Goal: Task Accomplishment & Management: Use online tool/utility

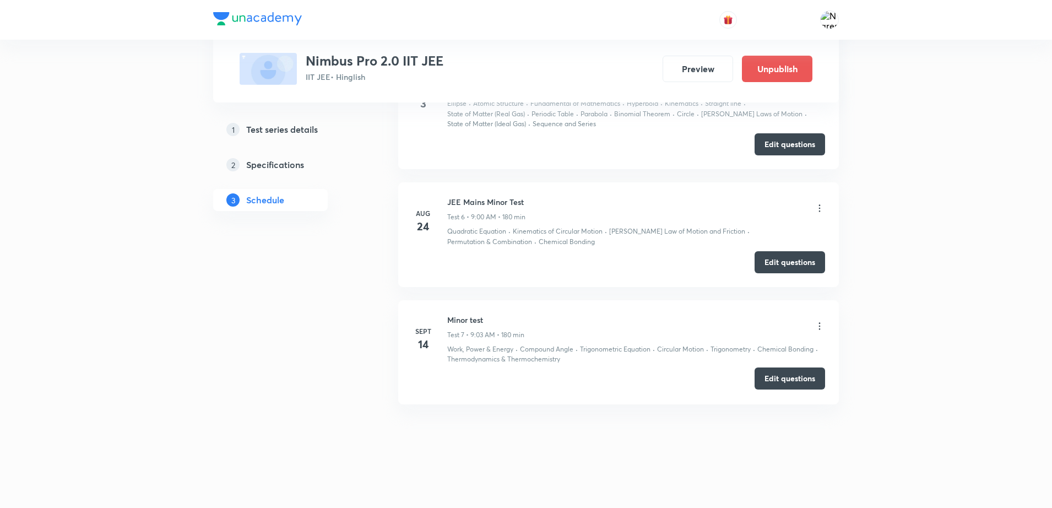
click at [793, 385] on button "Edit questions" at bounding box center [789, 378] width 70 height 22
click at [816, 325] on icon at bounding box center [819, 325] width 11 height 11
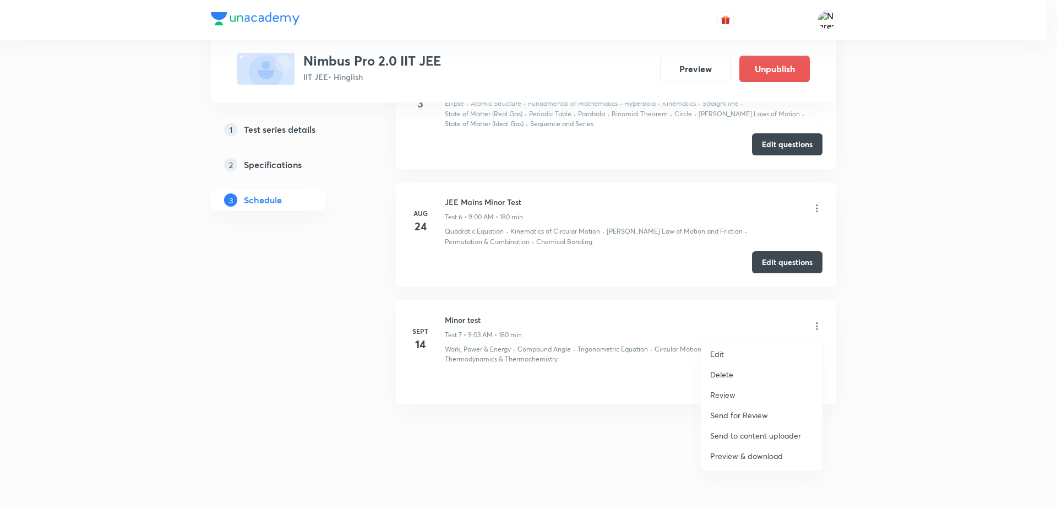
click at [721, 454] on p "Preview & download" at bounding box center [746, 456] width 73 height 12
click at [819, 334] on div at bounding box center [528, 254] width 1057 height 508
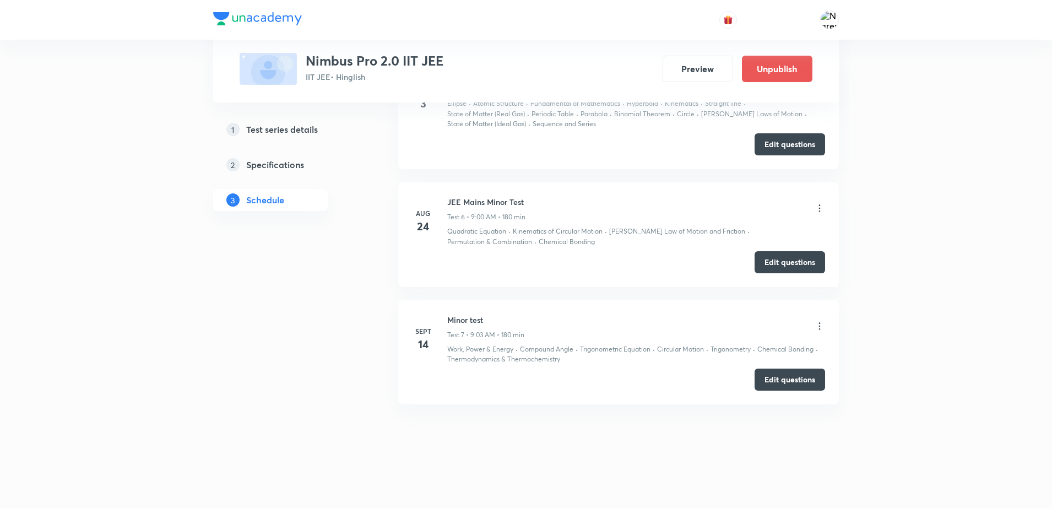
click at [817, 326] on icon at bounding box center [819, 325] width 11 height 11
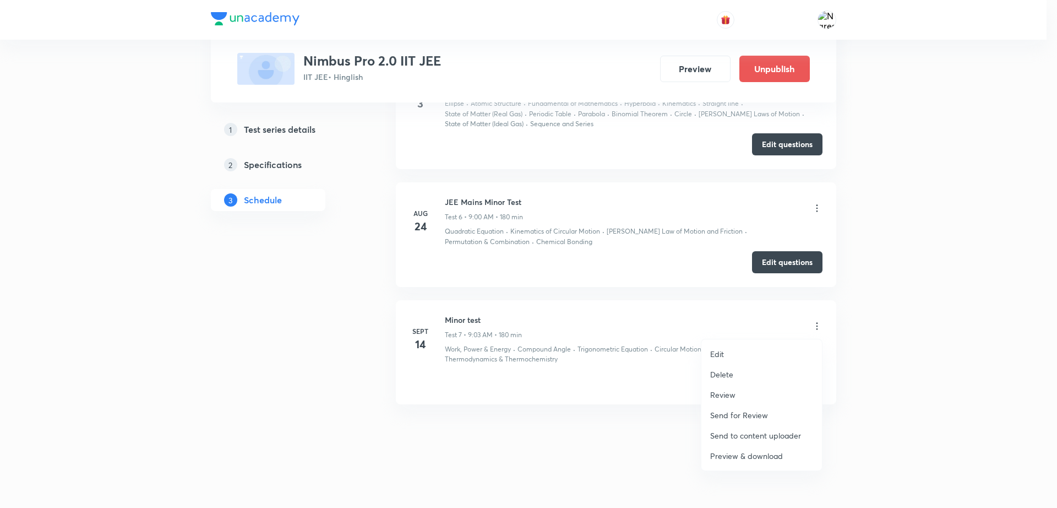
click at [741, 350] on li "Edit" at bounding box center [761, 354] width 121 height 20
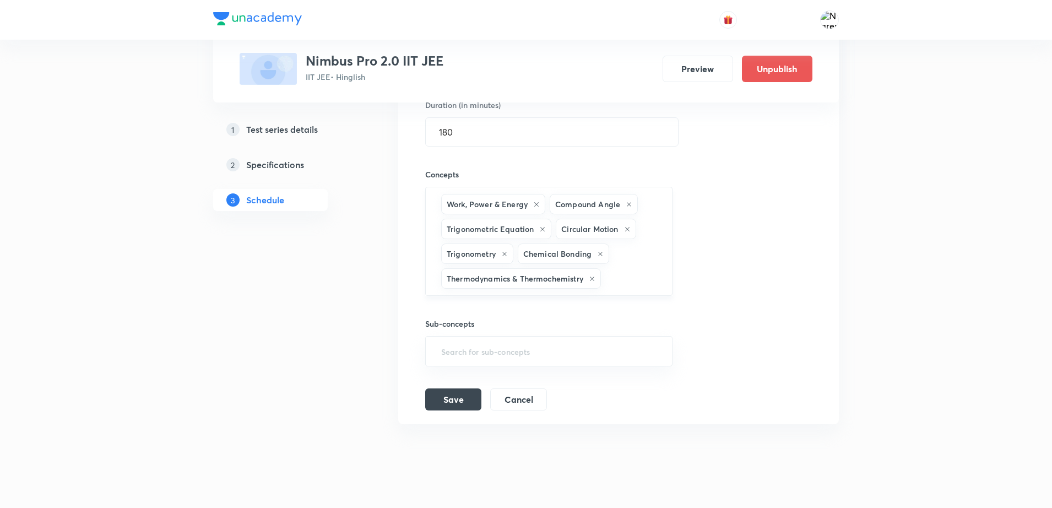
click at [613, 264] on div "Work, Power & Energy Compound Angle Trigonometric Equation Circular Motion Trig…" at bounding box center [548, 241] width 247 height 109
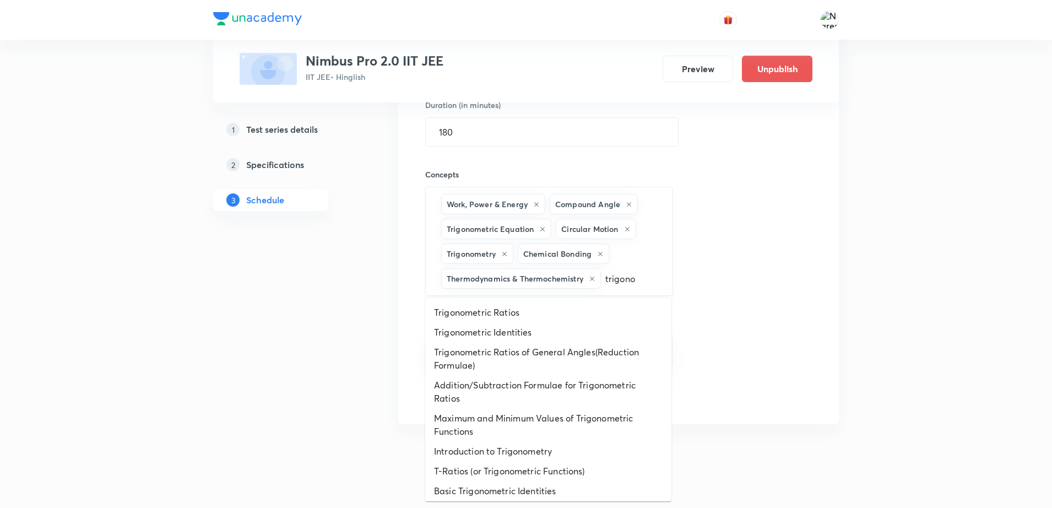
type input "trigonom"
click at [494, 331] on li "Trigonometric Identities" at bounding box center [548, 332] width 246 height 20
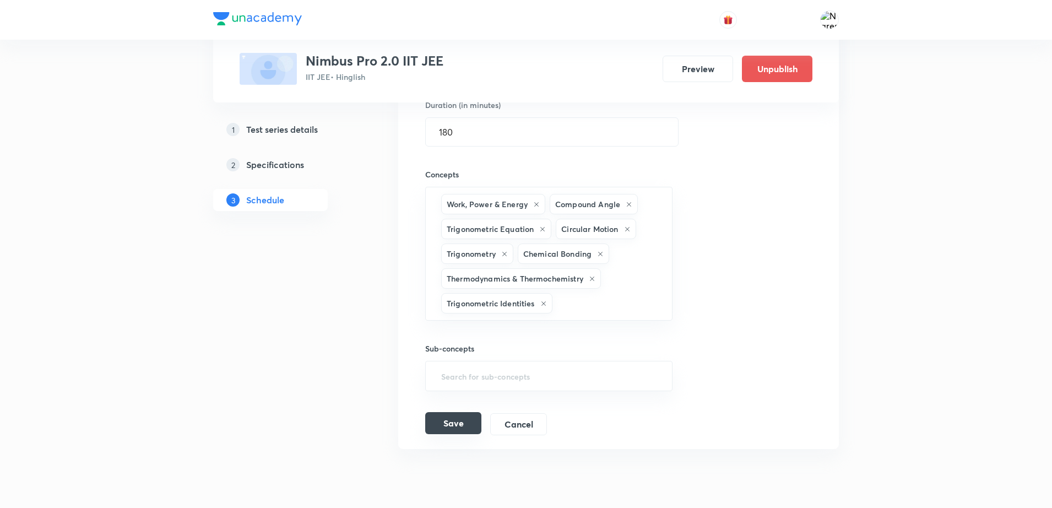
click at [461, 423] on button "Save" at bounding box center [453, 423] width 56 height 22
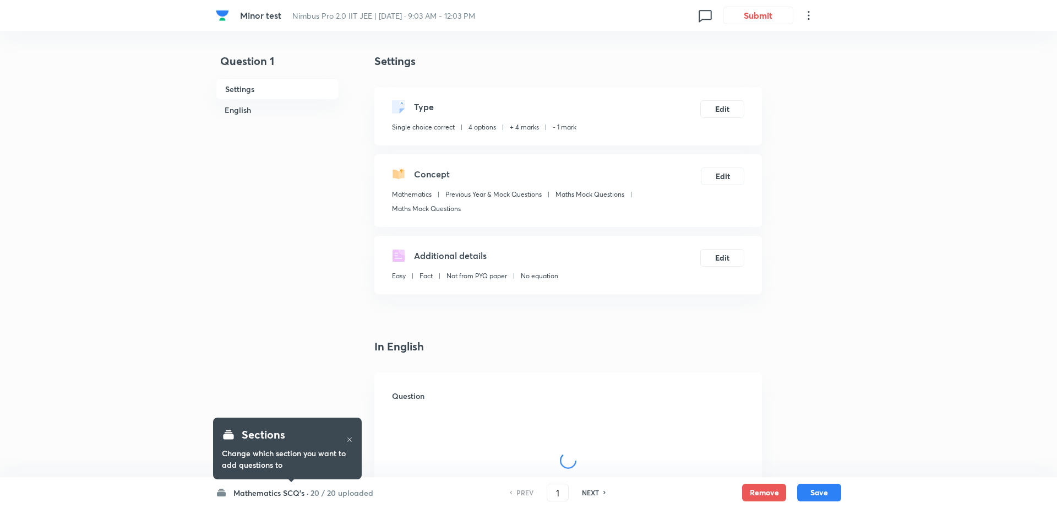
checkbox input "true"
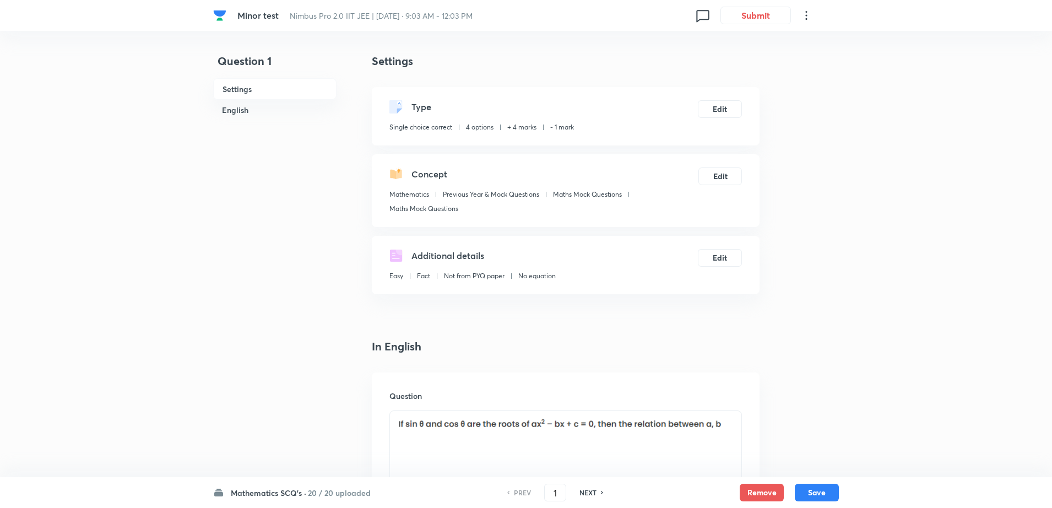
click at [249, 489] on h6 "Mathematics SCQ's ·" at bounding box center [268, 493] width 75 height 12
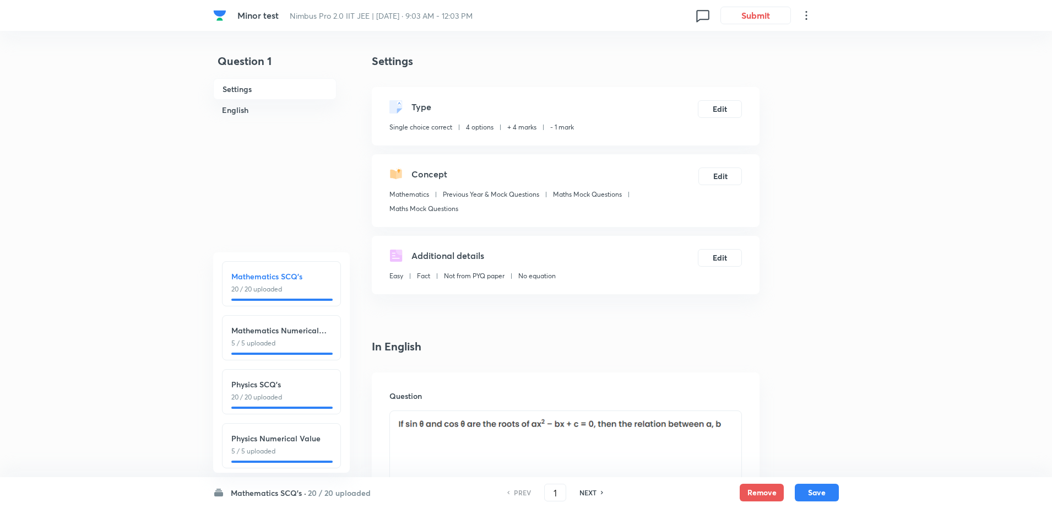
scroll to position [123, 0]
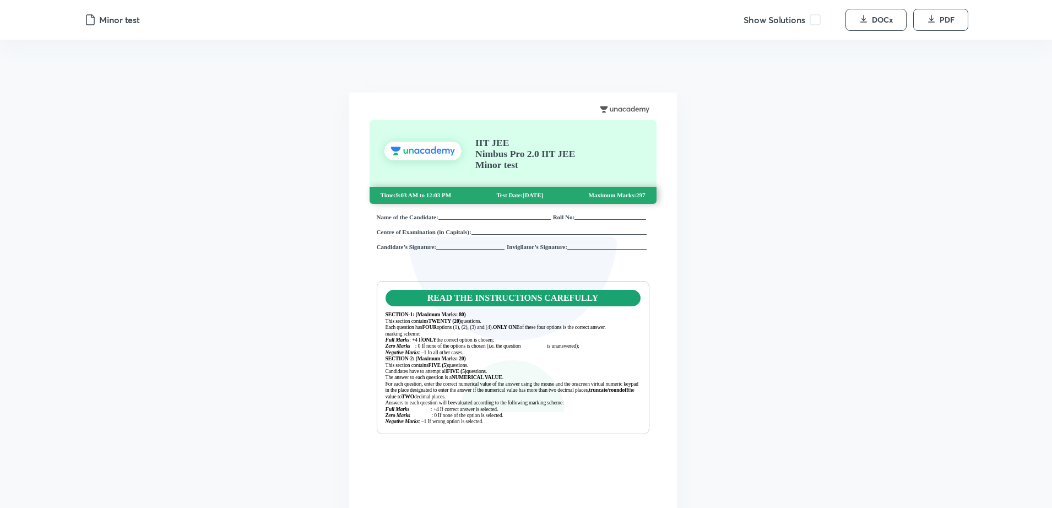
click at [819, 19] on span at bounding box center [814, 19] width 11 height 11
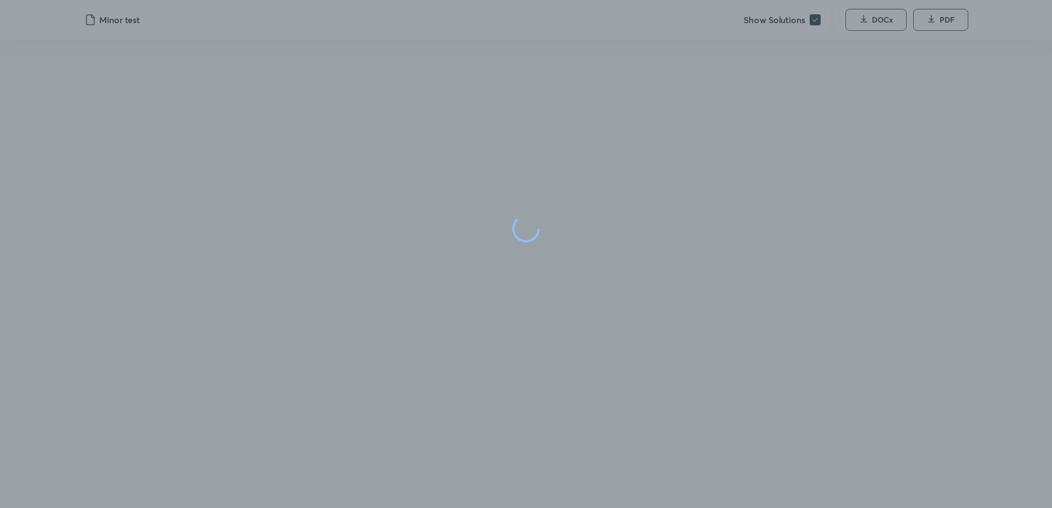
click at [762, 251] on div at bounding box center [526, 228] width 1052 height 457
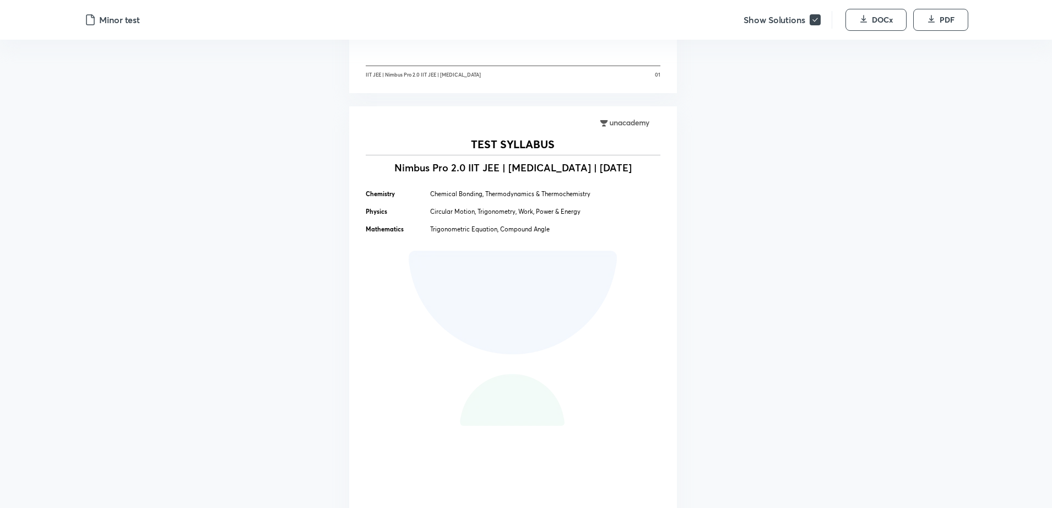
scroll to position [496, 0]
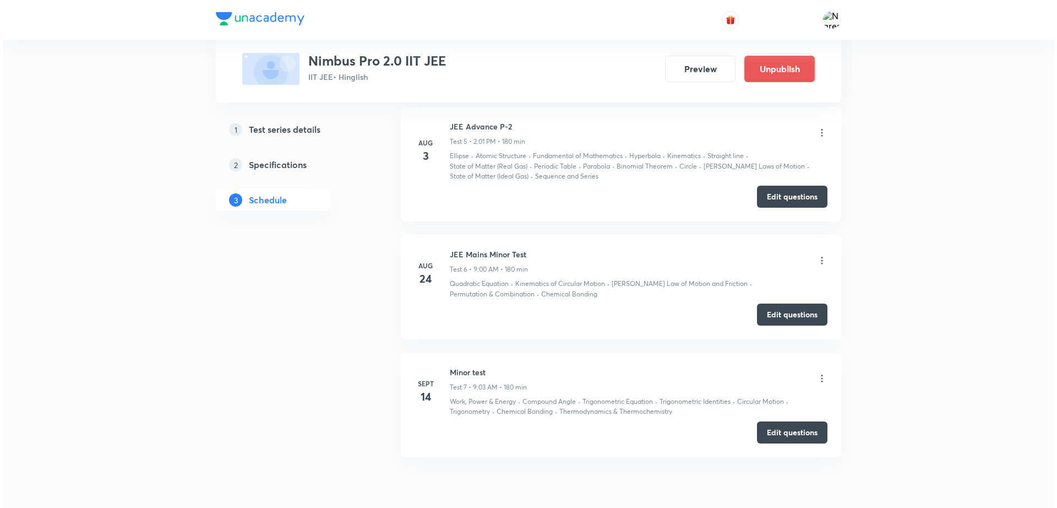
scroll to position [1067, 0]
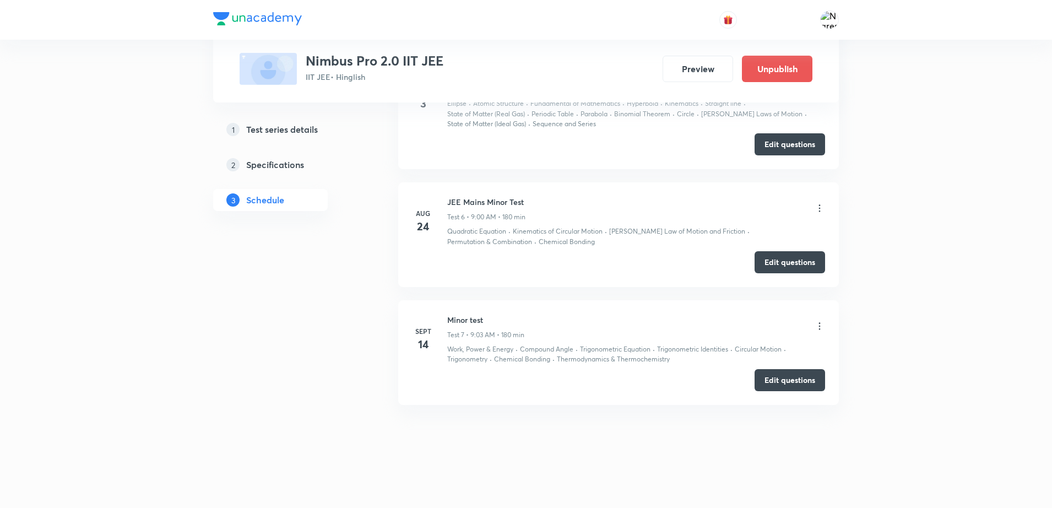
click at [818, 322] on icon at bounding box center [819, 325] width 11 height 11
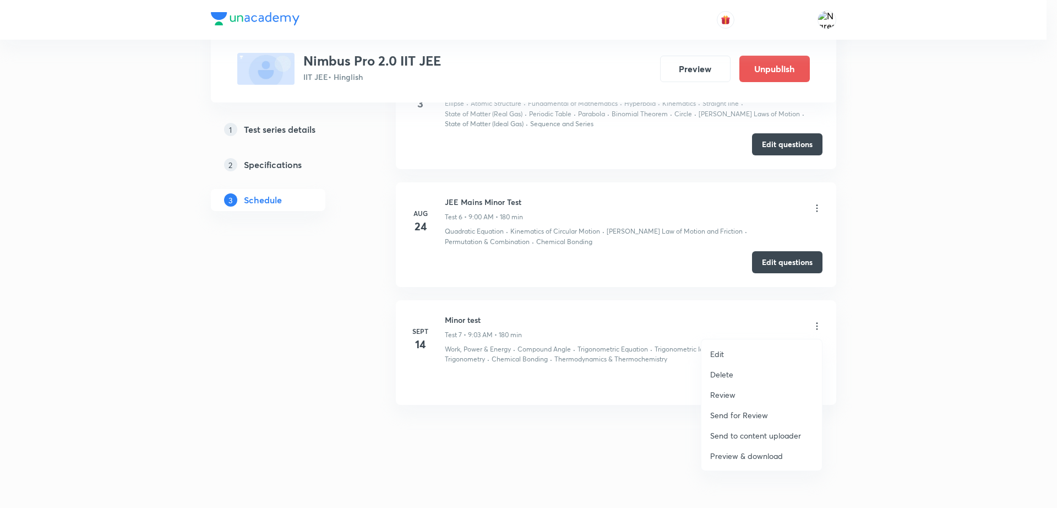
click at [728, 455] on p "Preview & download" at bounding box center [746, 456] width 73 height 12
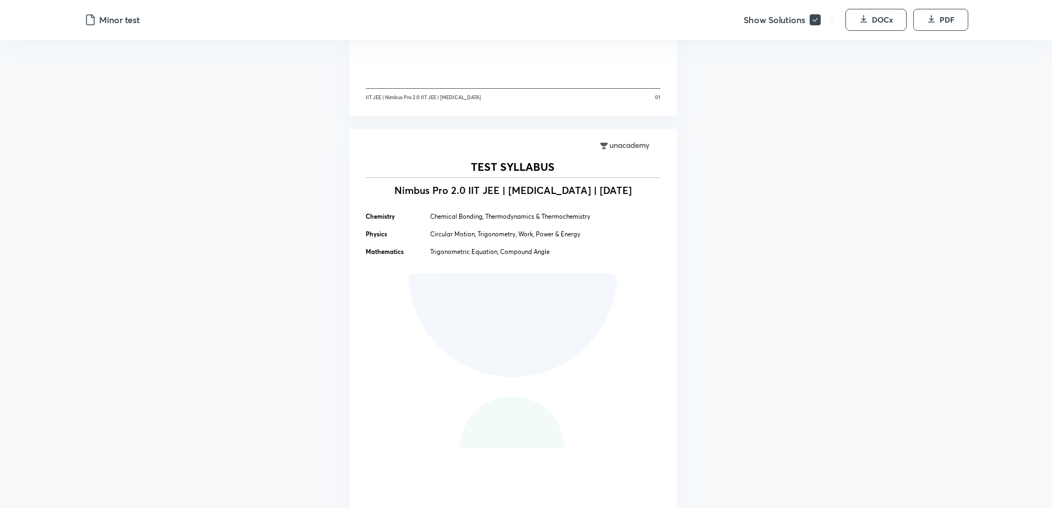
scroll to position [413, 0]
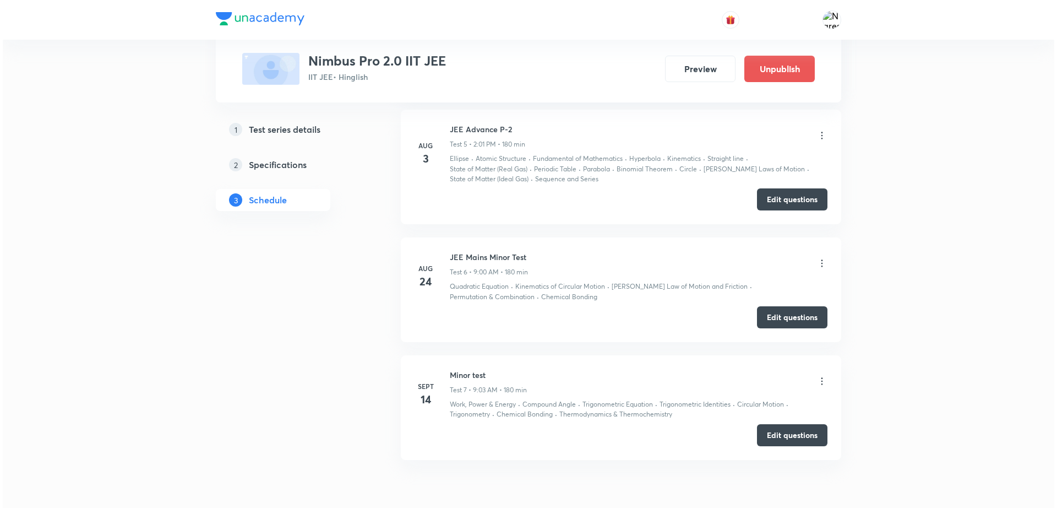
scroll to position [1067, 0]
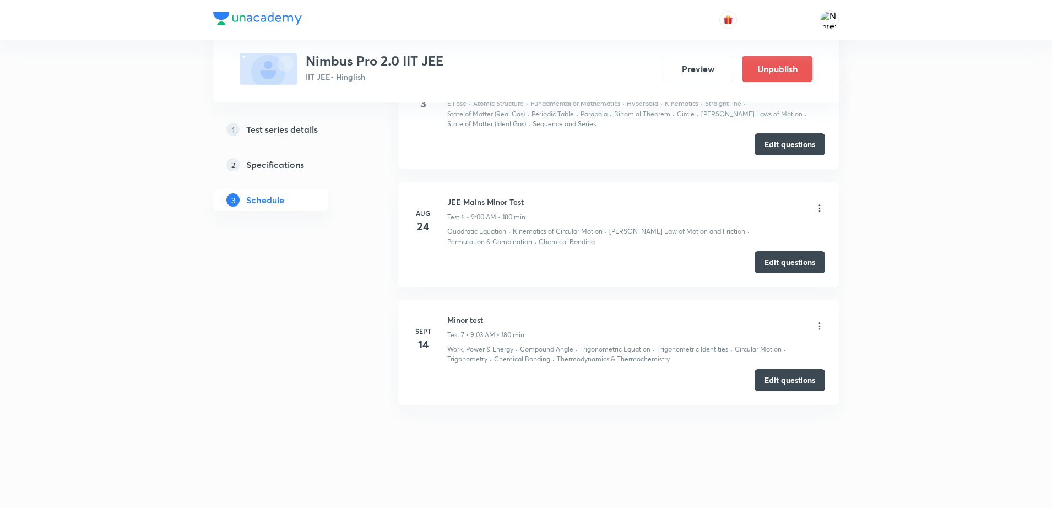
click at [819, 323] on icon at bounding box center [820, 325] width 2 height 7
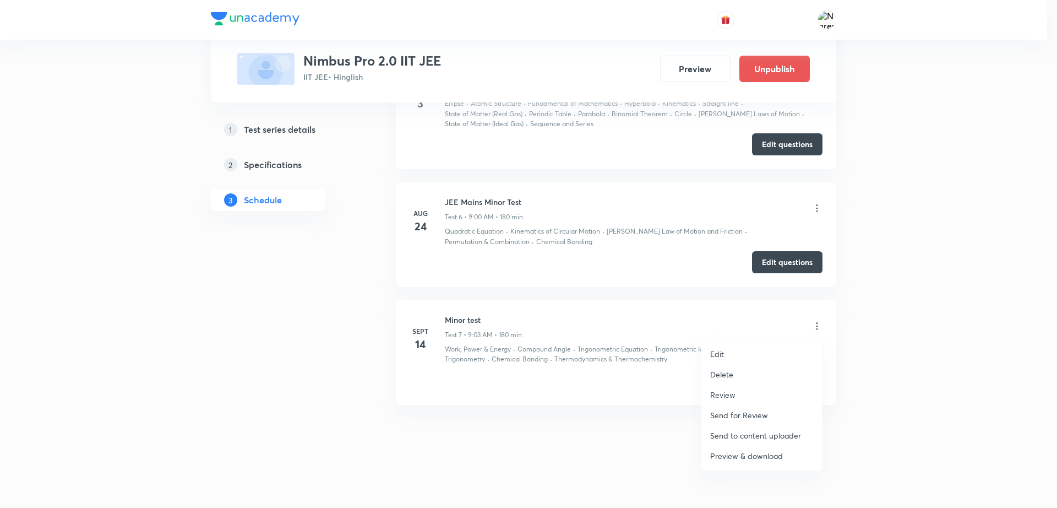
click at [735, 456] on p "Preview & download" at bounding box center [746, 456] width 73 height 12
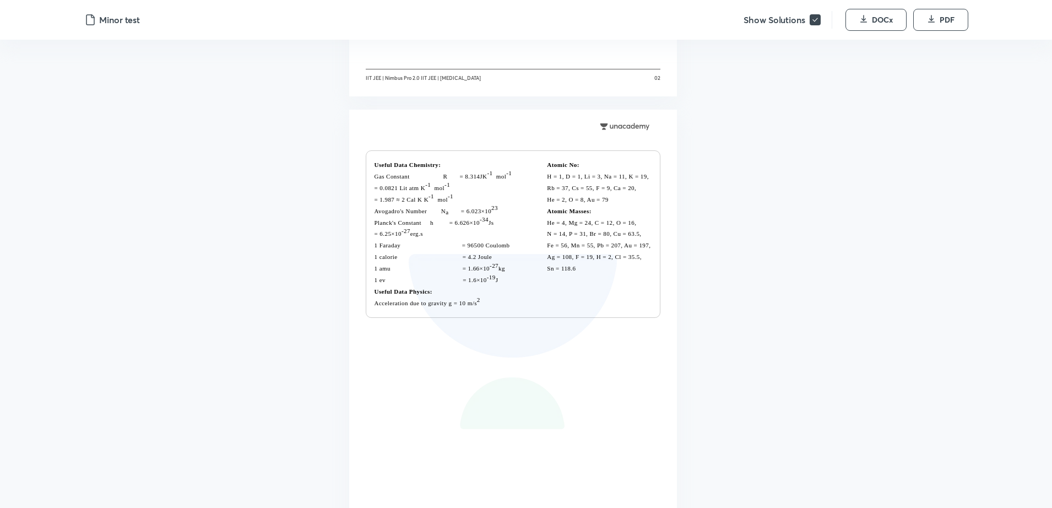
scroll to position [1074, 0]
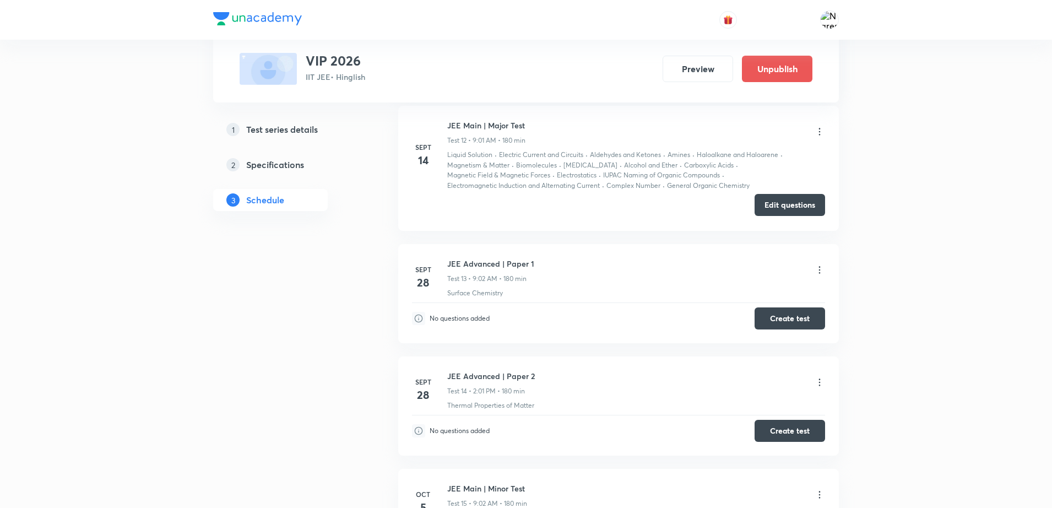
click at [787, 200] on button "Edit questions" at bounding box center [789, 205] width 70 height 22
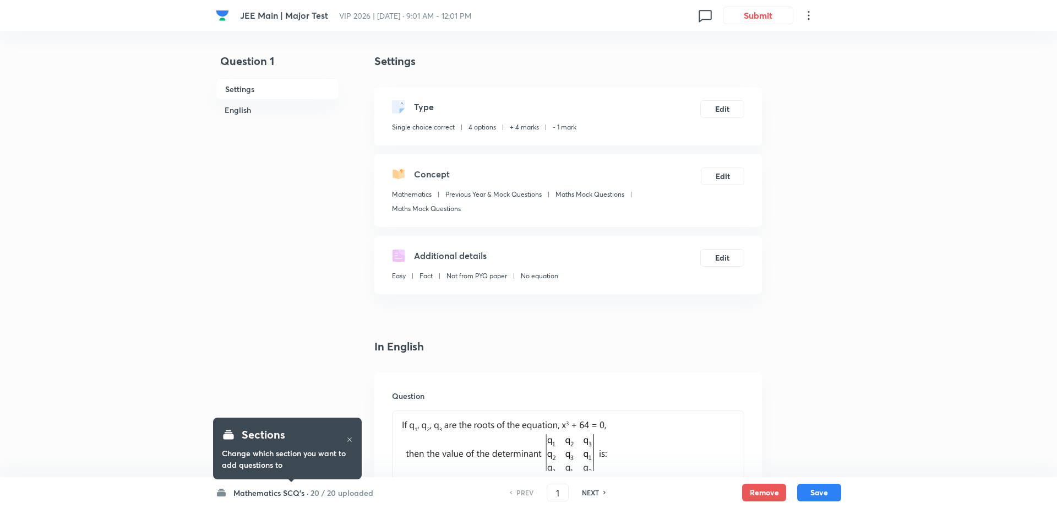
checkbox input "true"
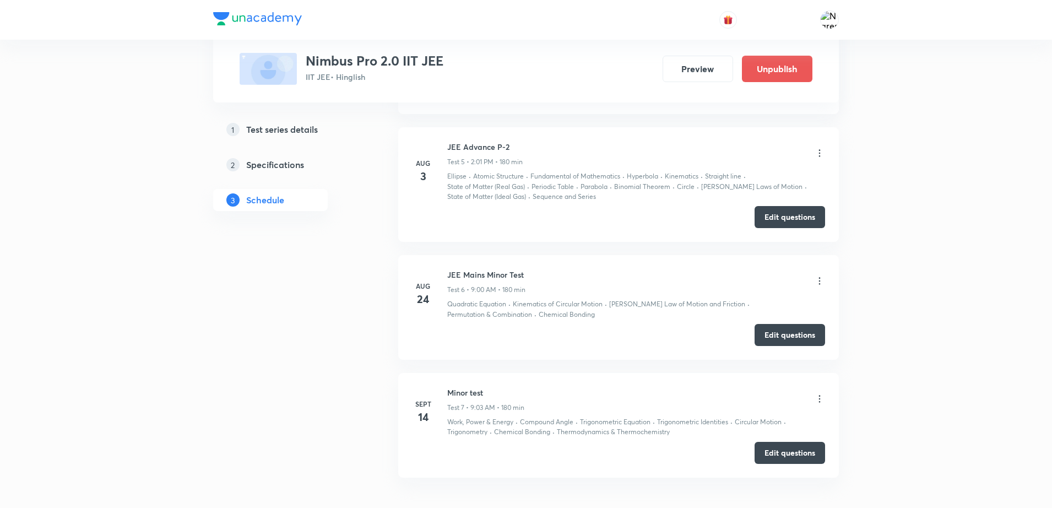
scroll to position [1046, 0]
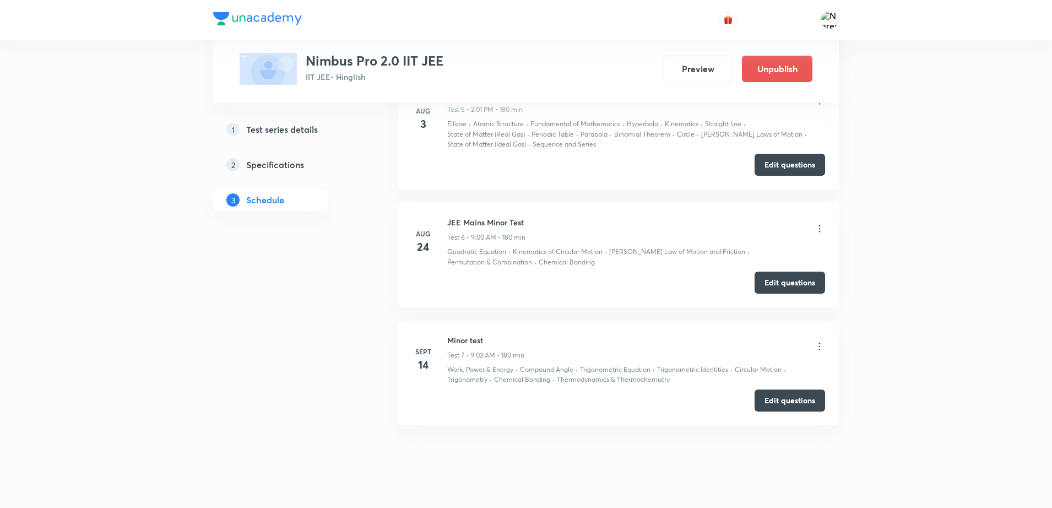
click at [819, 347] on icon at bounding box center [819, 346] width 11 height 11
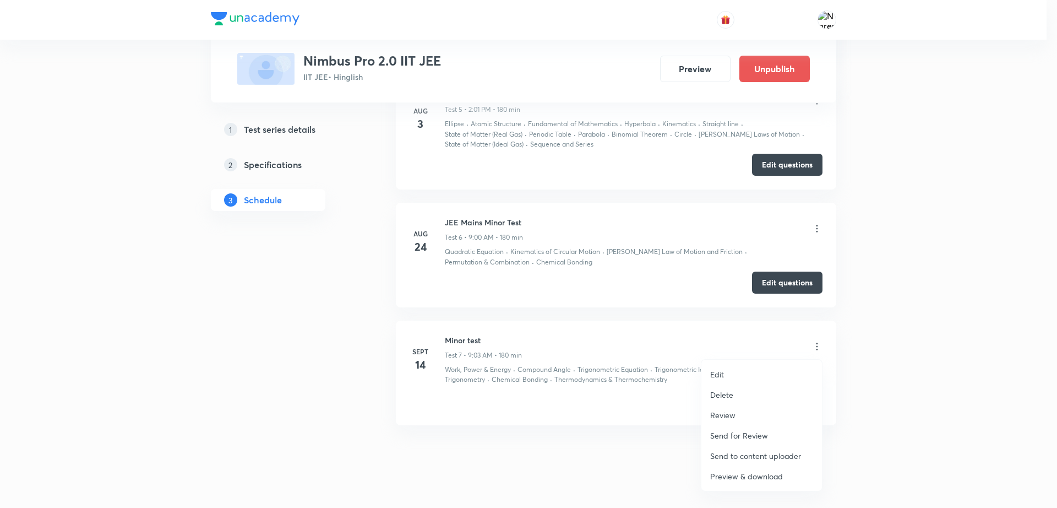
click at [729, 372] on li "Edit" at bounding box center [761, 374] width 121 height 20
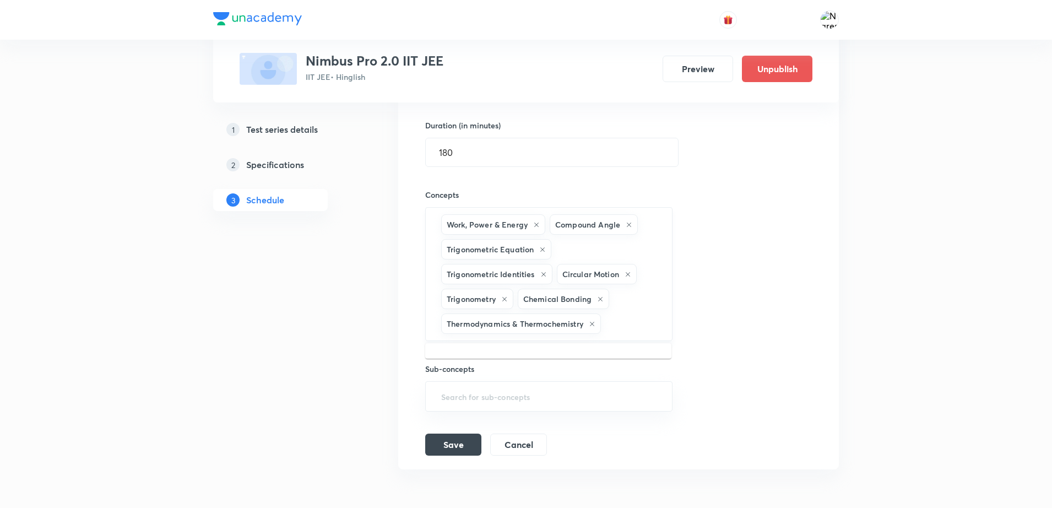
click at [636, 328] on input "text" at bounding box center [631, 323] width 56 height 20
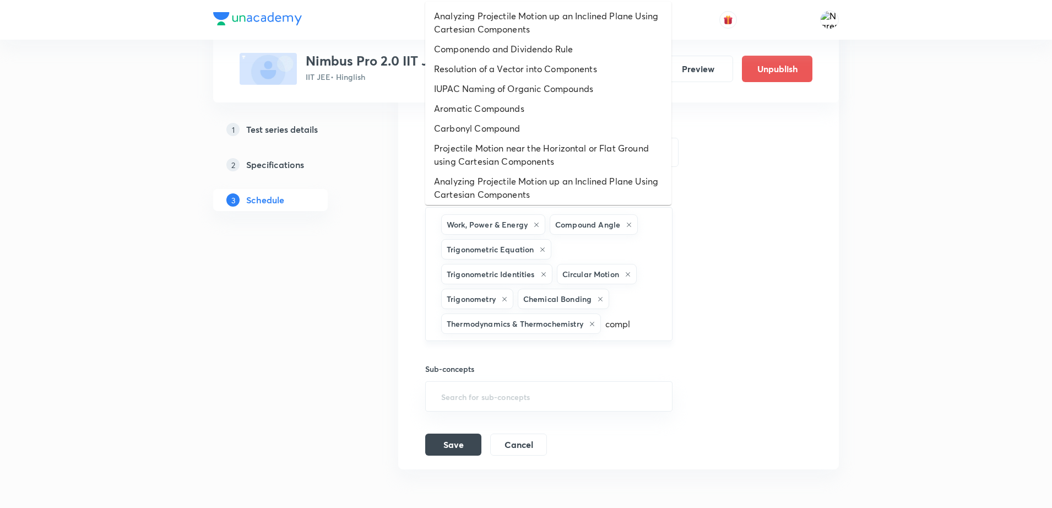
type input "comple"
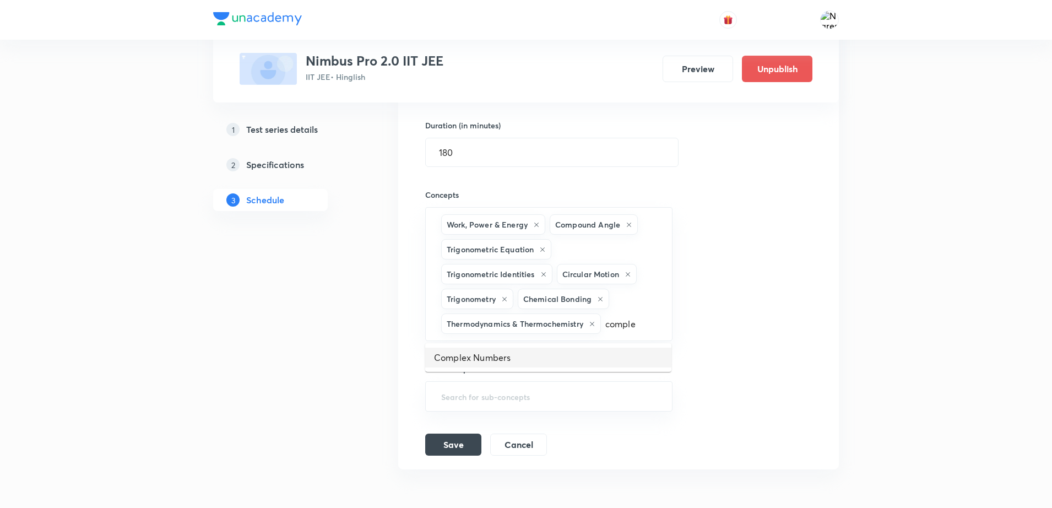
drag, startPoint x: 519, startPoint y: 363, endPoint x: 485, endPoint y: 357, distance: 35.1
click at [485, 357] on li "Complex Numbers" at bounding box center [548, 357] width 246 height 20
click at [461, 477] on button "Save" at bounding box center [453, 468] width 56 height 22
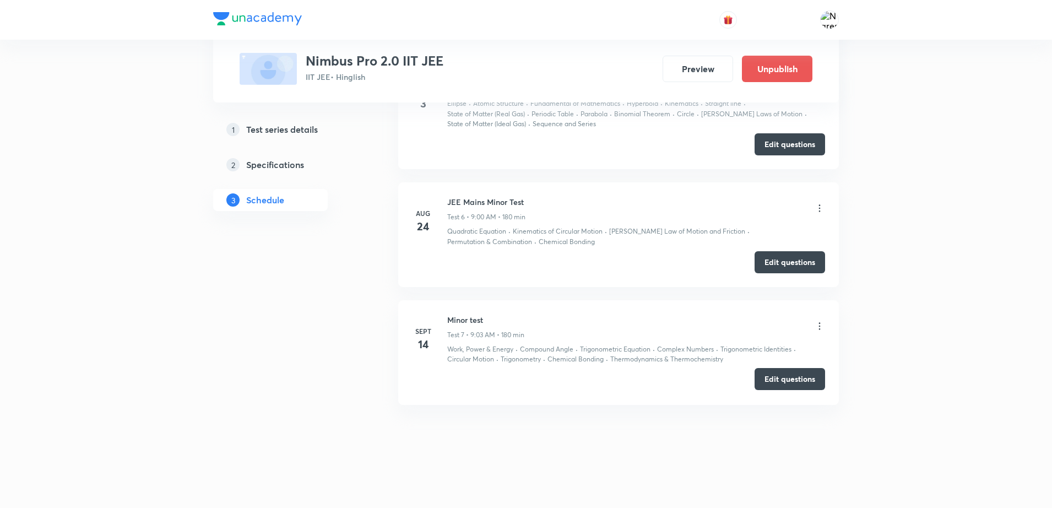
click at [782, 377] on button "Edit questions" at bounding box center [789, 379] width 70 height 22
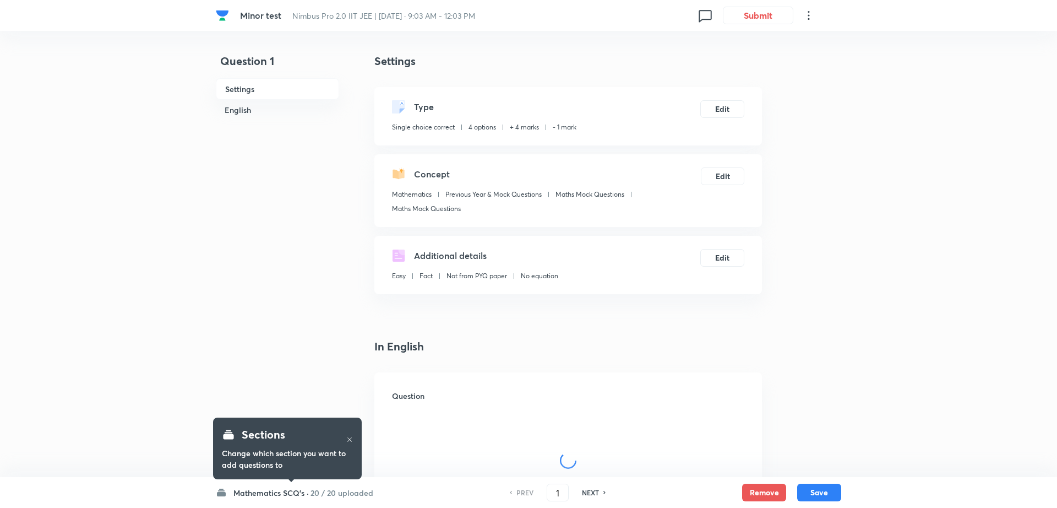
checkbox input "true"
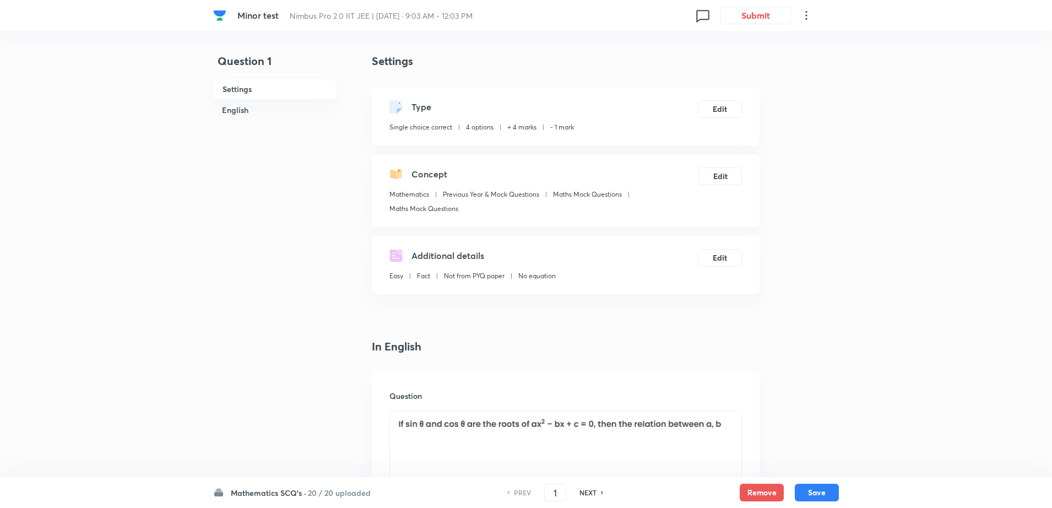
click at [586, 496] on h6 "NEXT" at bounding box center [587, 492] width 17 height 10
type input "2"
checkbox input "false"
checkbox input "true"
click at [752, 496] on button "Remove" at bounding box center [761, 491] width 44 height 18
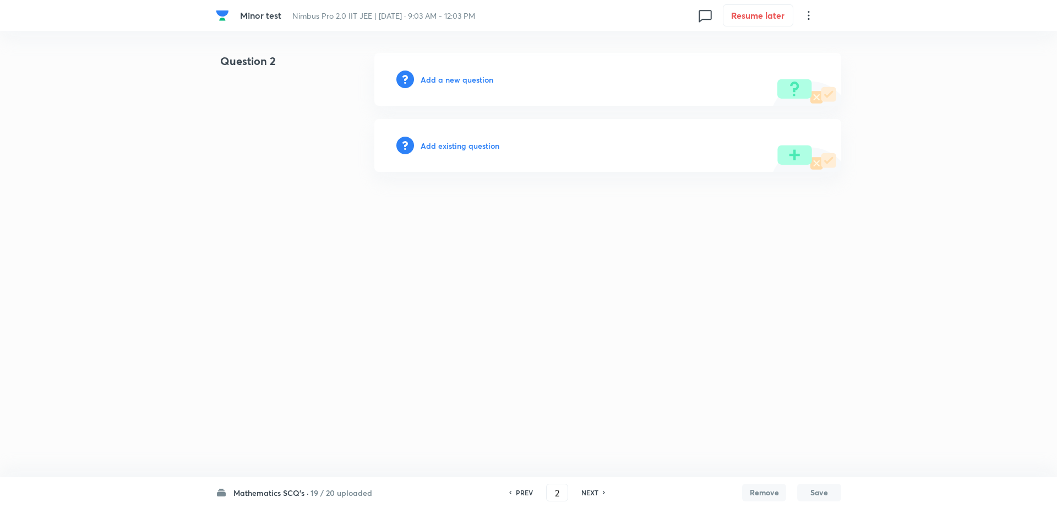
click at [445, 140] on h6 "Add existing question" at bounding box center [460, 146] width 79 height 12
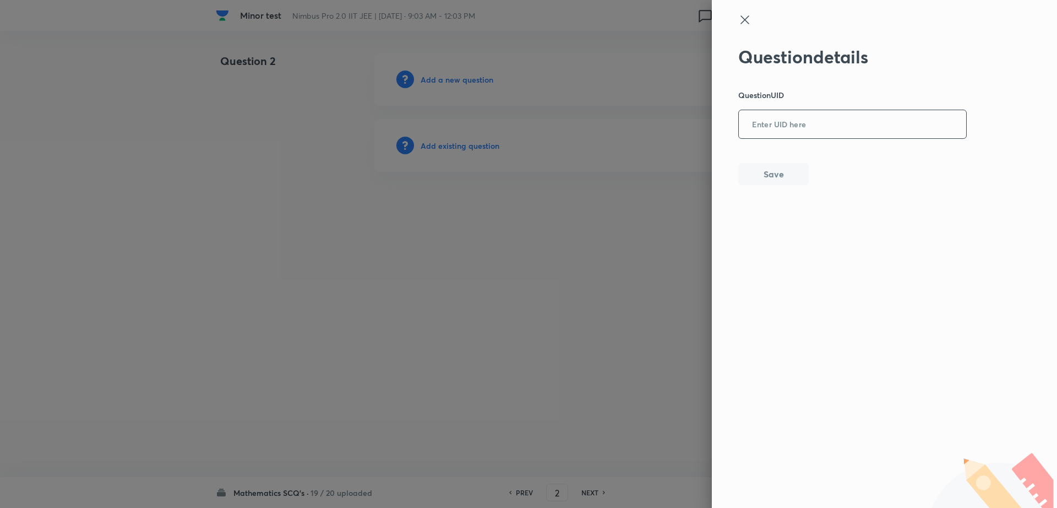
click at [799, 128] on input "text" at bounding box center [852, 124] width 227 height 27
paste input "CSXPC"
type input "CSXPC"
click at [764, 174] on button "Save" at bounding box center [773, 173] width 70 height 22
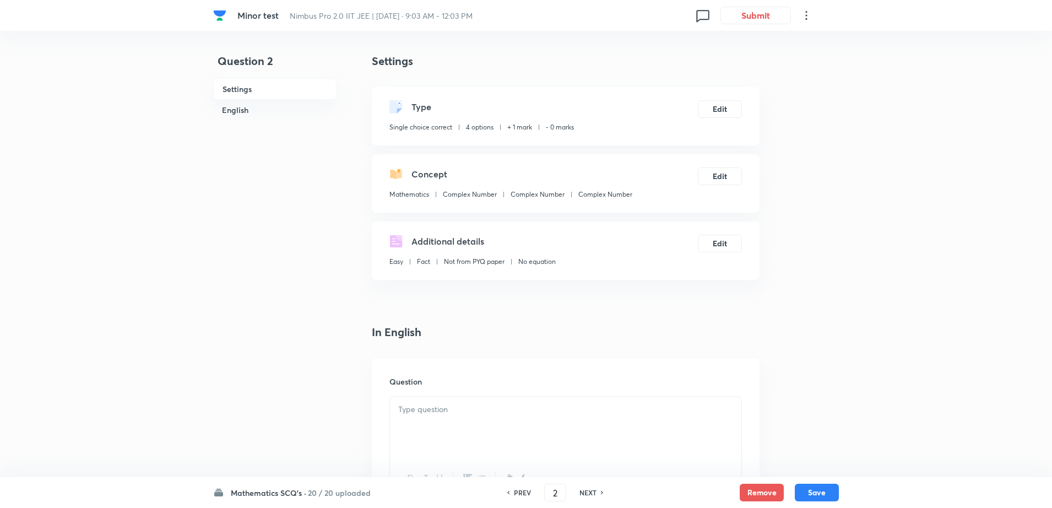
checkbox input "true"
click at [729, 108] on button "Edit" at bounding box center [720, 108] width 44 height 18
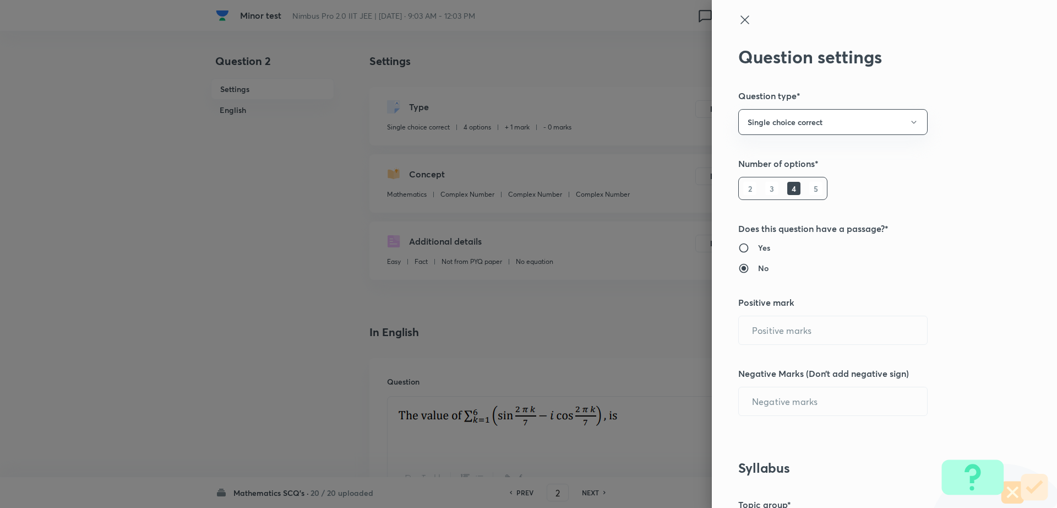
type input "1"
type input "0"
type input "Mathematics"
type input "Complex Number"
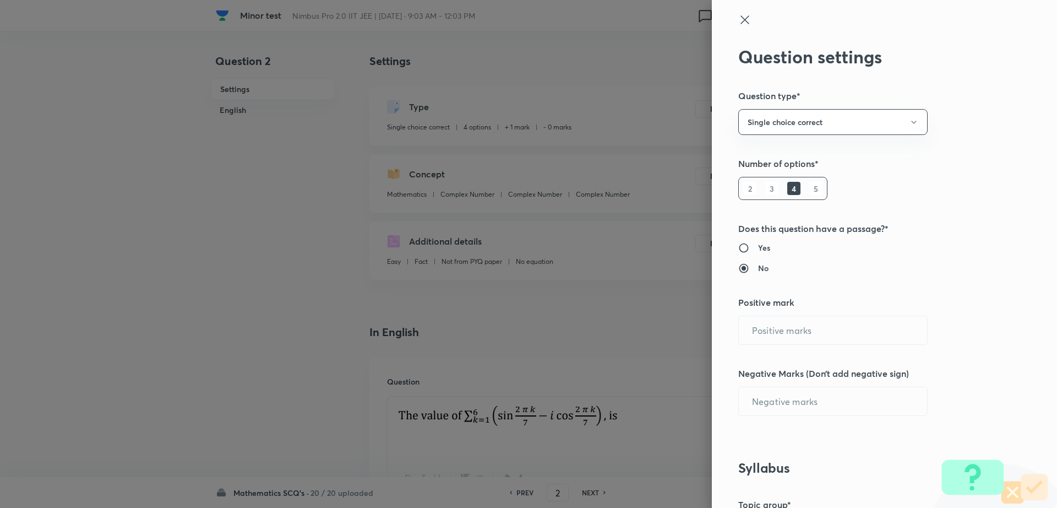
type input "Complex Number"
click at [761, 335] on input "1" at bounding box center [833, 330] width 188 height 28
type input "4"
click at [753, 405] on input "0" at bounding box center [833, 401] width 188 height 28
type input "1"
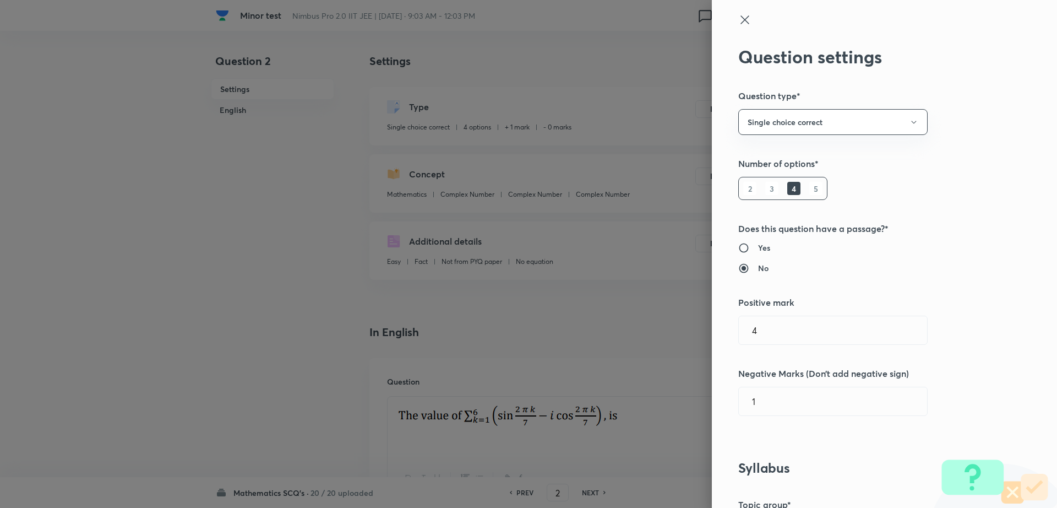
scroll to position [993, 0]
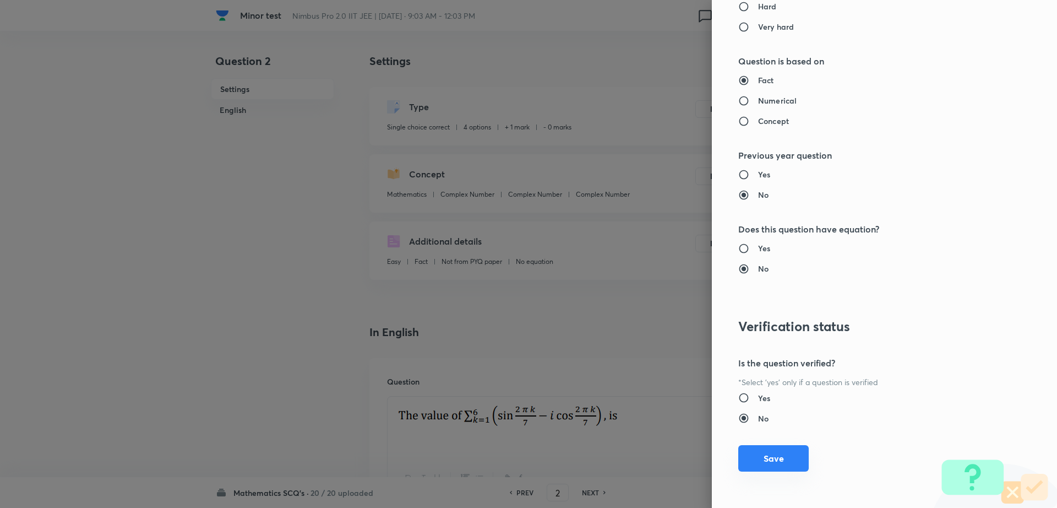
click at [769, 459] on button "Save" at bounding box center [773, 458] width 70 height 26
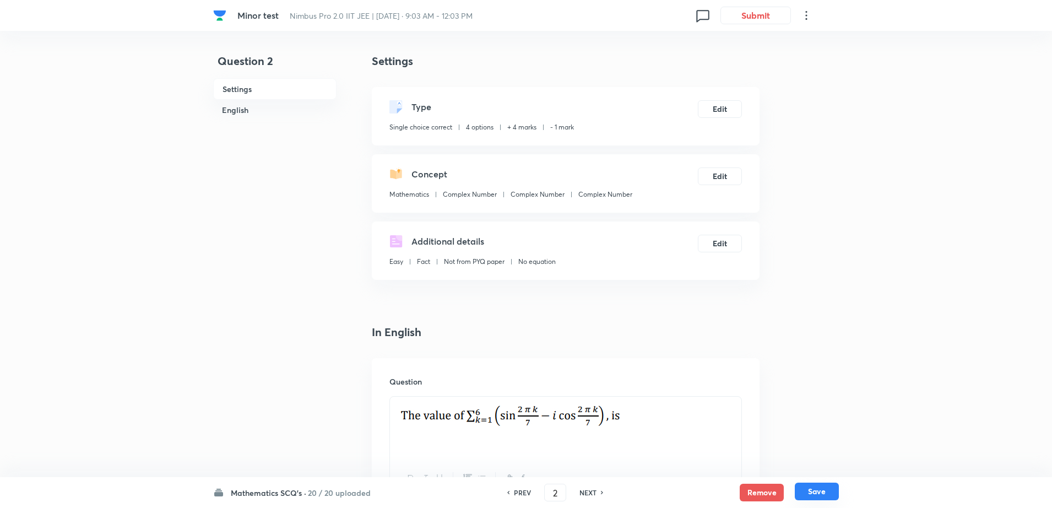
click at [822, 494] on button "Save" at bounding box center [817, 491] width 44 height 18
type input "3"
checkbox input "false"
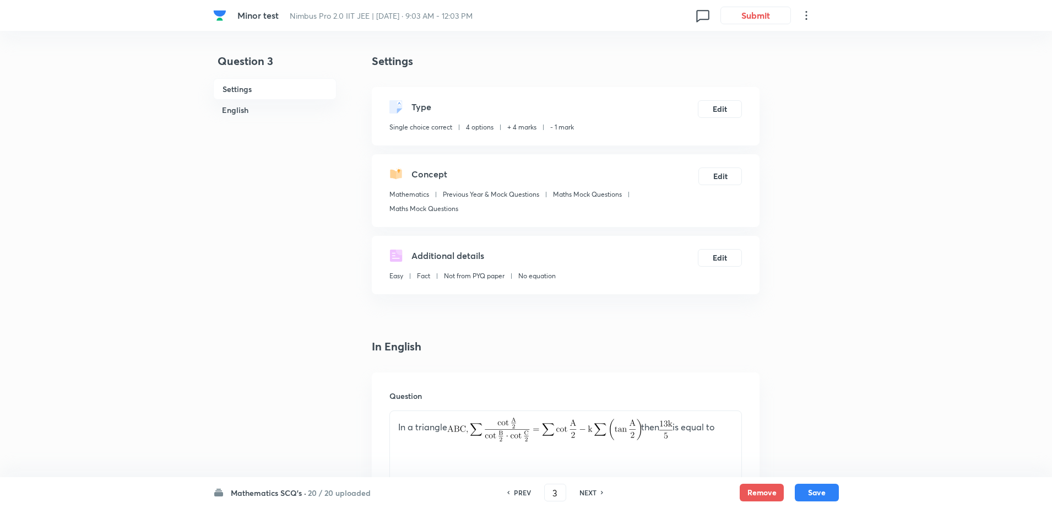
checkbox input "true"
click at [587, 489] on h6 "NEXT" at bounding box center [587, 492] width 17 height 10
type input "4"
checkbox input "true"
click at [587, 489] on h6 "NEXT" at bounding box center [587, 492] width 17 height 10
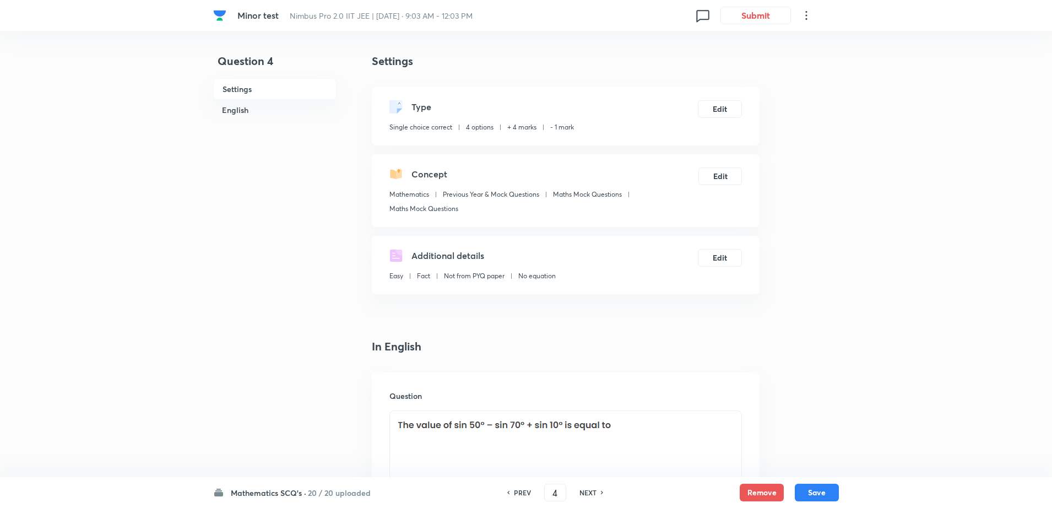
type input "5"
checkbox input "false"
checkbox input "true"
click at [523, 494] on h6 "PREV" at bounding box center [522, 492] width 17 height 10
type input "4"
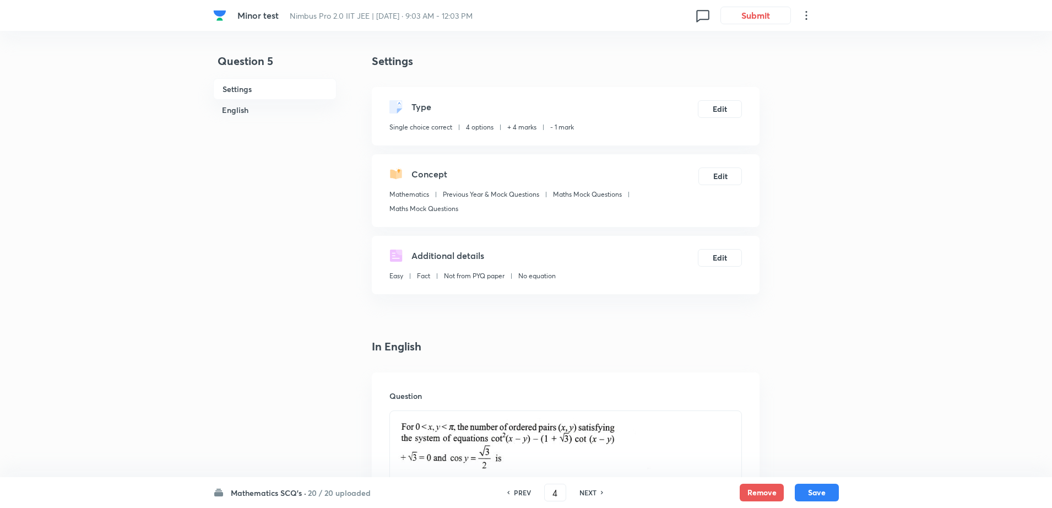
checkbox input "false"
checkbox input "true"
click at [757, 489] on button "Remove" at bounding box center [761, 491] width 44 height 18
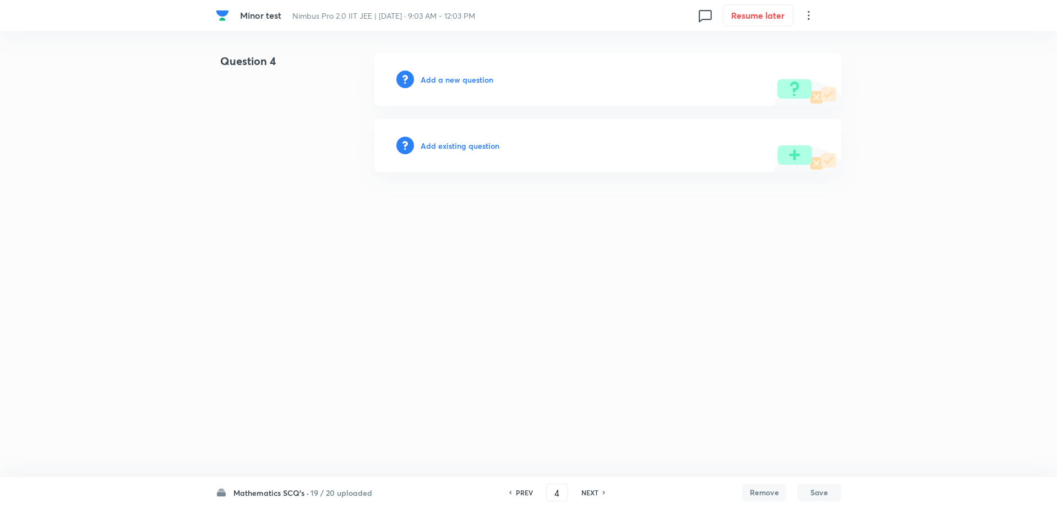
click at [450, 148] on h6 "Add existing question" at bounding box center [460, 146] width 79 height 12
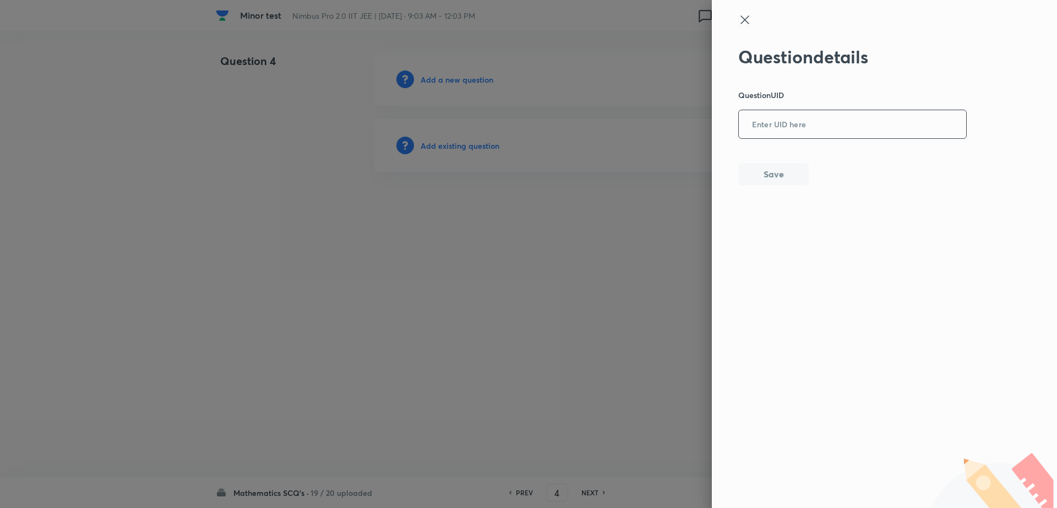
click at [797, 121] on input "text" at bounding box center [852, 124] width 227 height 27
paste input "JP1Y4"
type input "JP1Y4"
click at [761, 168] on button "Save" at bounding box center [773, 173] width 70 height 22
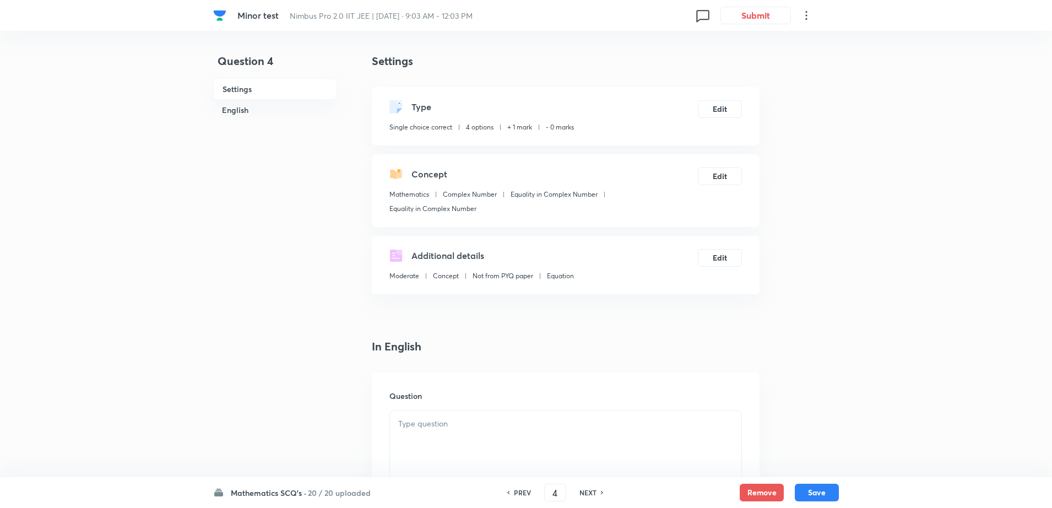
checkbox input "true"
click at [714, 100] on button "Edit" at bounding box center [720, 108] width 44 height 18
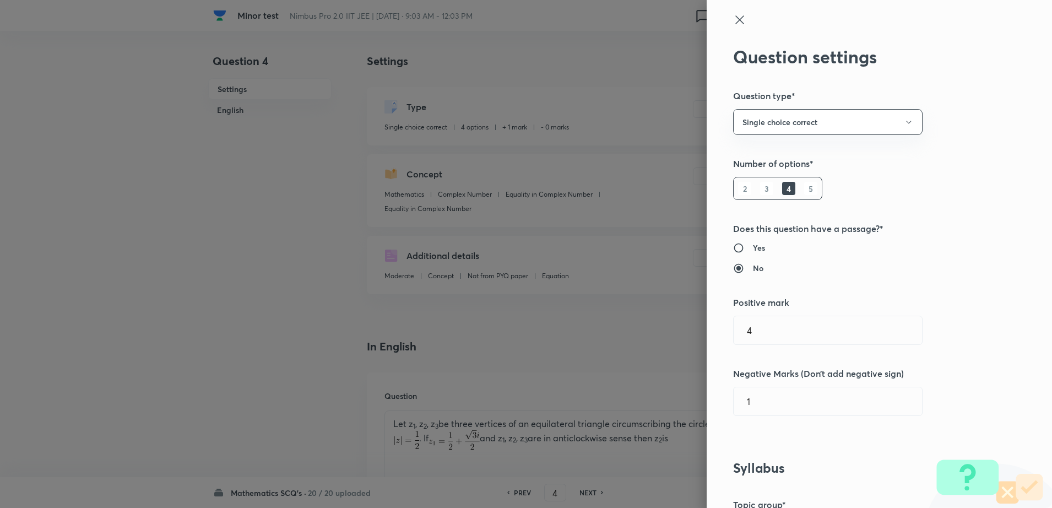
radio input "false"
radio input "true"
radio input "false"
radio input "true"
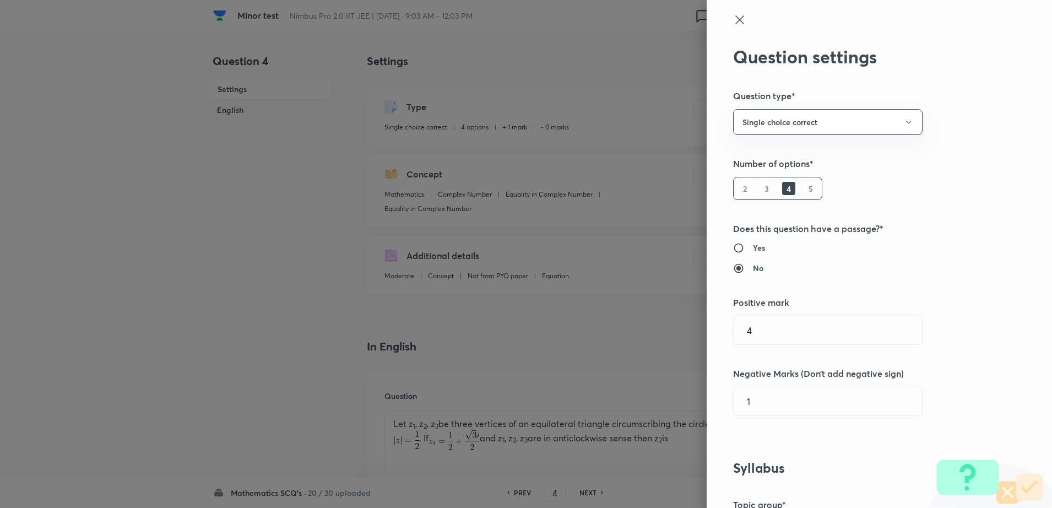
radio input "false"
type input "1"
type input "0"
type input "Equality in Complex Number"
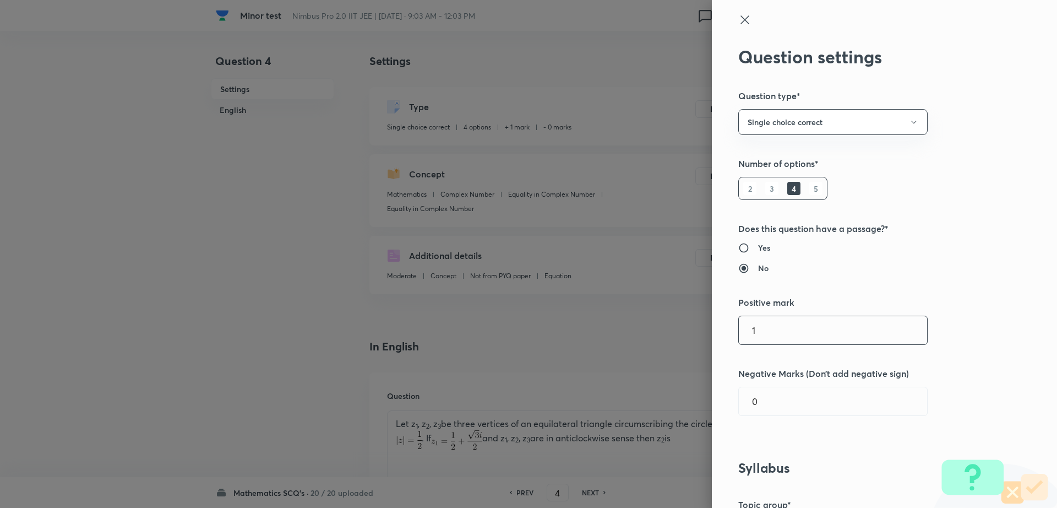
click at [765, 335] on input "1" at bounding box center [833, 330] width 188 height 28
type input "4"
click at [750, 410] on input "0" at bounding box center [833, 401] width 188 height 28
type input "1"
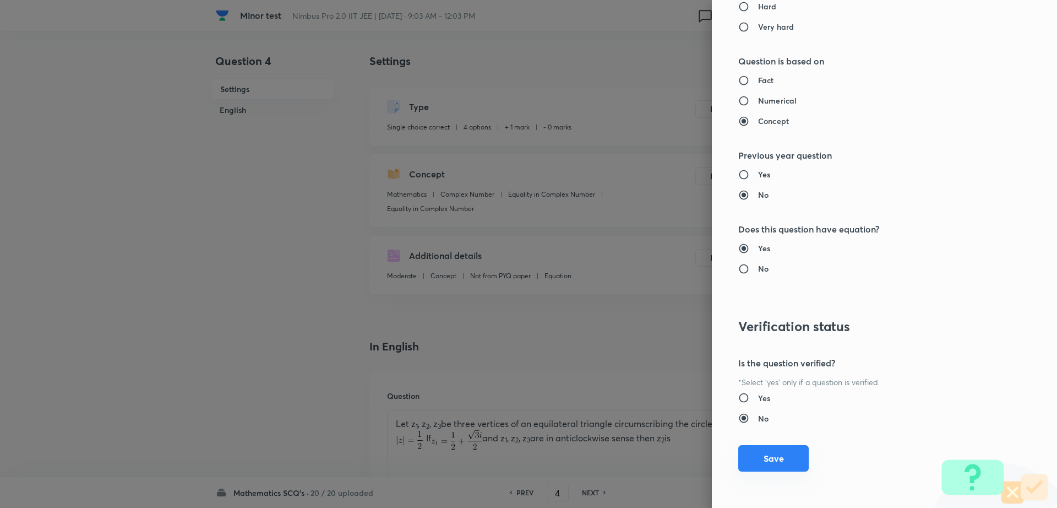
click at [774, 455] on button "Save" at bounding box center [773, 458] width 70 height 26
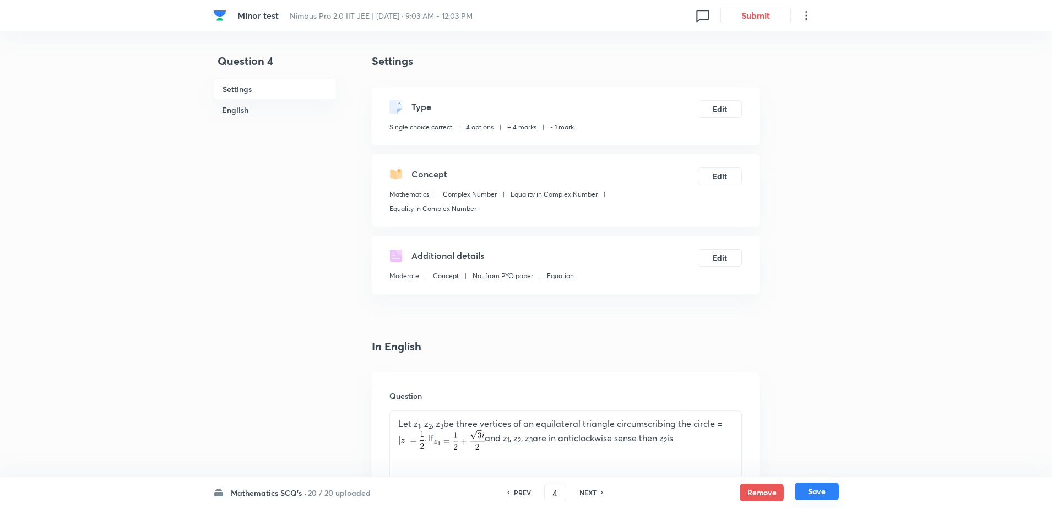
click at [828, 495] on button "Save" at bounding box center [817, 491] width 44 height 18
type input "5"
checkbox input "false"
checkbox input "true"
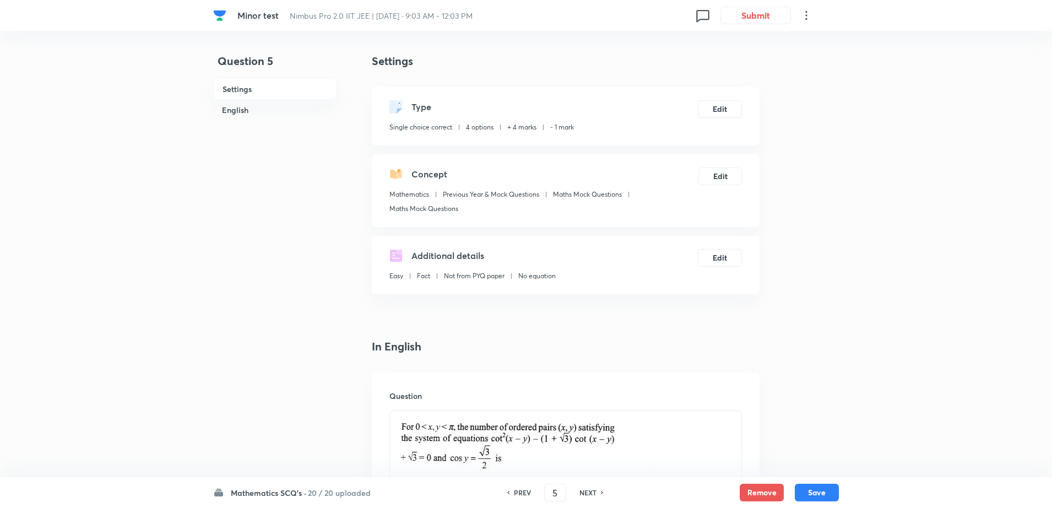
click at [589, 491] on h6 "NEXT" at bounding box center [587, 492] width 17 height 10
type input "6"
checkbox input "false"
checkbox input "true"
click at [589, 491] on h6 "NEXT" at bounding box center [587, 492] width 17 height 10
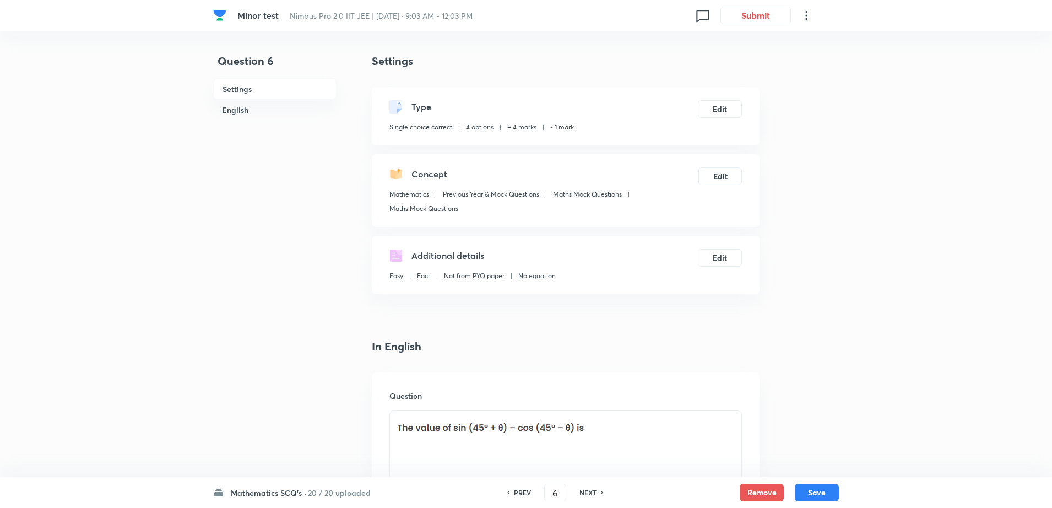
type input "7"
checkbox input "false"
checkbox input "true"
click at [518, 490] on h6 "PREV" at bounding box center [522, 492] width 17 height 10
type input "6"
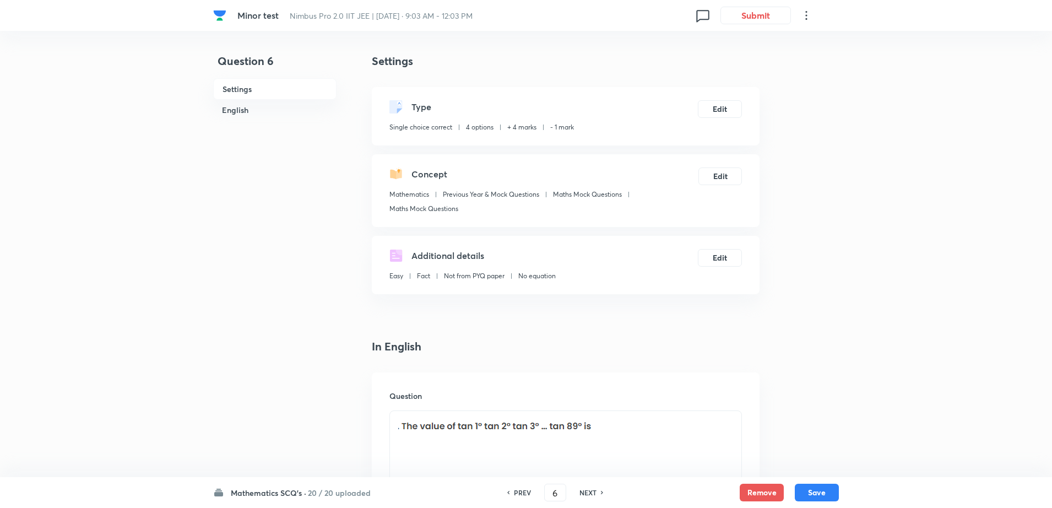
checkbox input "false"
checkbox input "true"
click at [587, 492] on h6 "NEXT" at bounding box center [587, 492] width 17 height 10
type input "7"
checkbox input "false"
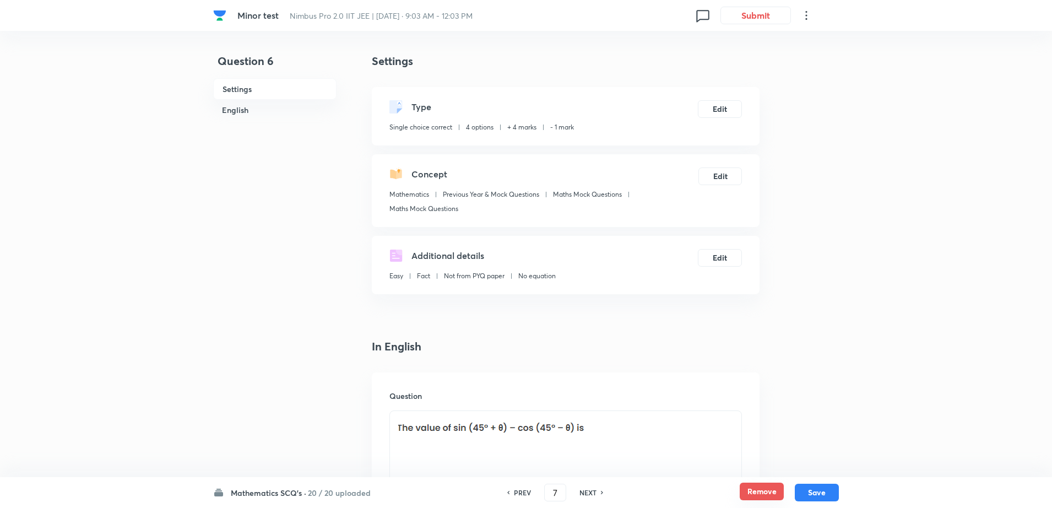
checkbox input "true"
click at [774, 488] on button "Remove" at bounding box center [761, 491] width 44 height 18
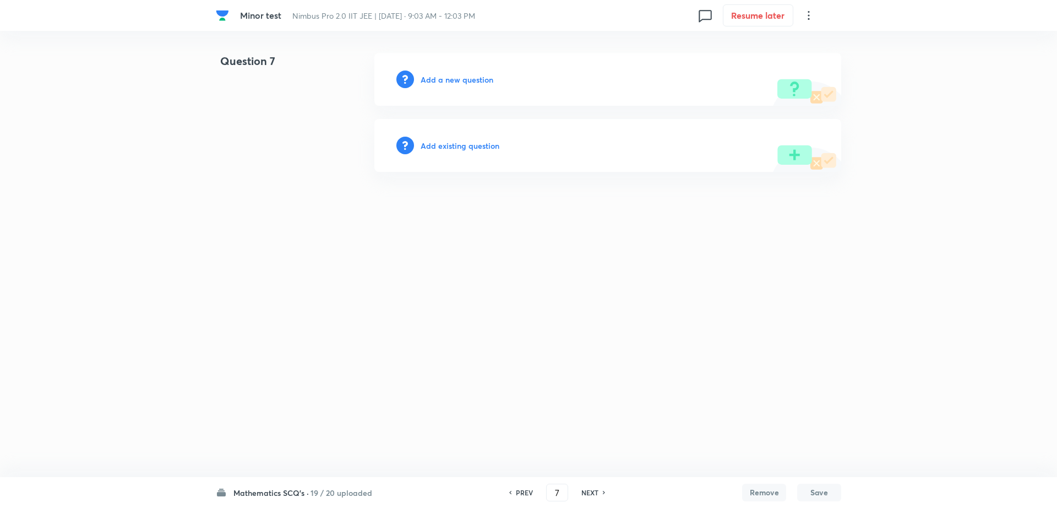
click at [460, 142] on h6 "Add existing question" at bounding box center [460, 146] width 79 height 12
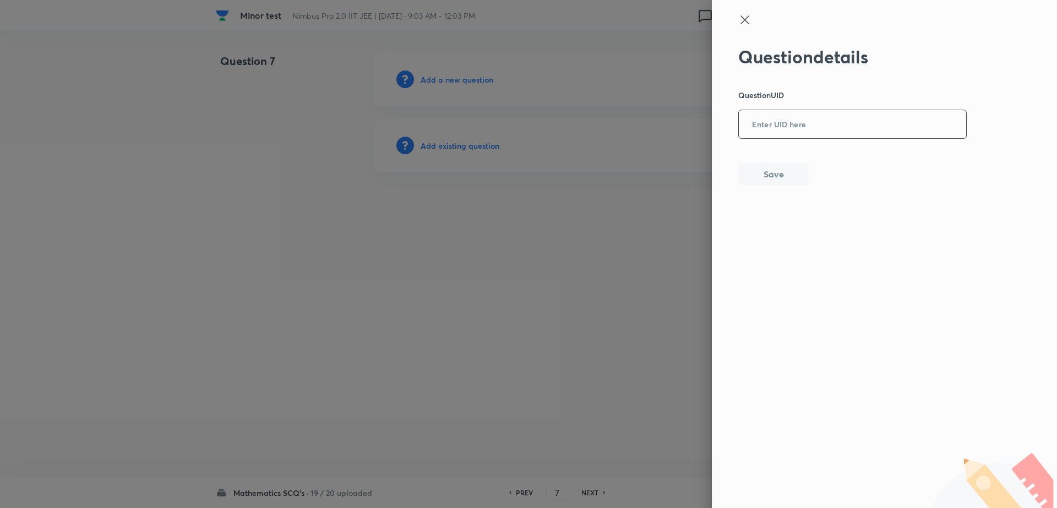
click at [844, 122] on input "text" at bounding box center [852, 124] width 227 height 27
paste input "H6ORS"
type input "H6ORS"
click at [787, 173] on button "Save" at bounding box center [773, 173] width 70 height 22
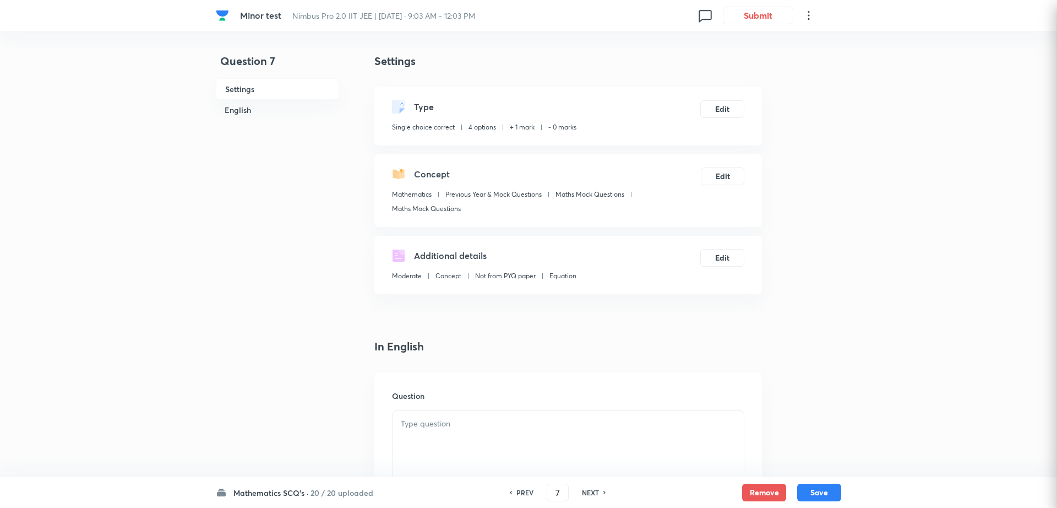
checkbox input "true"
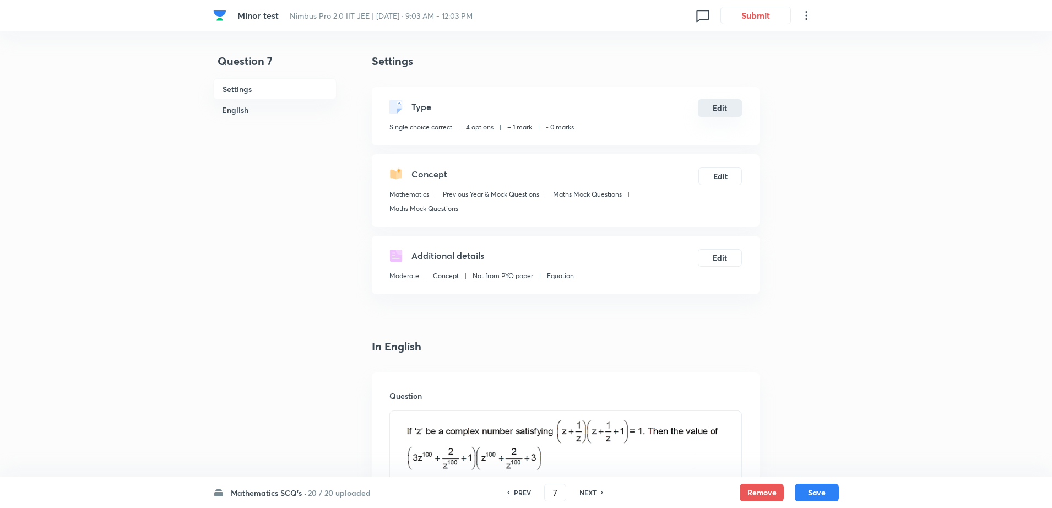
click at [703, 100] on button "Edit" at bounding box center [720, 108] width 44 height 18
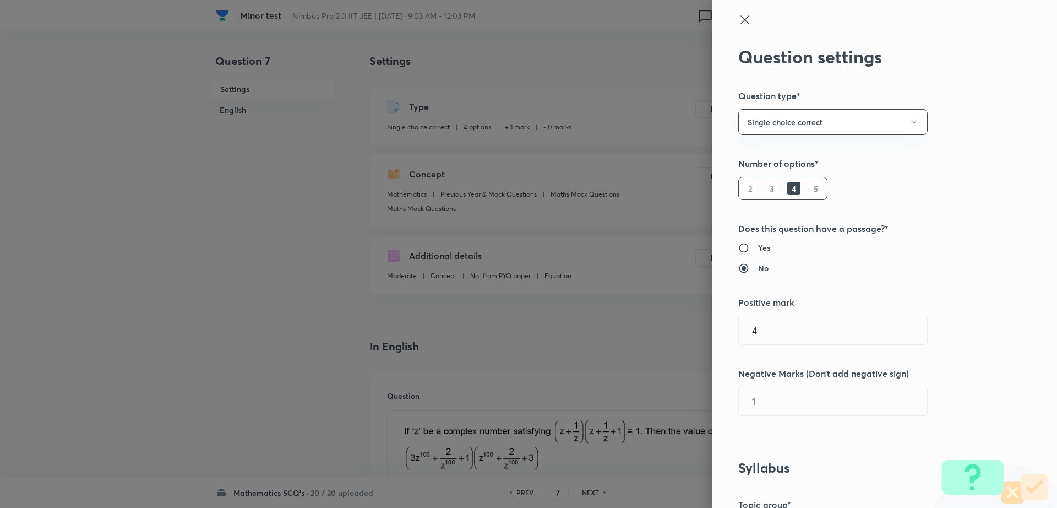
type input "1"
type input "0"
type input "Previous Year & Mock Questions"
type input "Maths Mock Questions"
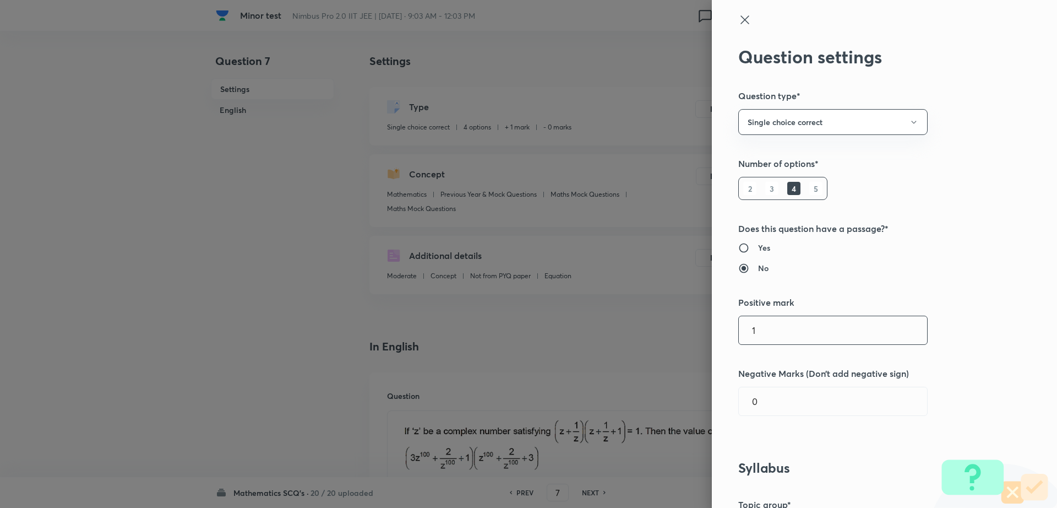
click at [812, 324] on input "1" at bounding box center [833, 330] width 188 height 28
type input "4"
click at [765, 402] on input "0" at bounding box center [833, 401] width 188 height 28
type input "1"
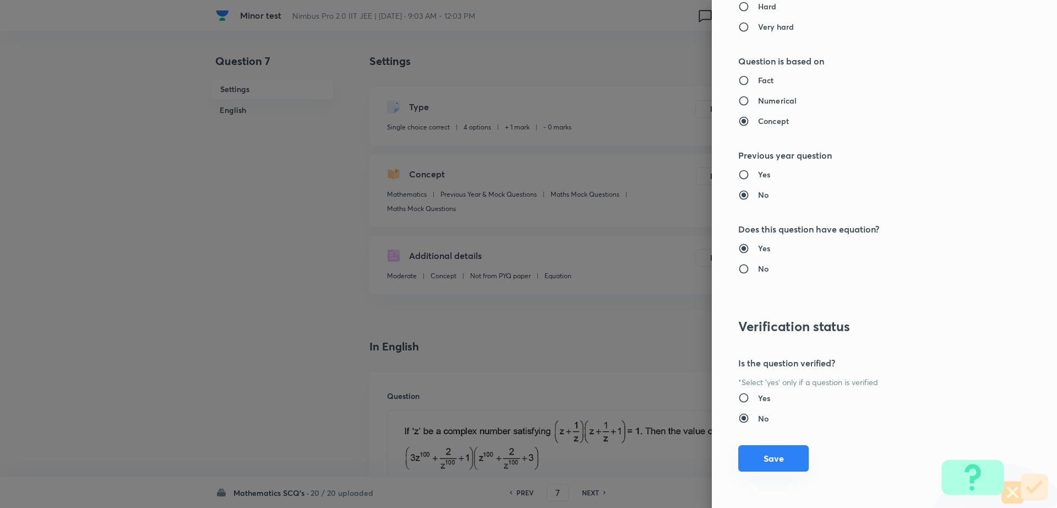
click at [781, 454] on button "Save" at bounding box center [773, 458] width 70 height 26
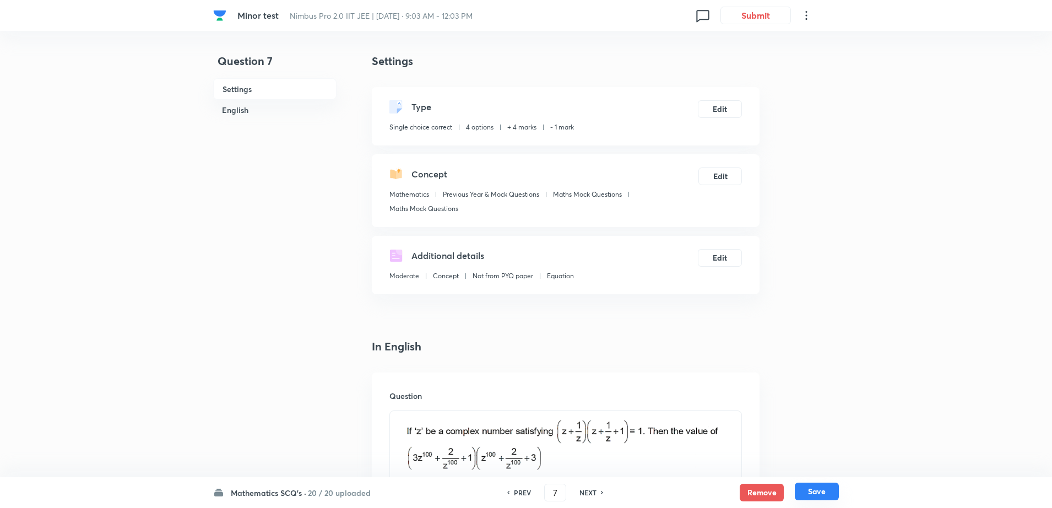
click at [813, 491] on button "Save" at bounding box center [817, 491] width 44 height 18
type input "8"
checkbox input "true"
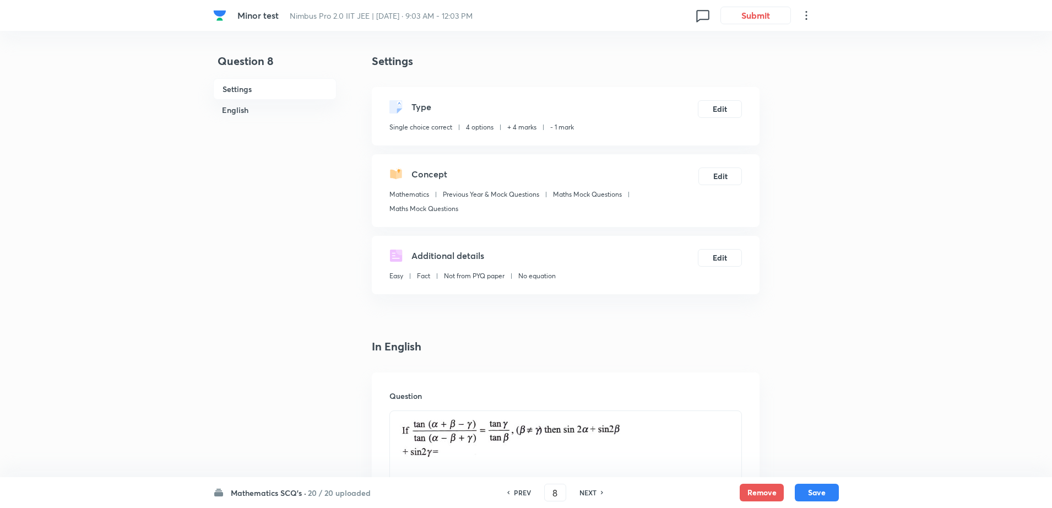
click at [590, 493] on h6 "NEXT" at bounding box center [587, 492] width 17 height 10
type input "9"
checkbox input "false"
checkbox input "true"
click at [590, 493] on h6 "NEXT" at bounding box center [587, 492] width 17 height 10
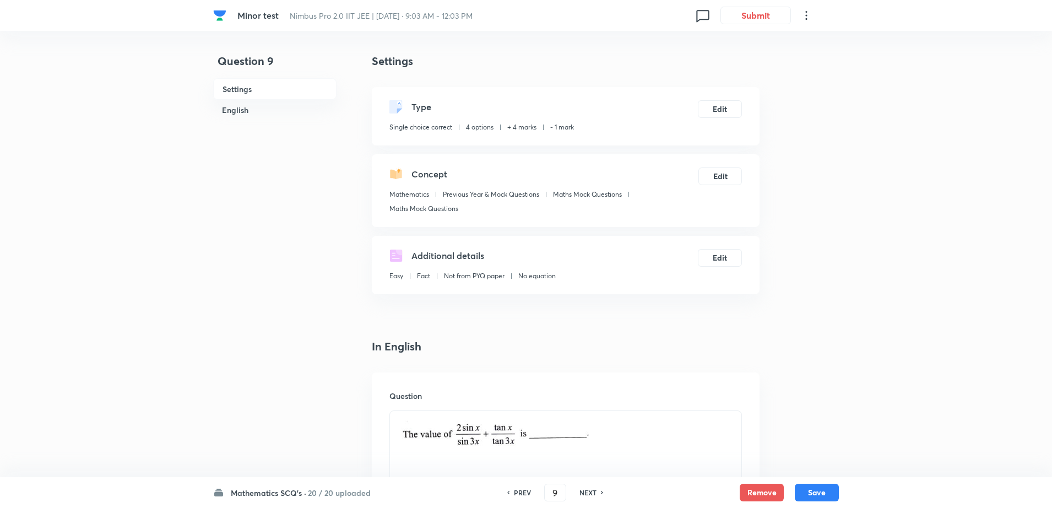
type input "10"
checkbox input "false"
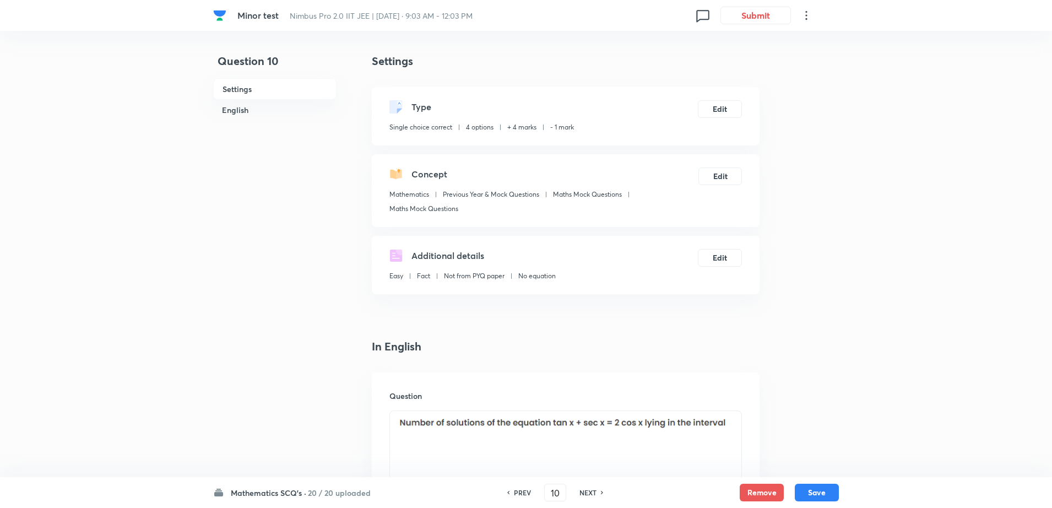
checkbox input "true"
click at [590, 493] on h6 "NEXT" at bounding box center [587, 492] width 17 height 10
type input "11"
checkbox input "false"
checkbox input "true"
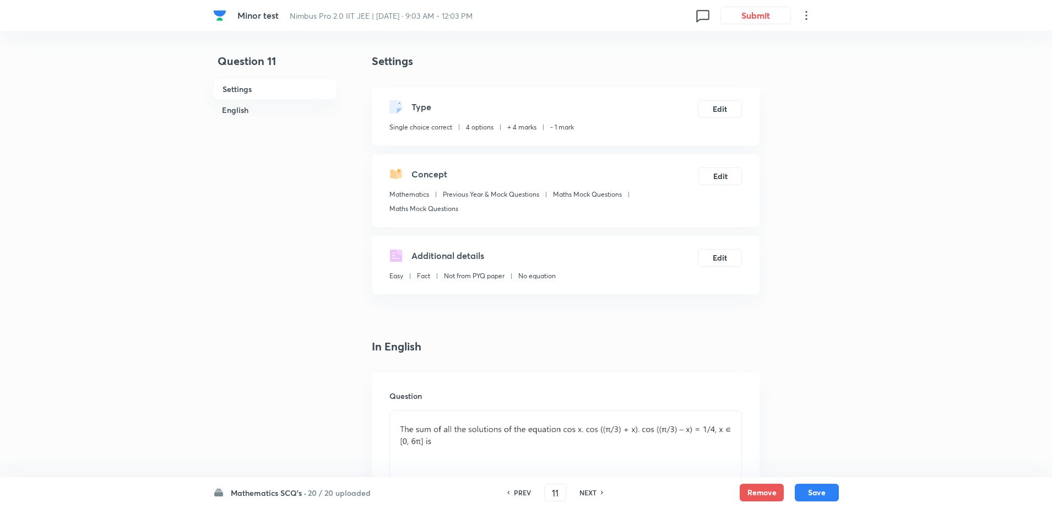
click at [590, 493] on h6 "NEXT" at bounding box center [587, 492] width 17 height 10
type input "12"
checkbox input "false"
checkbox input "true"
click at [590, 493] on h6 "NEXT" at bounding box center [587, 492] width 17 height 10
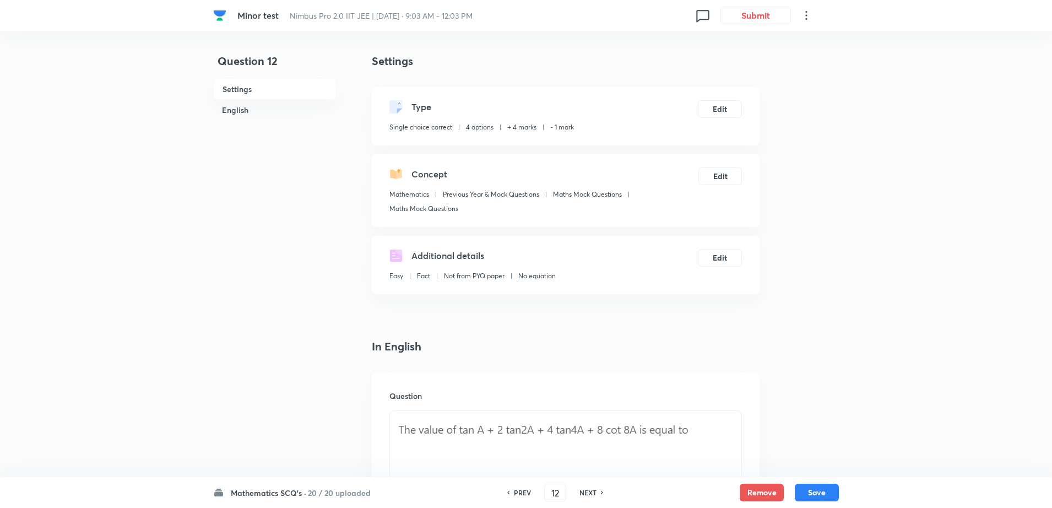
type input "13"
checkbox input "false"
checkbox input "true"
click at [757, 491] on button "Remove" at bounding box center [761, 491] width 44 height 18
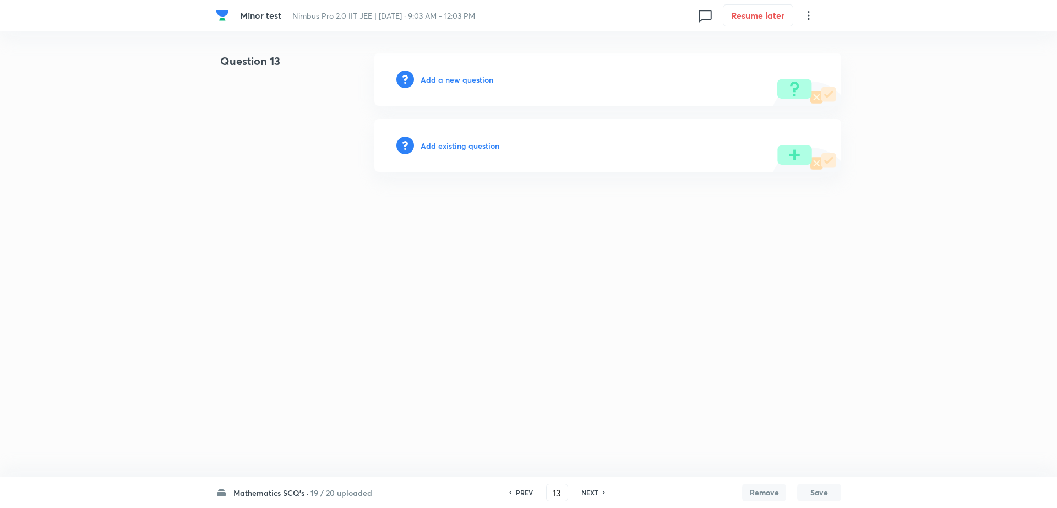
click at [454, 144] on h6 "Add existing question" at bounding box center [460, 146] width 79 height 12
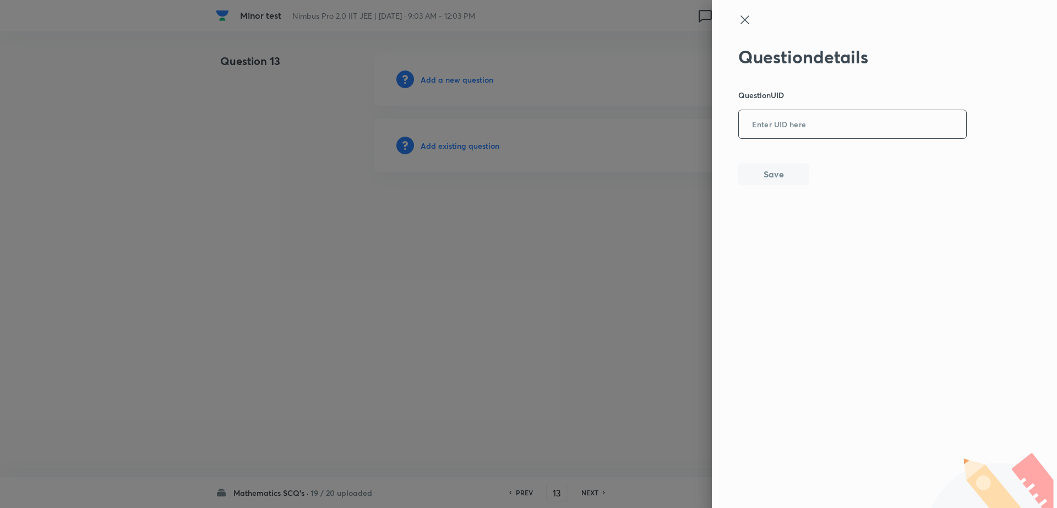
click at [833, 129] on input "text" at bounding box center [852, 124] width 227 height 27
paste input "0F56N"
type input "0F56N"
click at [777, 180] on button "Save" at bounding box center [773, 173] width 70 height 22
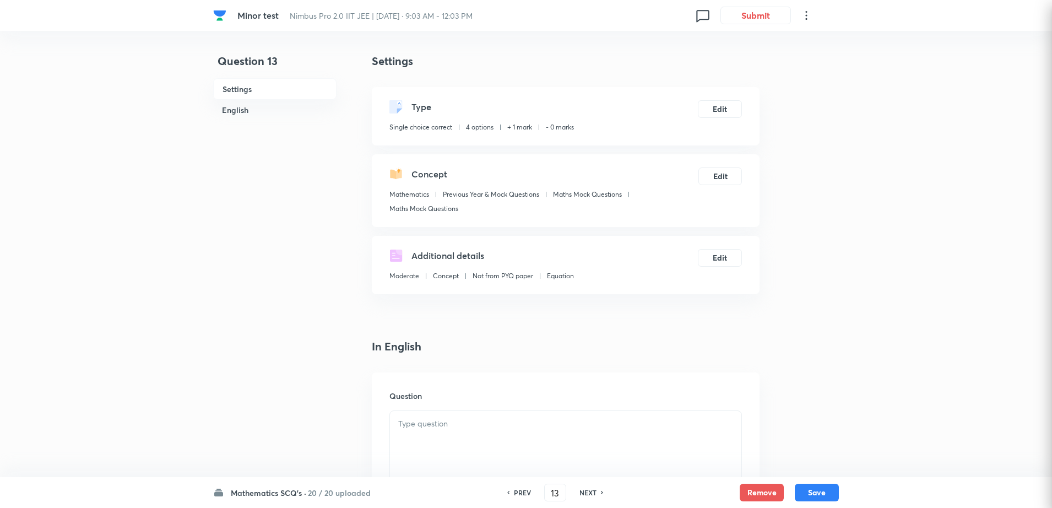
checkbox input "true"
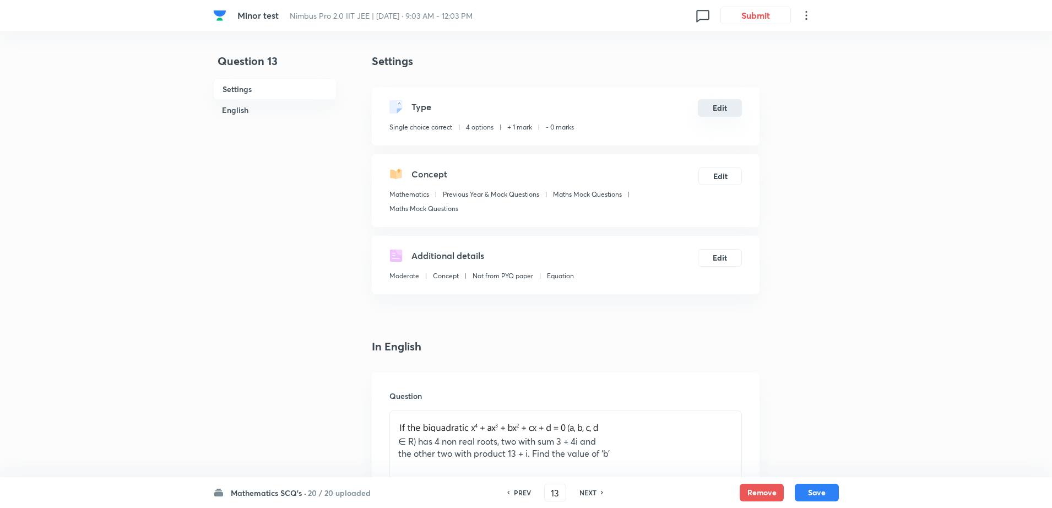
click at [712, 103] on button "Edit" at bounding box center [720, 108] width 44 height 18
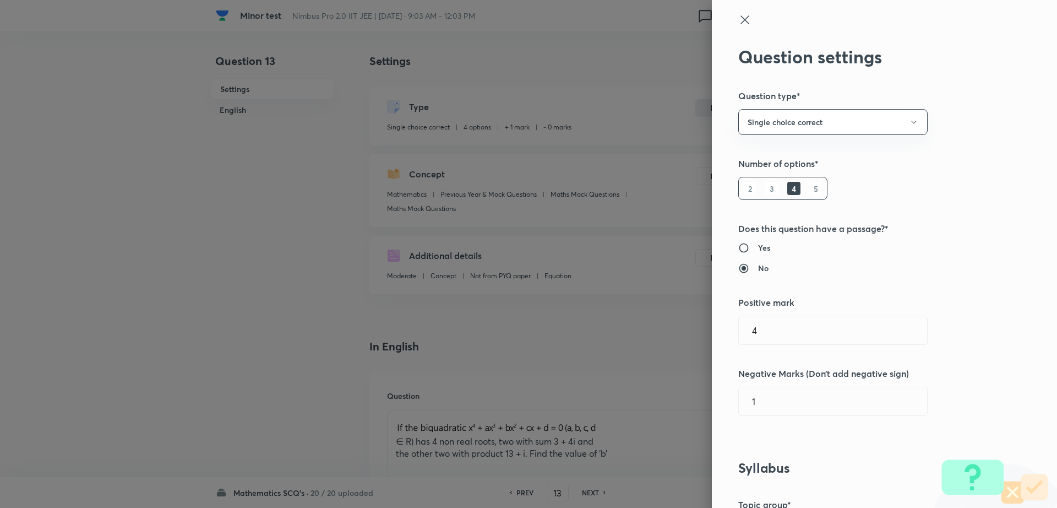
type input "1"
type input "0"
click at [762, 327] on input "1" at bounding box center [833, 330] width 188 height 28
type input "4"
click at [759, 401] on input "0" at bounding box center [833, 401] width 188 height 28
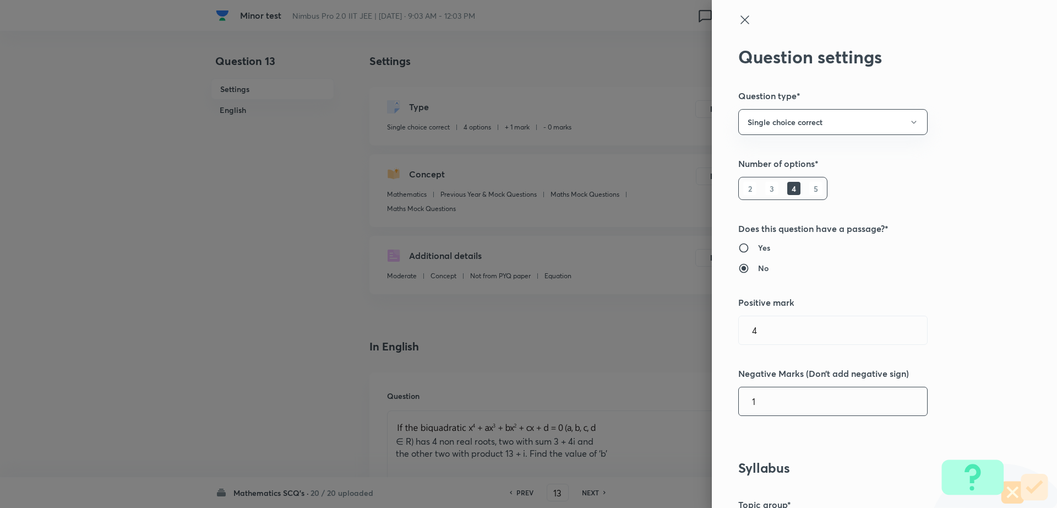
type input "1"
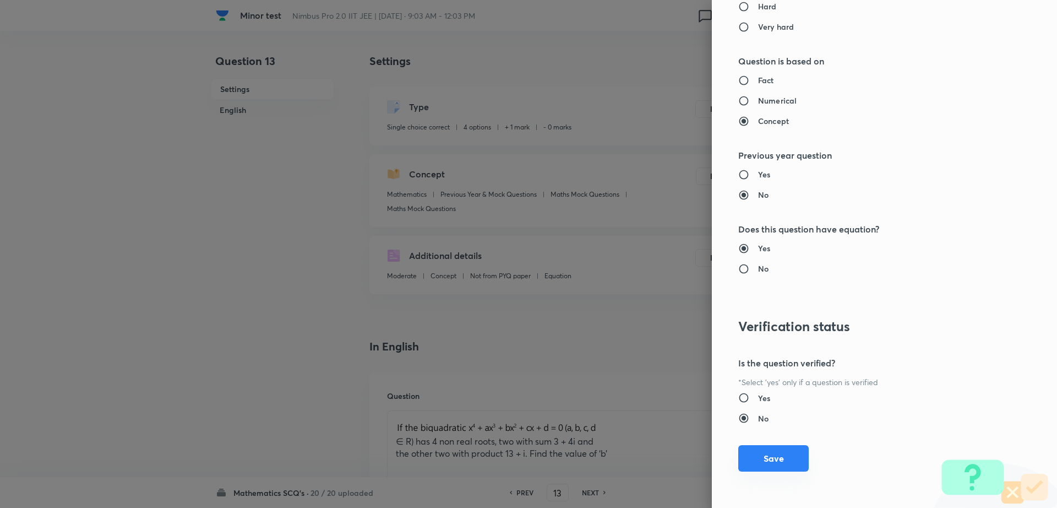
click at [739, 454] on button "Save" at bounding box center [773, 458] width 70 height 26
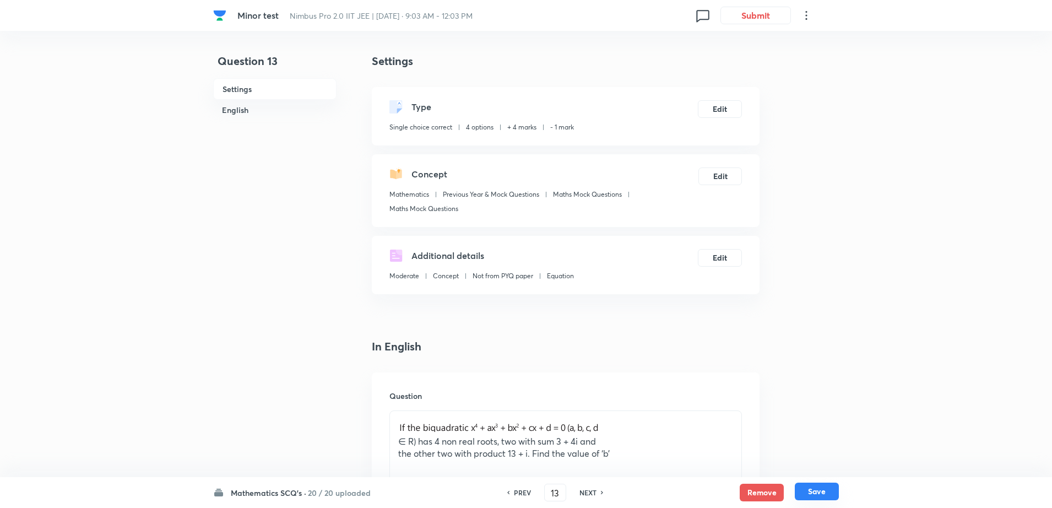
click at [829, 492] on button "Save" at bounding box center [817, 491] width 44 height 18
type input "14"
checkbox input "false"
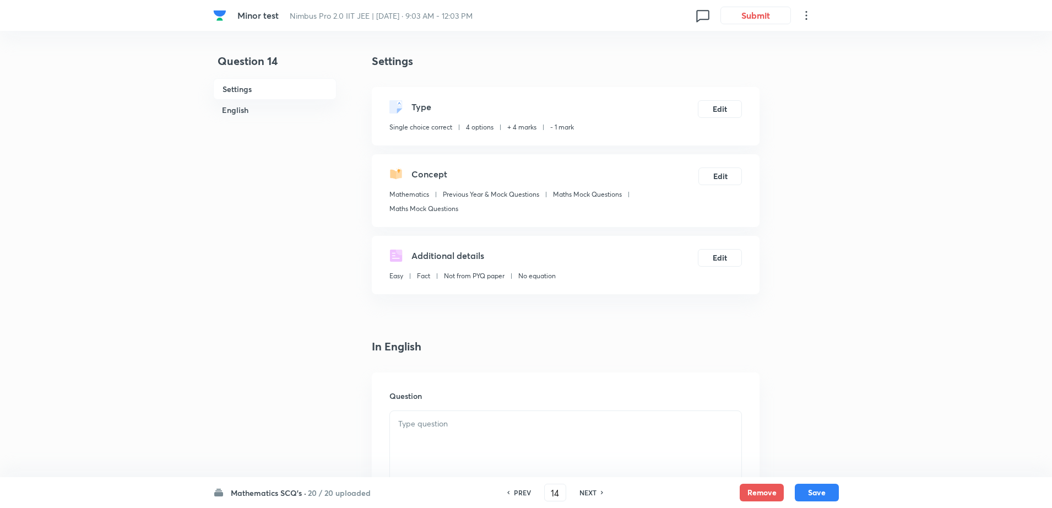
checkbox input "true"
click at [583, 488] on h6 "NEXT" at bounding box center [587, 492] width 17 height 10
type input "15"
checkbox input "false"
checkbox input "true"
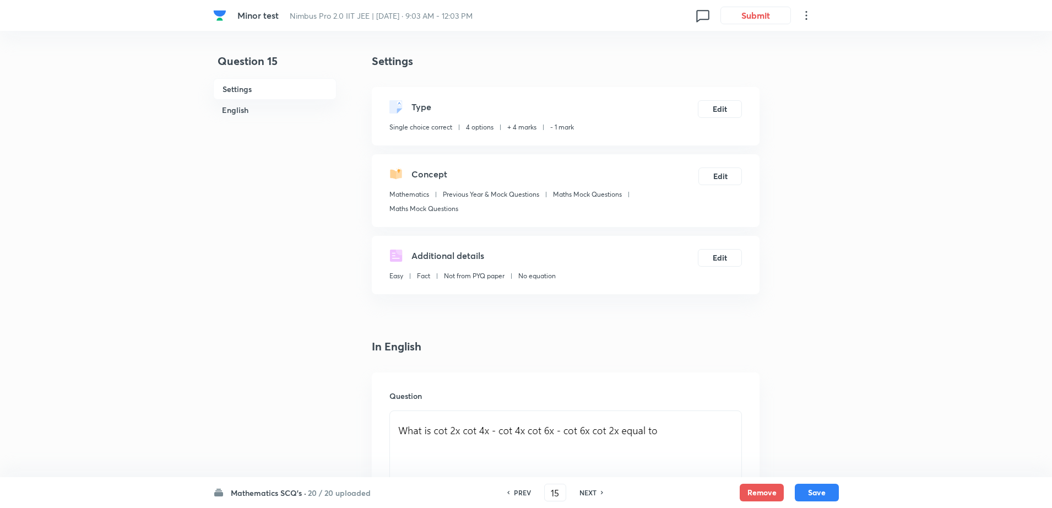
click at [583, 488] on h6 "NEXT" at bounding box center [587, 492] width 17 height 10
type input "16"
checkbox input "false"
checkbox input "true"
click at [583, 488] on h6 "NEXT" at bounding box center [587, 492] width 17 height 10
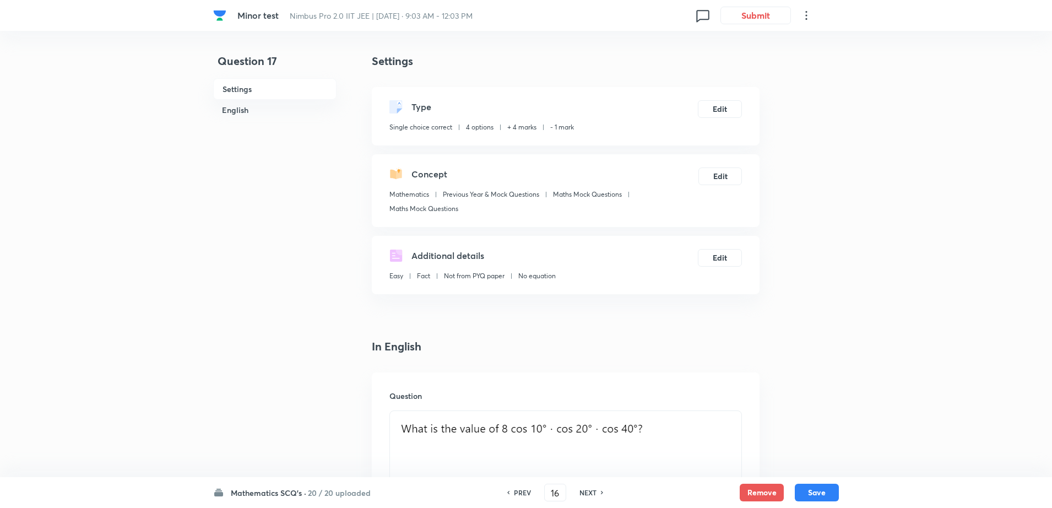
type input "17"
checkbox input "false"
checkbox input "true"
click at [748, 496] on button "Remove" at bounding box center [761, 491] width 44 height 18
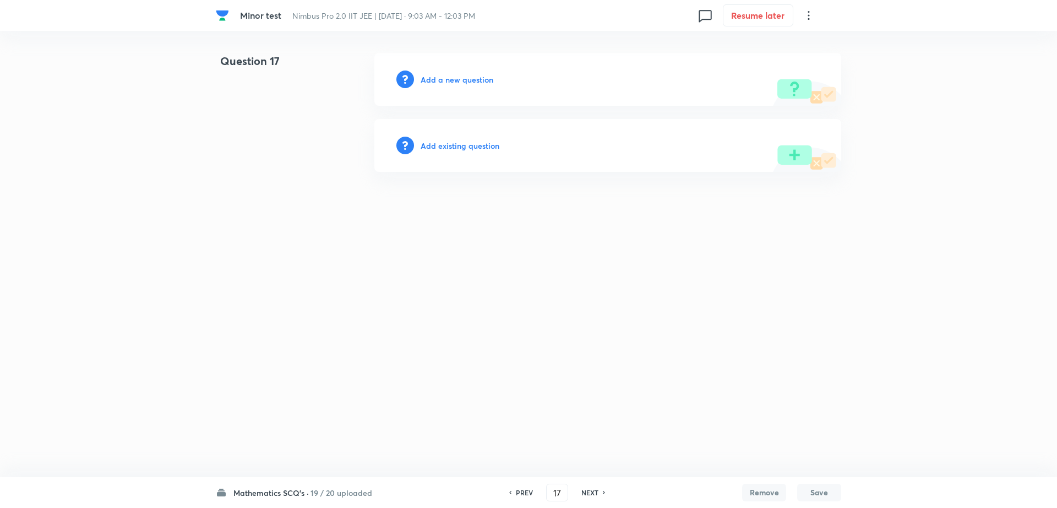
click at [449, 145] on h6 "Add existing question" at bounding box center [460, 146] width 79 height 12
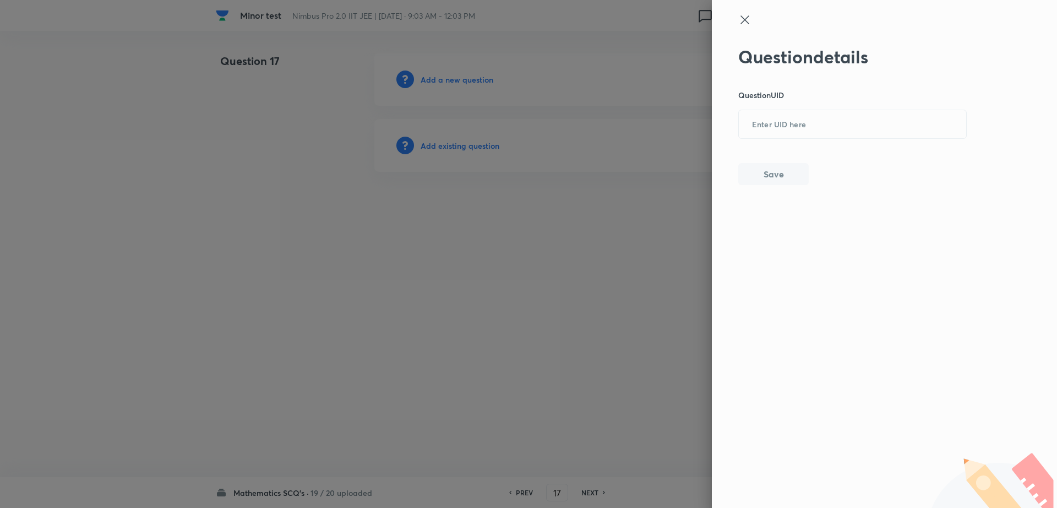
click at [757, 153] on div "Question details Question UID ​ Save" at bounding box center [852, 115] width 229 height 139
click at [803, 107] on div "Question details Question UID ​ Save" at bounding box center [852, 115] width 229 height 139
click at [767, 123] on input "text" at bounding box center [852, 124] width 227 height 27
paste input "XO4Y1"
type input "XO4Y1"
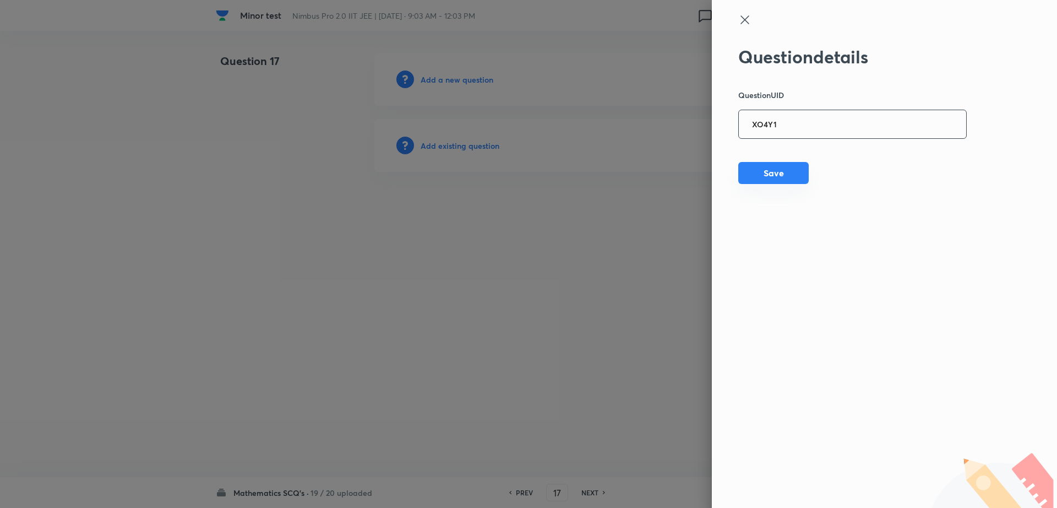
click at [759, 181] on button "Save" at bounding box center [773, 173] width 70 height 22
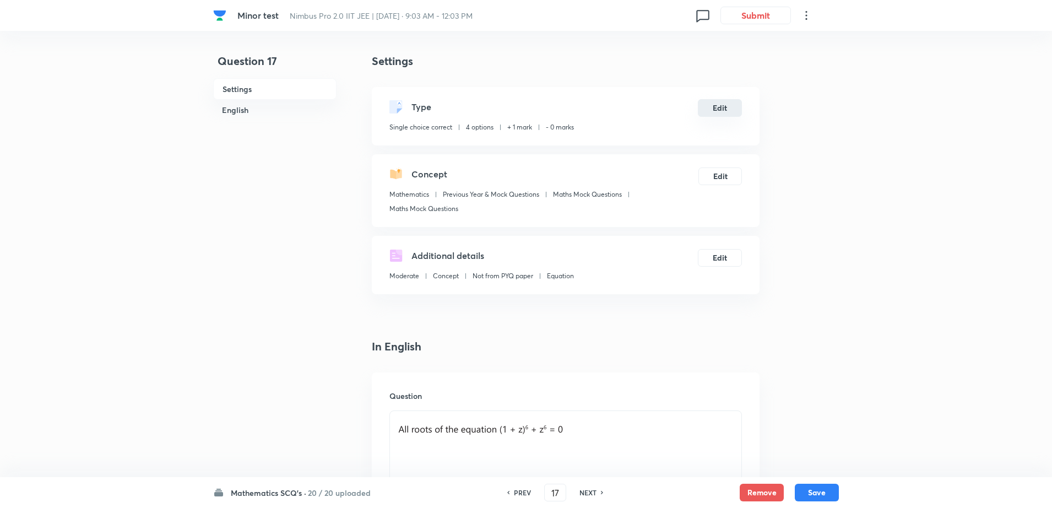
click at [718, 108] on button "Edit" at bounding box center [720, 108] width 44 height 18
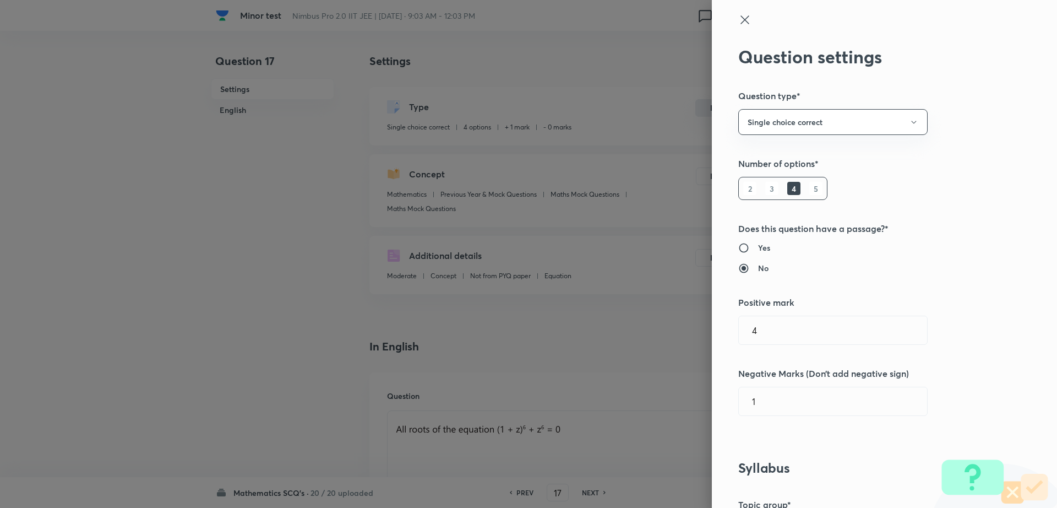
type input "1"
type input "0"
click at [770, 333] on input "1" at bounding box center [833, 330] width 188 height 28
type input "4"
click at [760, 404] on input "0" at bounding box center [833, 401] width 188 height 28
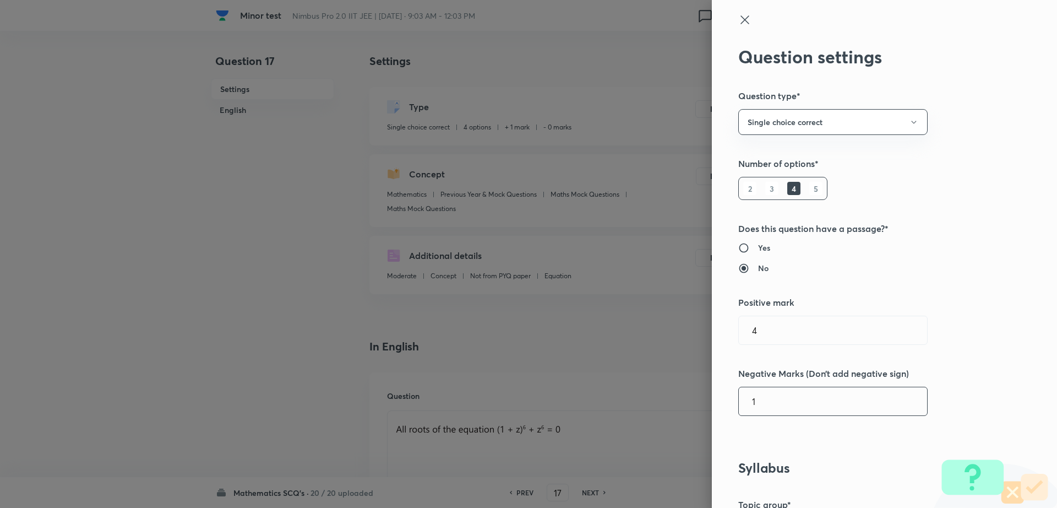
type input "1"
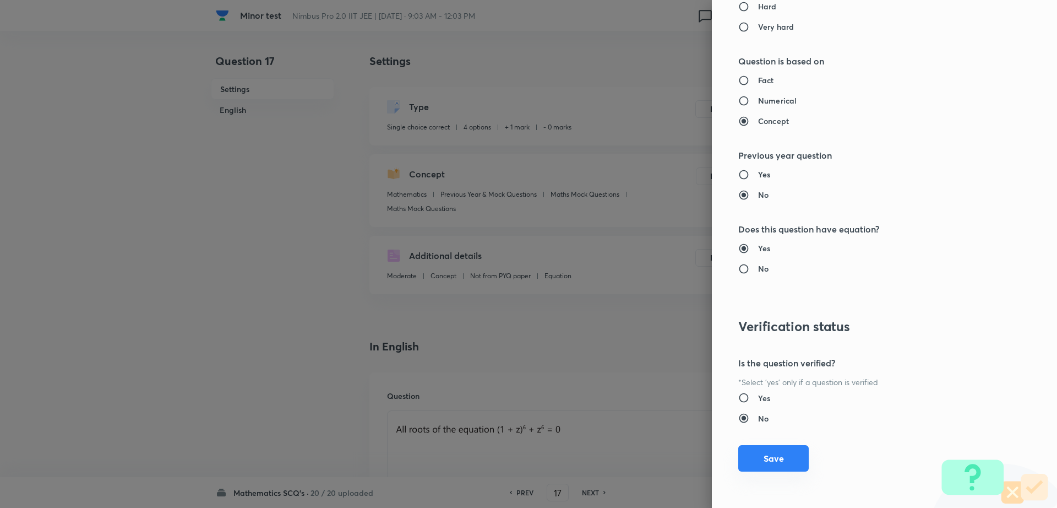
click at [749, 458] on button "Save" at bounding box center [773, 458] width 70 height 26
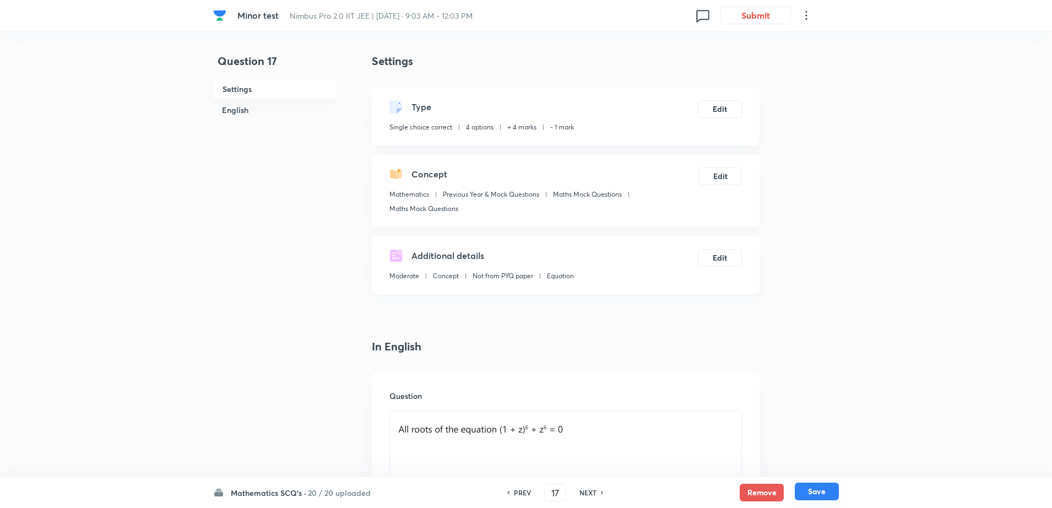
click at [815, 488] on button "Save" at bounding box center [817, 491] width 44 height 18
type input "18"
checkbox input "true"
click at [519, 495] on h6 "PREV" at bounding box center [522, 492] width 17 height 10
type input "17"
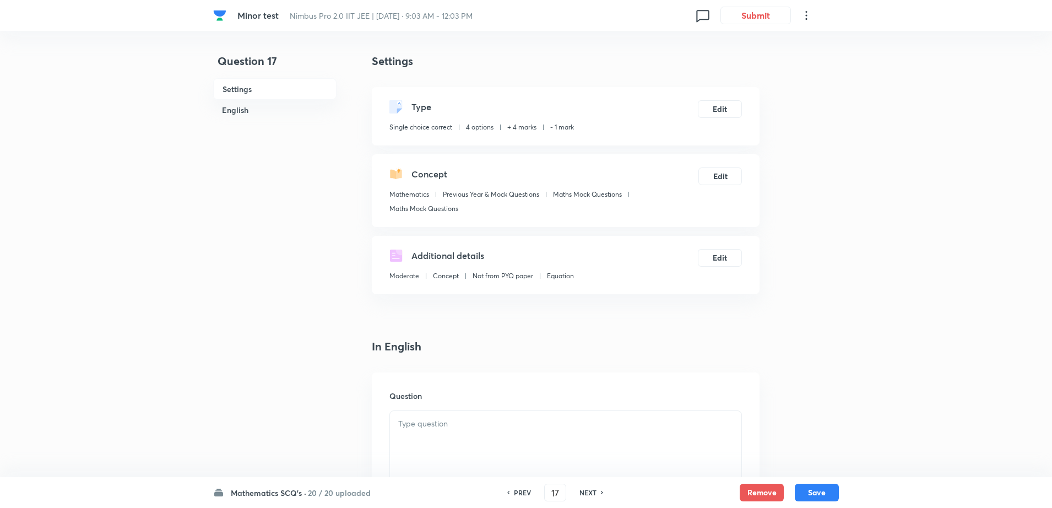
checkbox input "true"
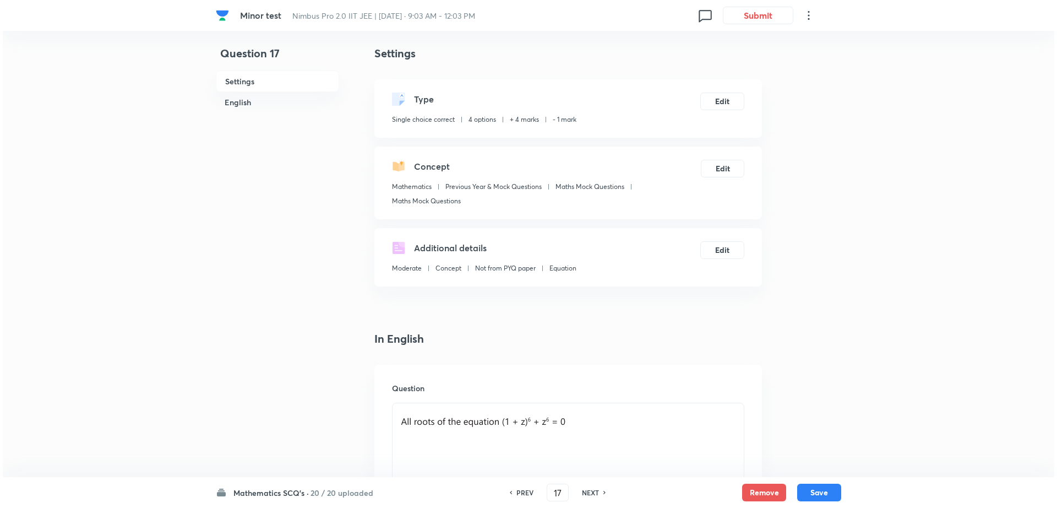
scroll to position [0, 0]
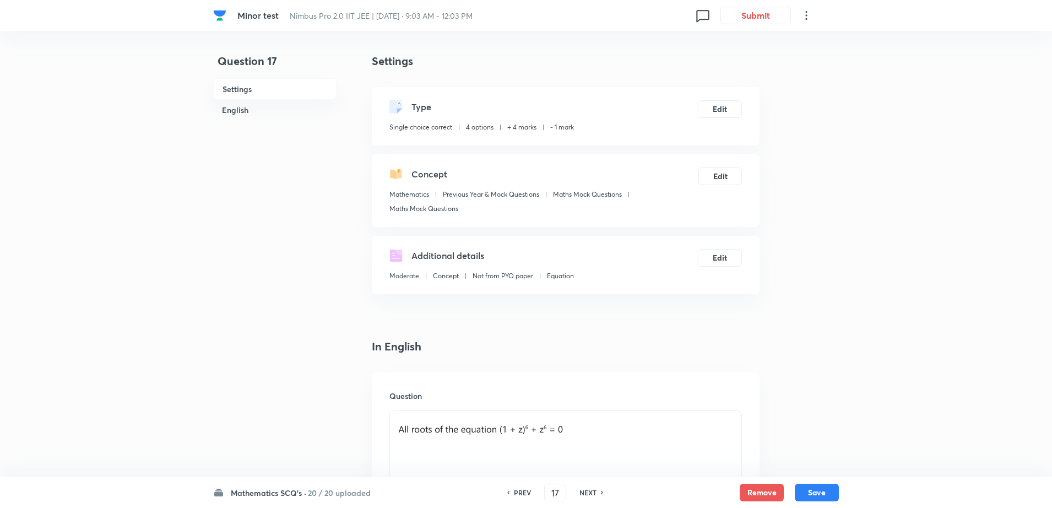
click at [598, 494] on div "NEXT" at bounding box center [589, 492] width 29 height 10
type input "18"
checkbox input "true"
click at [598, 494] on div "NEXT" at bounding box center [589, 492] width 29 height 10
type input "19"
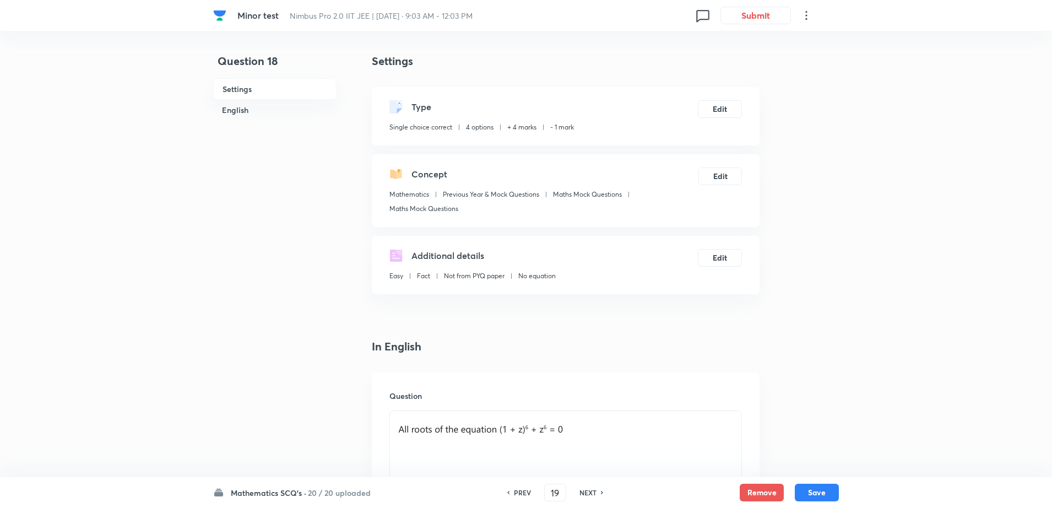
checkbox input "false"
checkbox input "true"
click at [598, 494] on div "NEXT" at bounding box center [589, 492] width 29 height 10
type input "20"
checkbox input "false"
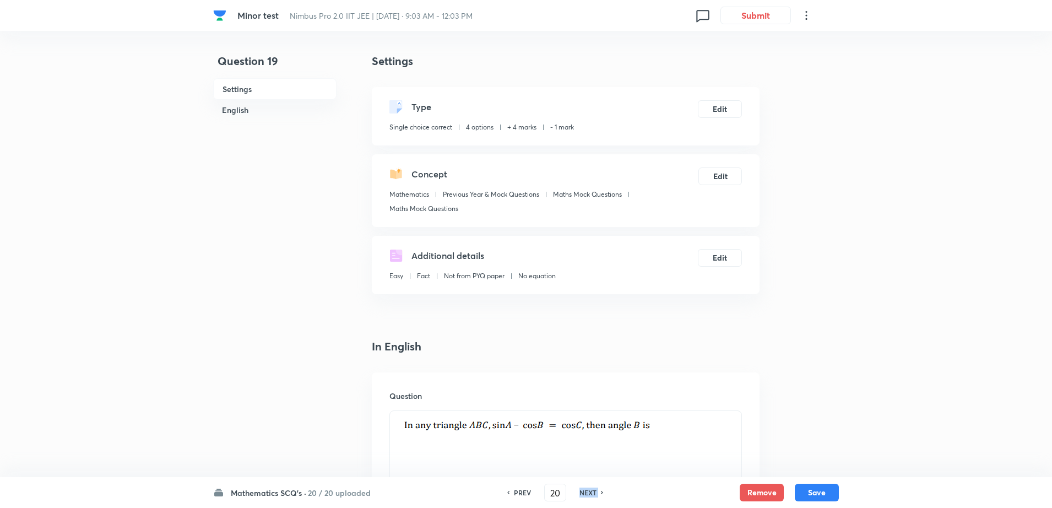
checkbox input "true"
click at [598, 494] on div "NEXT" at bounding box center [589, 492] width 29 height 10
click at [598, 494] on h6 "NEXT" at bounding box center [603, 492] width 17 height 10
type input "22"
type input "2"
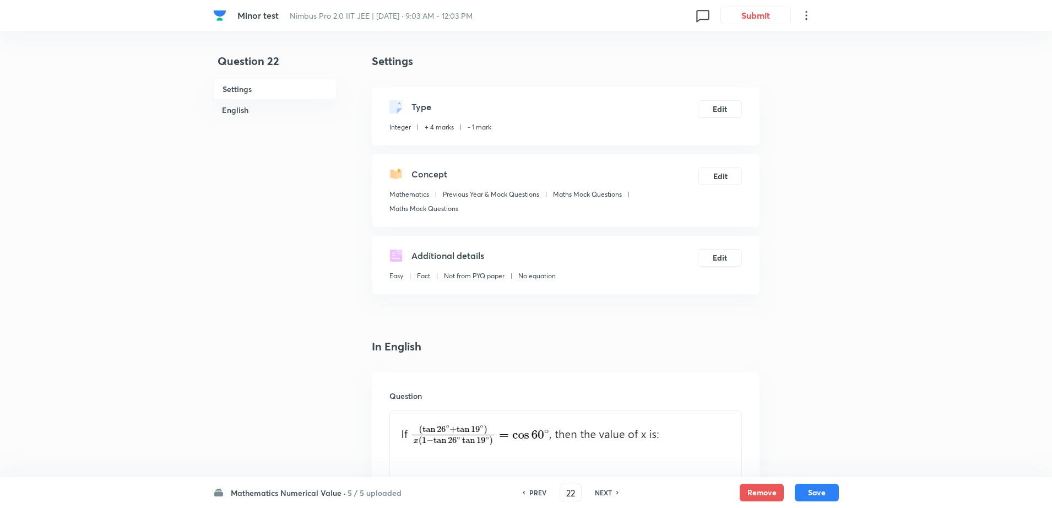
click at [598, 494] on h6 "NEXT" at bounding box center [603, 492] width 17 height 10
type input "23"
type input "-2"
click at [598, 494] on h6 "NEXT" at bounding box center [603, 492] width 17 height 10
type input "24"
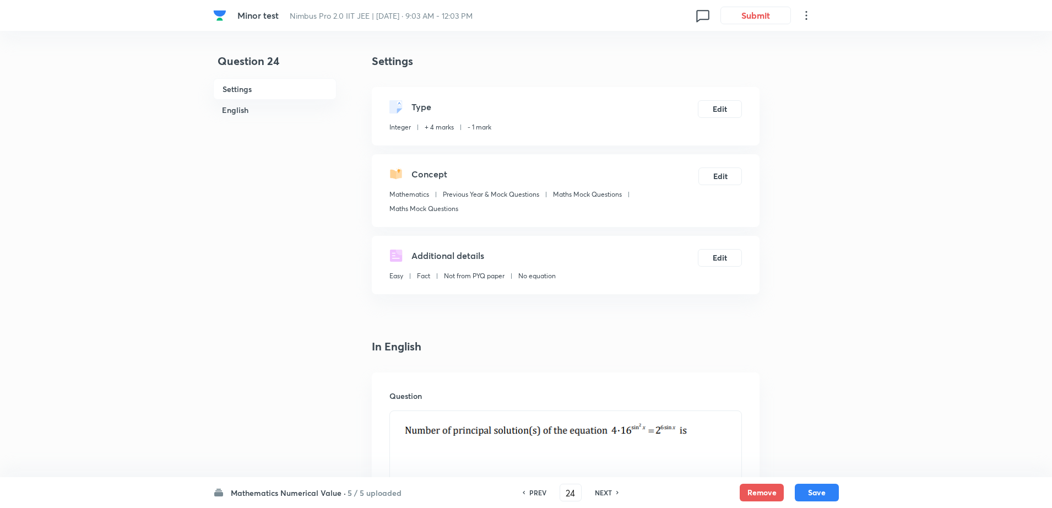
type input "3"
click at [598, 494] on h6 "NEXT" at bounding box center [603, 492] width 17 height 10
type input "25"
type input "0"
click at [540, 494] on h6 "PREV" at bounding box center [537, 492] width 17 height 10
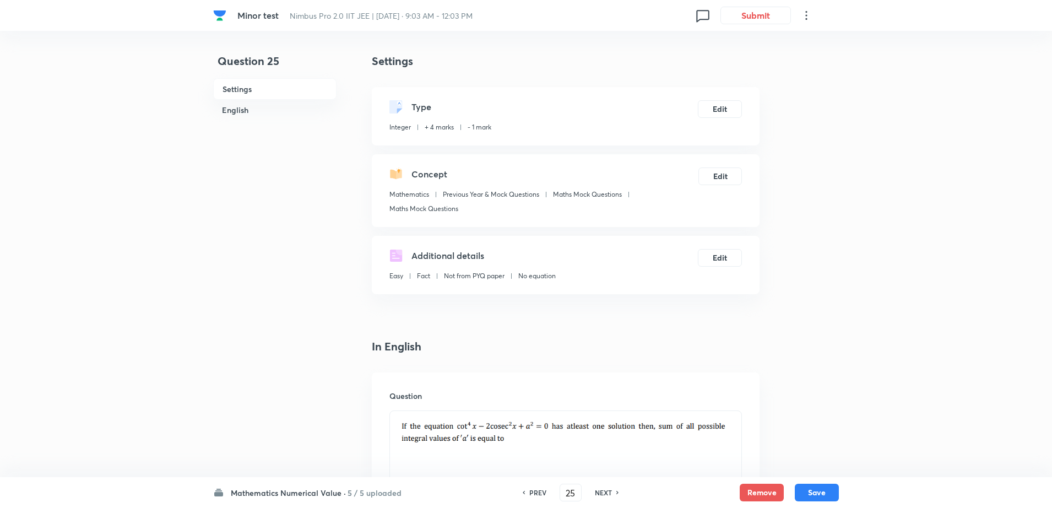
type input "24"
type input "3"
click at [540, 494] on h6 "PREV" at bounding box center [537, 492] width 17 height 10
type input "23"
type input "-2"
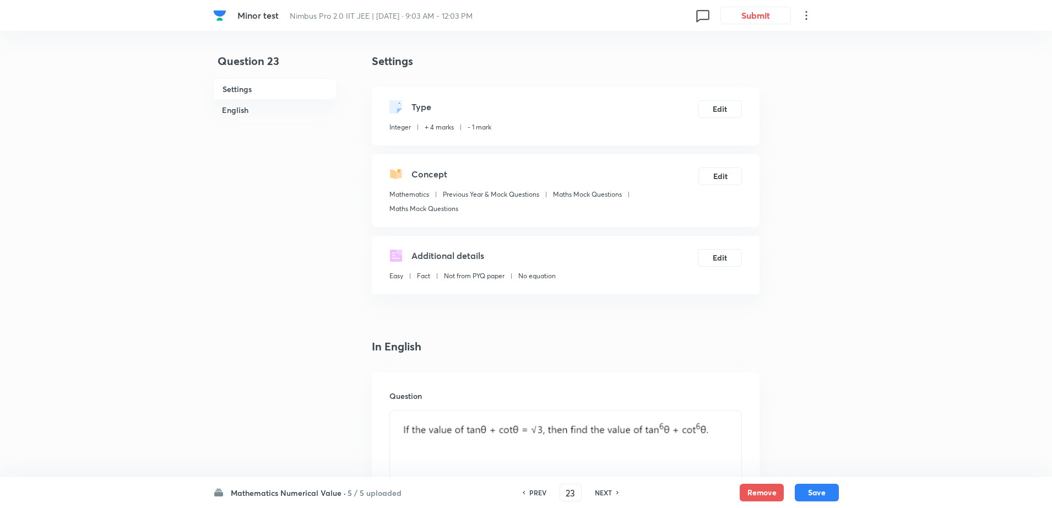
click at [597, 494] on h6 "NEXT" at bounding box center [603, 492] width 17 height 10
type input "24"
type input "3"
click at [597, 494] on h6 "NEXT" at bounding box center [603, 492] width 17 height 10
type input "25"
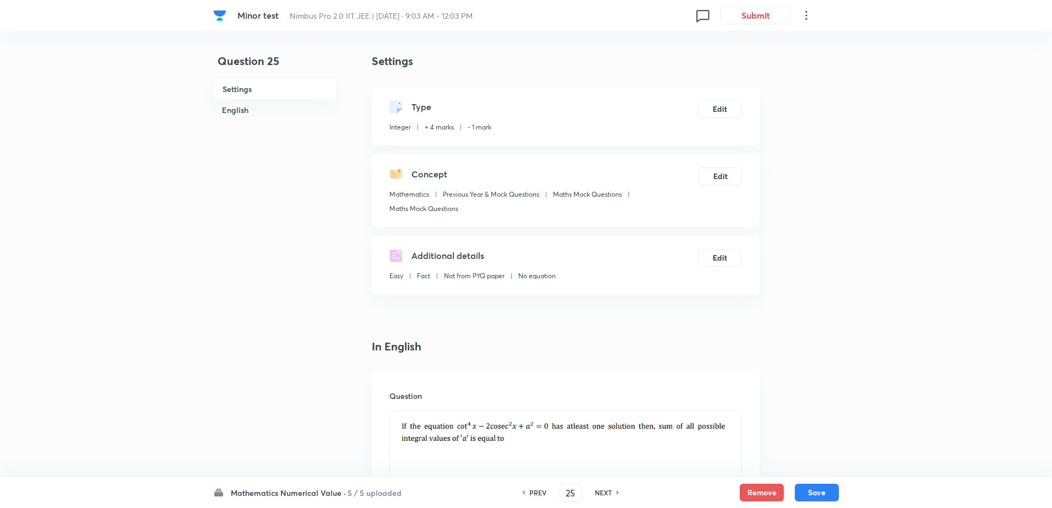
type input "0"
click at [769, 491] on button "Remove" at bounding box center [761, 491] width 44 height 18
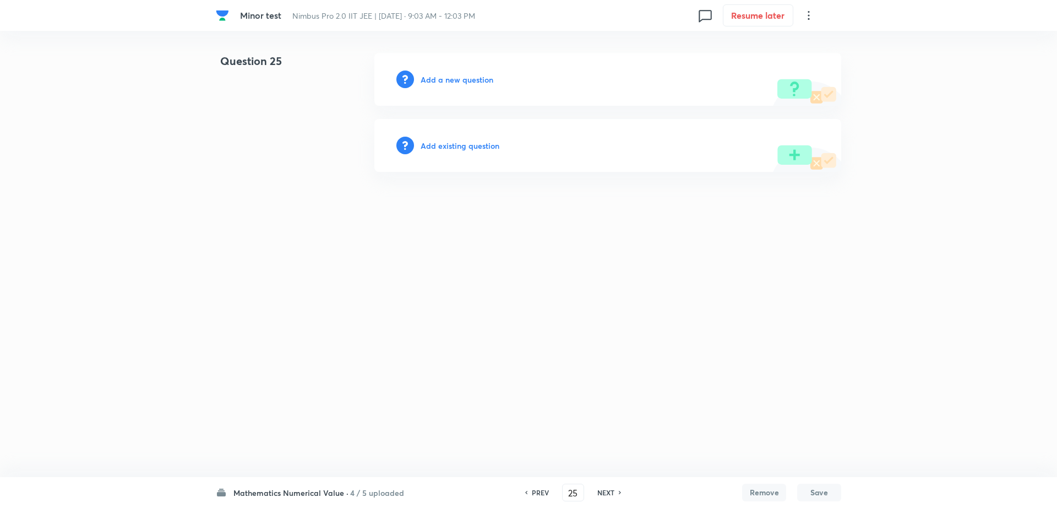
click at [459, 143] on h6 "Add existing question" at bounding box center [460, 146] width 79 height 12
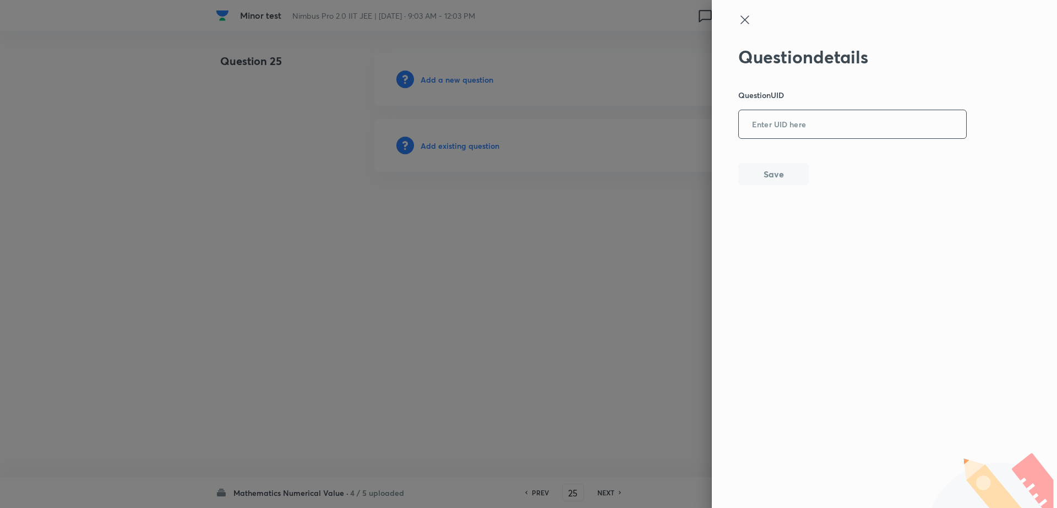
click at [851, 129] on input "text" at bounding box center [852, 124] width 227 height 27
paste input "TGTRR"
type input "TGTRR"
click at [780, 172] on button "Save" at bounding box center [773, 173] width 70 height 22
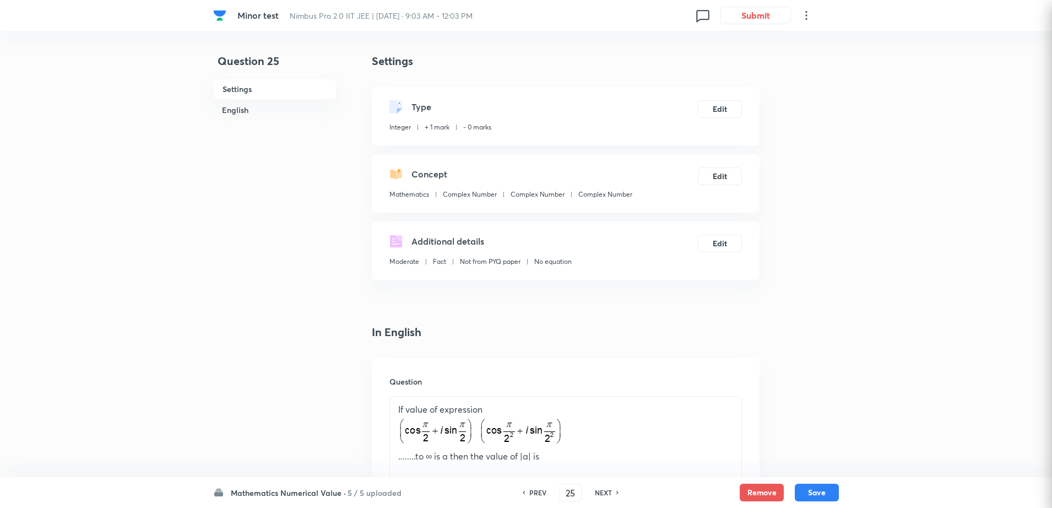
type input "1"
click at [717, 103] on button "Edit" at bounding box center [720, 108] width 44 height 18
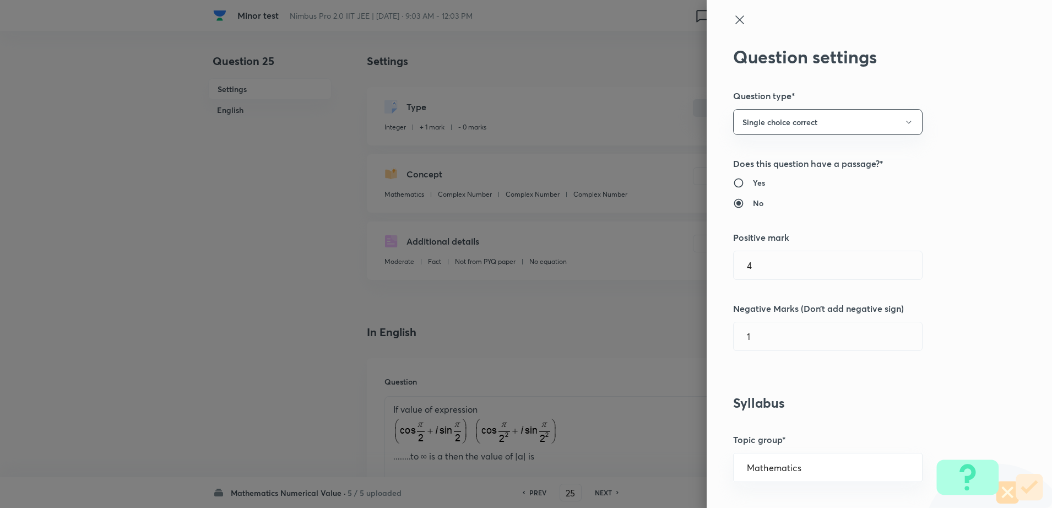
radio input "true"
radio input "false"
radio input "true"
type input "1"
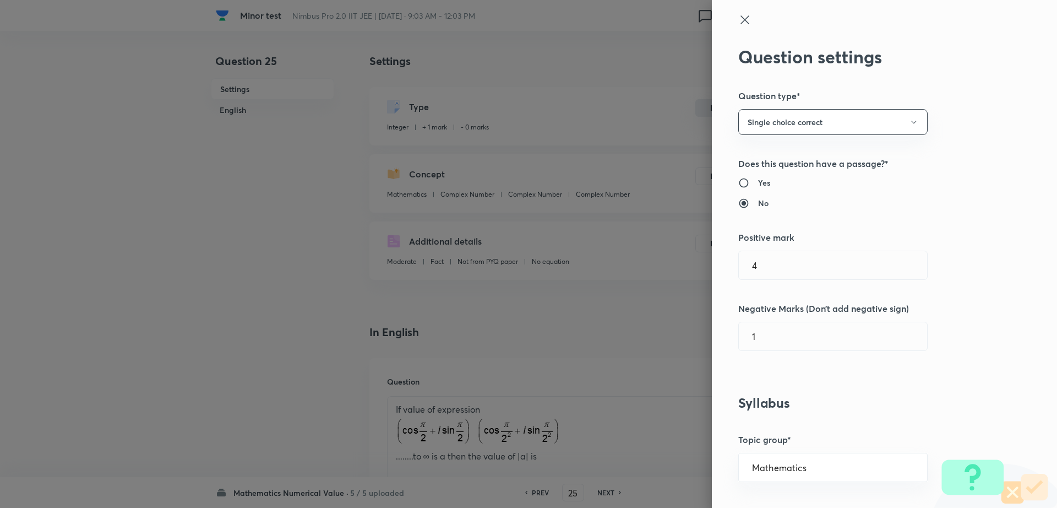
type input "0"
type input "Complex Number"
click at [767, 266] on input "1" at bounding box center [833, 265] width 188 height 28
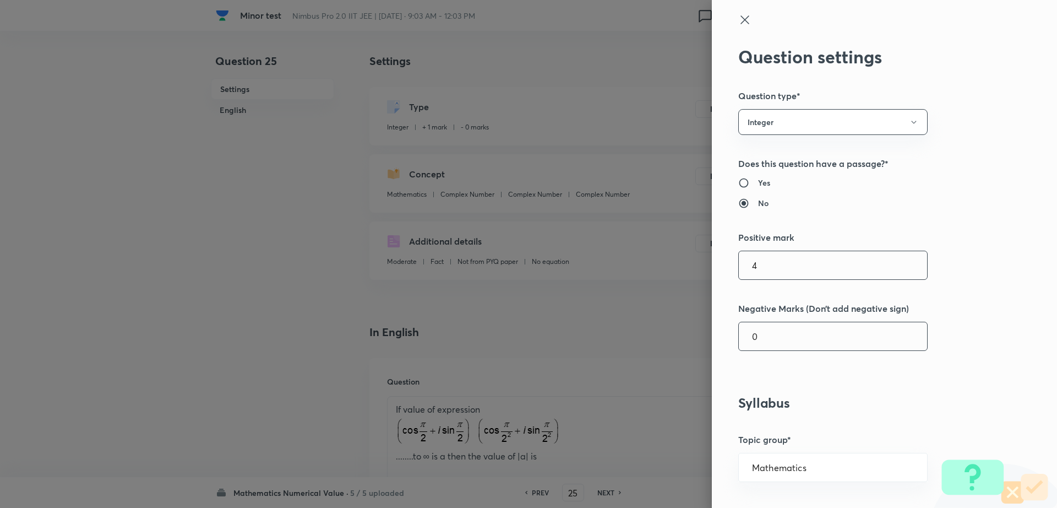
type input "4"
click at [759, 335] on input "0" at bounding box center [833, 336] width 188 height 28
type input "1"
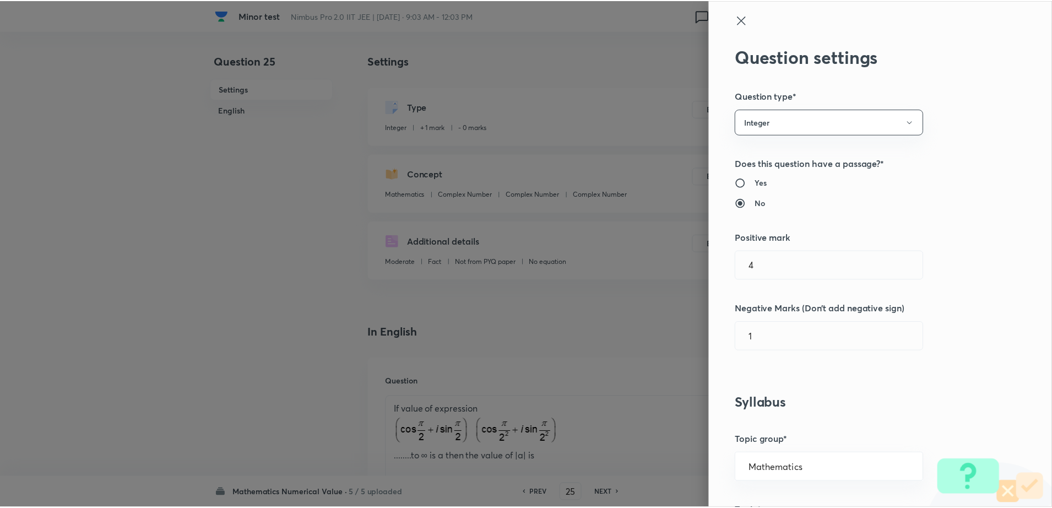
scroll to position [928, 0]
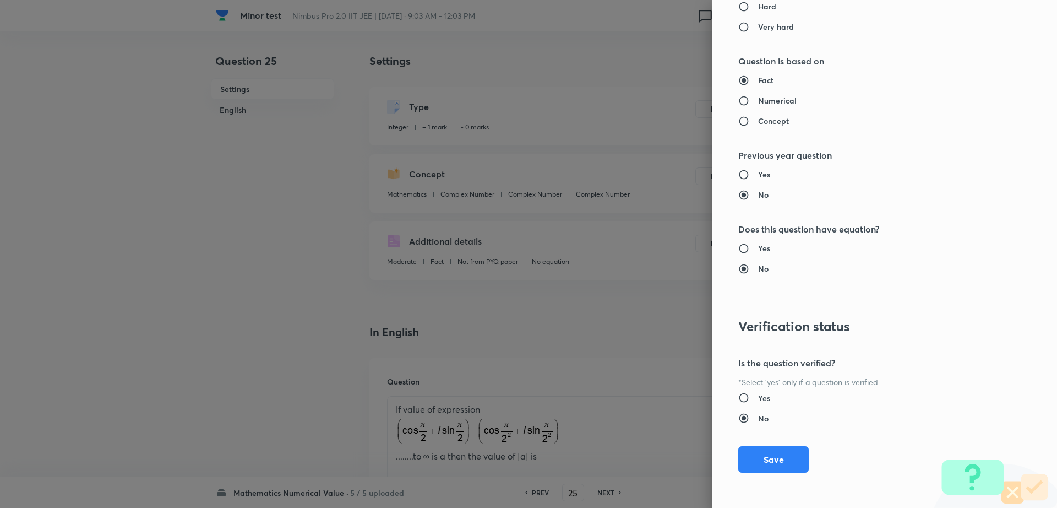
click at [724, 456] on div "Question settings Question type* Integer Does this question have a passage?* Ye…" at bounding box center [884, 254] width 345 height 508
click at [753, 460] on button "Save" at bounding box center [773, 458] width 70 height 26
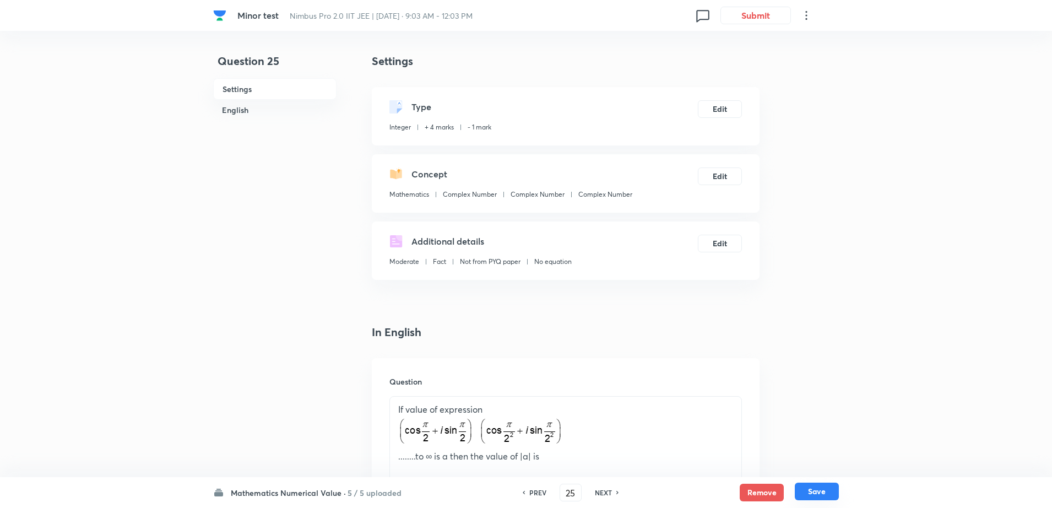
click at [810, 493] on button "Save" at bounding box center [817, 491] width 44 height 18
type input "26"
checkbox input "true"
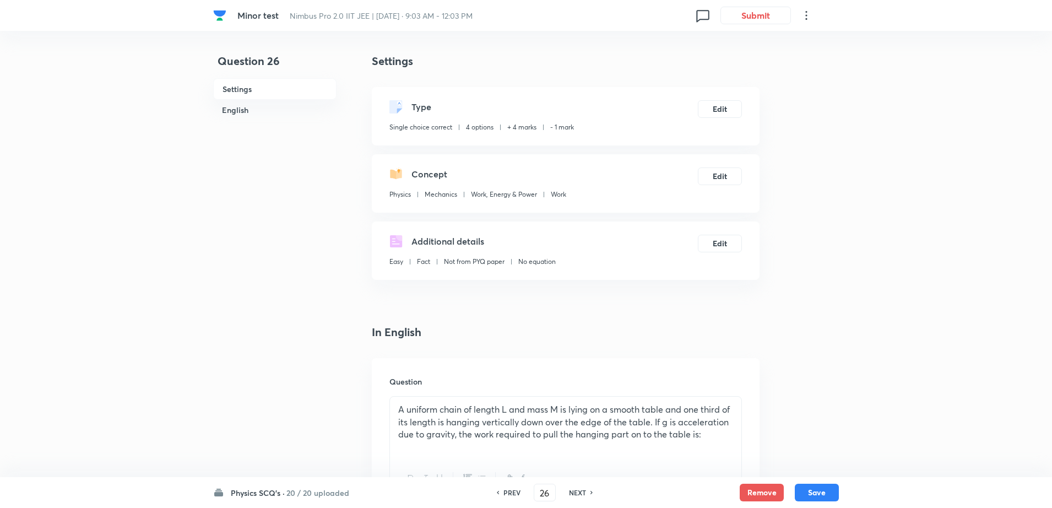
click at [271, 488] on h6 "Physics SCQ's ·" at bounding box center [258, 493] width 54 height 12
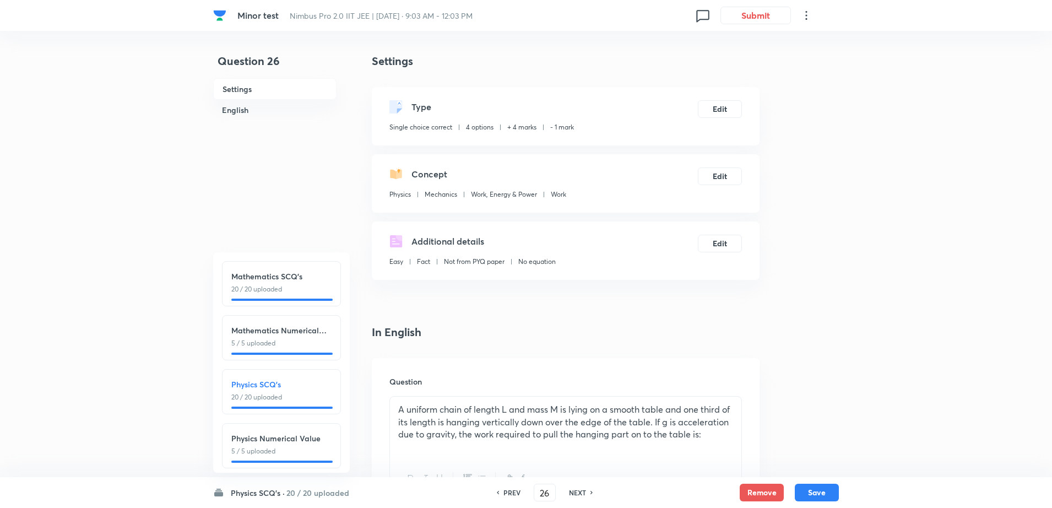
scroll to position [123, 0]
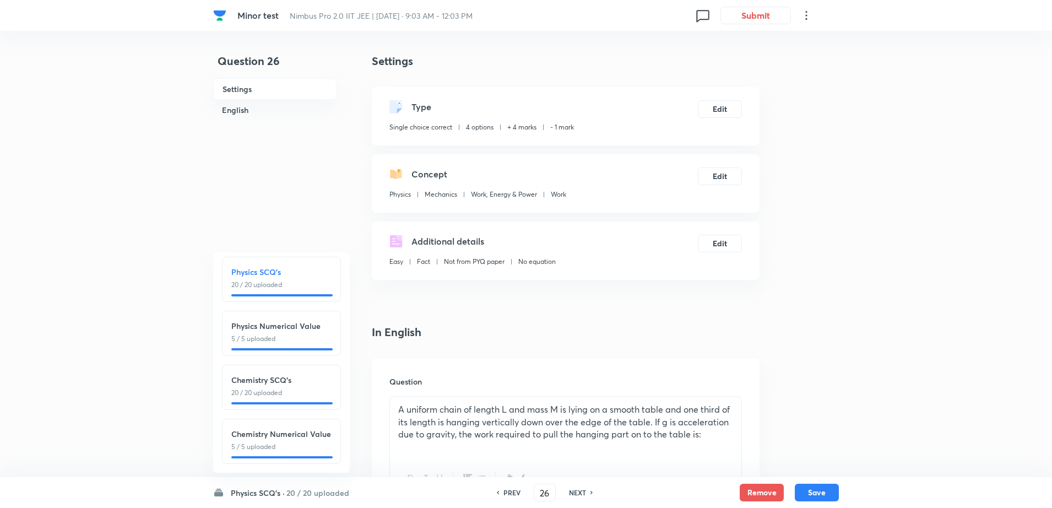
click at [512, 486] on div "PREV 26 ​ NEXT" at bounding box center [545, 492] width 142 height 18
click at [499, 490] on div "PREV" at bounding box center [510, 492] width 29 height 10
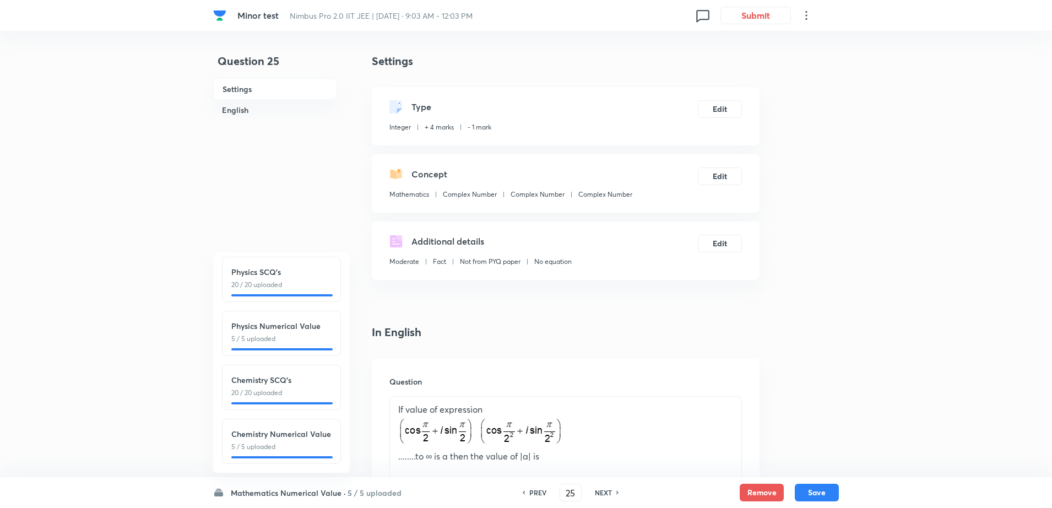
click at [499, 490] on div "PREV 25 ​ NEXT" at bounding box center [570, 492] width 142 height 18
click at [579, 492] on input "25" at bounding box center [570, 492] width 21 height 19
type input "21"
type input "25"
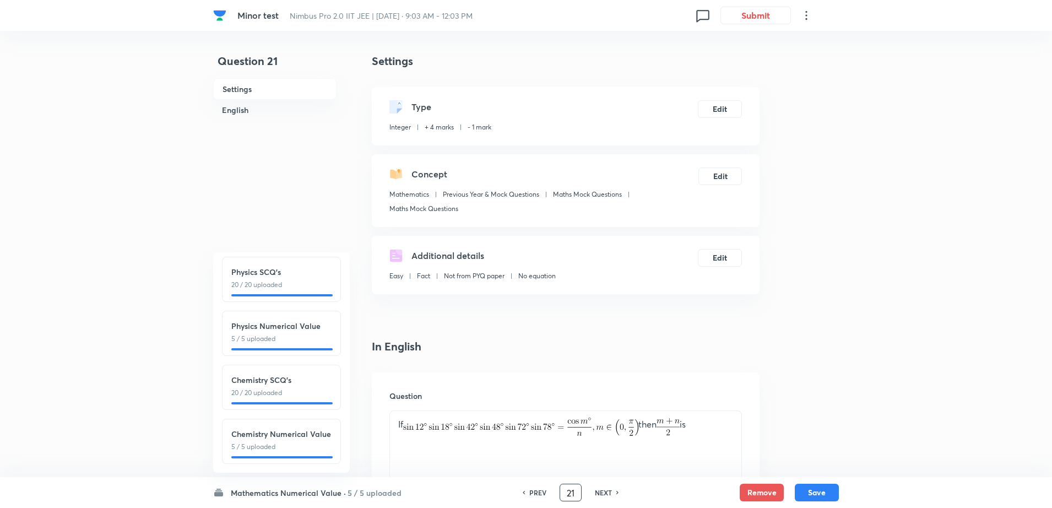
click at [571, 493] on input "21" at bounding box center [570, 492] width 21 height 19
click at [589, 486] on div "PREV 1 ​ NEXT" at bounding box center [555, 492] width 142 height 18
click at [590, 493] on h6 "NEXT" at bounding box center [587, 492] width 17 height 10
type input "2"
checkbox input "false"
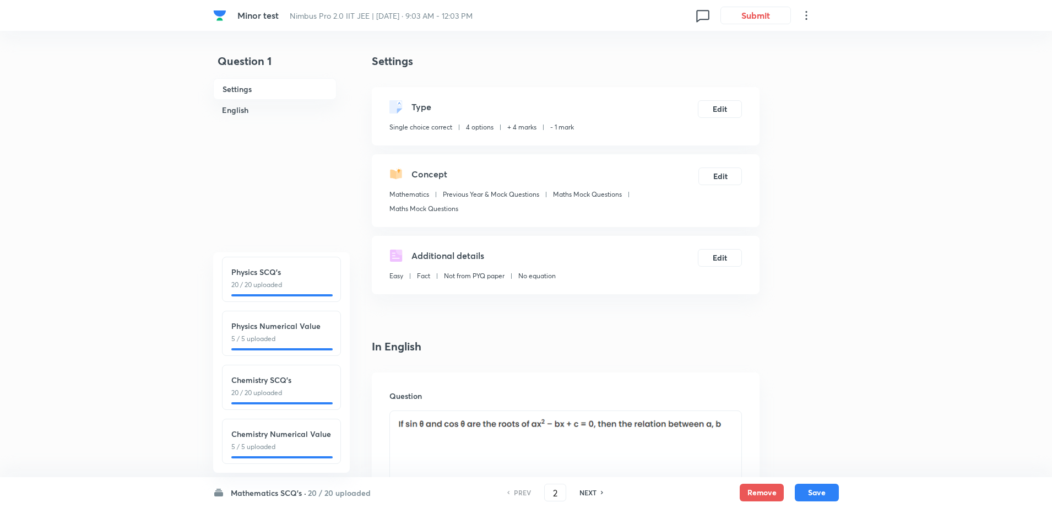
checkbox input "true"
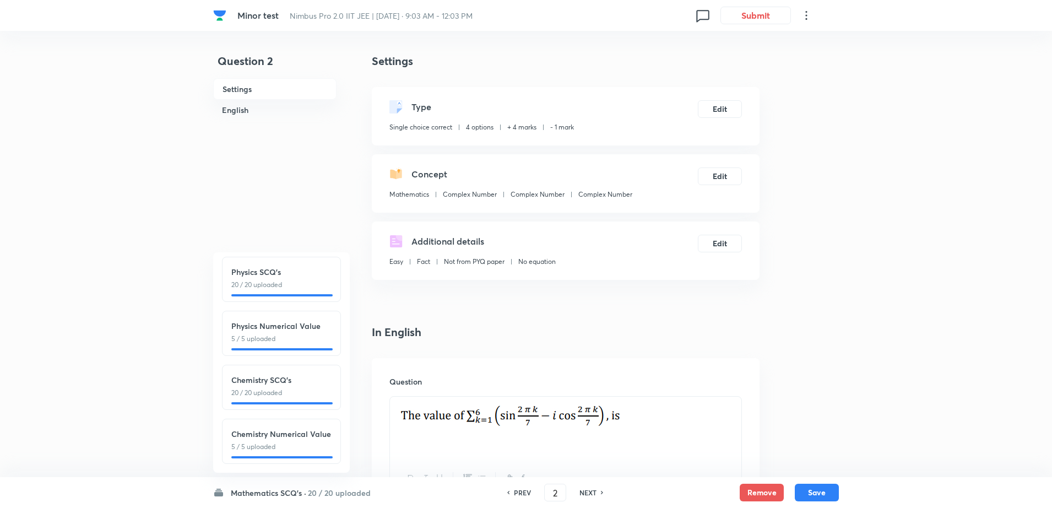
click at [590, 493] on h6 "NEXT" at bounding box center [587, 492] width 17 height 10
type input "3"
checkbox input "false"
checkbox input "true"
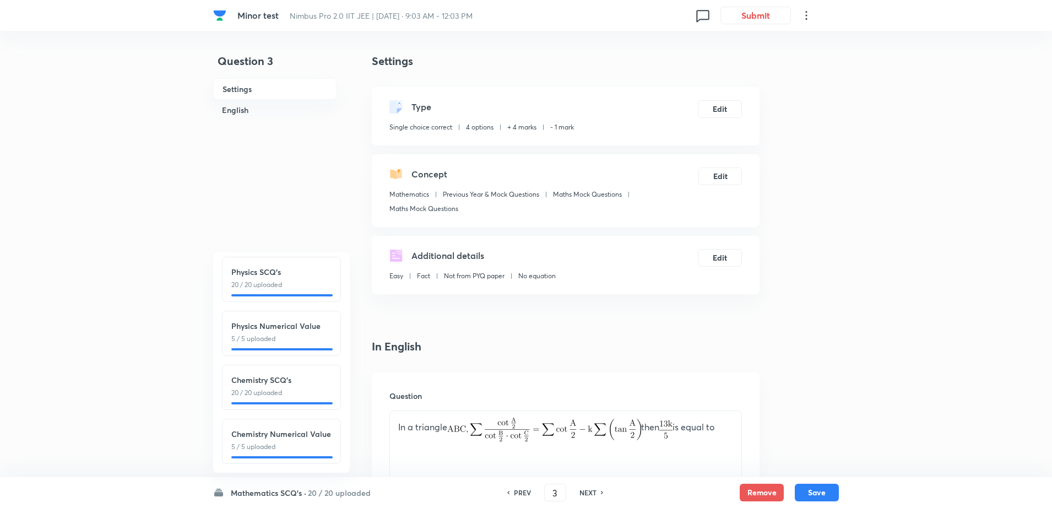
click at [590, 493] on h6 "NEXT" at bounding box center [587, 492] width 17 height 10
type input "4"
checkbox input "false"
checkbox input "true"
click at [590, 493] on h6 "NEXT" at bounding box center [587, 492] width 17 height 10
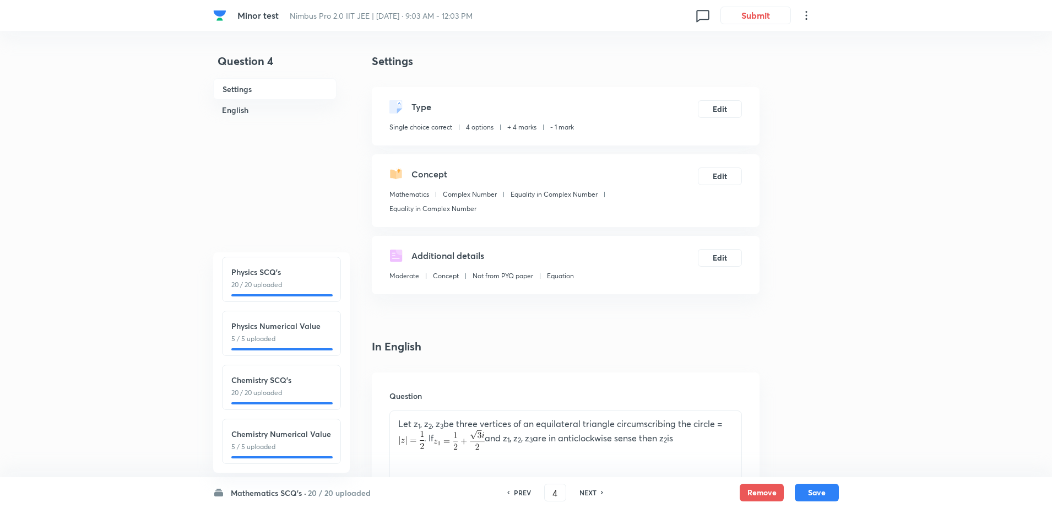
type input "5"
checkbox input "false"
checkbox input "true"
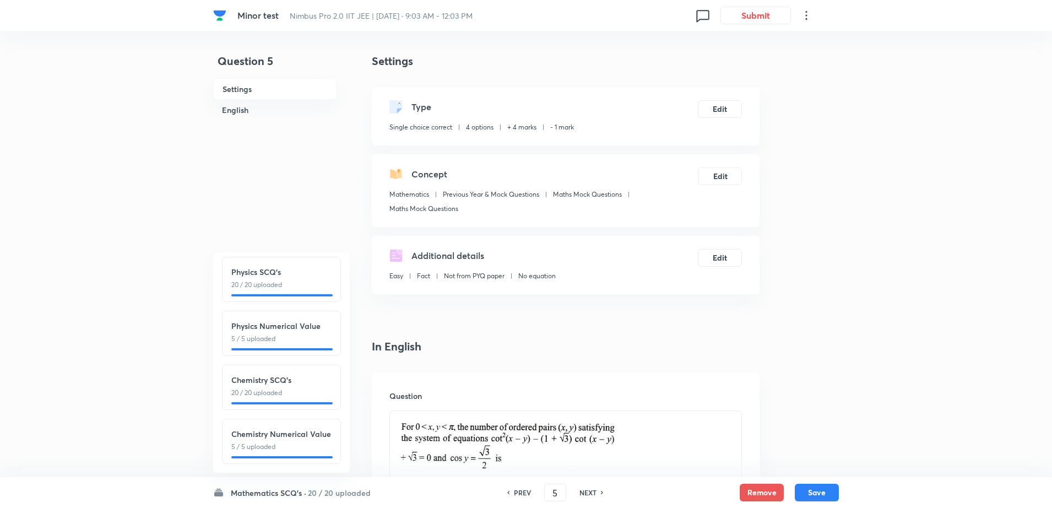
click at [590, 493] on h6 "NEXT" at bounding box center [587, 492] width 17 height 10
type input "6"
checkbox input "false"
checkbox input "true"
click at [590, 493] on h6 "NEXT" at bounding box center [587, 492] width 17 height 10
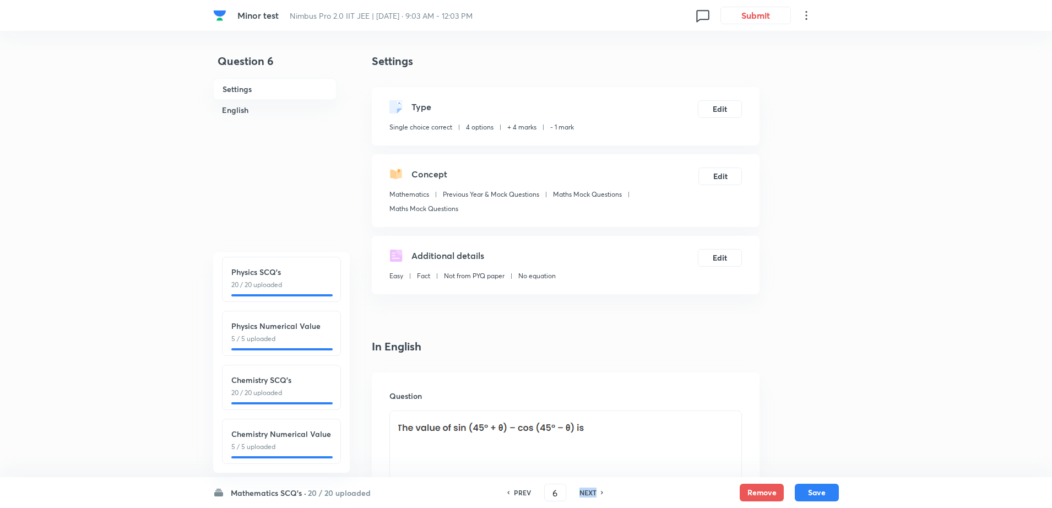
type input "7"
checkbox input "false"
checkbox input "true"
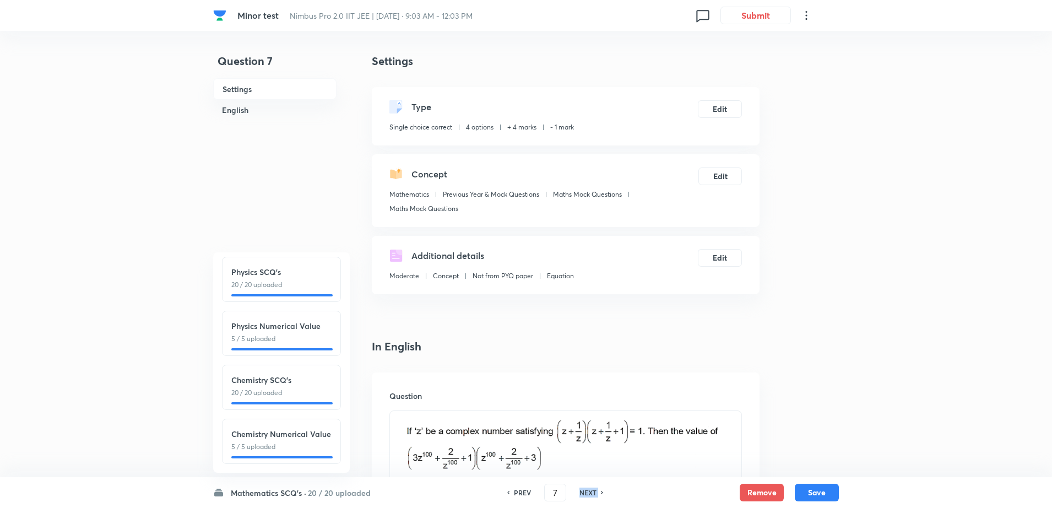
click at [590, 493] on h6 "NEXT" at bounding box center [587, 492] width 17 height 10
type input "8"
checkbox input "true"
click at [590, 493] on h6 "NEXT" at bounding box center [587, 492] width 17 height 10
type input "9"
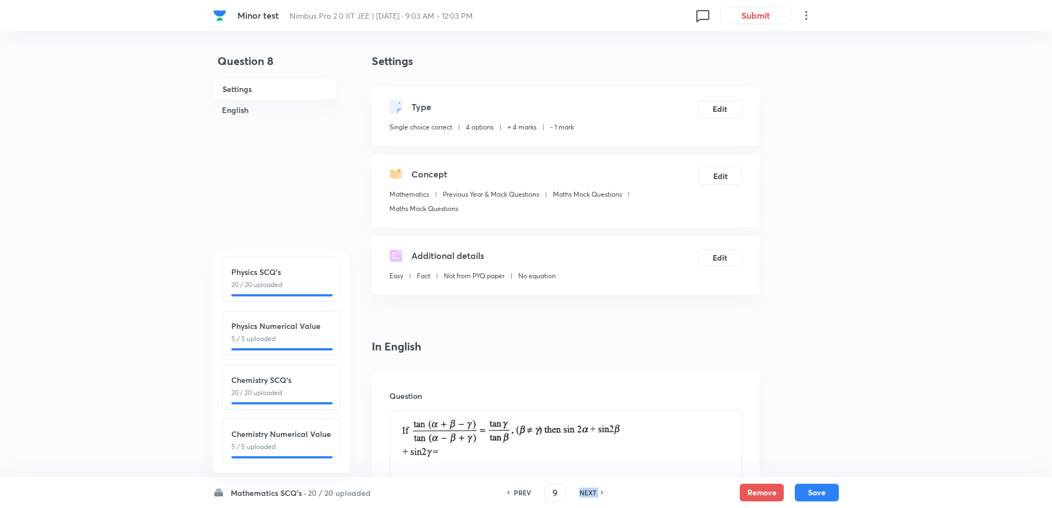
checkbox input "false"
checkbox input "true"
click at [590, 493] on h6 "NEXT" at bounding box center [587, 492] width 17 height 10
type input "10"
checkbox input "false"
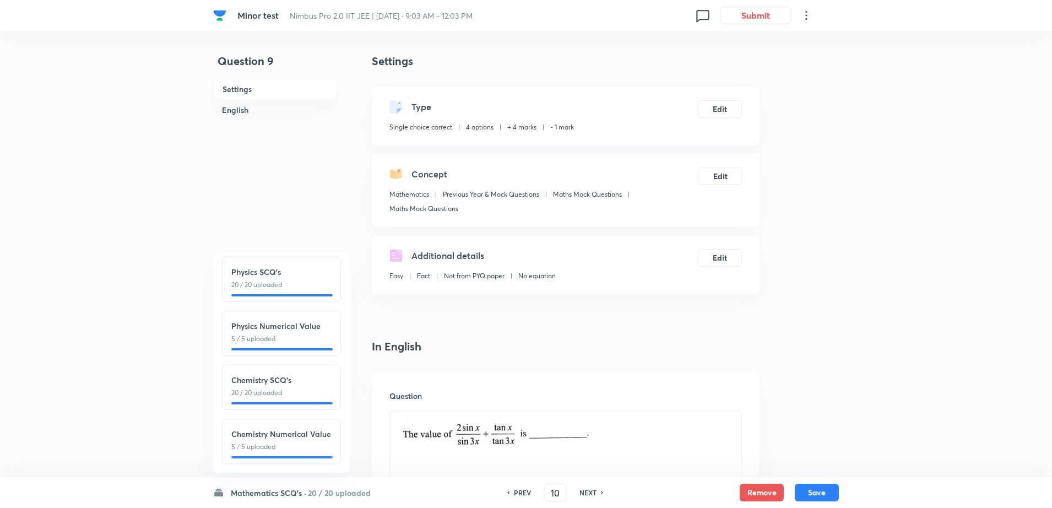
checkbox input "true"
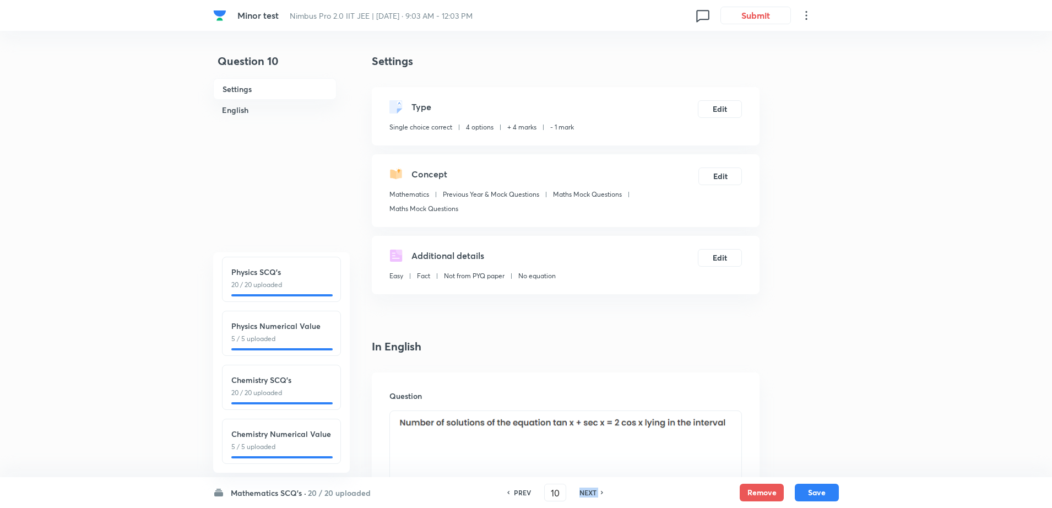
click at [590, 493] on h6 "NEXT" at bounding box center [587, 492] width 17 height 10
type input "11"
checkbox input "false"
checkbox input "true"
click at [590, 493] on h6 "NEXT" at bounding box center [587, 492] width 17 height 10
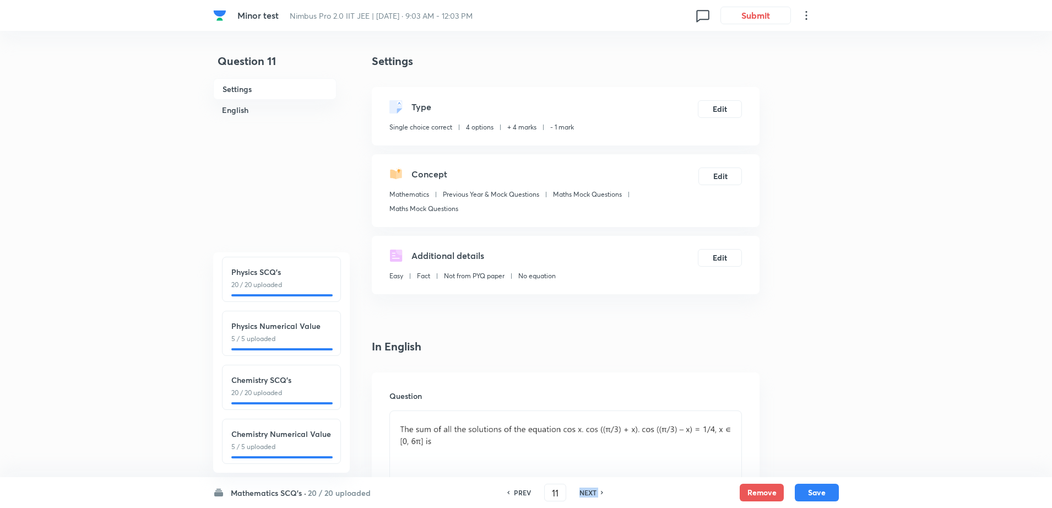
type input "12"
checkbox input "false"
checkbox input "true"
click at [590, 493] on h6 "NEXT" at bounding box center [587, 492] width 17 height 10
type input "13"
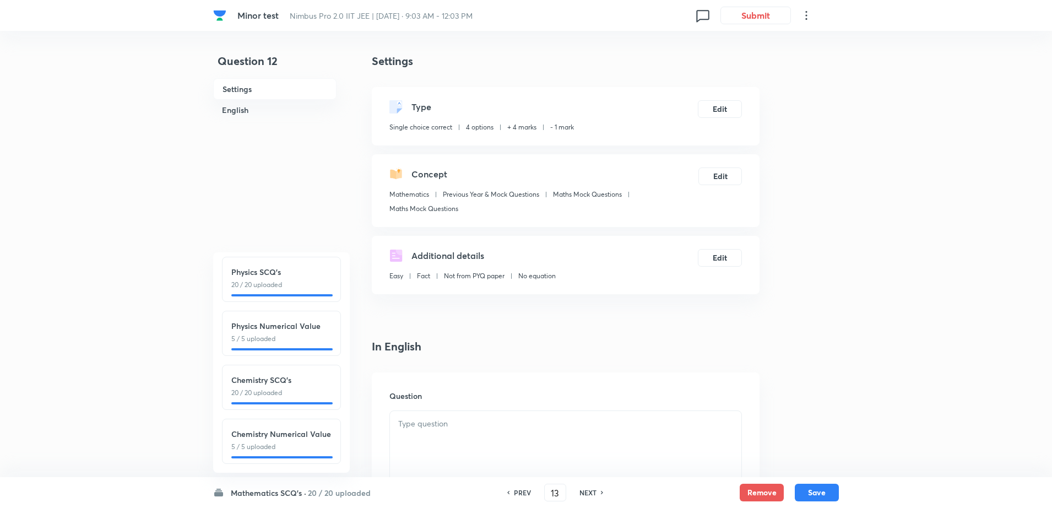
checkbox input "false"
checkbox input "true"
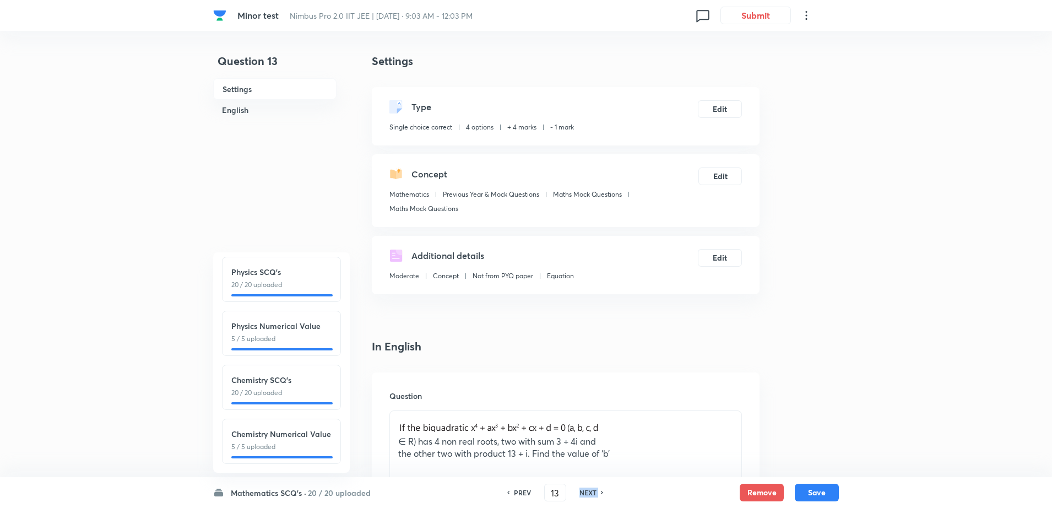
click at [590, 493] on h6 "NEXT" at bounding box center [587, 492] width 17 height 10
type input "14"
checkbox input "false"
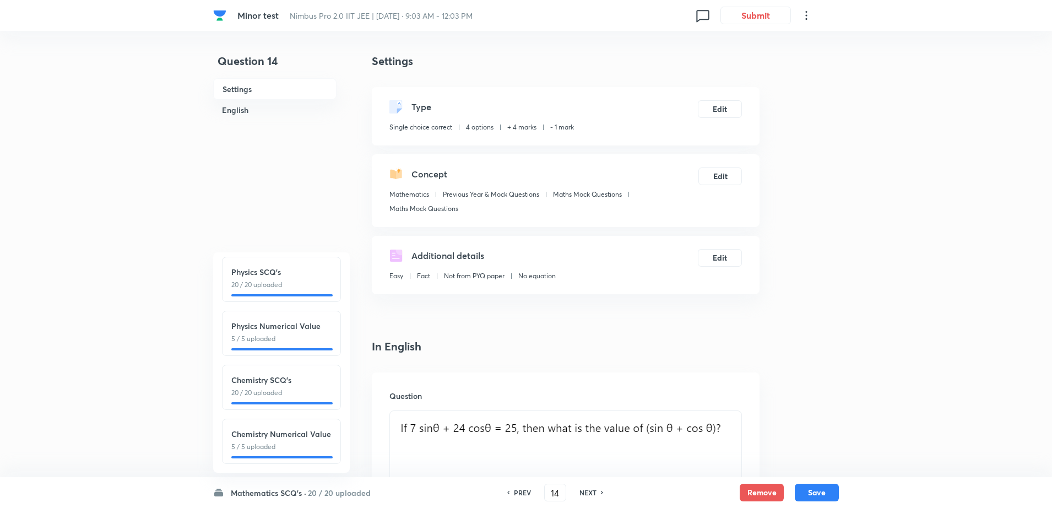
checkbox input "true"
click at [590, 493] on h6 "NEXT" at bounding box center [587, 492] width 17 height 10
type input "15"
checkbox input "false"
checkbox input "true"
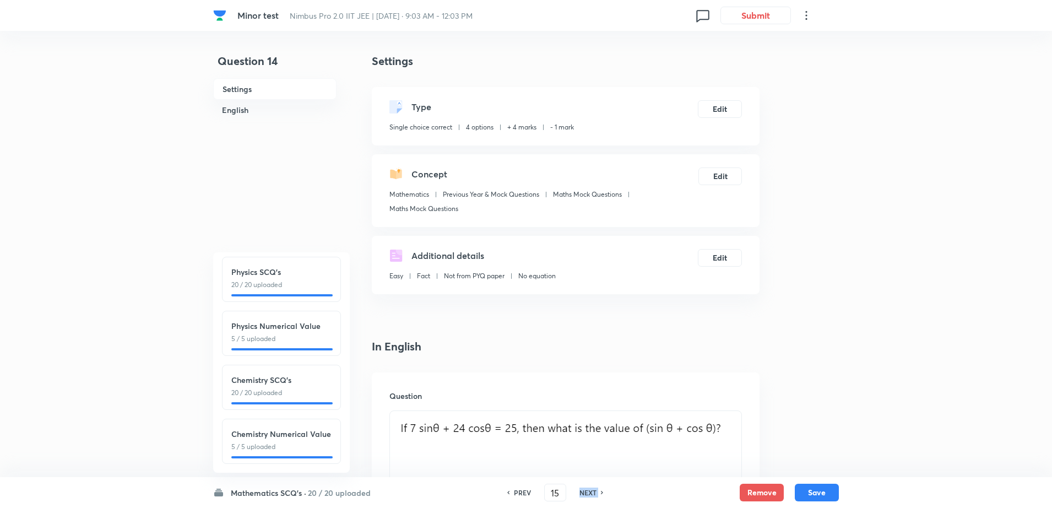
click at [590, 493] on h6 "NEXT" at bounding box center [587, 492] width 17 height 10
type input "16"
checkbox input "false"
checkbox input "true"
click at [590, 493] on h6 "NEXT" at bounding box center [587, 492] width 17 height 10
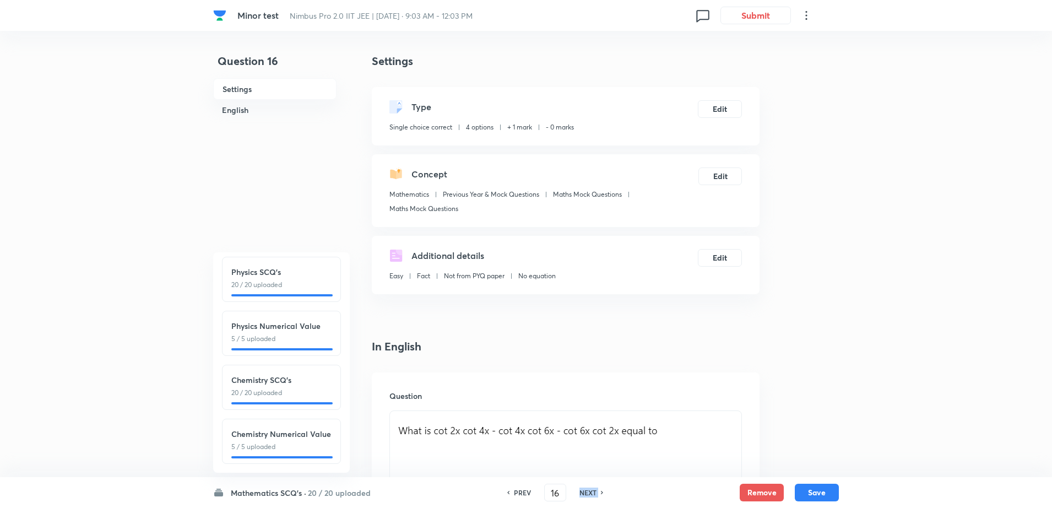
type input "17"
checkbox input "false"
checkbox input "true"
click at [590, 493] on h6 "NEXT" at bounding box center [587, 492] width 17 height 10
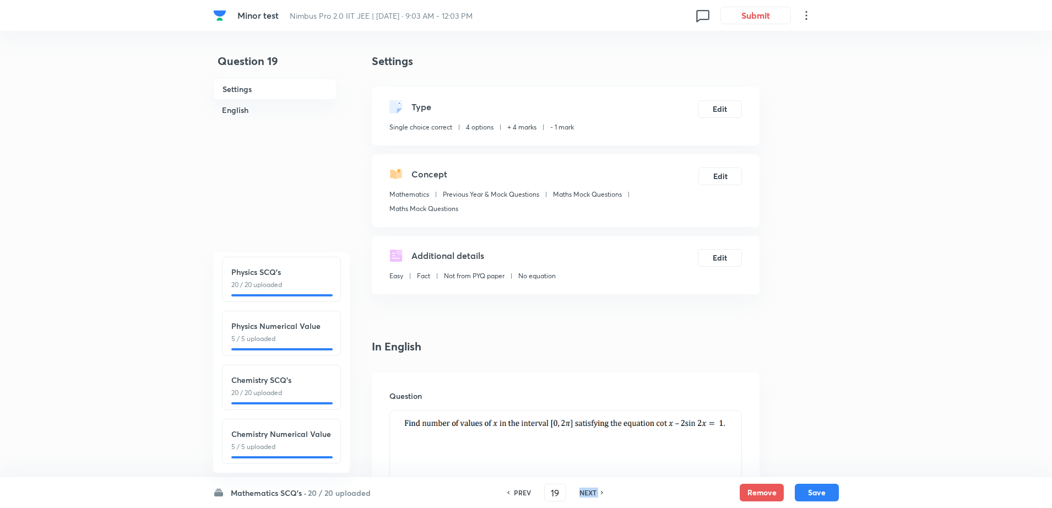
click at [590, 493] on h6 "NEXT" at bounding box center [587, 492] width 17 height 10
click at [590, 493] on div "NEXT" at bounding box center [589, 492] width 29 height 10
click at [590, 493] on div "NEXT" at bounding box center [604, 492] width 29 height 10
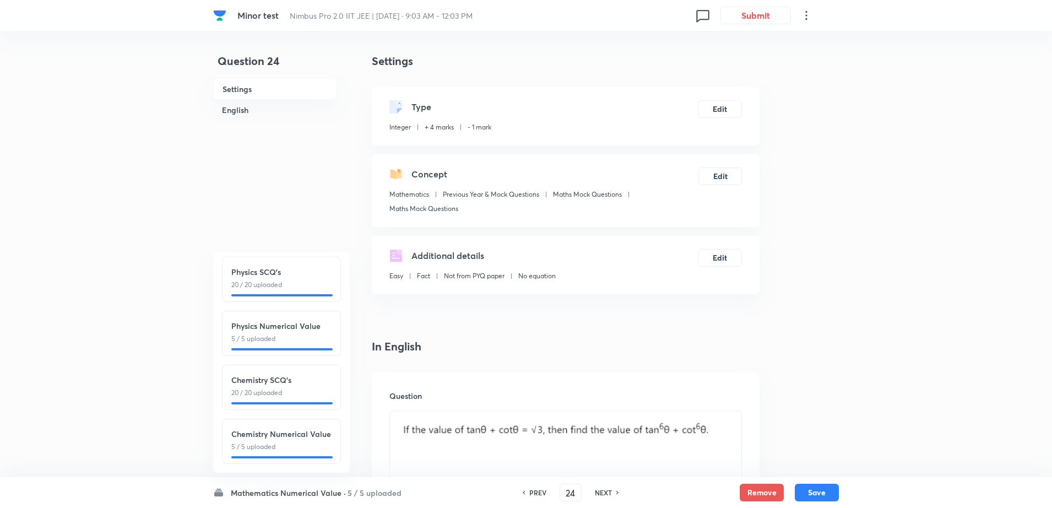
click at [590, 493] on div "NEXT" at bounding box center [604, 492] width 29 height 10
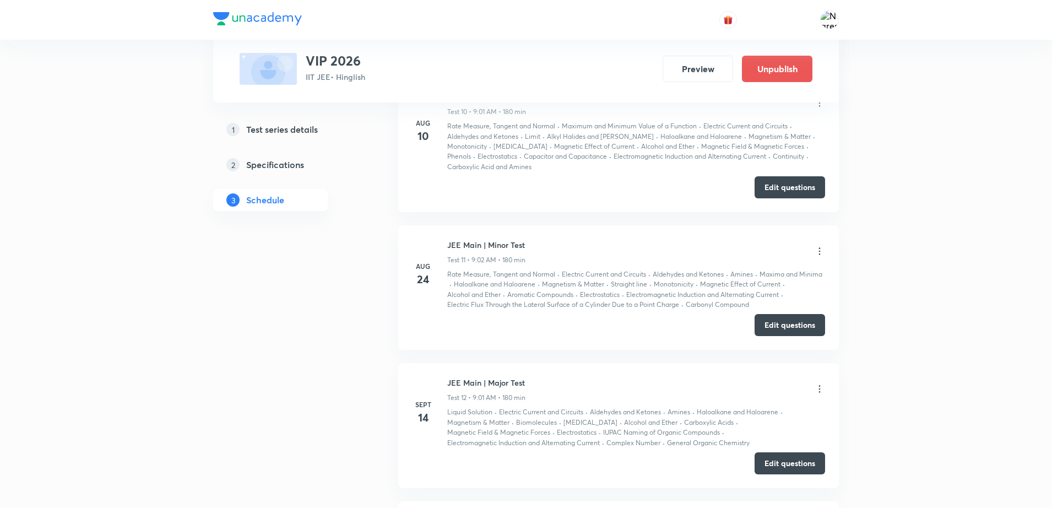
scroll to position [1762, 0]
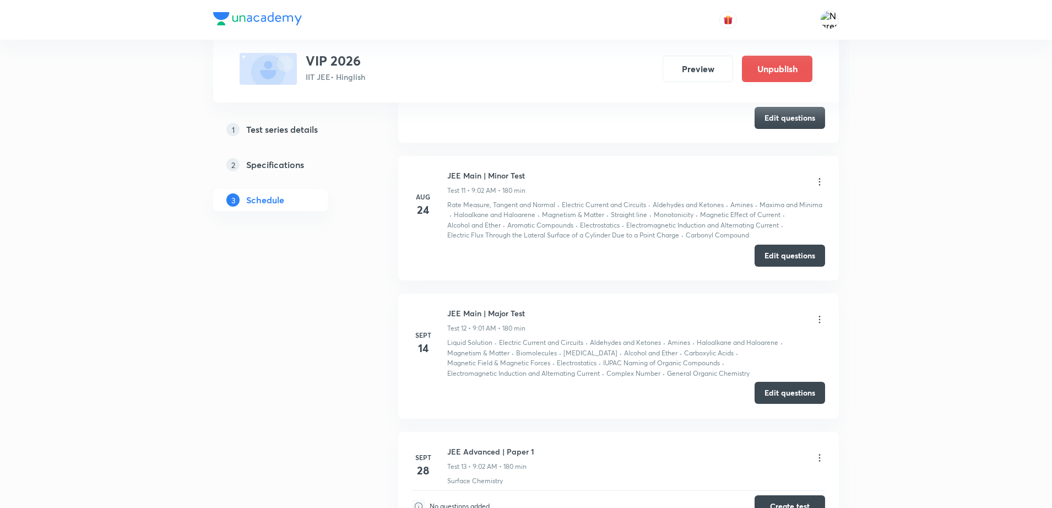
click at [782, 398] on button "Edit questions" at bounding box center [789, 393] width 70 height 22
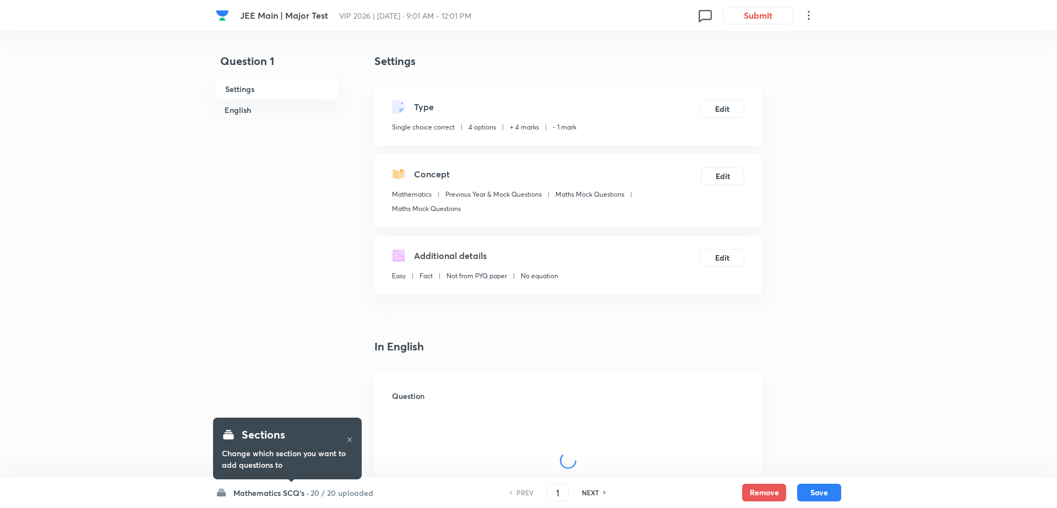
checkbox input "true"
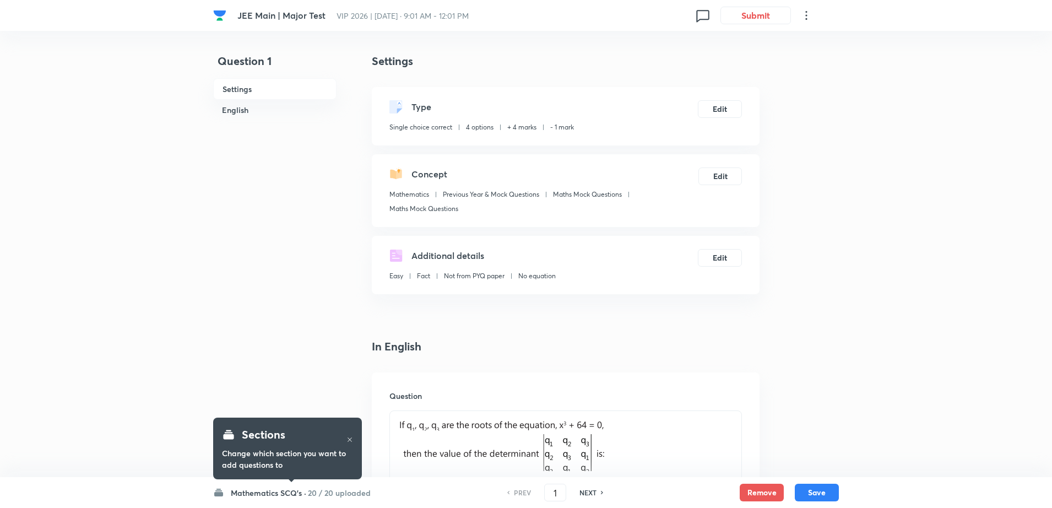
click at [581, 493] on h6 "NEXT" at bounding box center [587, 492] width 17 height 10
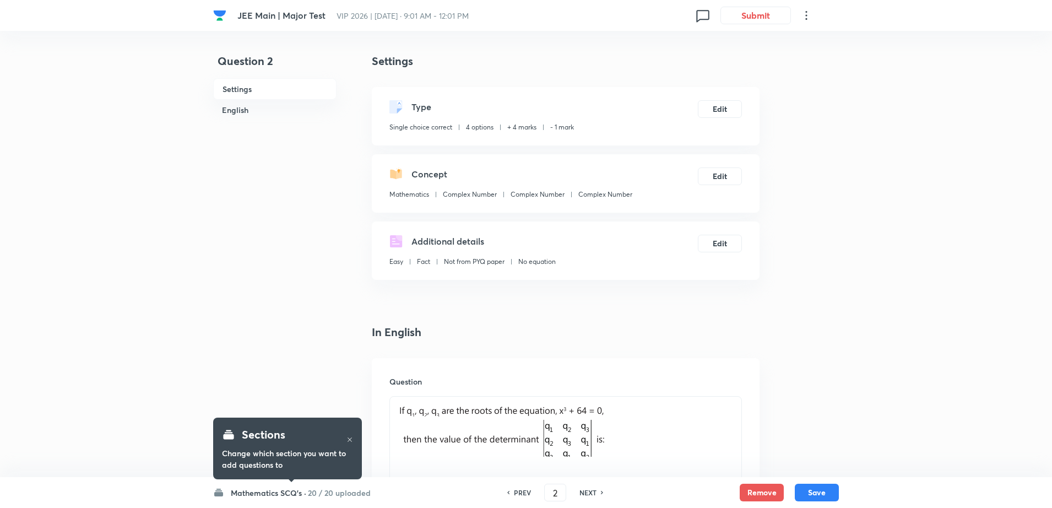
type input "2"
checkbox input "true"
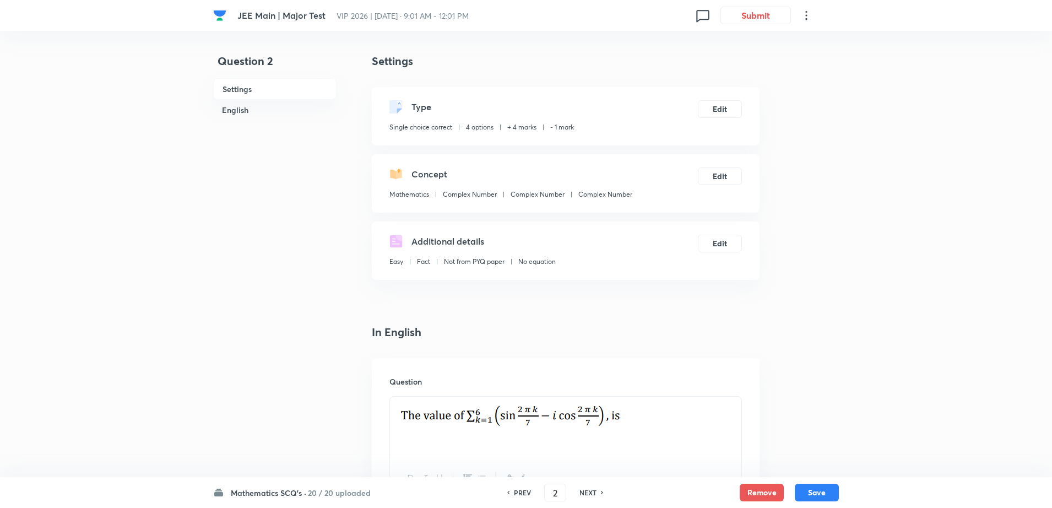
click at [581, 493] on h6 "NEXT" at bounding box center [587, 492] width 17 height 10
type input "3"
checkbox input "false"
checkbox input "true"
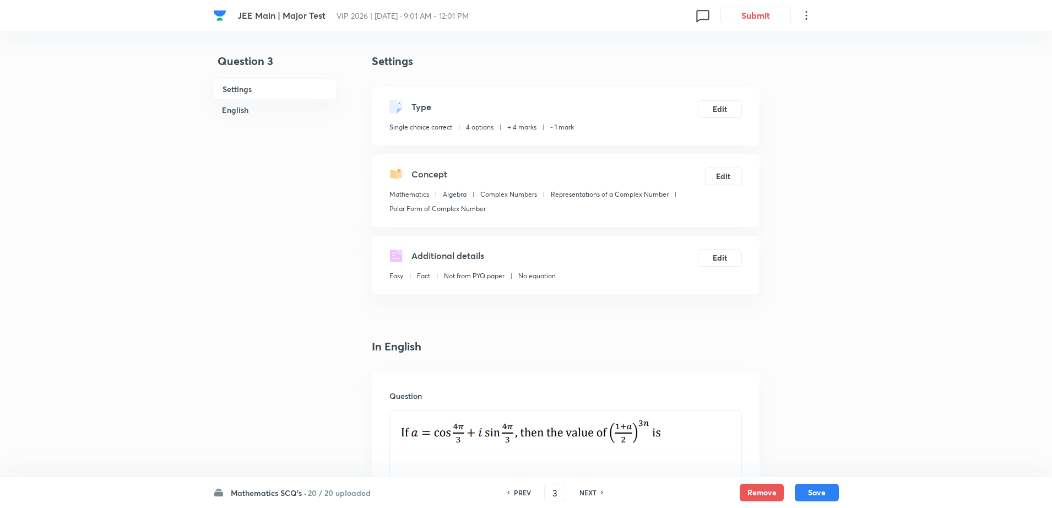
click at [581, 493] on h6 "NEXT" at bounding box center [587, 492] width 17 height 10
type input "4"
checkbox input "false"
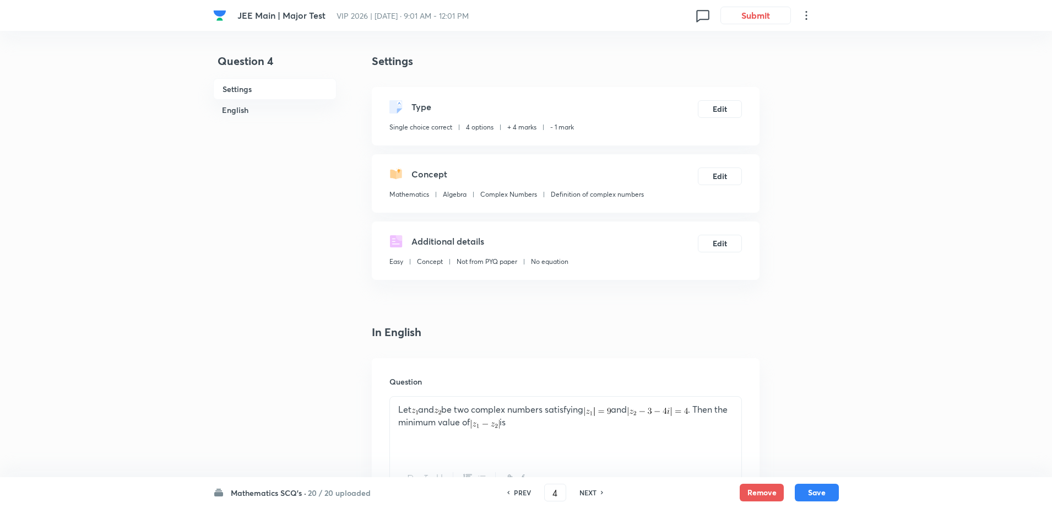
checkbox input "true"
click at [581, 493] on h6 "NEXT" at bounding box center [587, 492] width 17 height 10
type input "5"
checkbox input "false"
checkbox input "true"
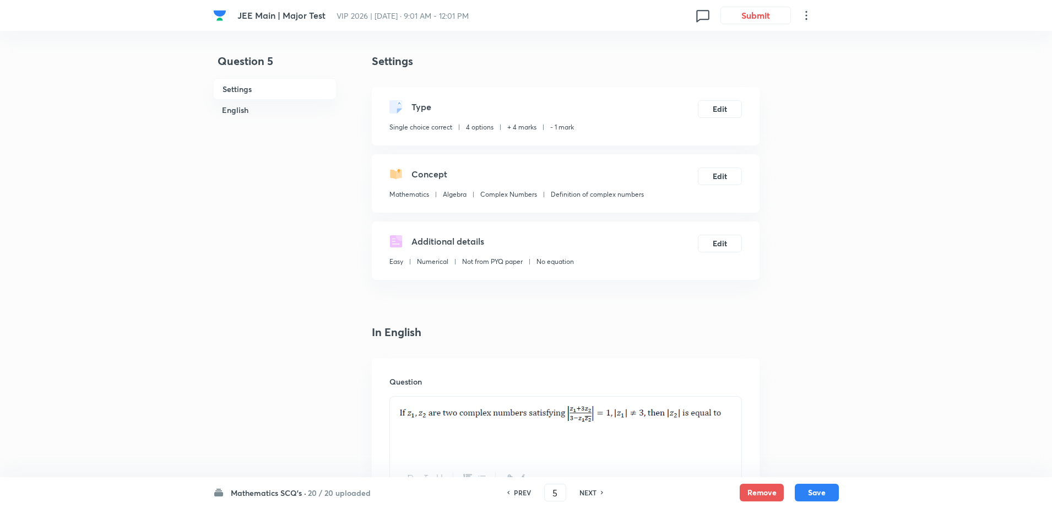
click at [581, 493] on h6 "NEXT" at bounding box center [587, 492] width 17 height 10
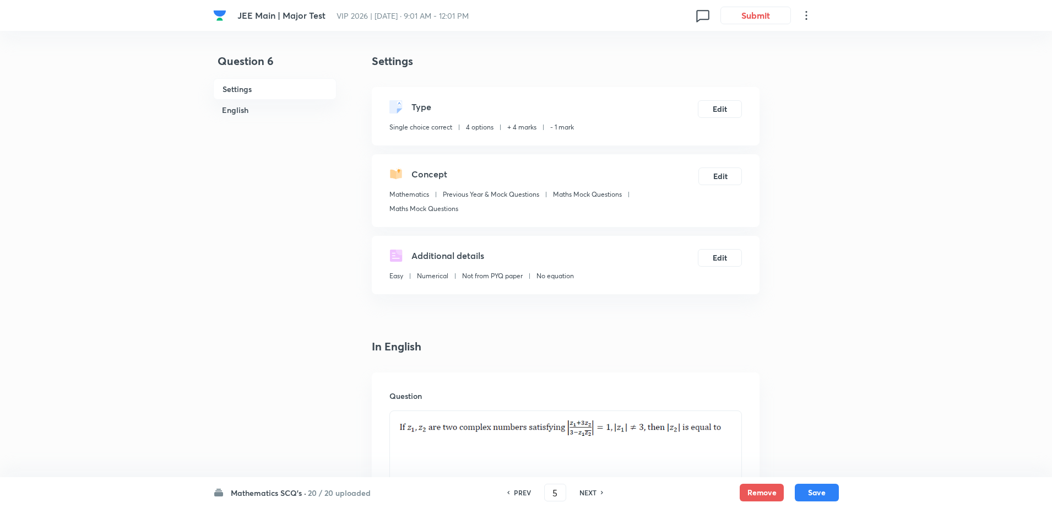
type input "6"
checkbox input "false"
checkbox input "true"
click at [584, 496] on h6 "NEXT" at bounding box center [587, 492] width 17 height 10
type input "7"
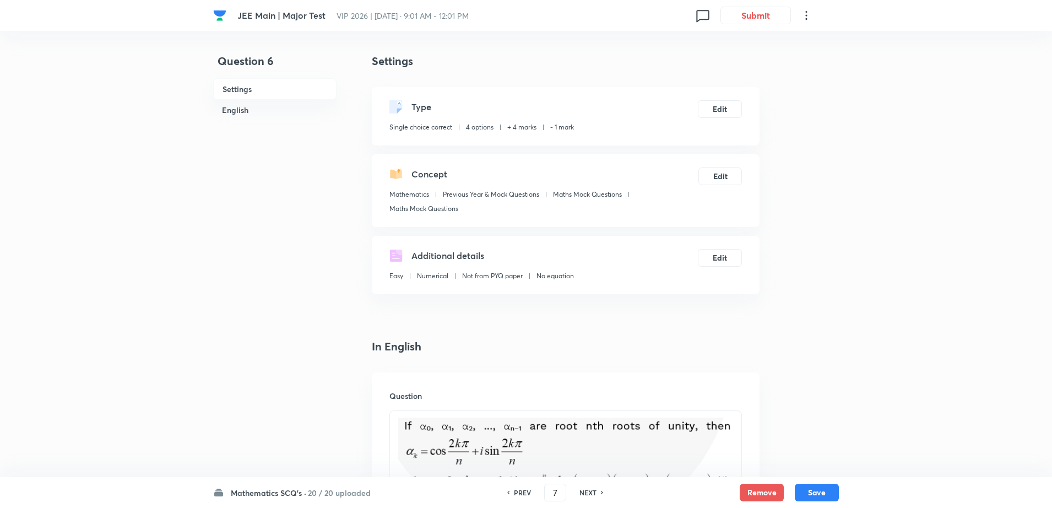
checkbox input "false"
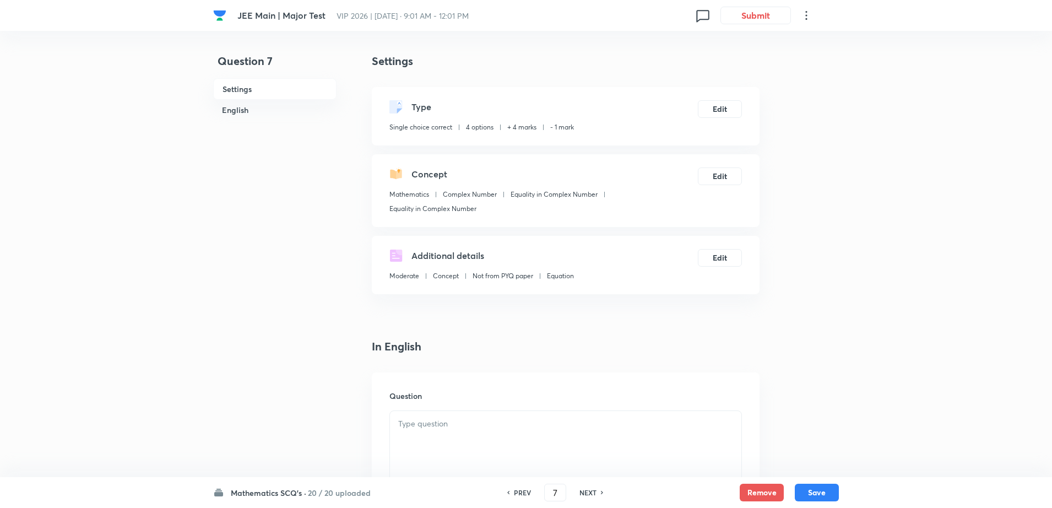
checkbox input "true"
click at [584, 496] on h6 "NEXT" at bounding box center [587, 492] width 17 height 10
type input "8"
checkbox input "false"
checkbox input "true"
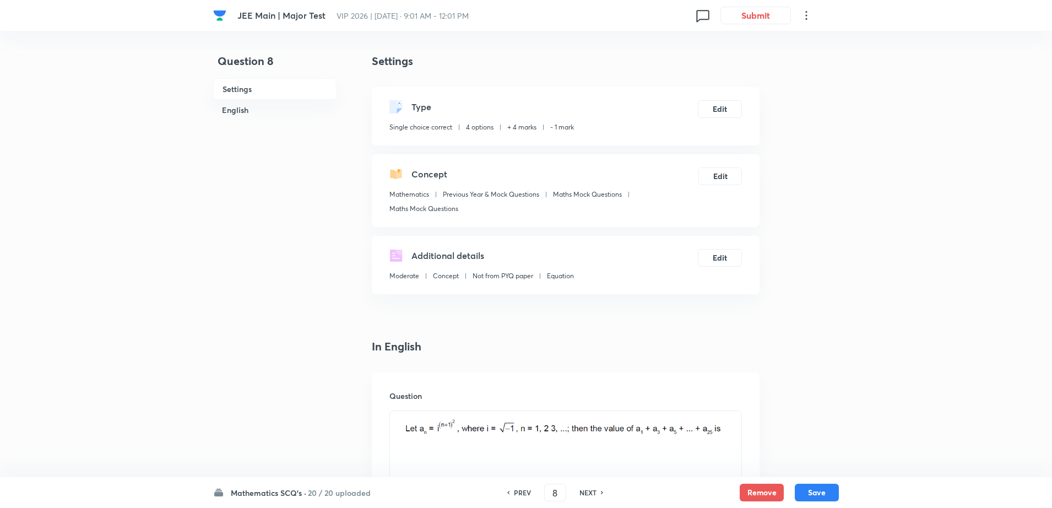
click at [584, 496] on h6 "NEXT" at bounding box center [587, 492] width 17 height 10
type input "9"
checkbox input "true"
click at [584, 496] on h6 "NEXT" at bounding box center [587, 492] width 17 height 10
type input "10"
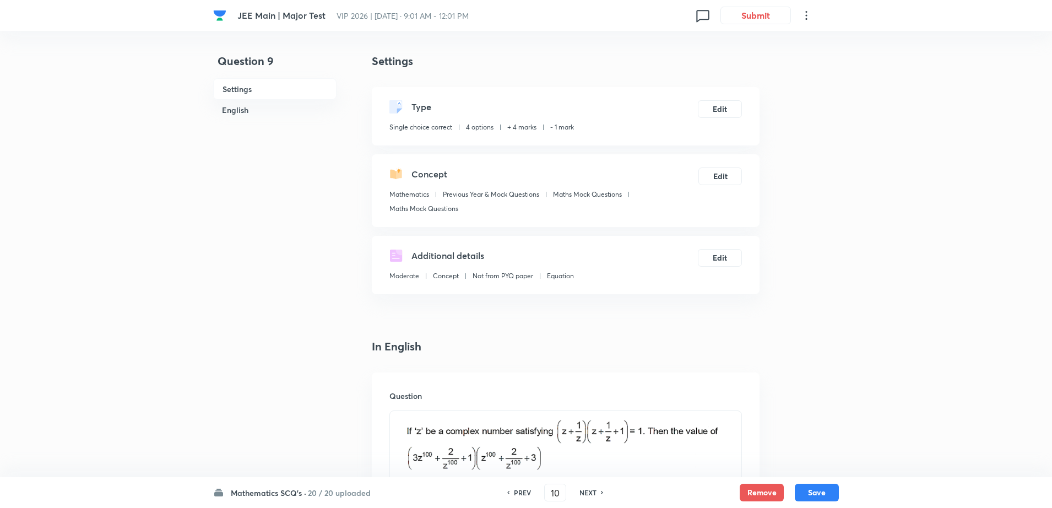
checkbox input "false"
checkbox input "true"
click at [590, 489] on h6 "NEXT" at bounding box center [587, 492] width 17 height 10
type input "11"
checkbox input "true"
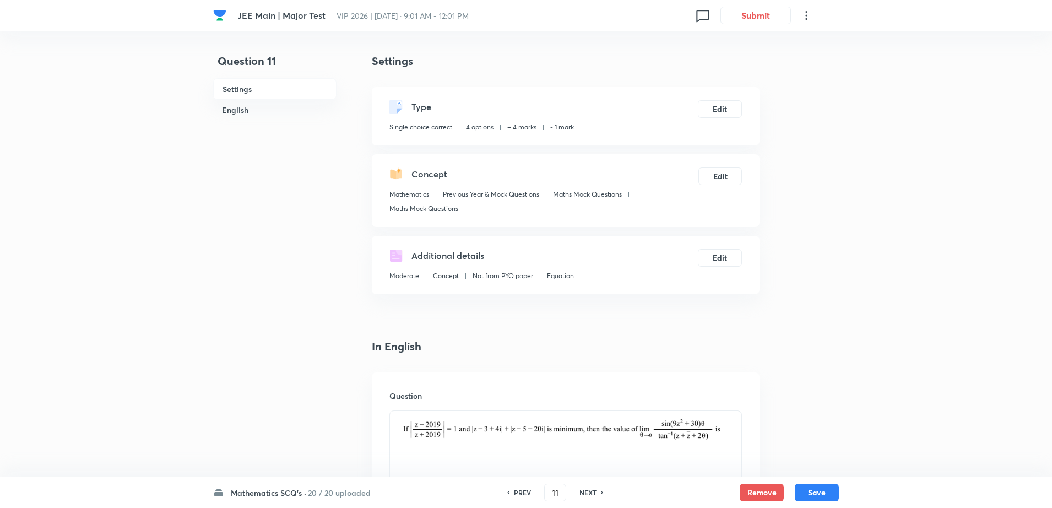
click at [590, 489] on h6 "NEXT" at bounding box center [587, 492] width 17 height 10
type input "12"
checkbox input "true"
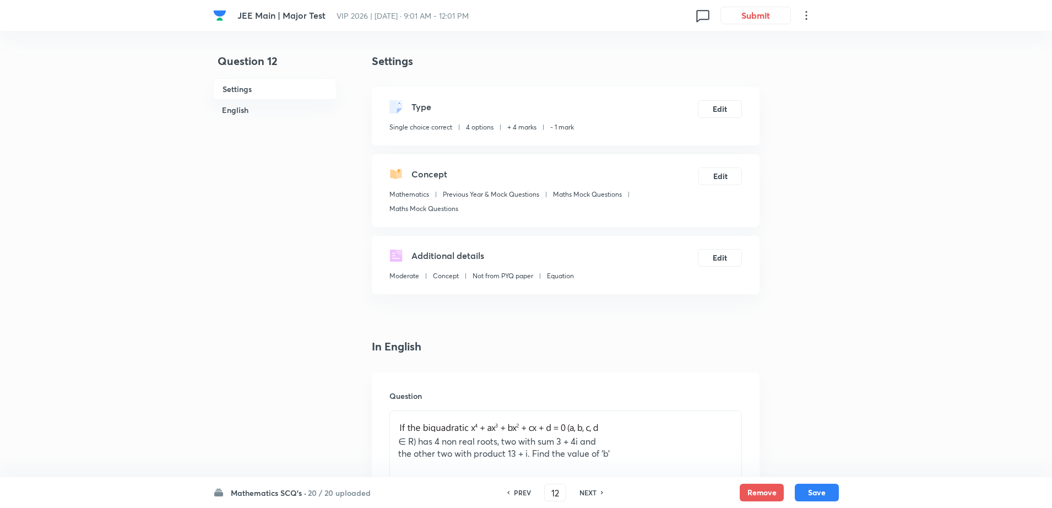
click at [590, 489] on h6 "NEXT" at bounding box center [587, 492] width 17 height 10
type input "13"
checkbox input "false"
checkbox input "true"
click at [590, 489] on h6 "NEXT" at bounding box center [587, 492] width 17 height 10
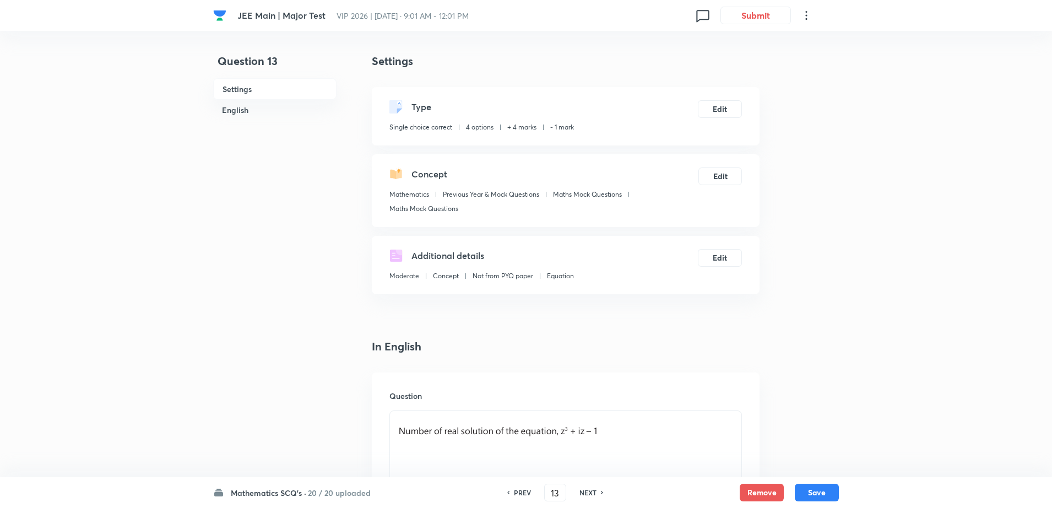
type input "14"
checkbox input "false"
checkbox input "true"
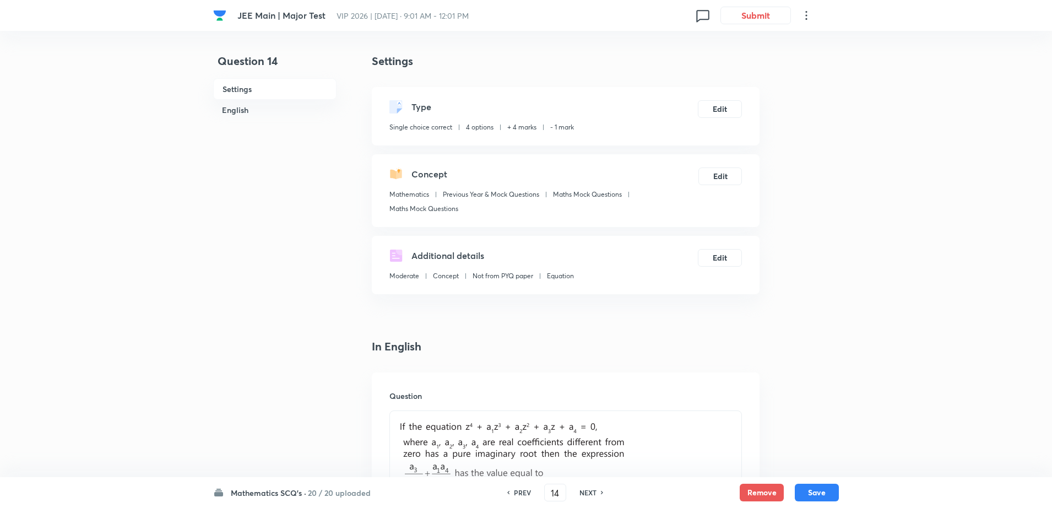
click at [590, 489] on h6 "NEXT" at bounding box center [587, 492] width 17 height 10
type input "15"
checkbox input "false"
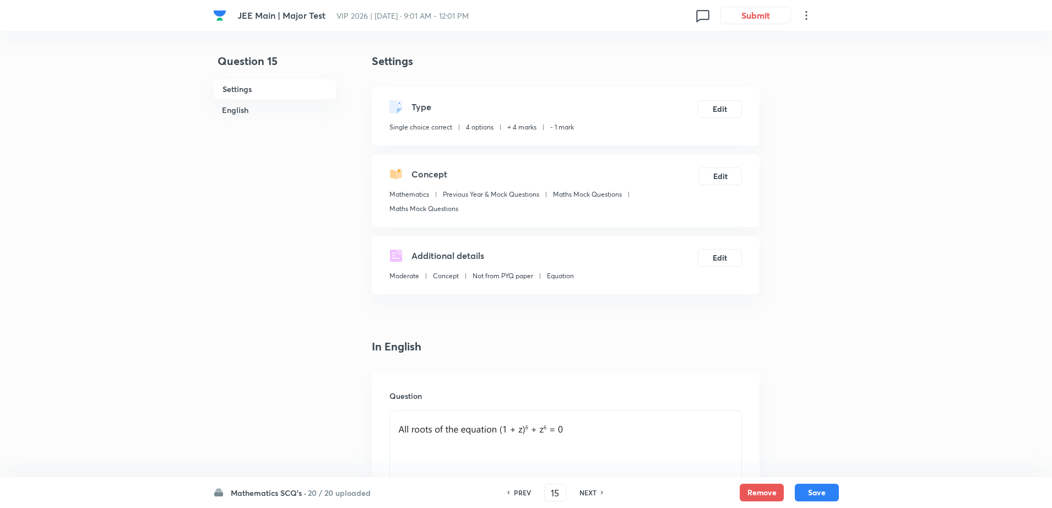
checkbox input "true"
click at [590, 489] on h6 "NEXT" at bounding box center [587, 492] width 17 height 10
type input "16"
checkbox input "false"
checkbox input "true"
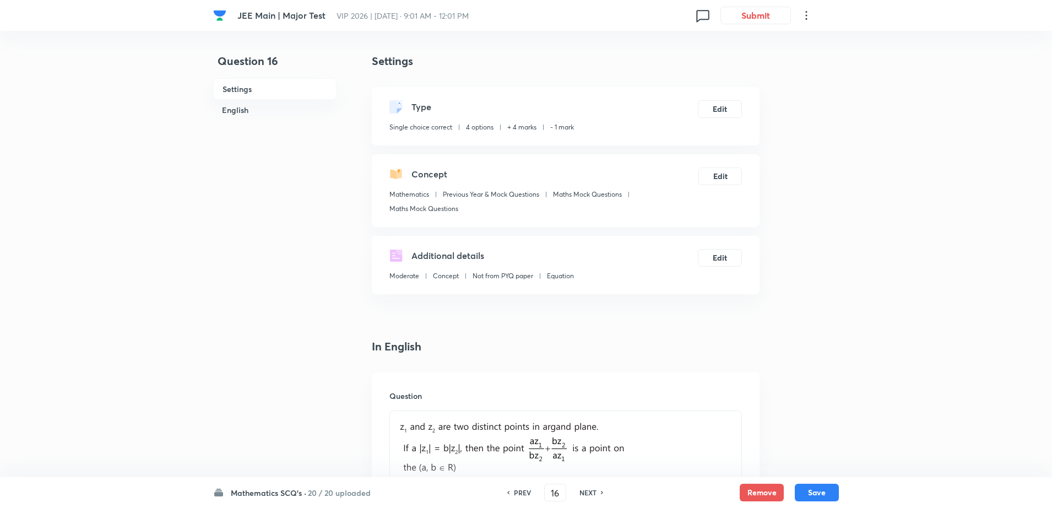
click at [511, 496] on div "PREV" at bounding box center [520, 492] width 29 height 10
type input "15"
checkbox input "false"
checkbox input "true"
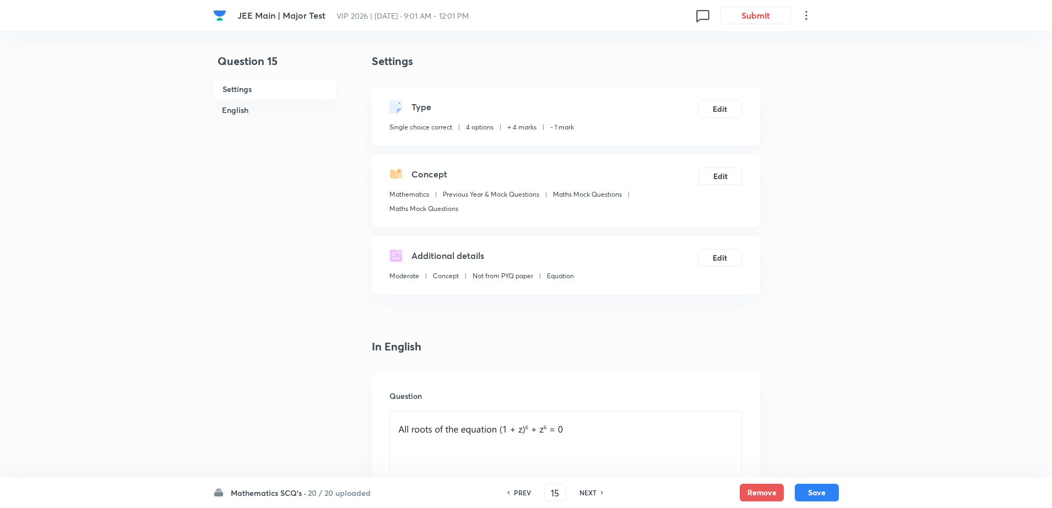
click at [592, 489] on h6 "NEXT" at bounding box center [587, 492] width 17 height 10
type input "16"
checkbox input "false"
click at [592, 489] on h6 "NEXT" at bounding box center [587, 492] width 17 height 10
checkbox input "true"
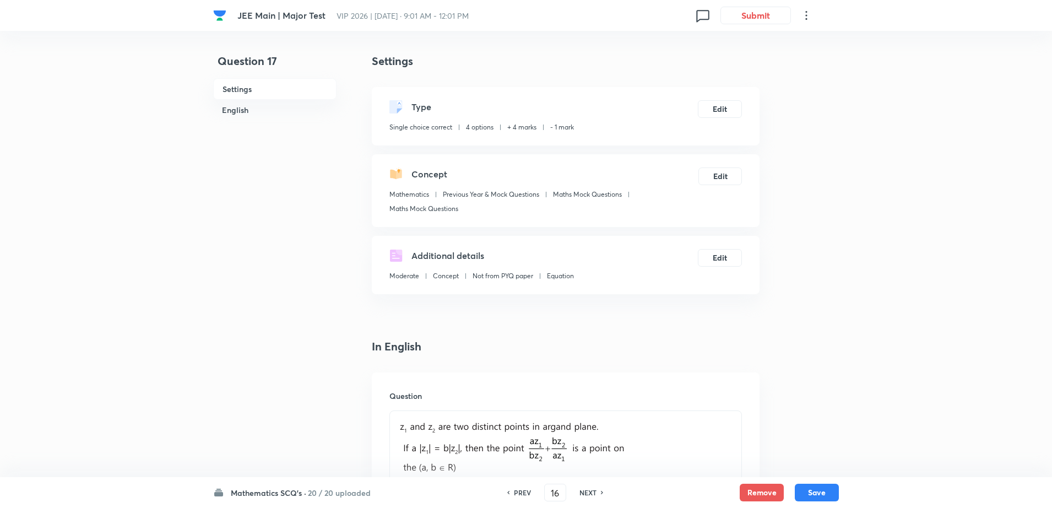
type input "17"
checkbox input "true"
click at [592, 489] on h6 "NEXT" at bounding box center [587, 492] width 17 height 10
type input "18"
checkbox input "false"
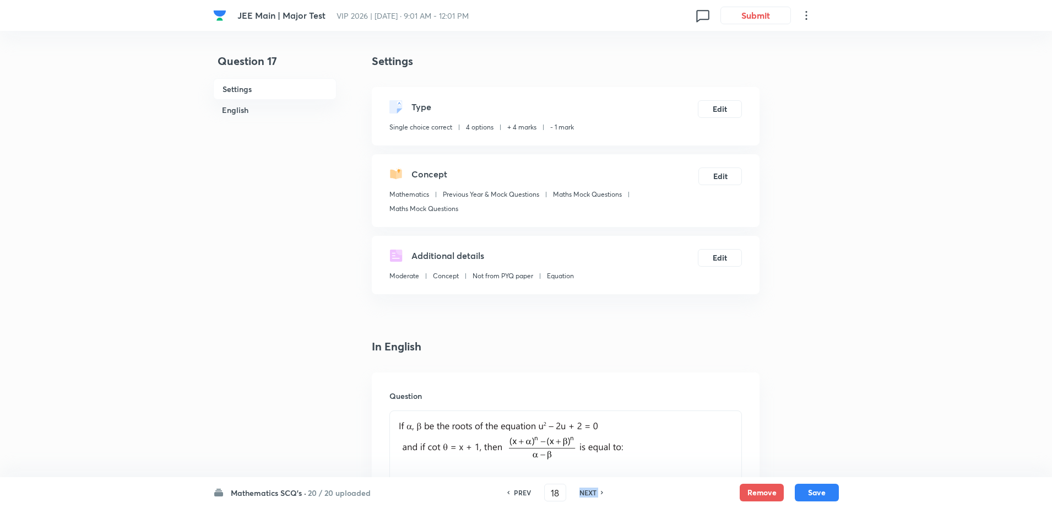
checkbox input "true"
click at [592, 489] on h6 "NEXT" at bounding box center [587, 492] width 17 height 10
type input "19"
checkbox input "false"
checkbox input "true"
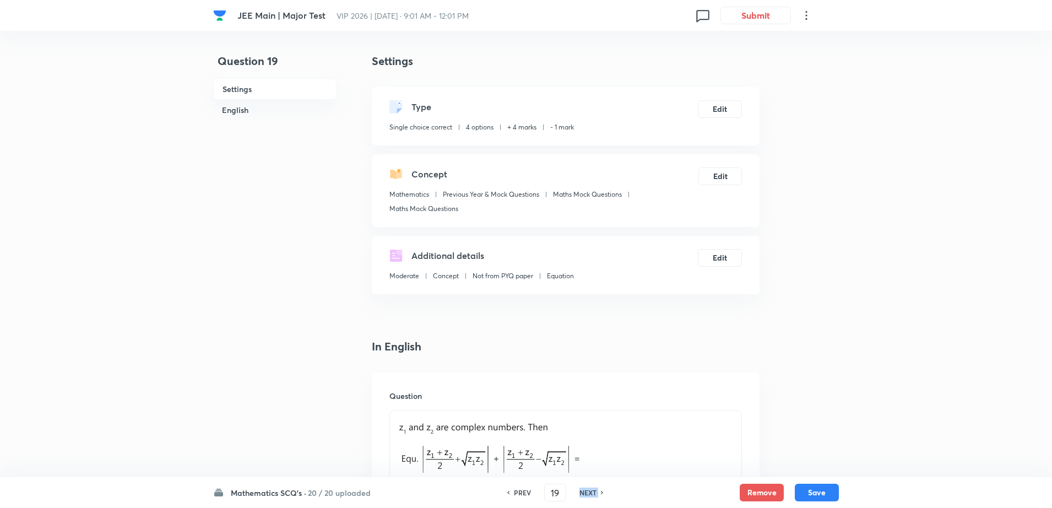
click at [592, 489] on h6 "NEXT" at bounding box center [587, 492] width 17 height 10
type input "20"
checkbox input "false"
checkbox input "true"
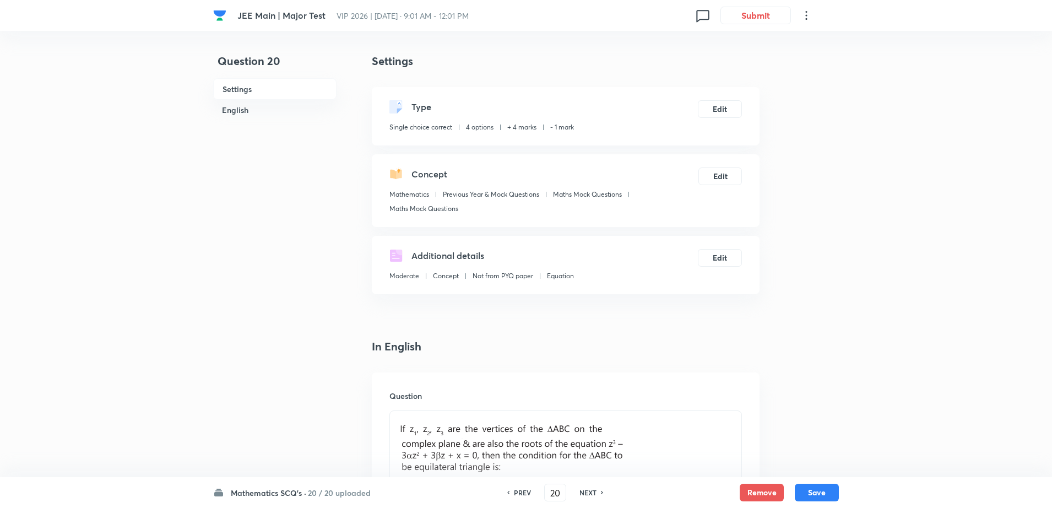
click at [592, 489] on h6 "NEXT" at bounding box center [587, 492] width 17 height 10
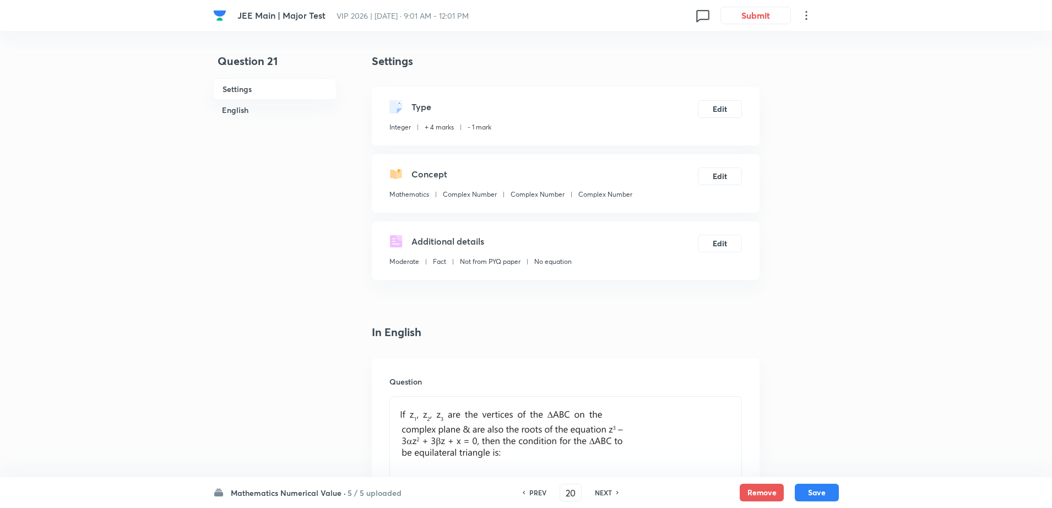
type input "21"
type input "1"
click at [592, 489] on div "NEXT" at bounding box center [604, 492] width 29 height 10
type input "22"
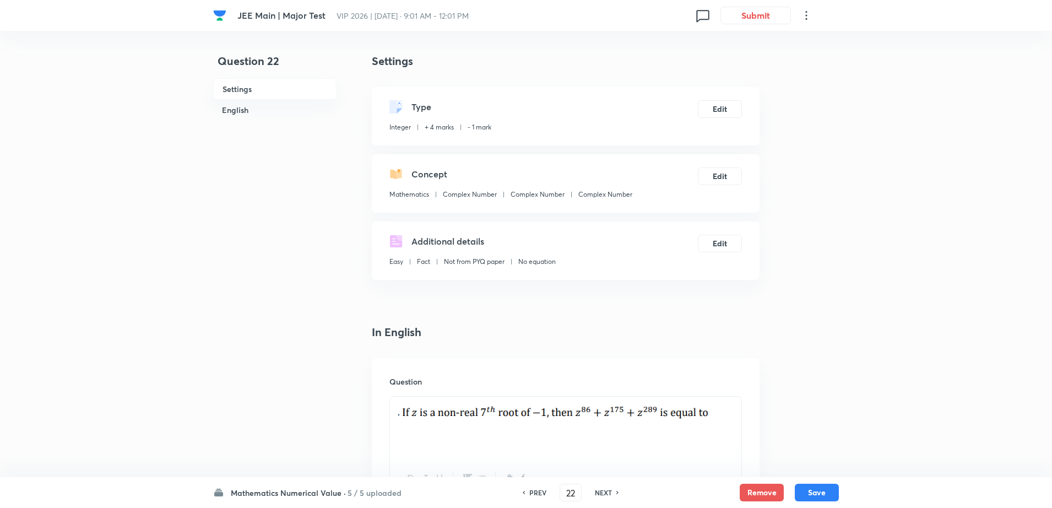
type input "-1"
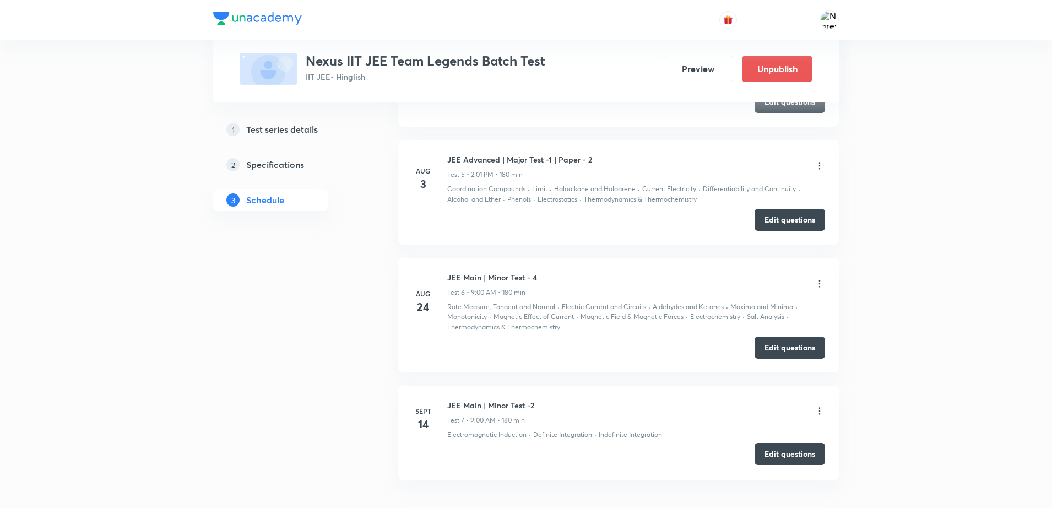
click at [798, 450] on button "Edit questions" at bounding box center [789, 454] width 70 height 22
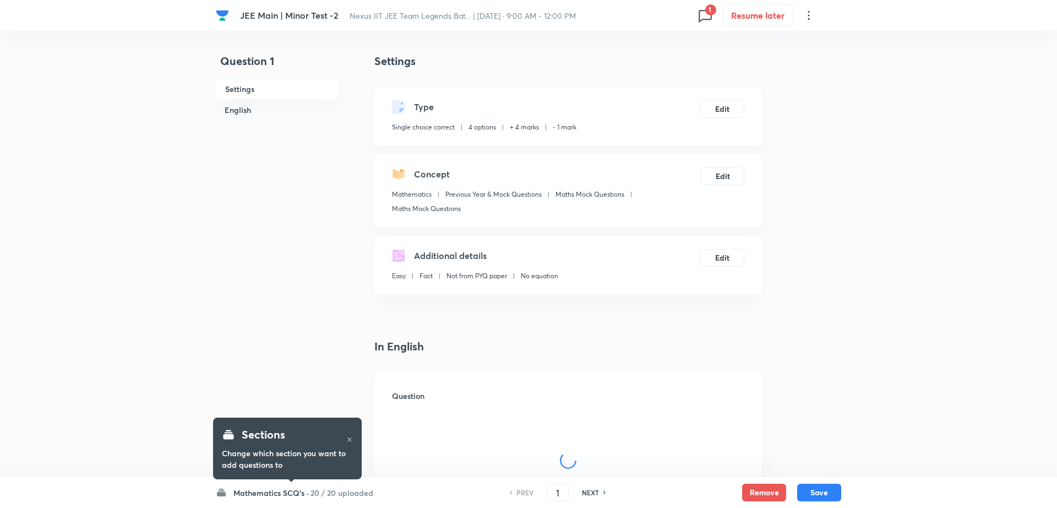
checkbox input "true"
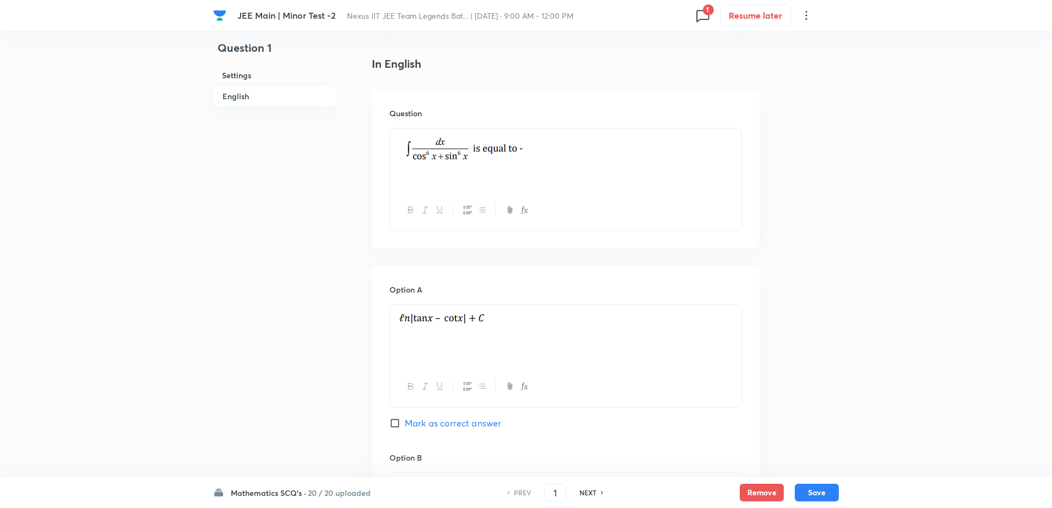
scroll to position [303, 0]
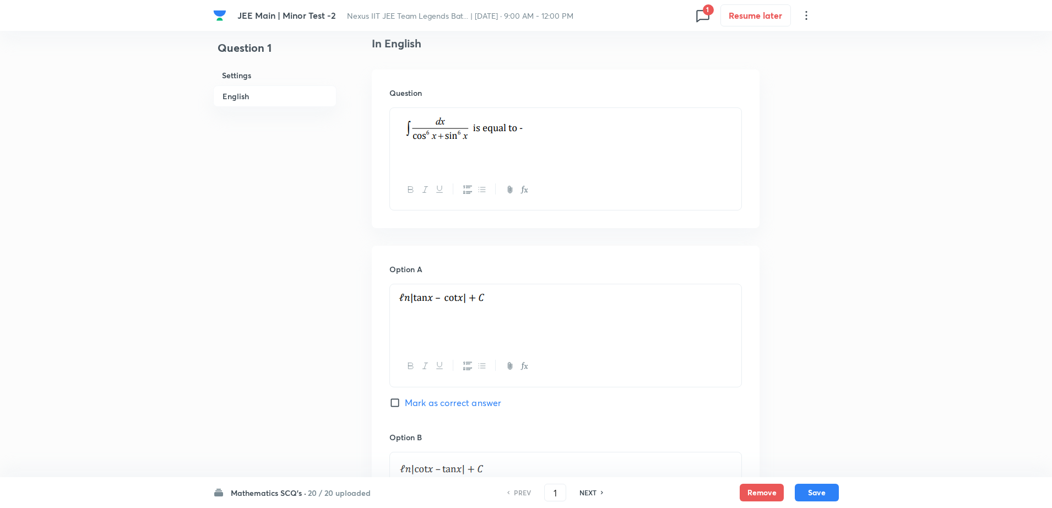
click at [337, 494] on h6 "20 / 20 uploaded" at bounding box center [339, 493] width 63 height 12
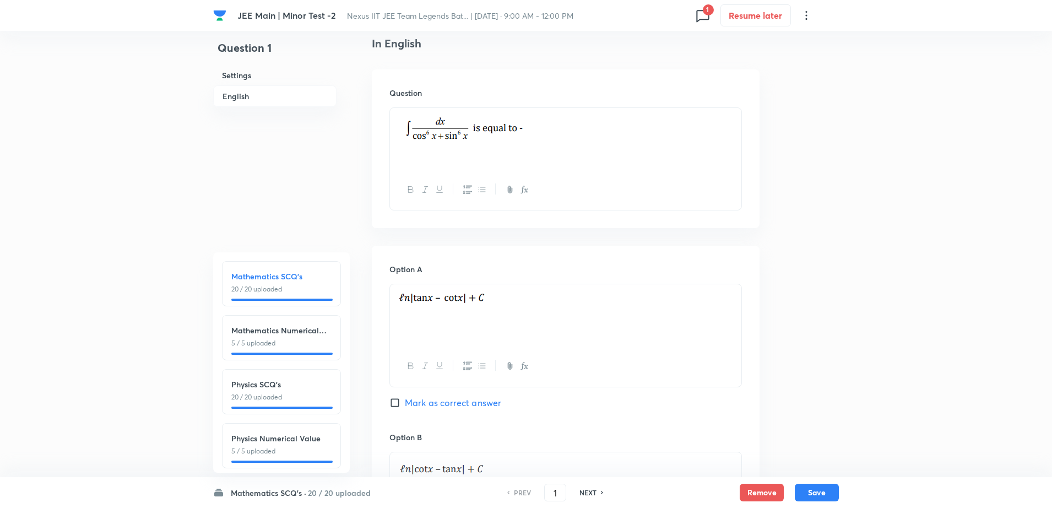
scroll to position [123, 0]
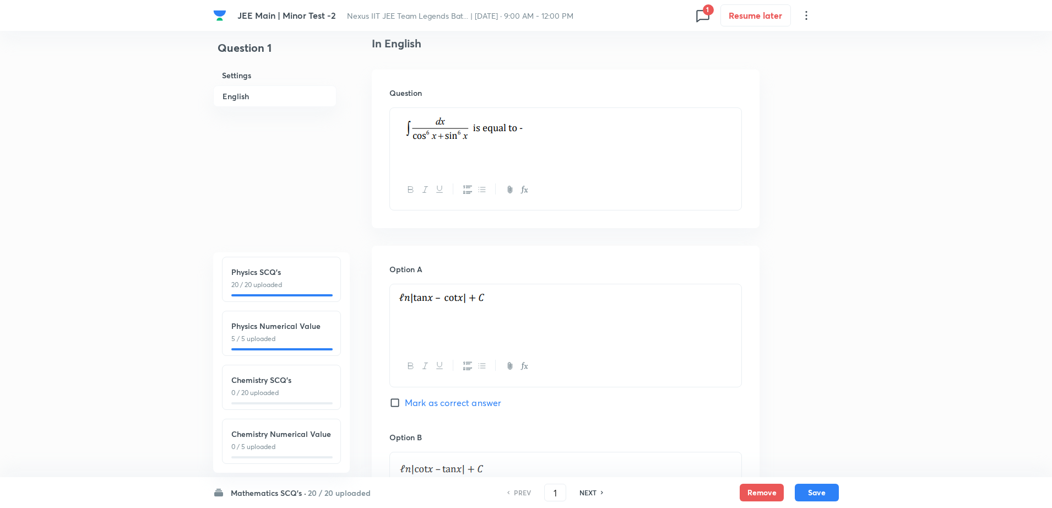
click at [371, 481] on div "Mathematics SCQ's · 20 / 20 uploaded Mathematics SCQ's 20 / 20 uploaded Mathema…" at bounding box center [525, 492] width 625 height 31
click at [107, 413] on div "JEE Main | Minor Test -2 Nexus IIT JEE Team Legends Bat... | [DATE] · 9:00 AM -…" at bounding box center [526, 513] width 1052 height 1526
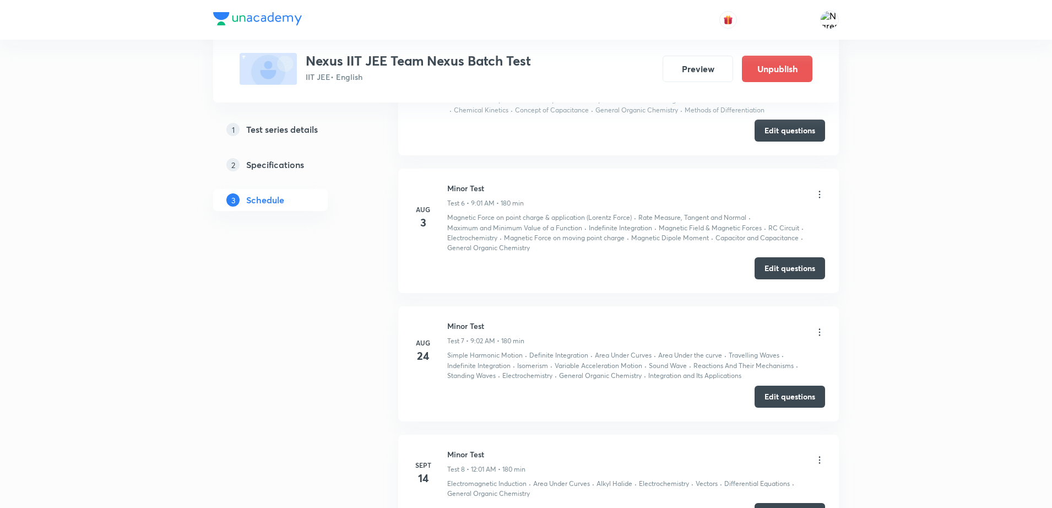
scroll to position [1225, 0]
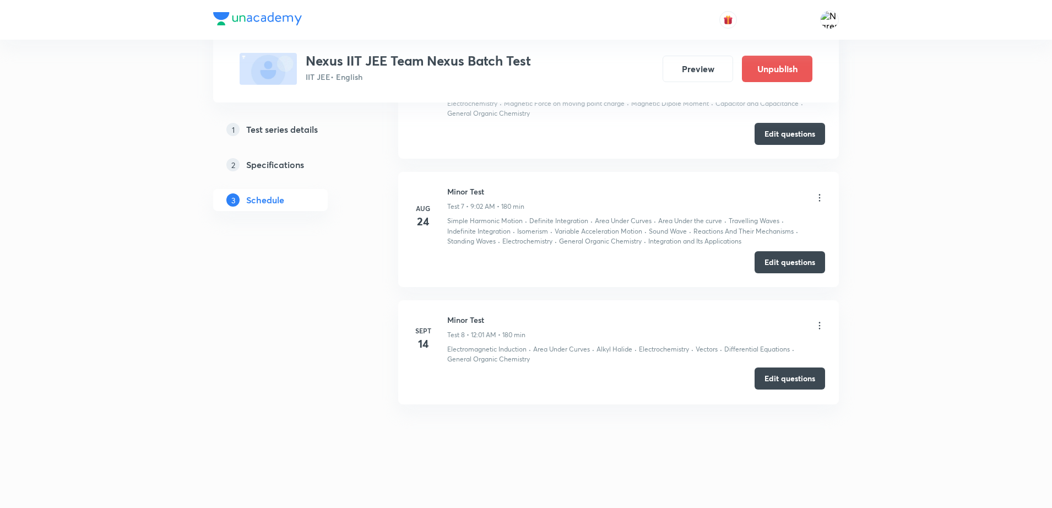
click at [801, 384] on button "Edit questions" at bounding box center [789, 378] width 70 height 22
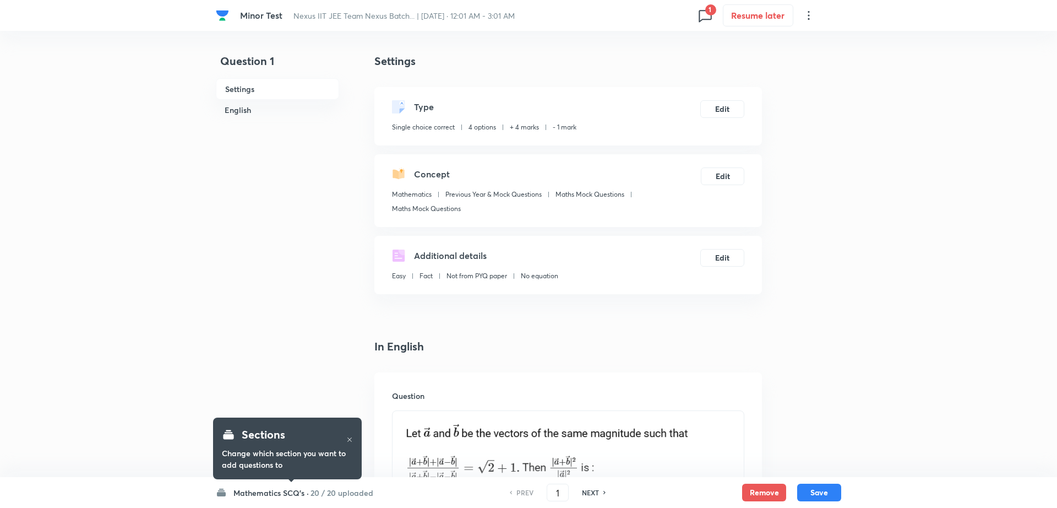
checkbox input "true"
click at [601, 492] on icon at bounding box center [602, 492] width 3 height 6
type input "2"
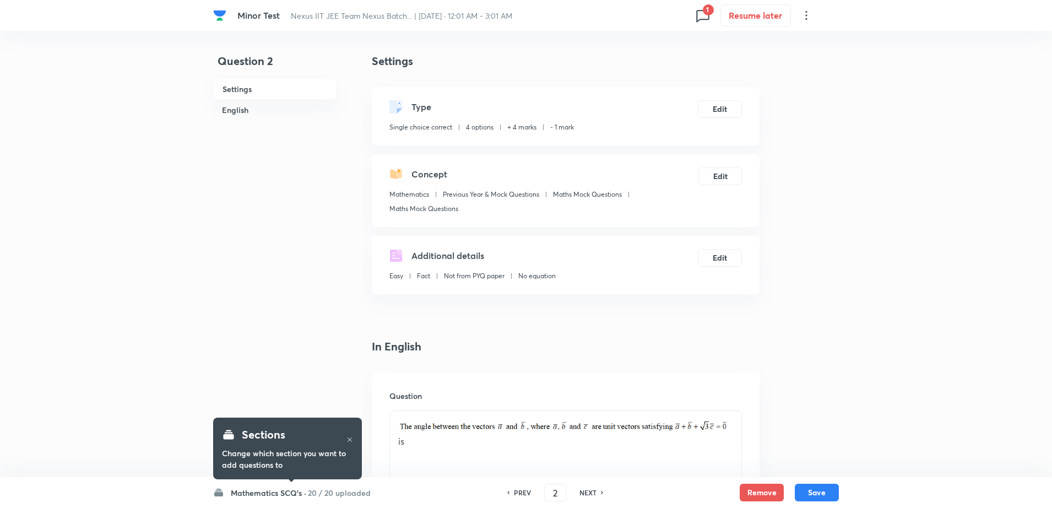
checkbox input "true"
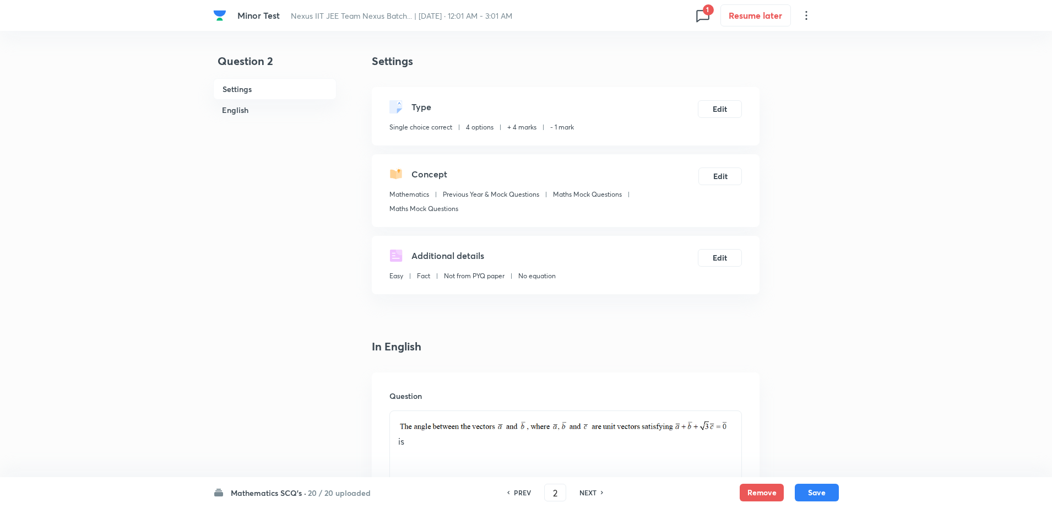
click at [601, 492] on icon at bounding box center [602, 492] width 3 height 6
type input "3"
checkbox input "false"
checkbox input "true"
click at [581, 491] on h6 "NEXT" at bounding box center [587, 492] width 17 height 10
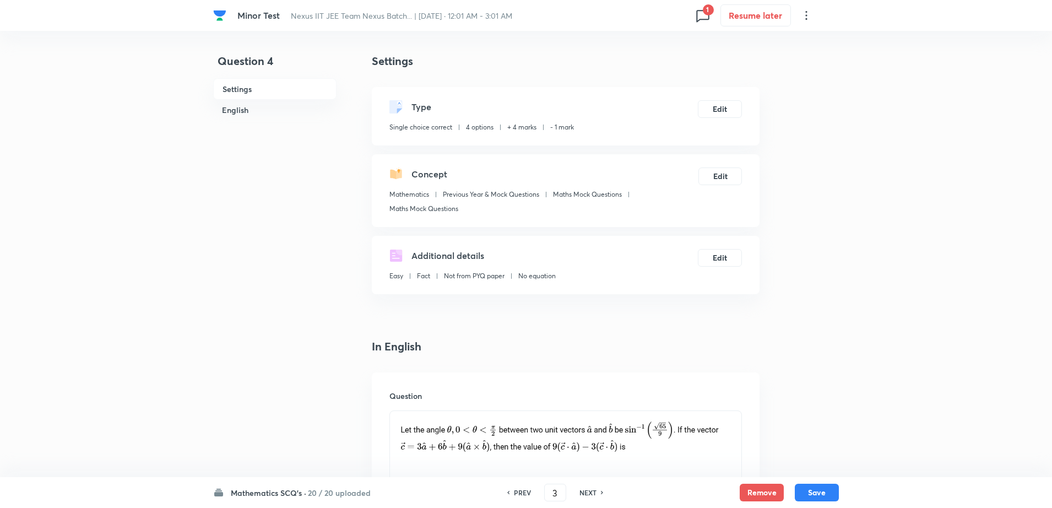
type input "4"
checkbox input "true"
click at [581, 491] on h6 "NEXT" at bounding box center [587, 492] width 17 height 10
type input "5"
checkbox input "true"
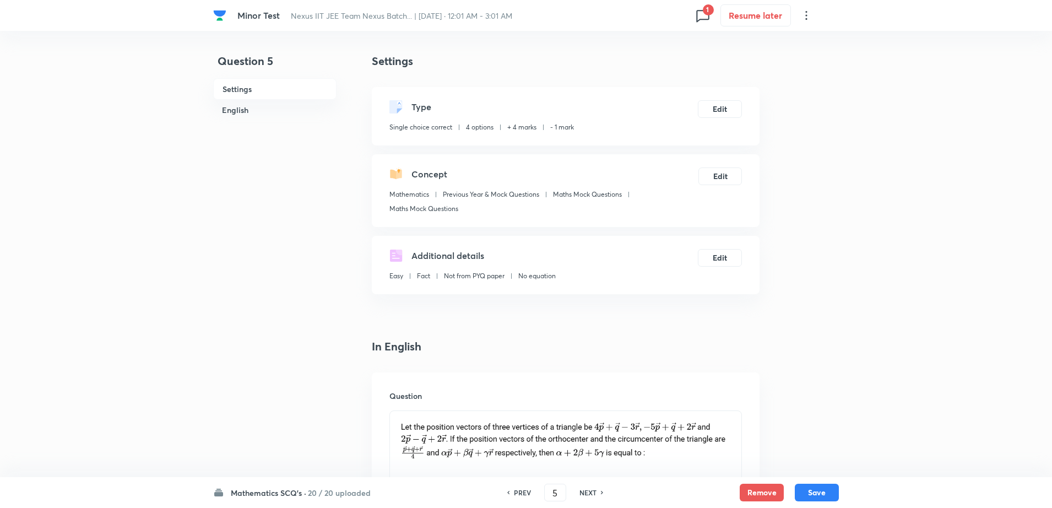
click at [581, 491] on h6 "NEXT" at bounding box center [587, 492] width 17 height 10
type input "6"
checkbox input "false"
checkbox input "true"
click at [581, 491] on h6 "NEXT" at bounding box center [587, 492] width 17 height 10
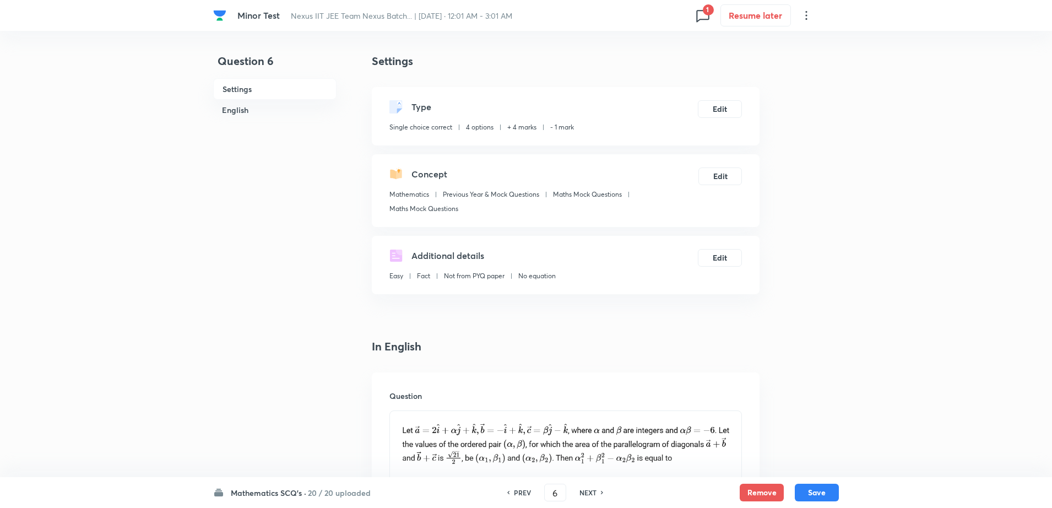
type input "7"
checkbox input "false"
checkbox input "true"
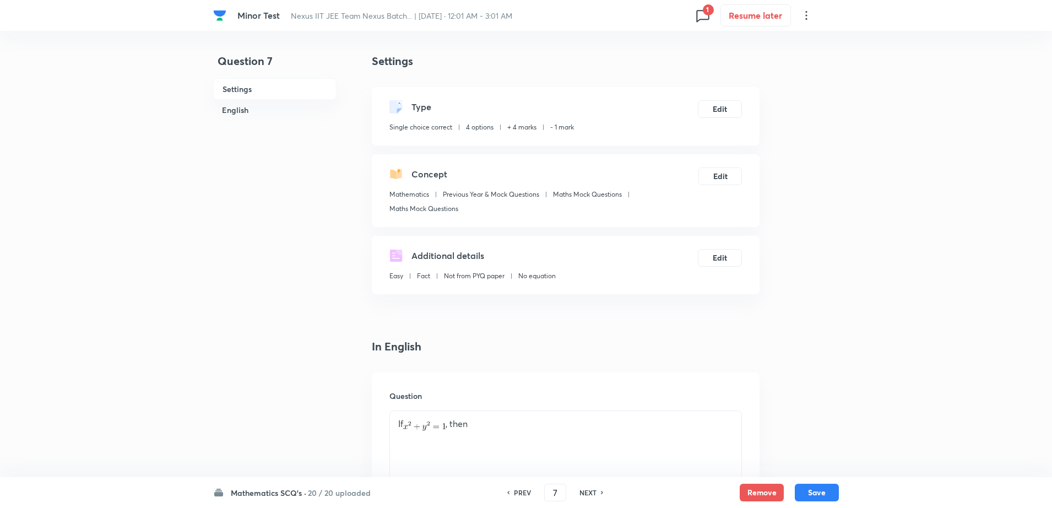
click at [594, 493] on h6 "NEXT" at bounding box center [587, 492] width 17 height 10
type input "8"
checkbox input "false"
checkbox input "true"
click at [594, 493] on h6 "NEXT" at bounding box center [587, 492] width 17 height 10
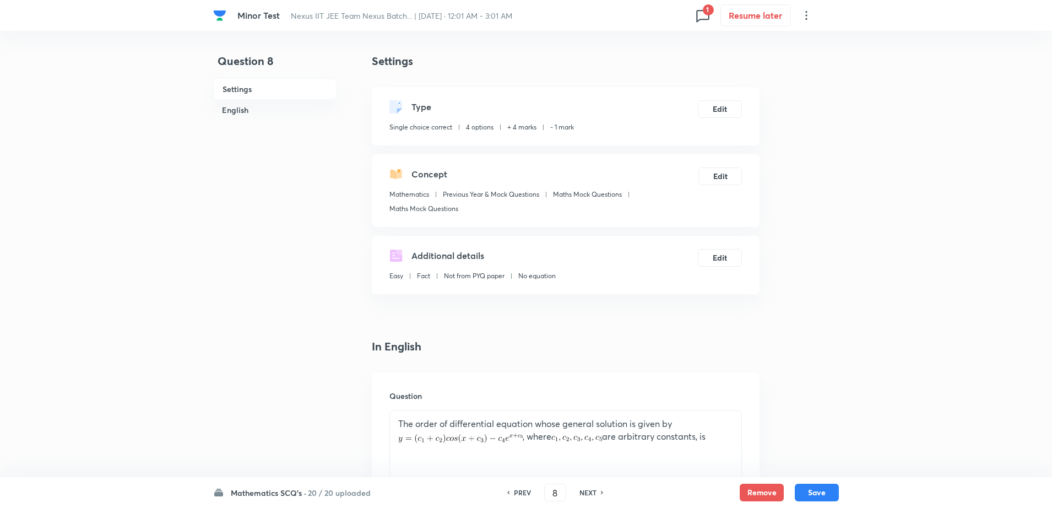
type input "9"
checkbox input "false"
checkbox input "true"
click at [594, 493] on h6 "NEXT" at bounding box center [587, 492] width 17 height 10
type input "10"
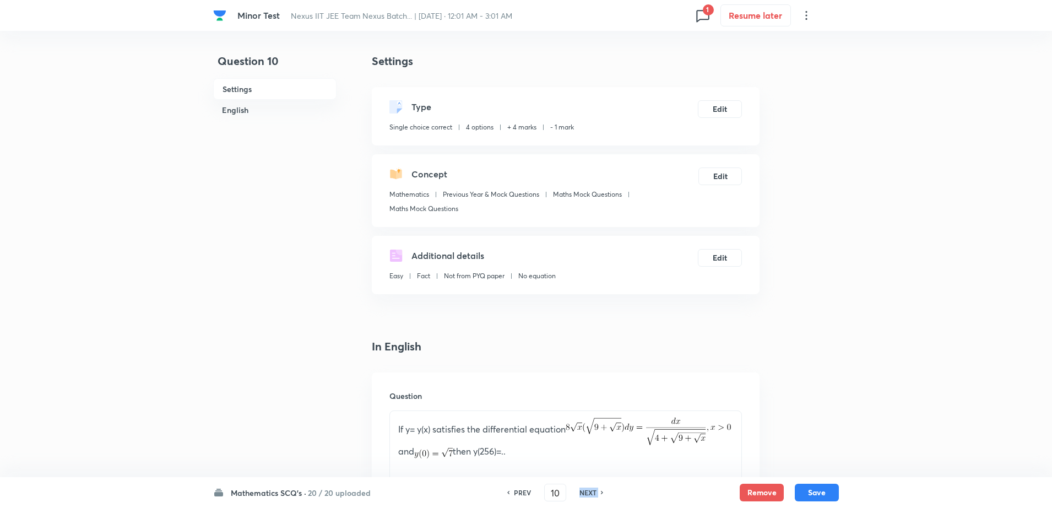
checkbox input "true"
click at [594, 493] on h6 "NEXT" at bounding box center [587, 492] width 17 height 10
type input "11"
checkbox input "false"
checkbox input "true"
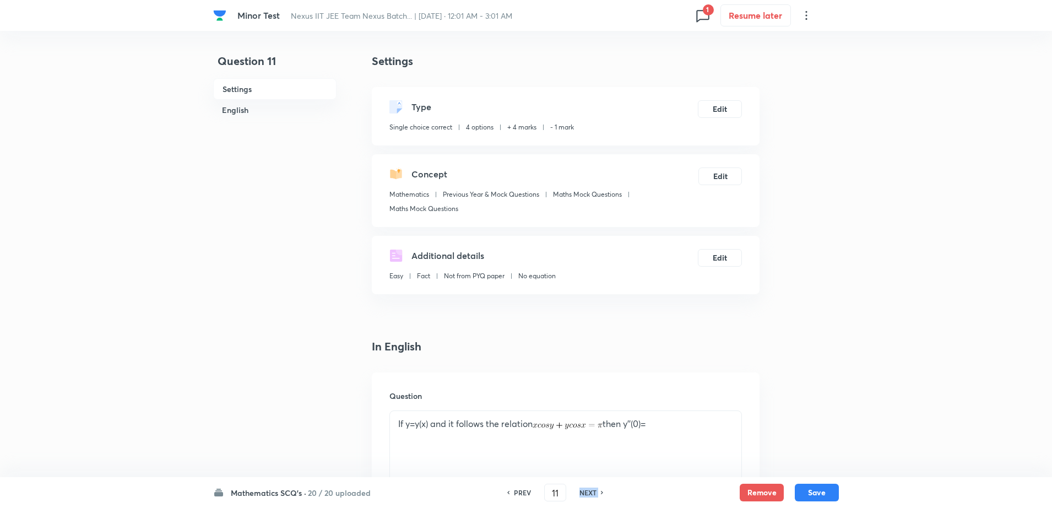
click at [594, 493] on h6 "NEXT" at bounding box center [587, 492] width 17 height 10
type input "12"
checkbox input "true"
click at [594, 493] on h6 "NEXT" at bounding box center [587, 492] width 17 height 10
type input "13"
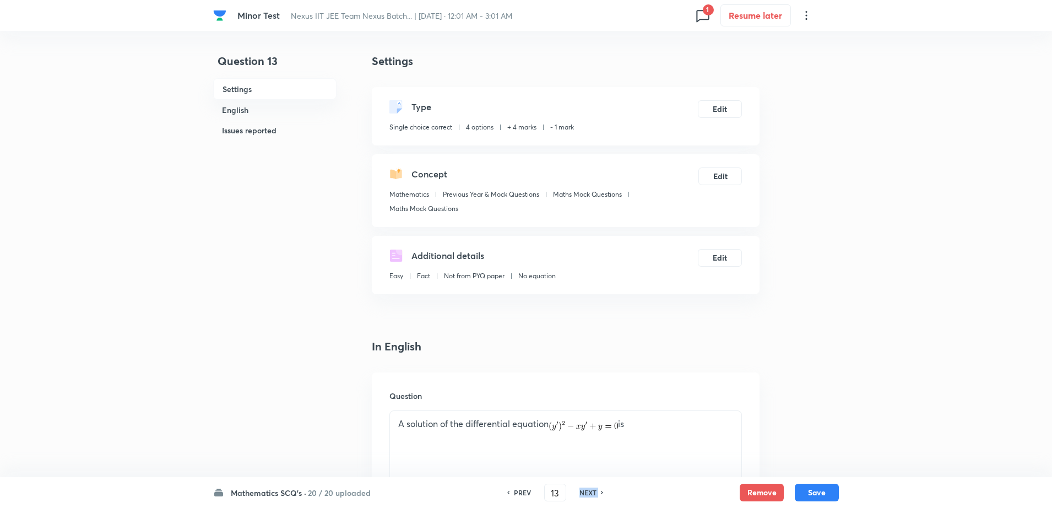
checkbox input "false"
checkbox input "true"
click at [594, 493] on h6 "NEXT" at bounding box center [587, 492] width 17 height 10
type input "14"
checkbox input "false"
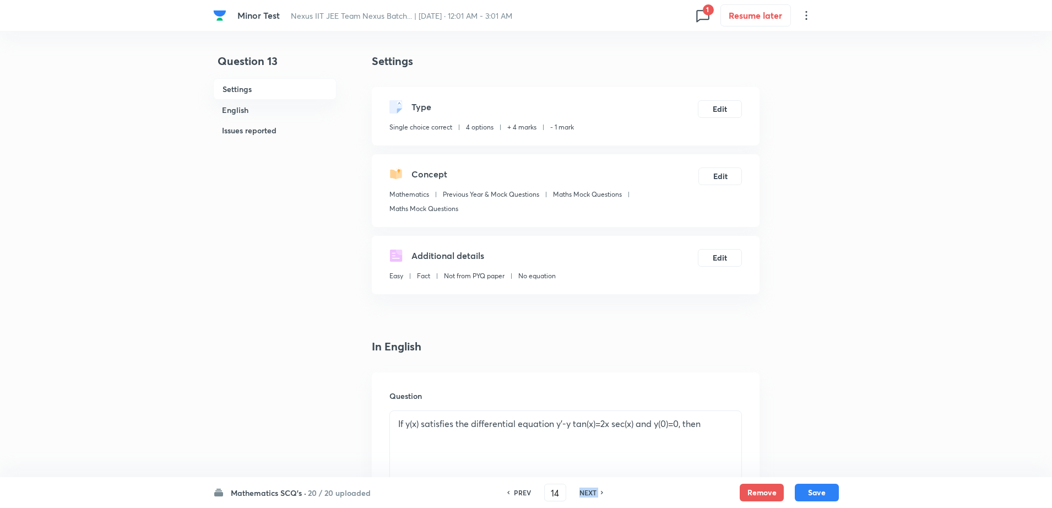
checkbox input "true"
click at [594, 493] on h6 "NEXT" at bounding box center [587, 492] width 17 height 10
type input "15"
checkbox input "true"
click at [594, 493] on h6 "NEXT" at bounding box center [587, 492] width 17 height 10
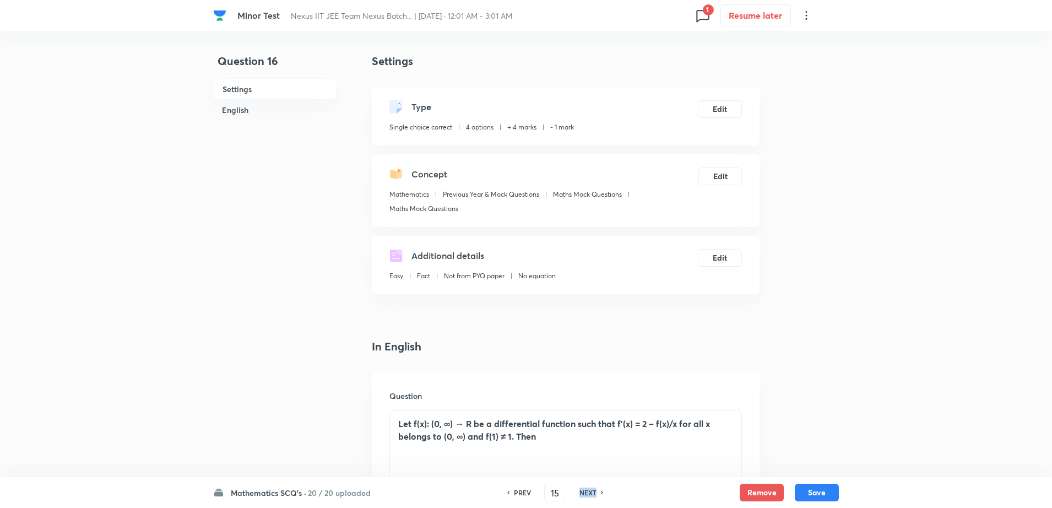
type input "16"
checkbox input "false"
checkbox input "true"
click at [594, 493] on h6 "NEXT" at bounding box center [587, 492] width 17 height 10
type input "17"
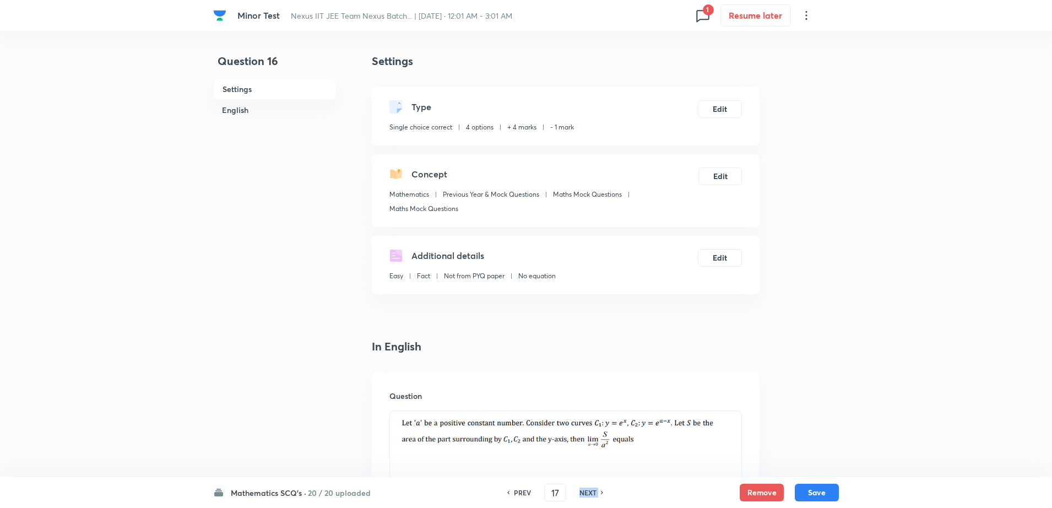
checkbox input "false"
checkbox input "true"
click at [585, 487] on h6 "NEXT" at bounding box center [587, 492] width 17 height 10
type input "18"
checkbox input "true"
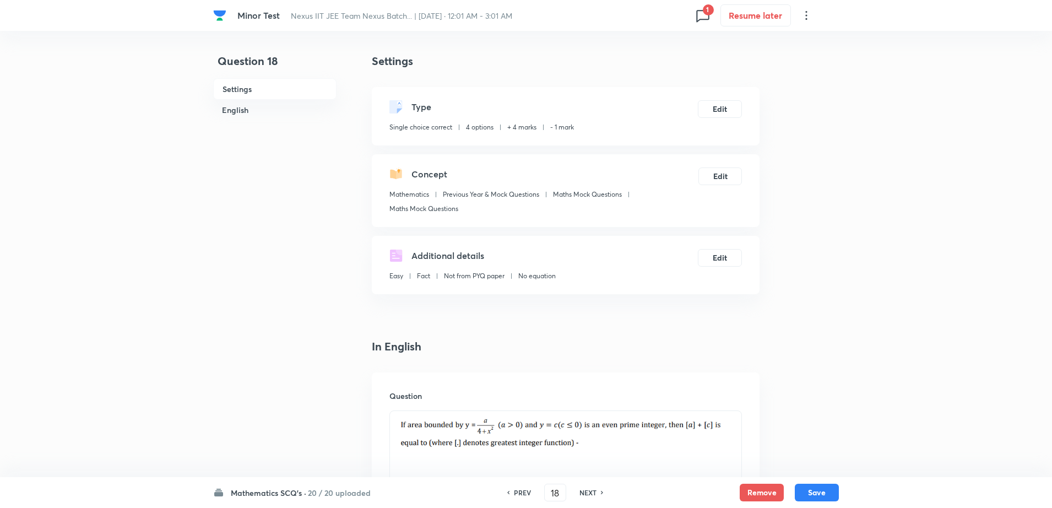
click at [585, 487] on h6 "NEXT" at bounding box center [587, 492] width 17 height 10
type input "19"
checkbox input "false"
checkbox input "true"
click at [585, 487] on h6 "NEXT" at bounding box center [587, 492] width 17 height 10
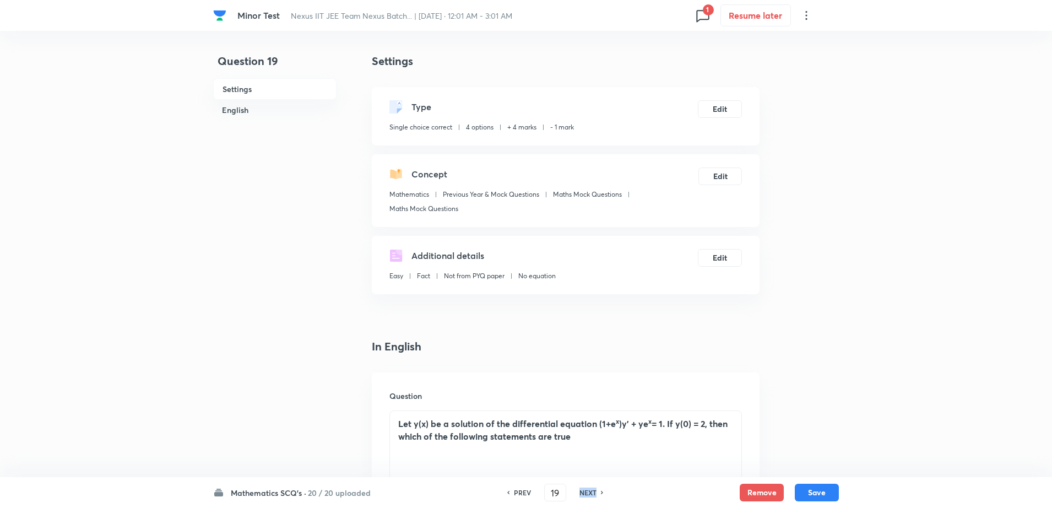
type input "20"
checkbox input "true"
click at [585, 487] on h6 "NEXT" at bounding box center [587, 492] width 17 height 10
type input "21"
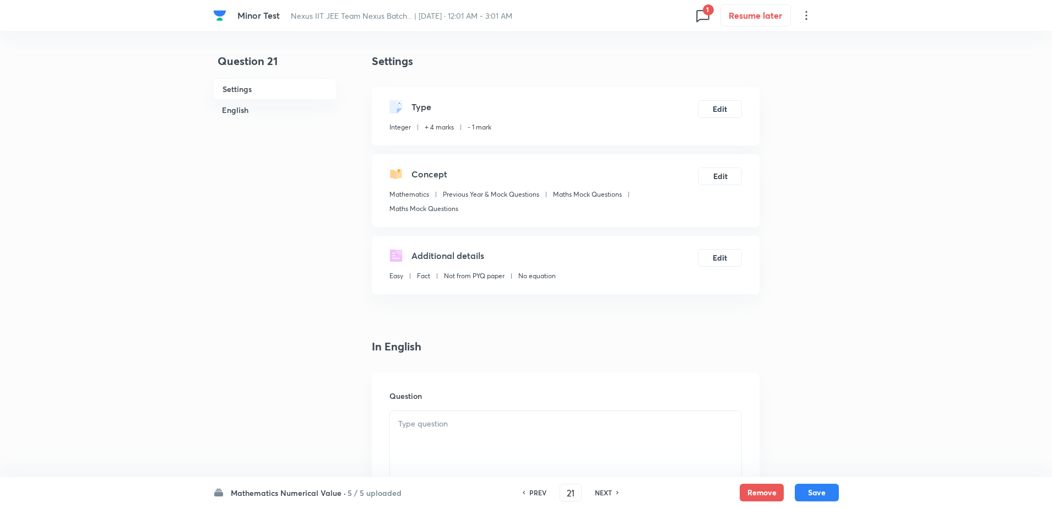
type input "32"
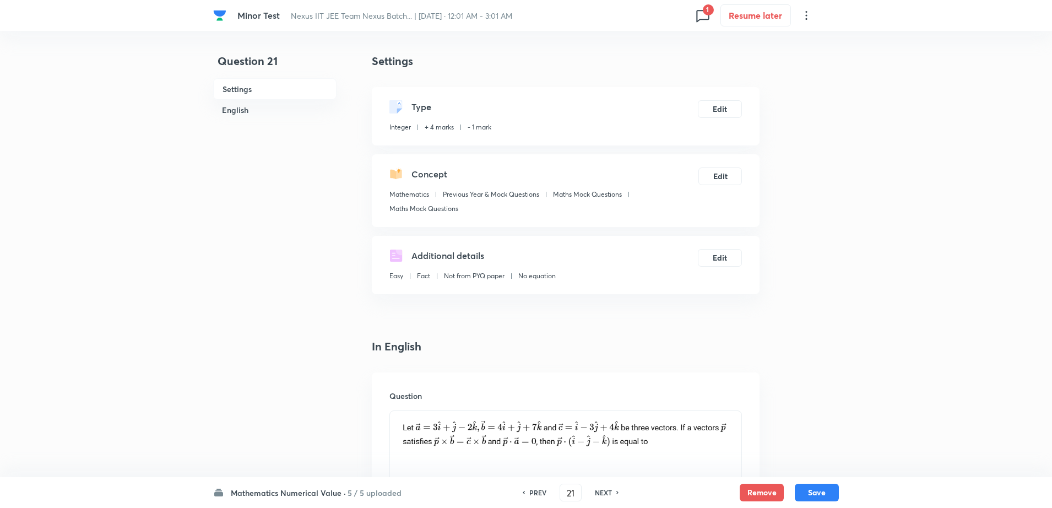
click at [585, 487] on div "PREV 21 ​ NEXT" at bounding box center [570, 492] width 142 height 18
click at [610, 491] on h6 "NEXT" at bounding box center [603, 492] width 17 height 10
type input "22"
type input "90"
click at [610, 491] on h6 "NEXT" at bounding box center [603, 492] width 17 height 10
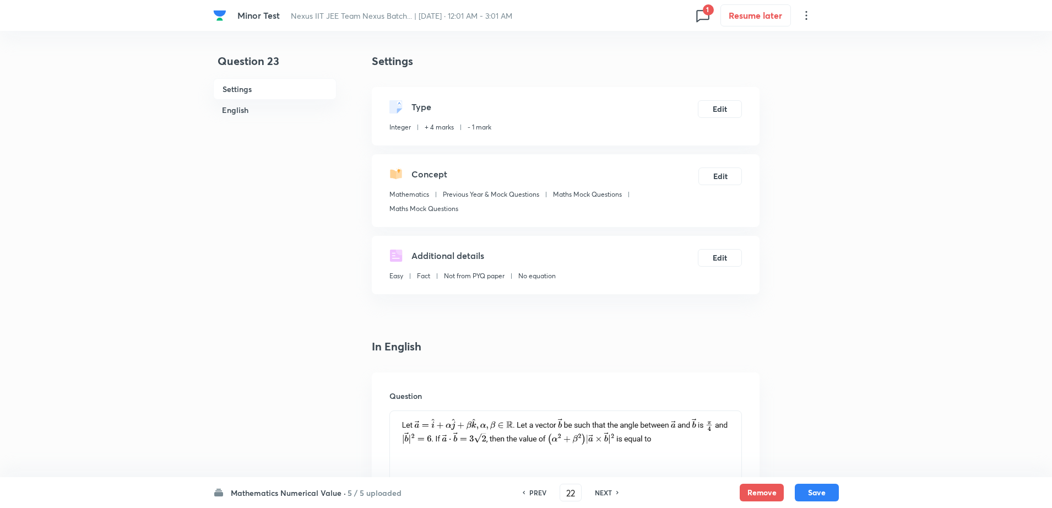
type input "23"
type input "35"
click at [529, 489] on h6 "PREV" at bounding box center [537, 492] width 17 height 10
type input "22"
type input "90"
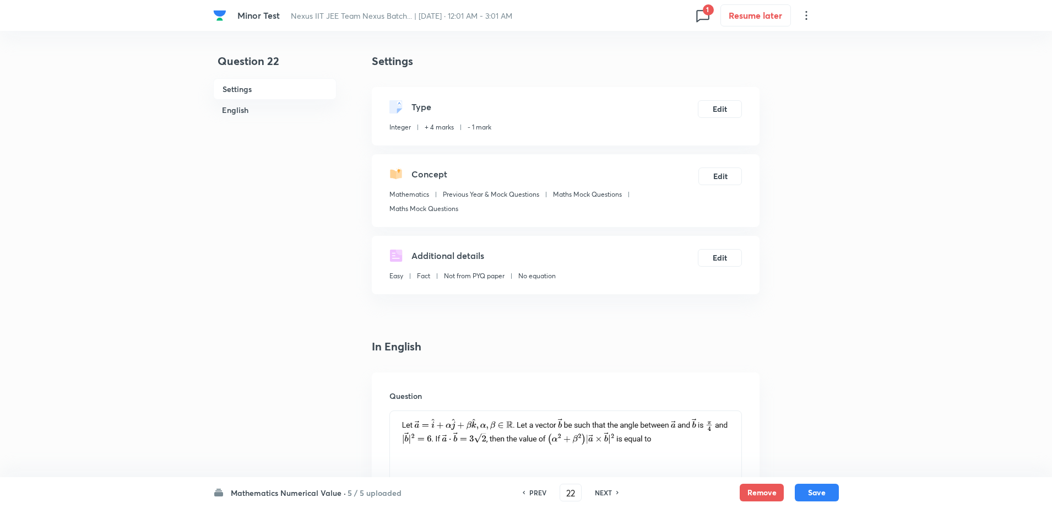
click at [529, 489] on h6 "PREV" at bounding box center [537, 492] width 17 height 10
type input "21"
type input "32"
click at [597, 491] on h6 "NEXT" at bounding box center [603, 492] width 17 height 10
type input "22"
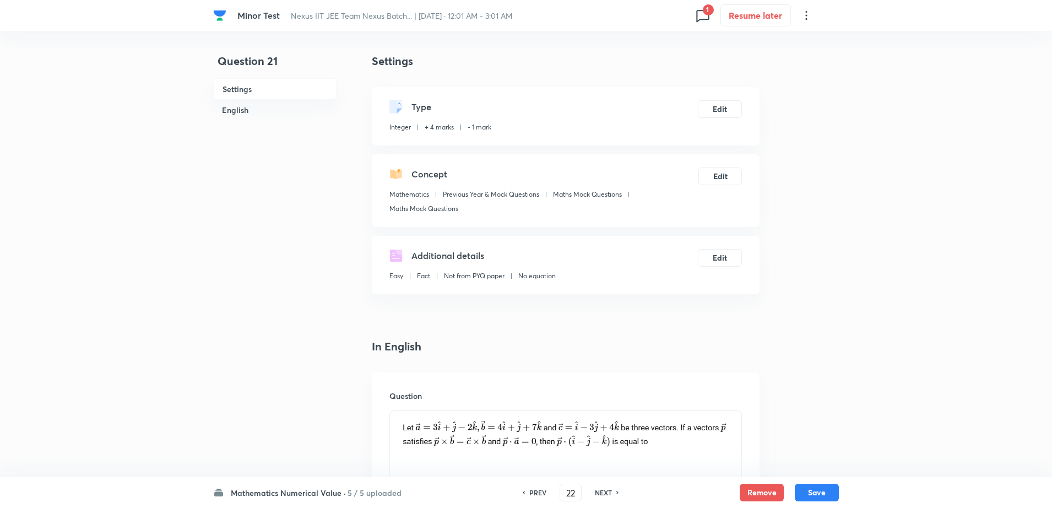
type input "90"
click at [597, 491] on h6 "NEXT" at bounding box center [603, 492] width 17 height 10
type input "23"
type input "35"
click at [597, 491] on h6 "NEXT" at bounding box center [603, 492] width 17 height 10
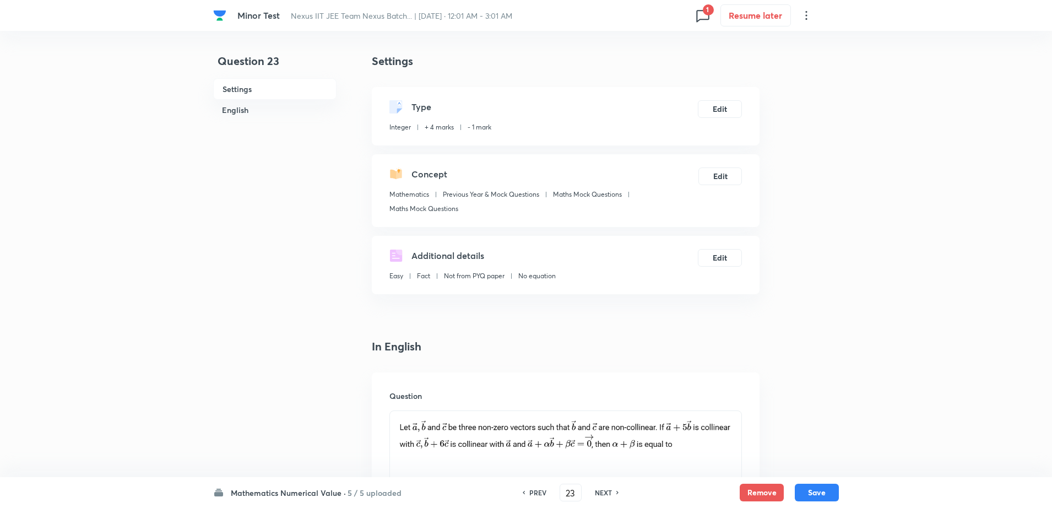
type input "24"
type input "16"
click at [597, 491] on h6 "NEXT" at bounding box center [603, 492] width 17 height 10
type input "25"
type input "2"
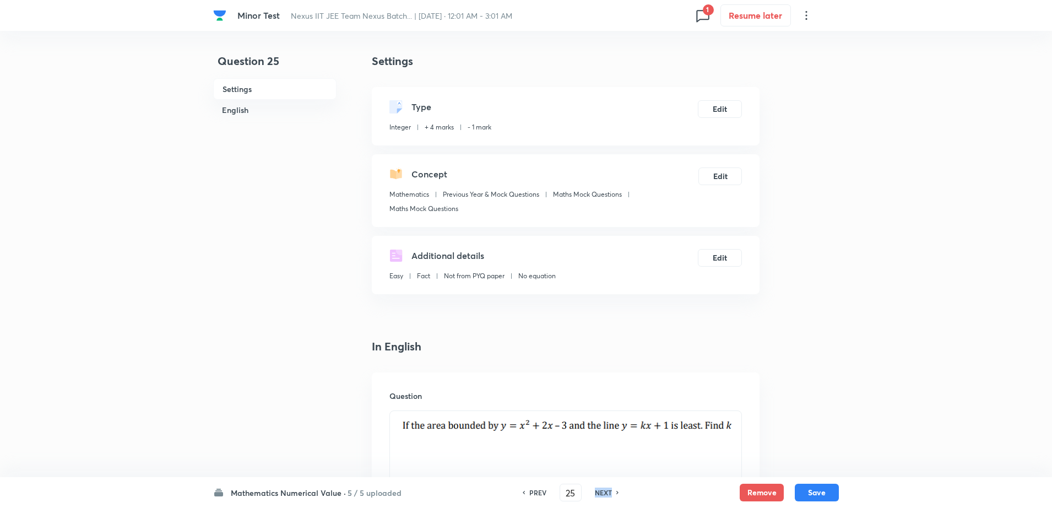
click at [597, 491] on h6 "NEXT" at bounding box center [603, 492] width 17 height 10
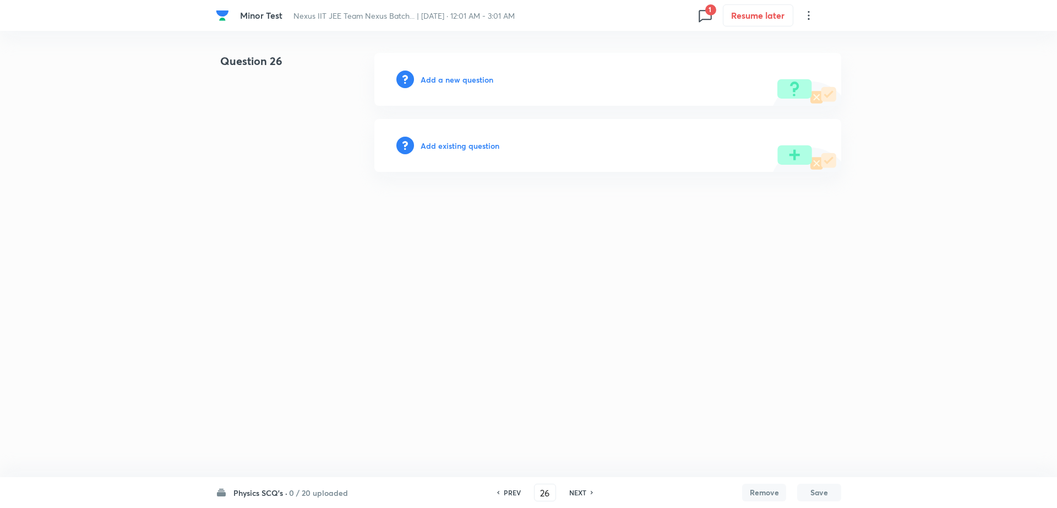
click at [519, 490] on h6 "PREV" at bounding box center [512, 492] width 17 height 10
type input "25"
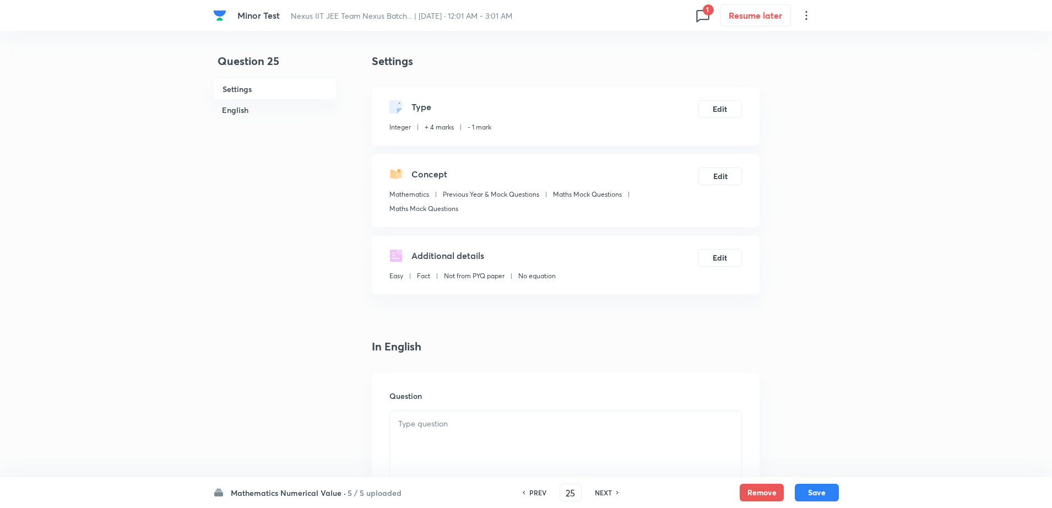
type input "2"
click at [519, 490] on div "PREV 25 ​ NEXT" at bounding box center [570, 492] width 142 height 18
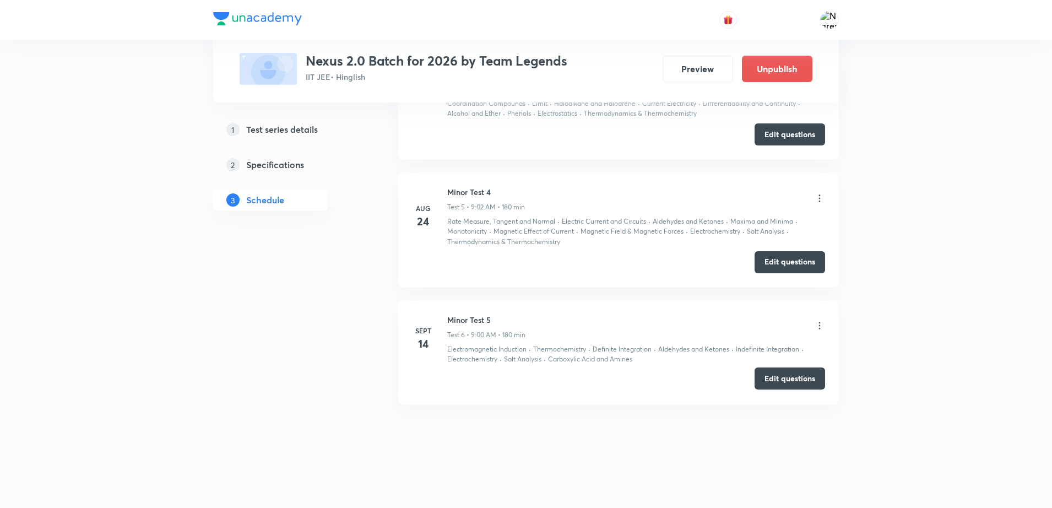
click at [774, 380] on button "Edit questions" at bounding box center [789, 378] width 70 height 22
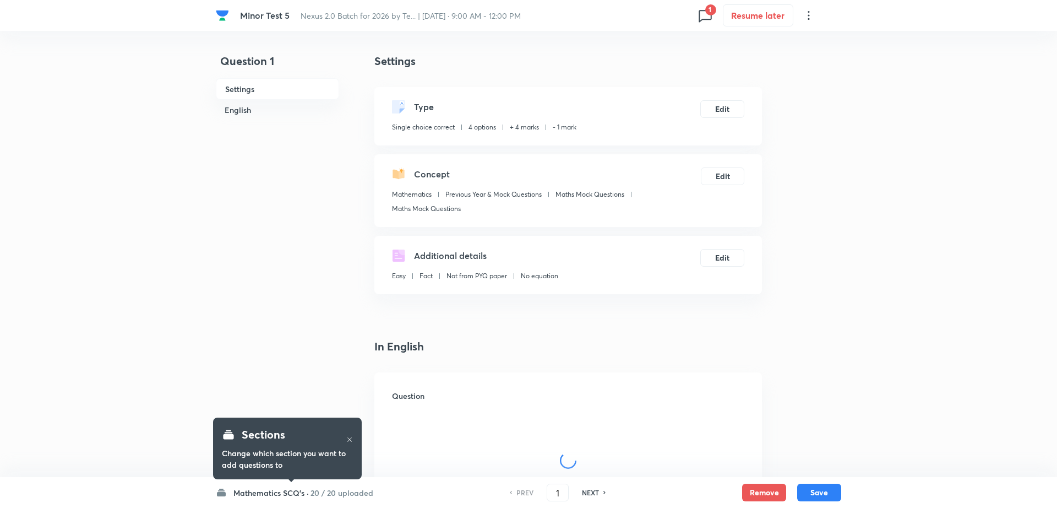
checkbox input "true"
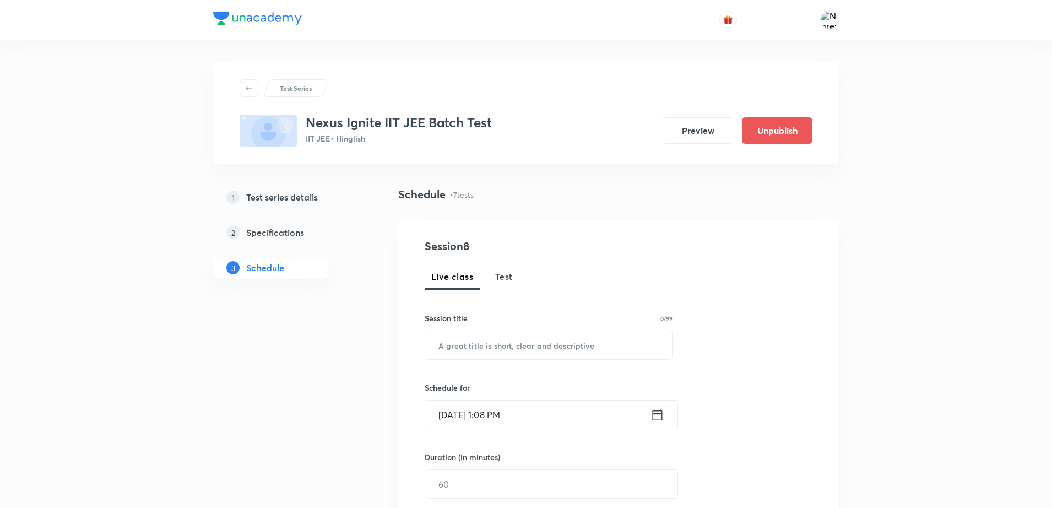
scroll to position [1067, 0]
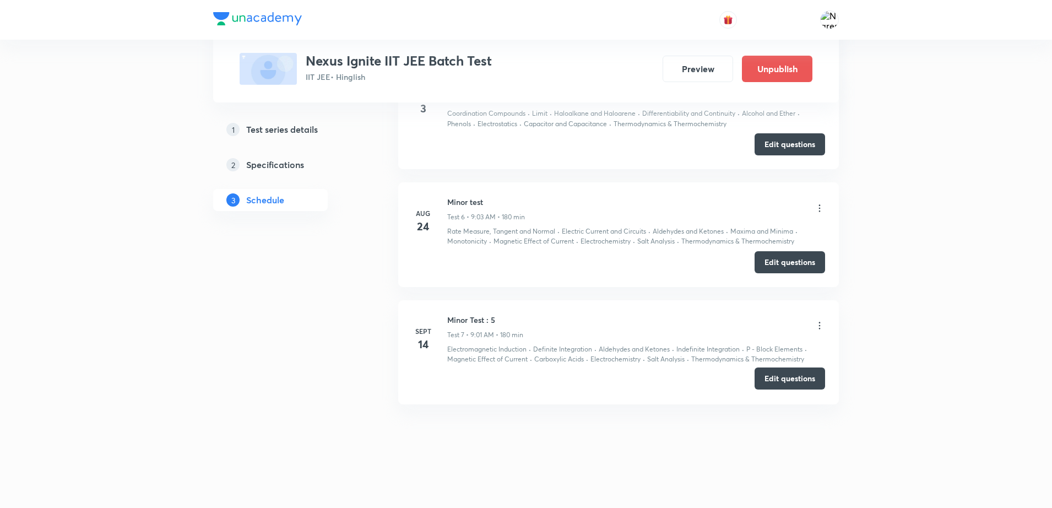
click at [785, 377] on button "Edit questions" at bounding box center [789, 378] width 70 height 22
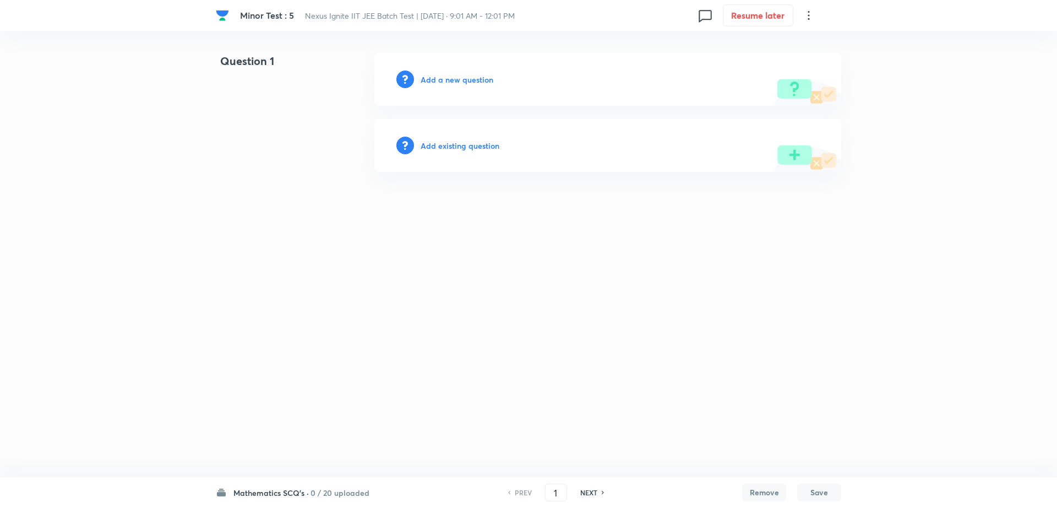
click at [440, 148] on h6 "Add existing question" at bounding box center [460, 146] width 79 height 12
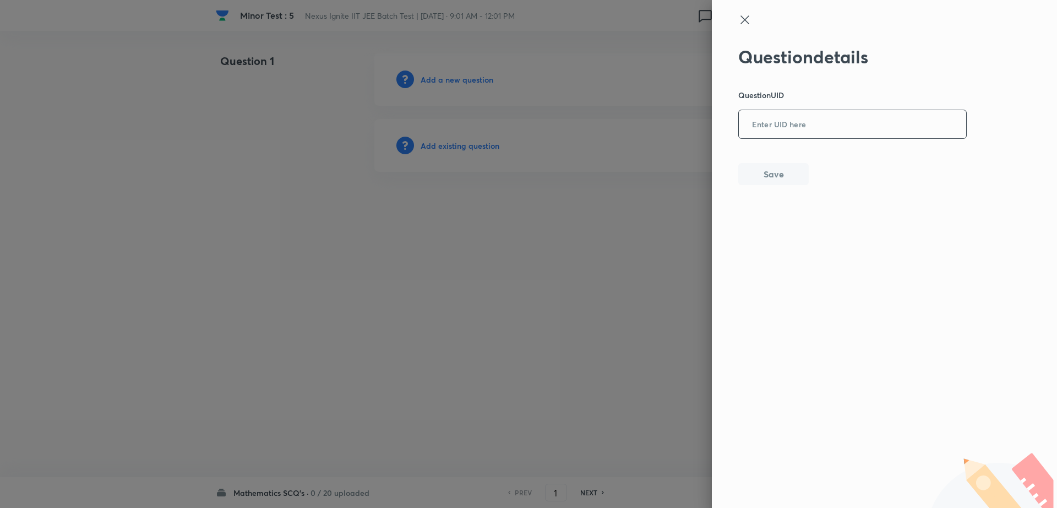
click at [790, 132] on input "text" at bounding box center [852, 124] width 227 height 27
paste input "J4VFS"
type input "J4VFS"
click at [758, 177] on button "Save" at bounding box center [773, 173] width 70 height 22
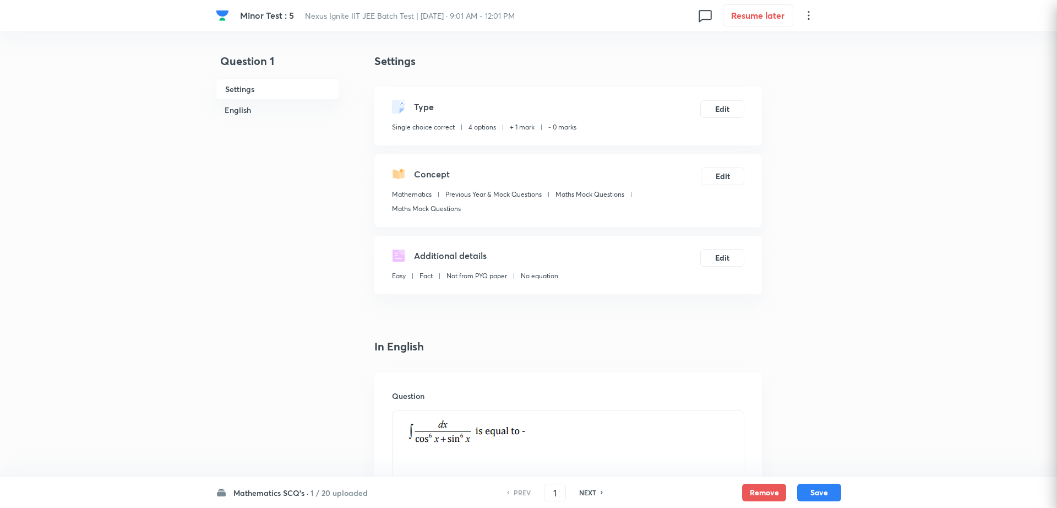
checkbox input "true"
click at [717, 112] on button "Edit" at bounding box center [720, 108] width 44 height 18
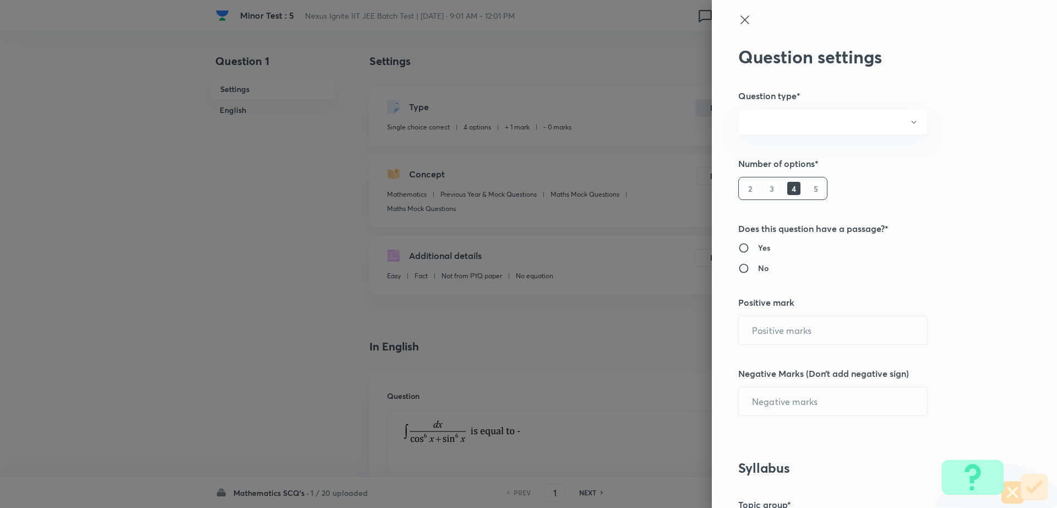
radio input "true"
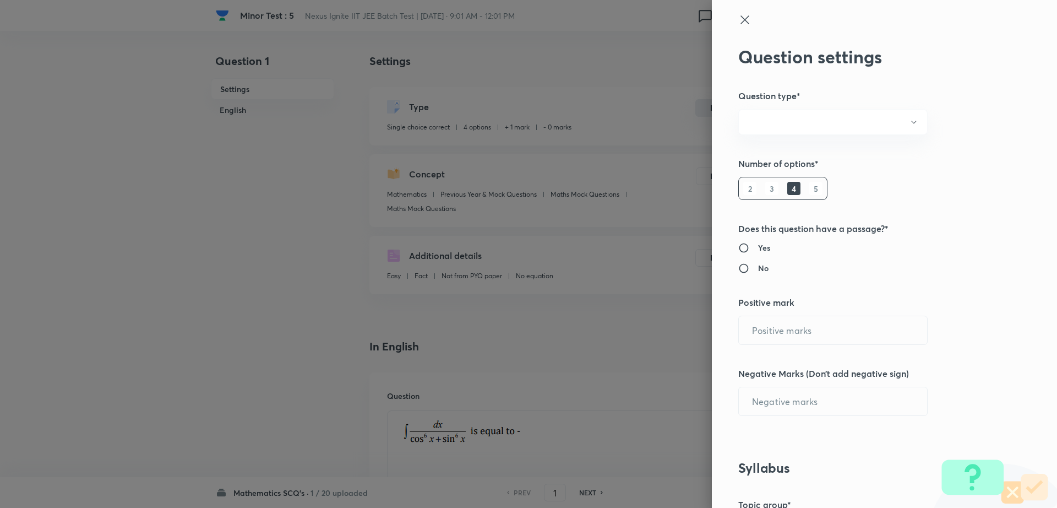
radio input "true"
type input "1"
type input "0"
type input "Mathematics"
type input "Previous Year & Mock Questions"
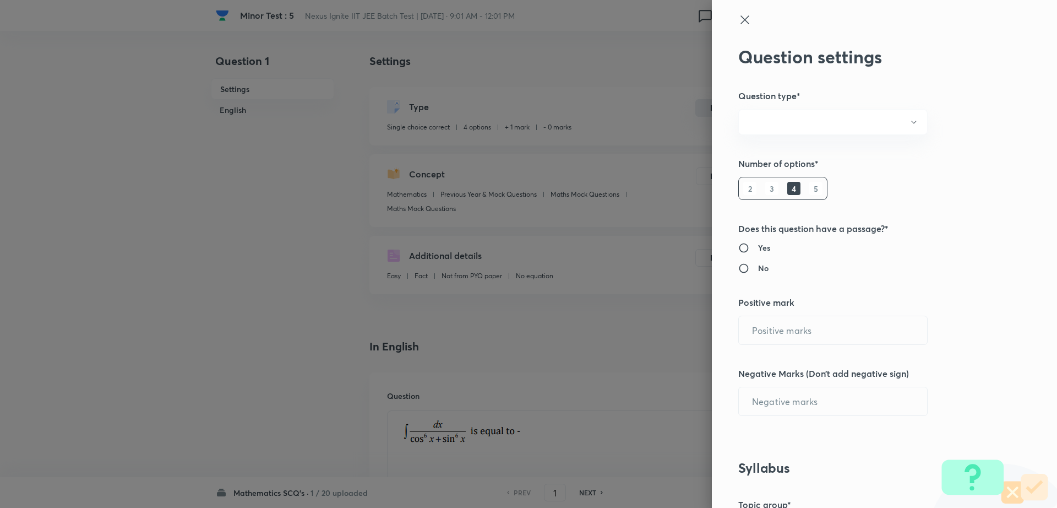
type input "Maths Mock Questions"
click at [780, 332] on input "1" at bounding box center [833, 330] width 188 height 28
type input "4"
click at [765, 404] on input "0" at bounding box center [833, 401] width 188 height 28
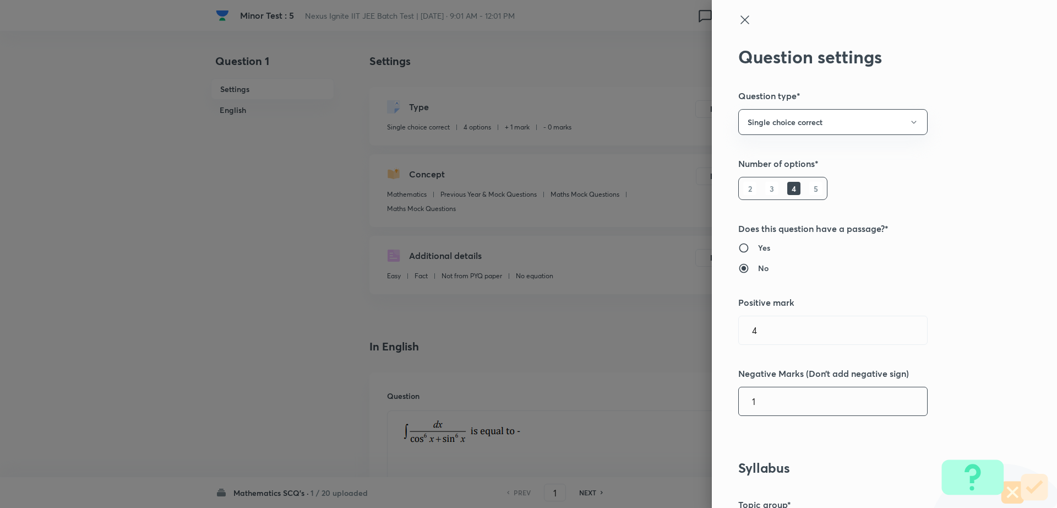
type input "1"
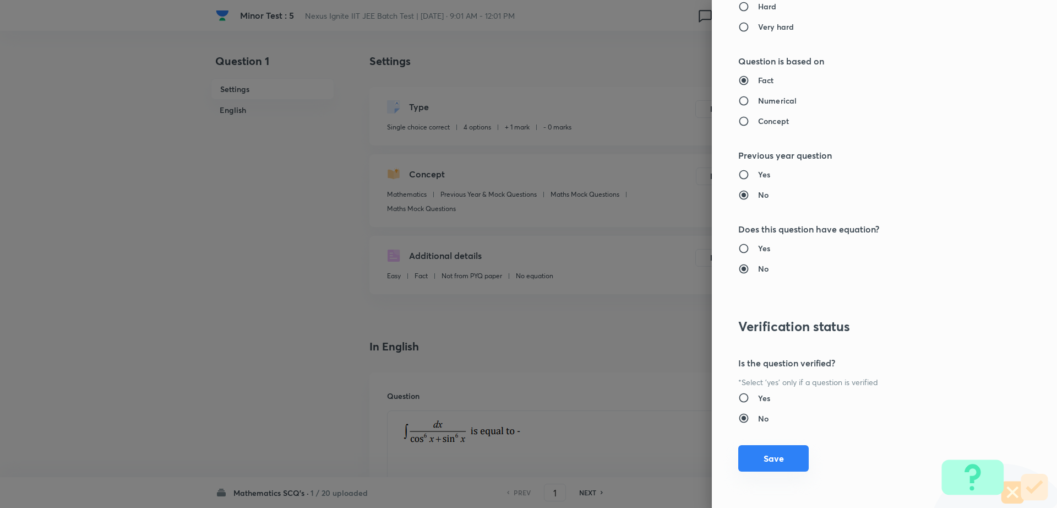
click at [761, 459] on button "Save" at bounding box center [773, 458] width 70 height 26
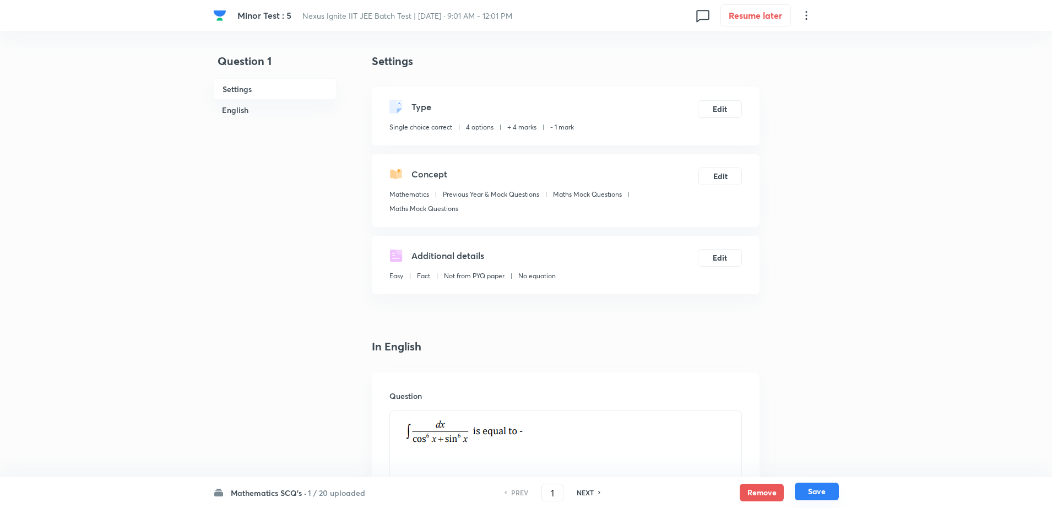
click at [830, 497] on button "Save" at bounding box center [817, 491] width 44 height 18
type input "2"
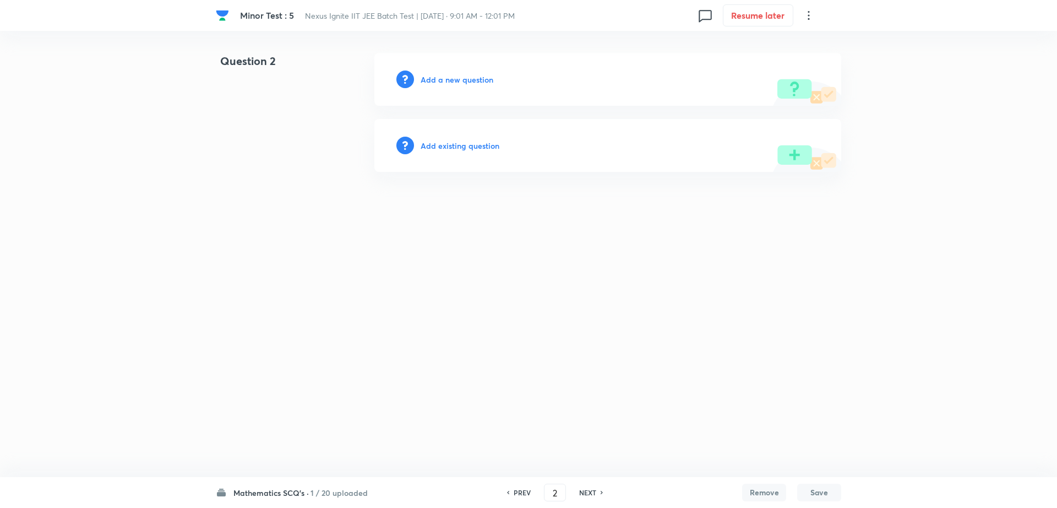
click at [482, 145] on h6 "Add existing question" at bounding box center [460, 146] width 79 height 12
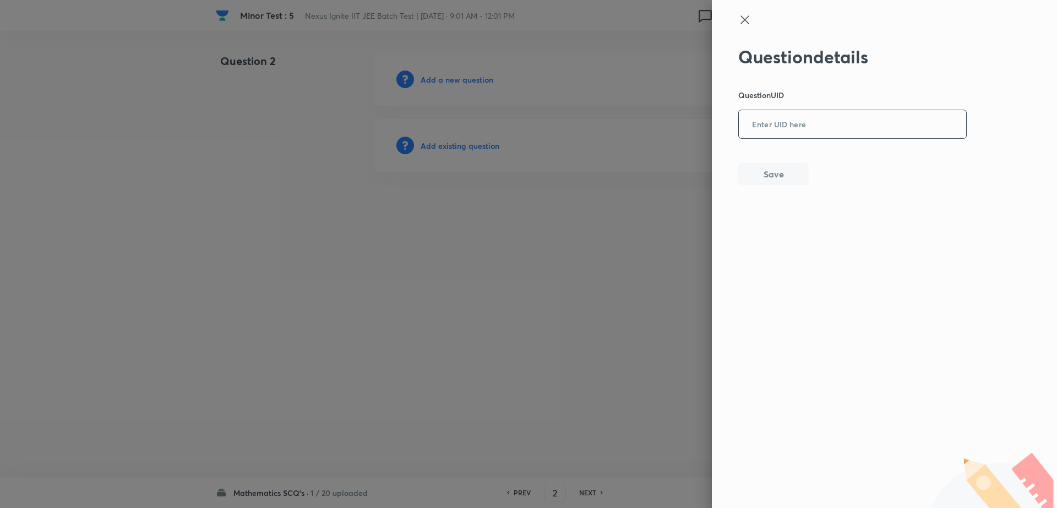
click at [812, 130] on input "text" at bounding box center [852, 124] width 227 height 27
paste input "JY1XI"
type input "JY1XI"
click at [776, 175] on button "Save" at bounding box center [773, 173] width 70 height 22
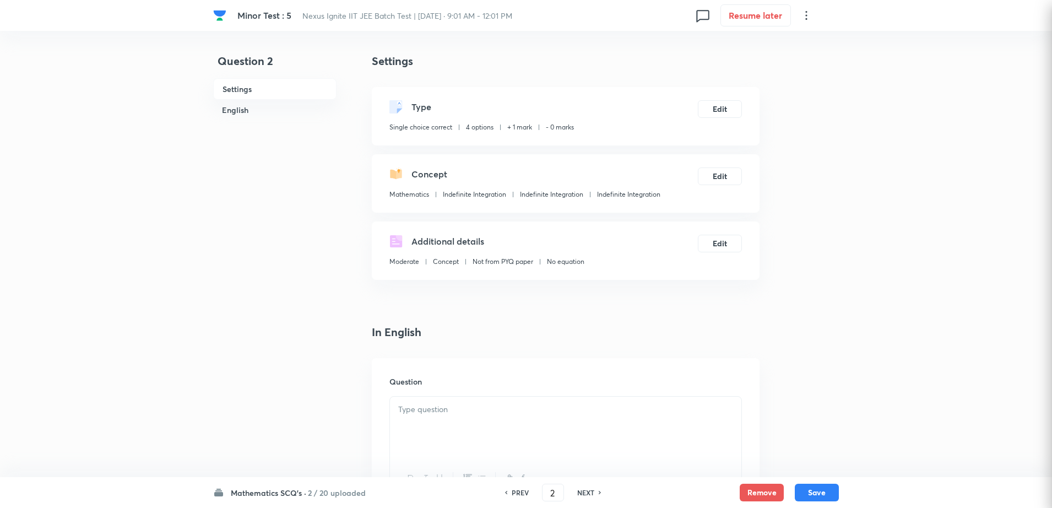
checkbox input "true"
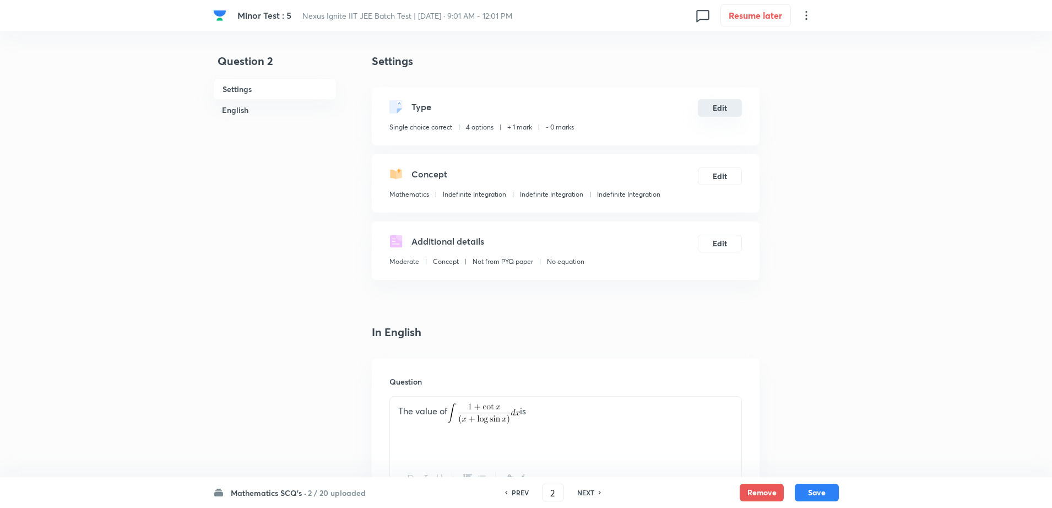
click at [712, 110] on button "Edit" at bounding box center [720, 108] width 44 height 18
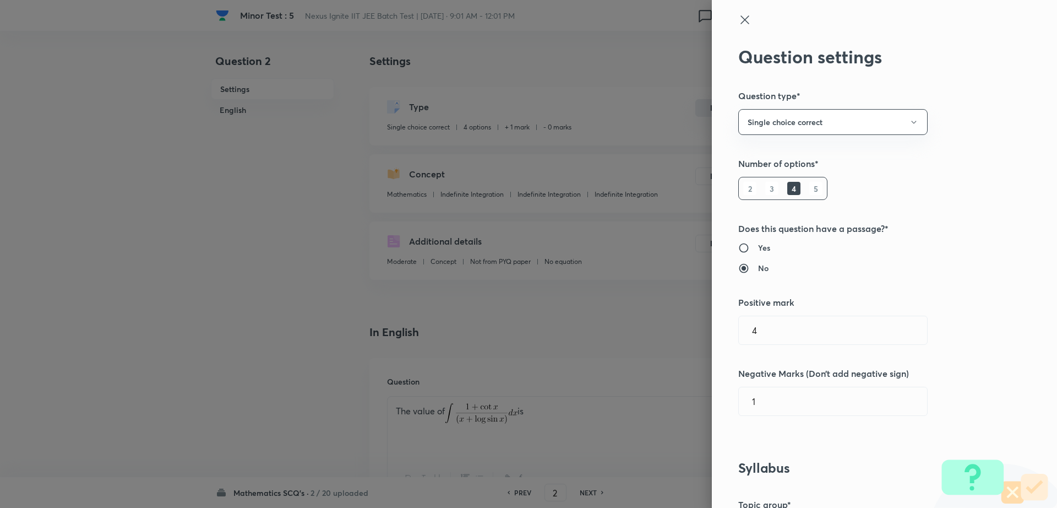
type input "1"
type input "0"
type input "Indefinite Integration"
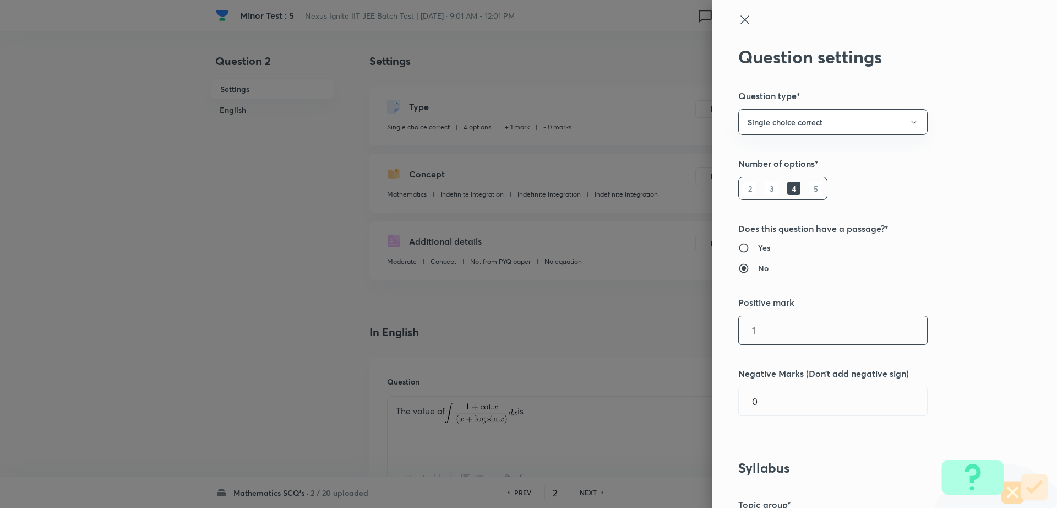
click at [786, 329] on input "1" at bounding box center [833, 330] width 188 height 28
type input "4"
click at [769, 399] on input "0" at bounding box center [833, 401] width 188 height 28
type input "1"
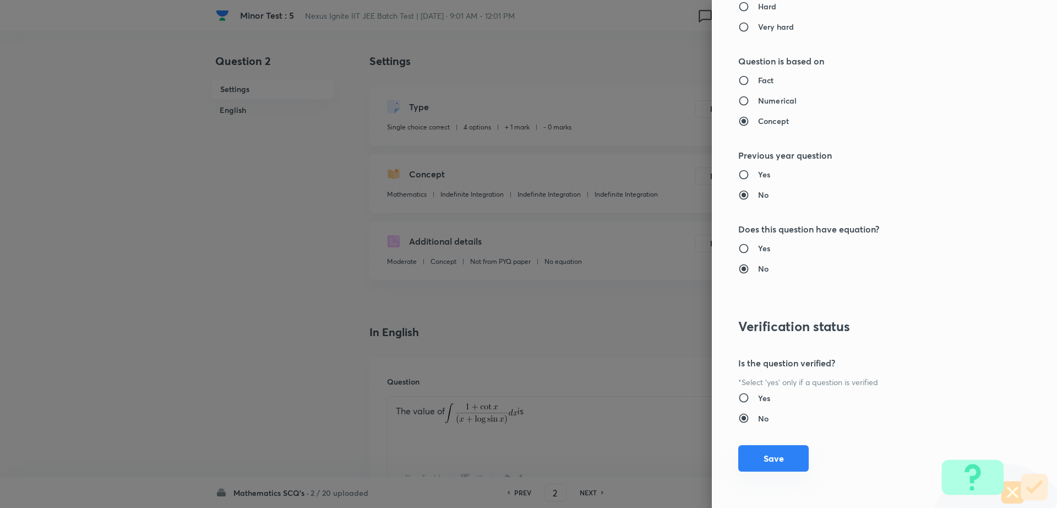
click at [786, 459] on button "Save" at bounding box center [773, 458] width 70 height 26
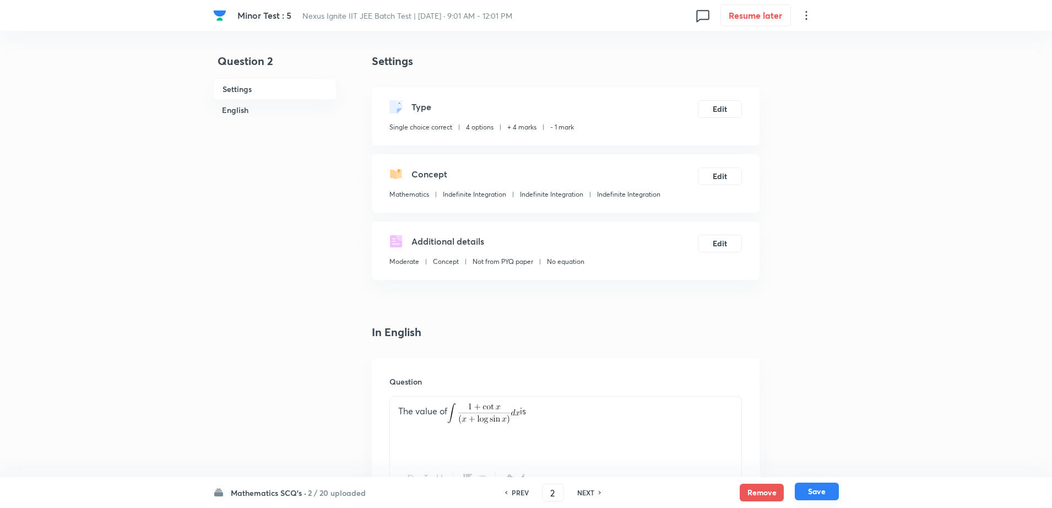
click at [820, 492] on button "Save" at bounding box center [817, 491] width 44 height 18
type input "3"
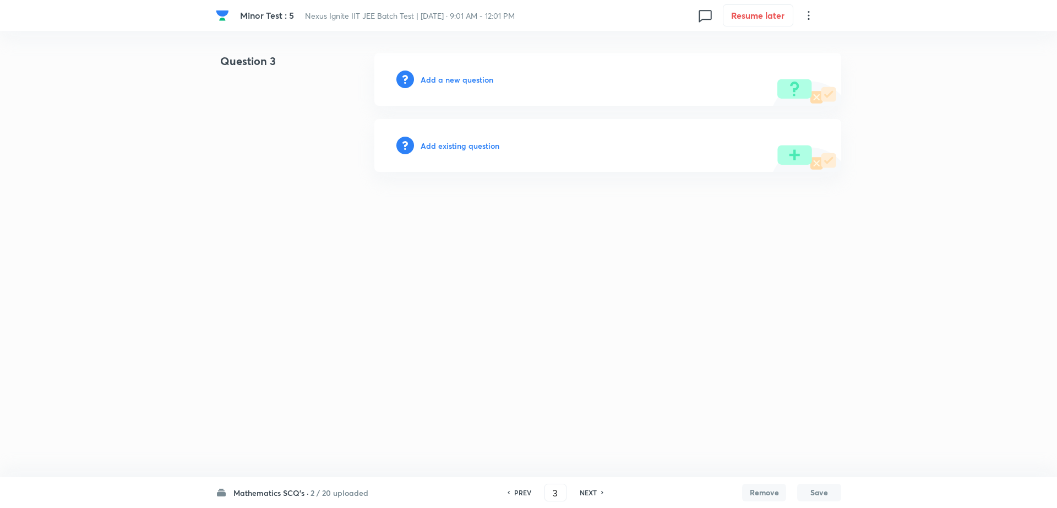
click at [471, 145] on h6 "Add existing question" at bounding box center [460, 146] width 79 height 12
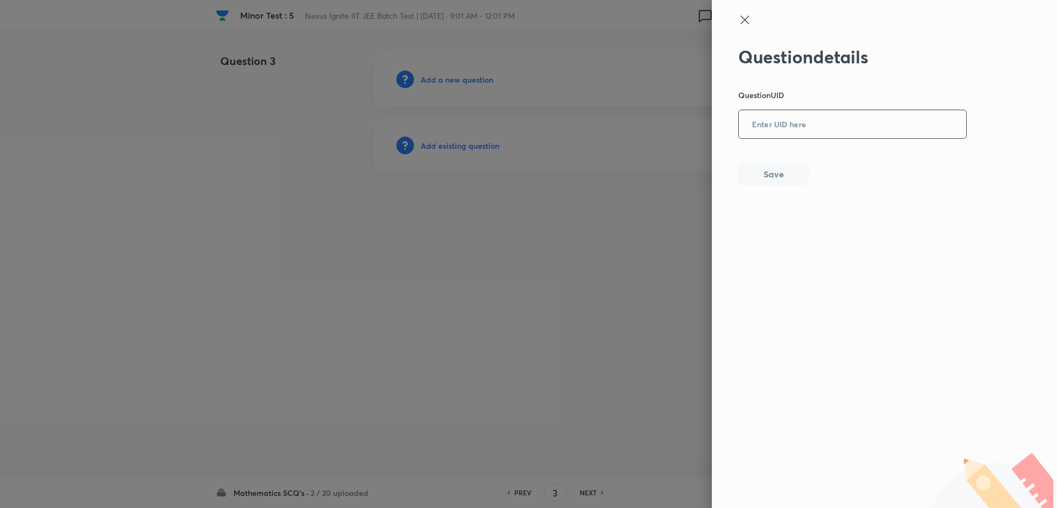
click at [819, 122] on input "text" at bounding box center [852, 124] width 227 height 27
paste input "9QRDM"
type input "9QRDM"
click at [786, 173] on button "Save" at bounding box center [773, 173] width 70 height 22
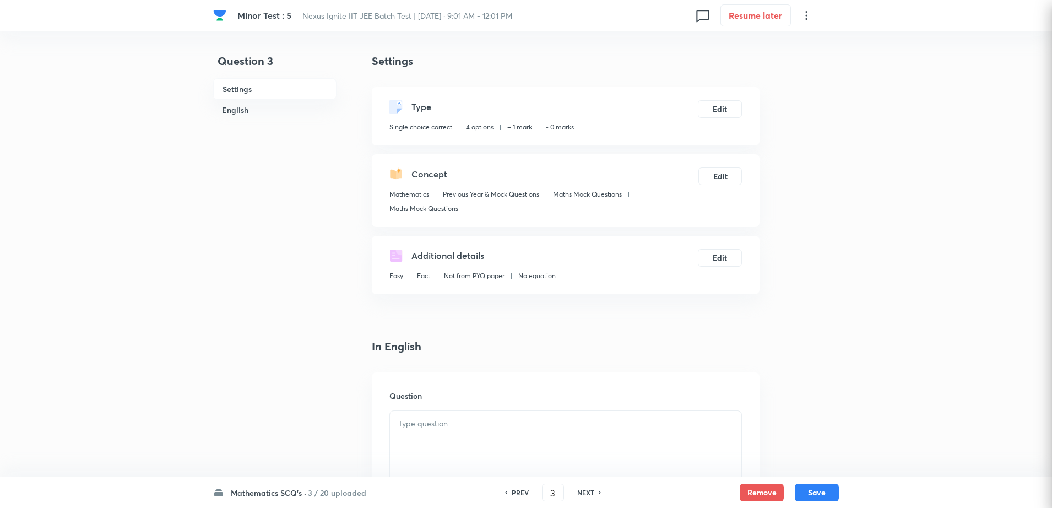
checkbox input "true"
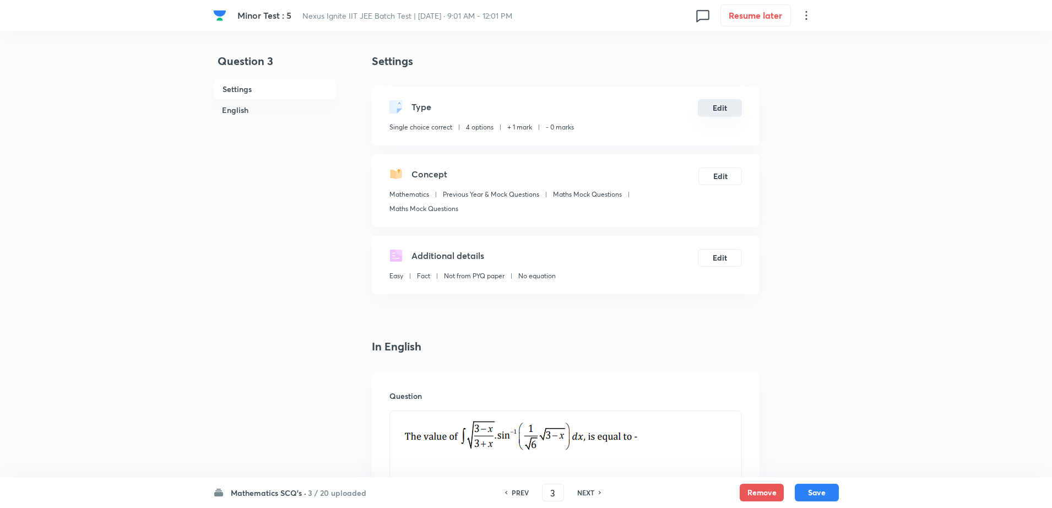
click at [718, 107] on button "Edit" at bounding box center [720, 108] width 44 height 18
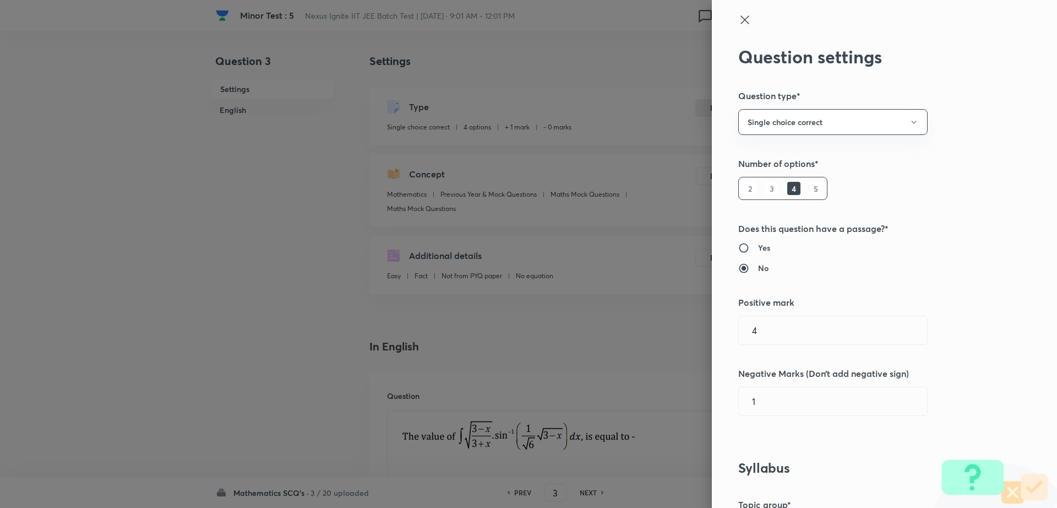
type input "1"
type input "0"
type input "Previous Year & Mock Questions"
type input "Maths Mock Questions"
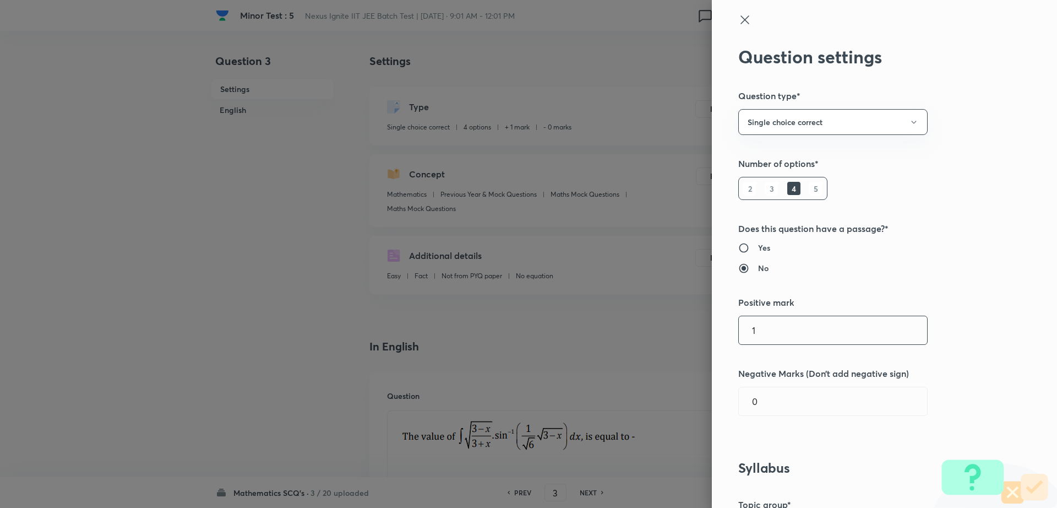
click at [755, 325] on input "1" at bounding box center [833, 330] width 188 height 28
type input "4"
click at [765, 409] on input "0" at bounding box center [833, 401] width 188 height 28
type input "1"
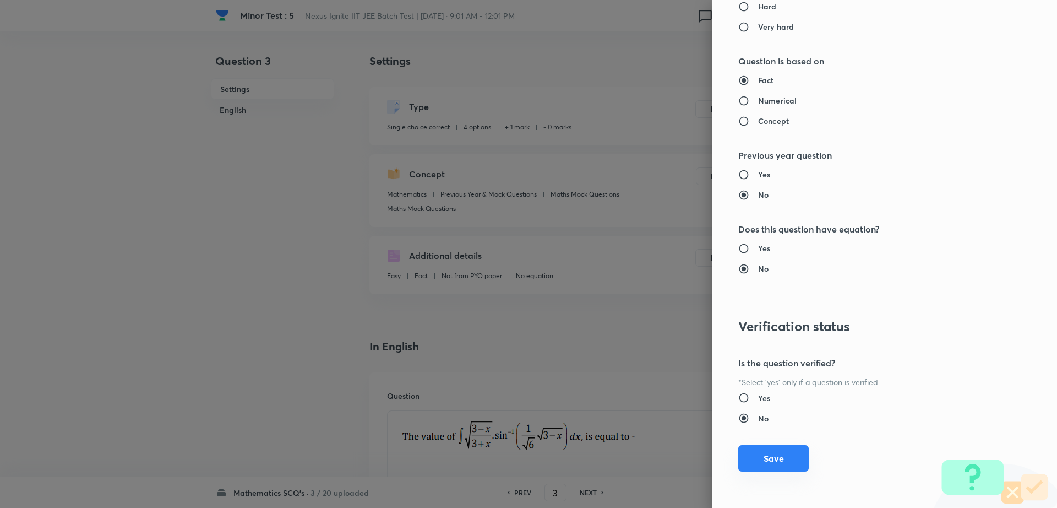
click at [757, 456] on button "Save" at bounding box center [773, 458] width 70 height 26
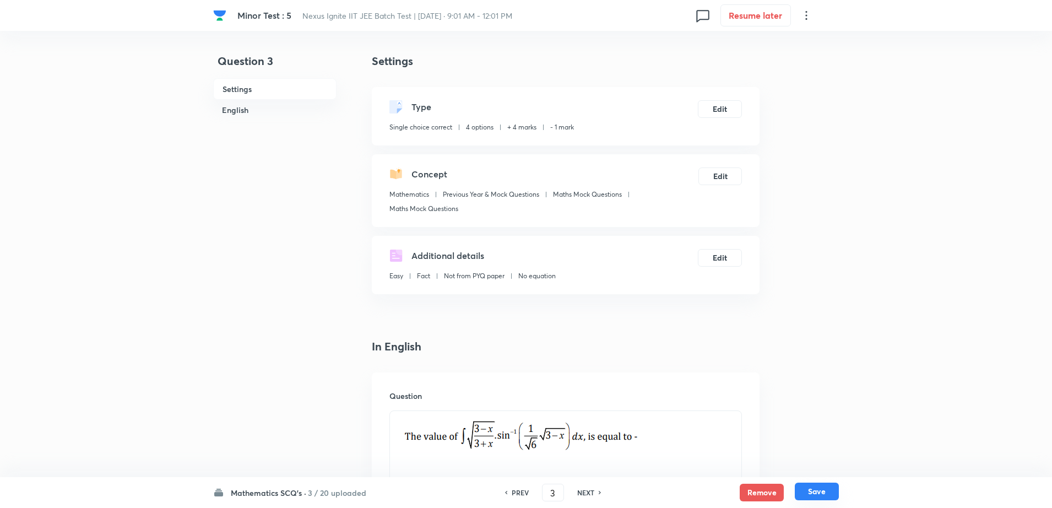
click at [806, 489] on button "Save" at bounding box center [817, 491] width 44 height 18
type input "4"
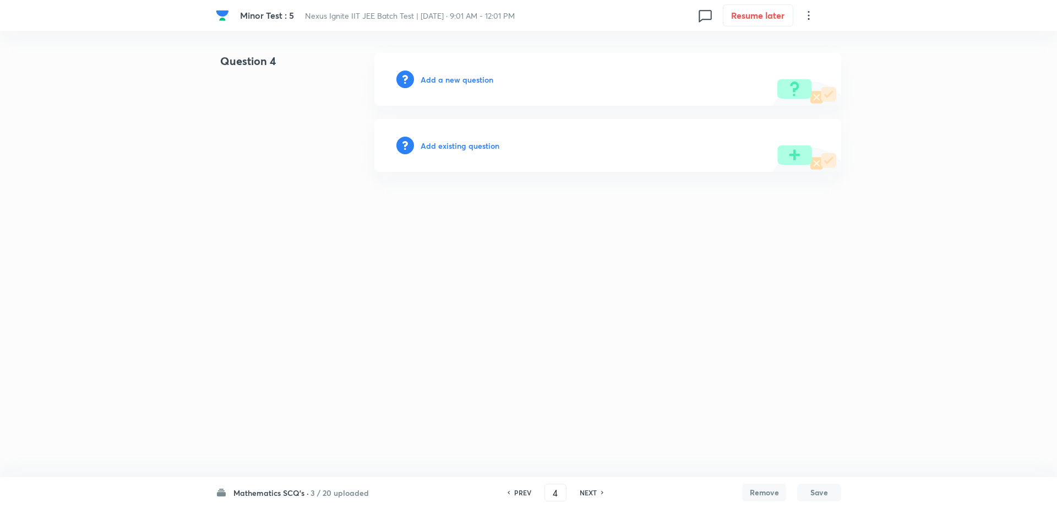
click at [489, 142] on h6 "Add existing question" at bounding box center [460, 146] width 79 height 12
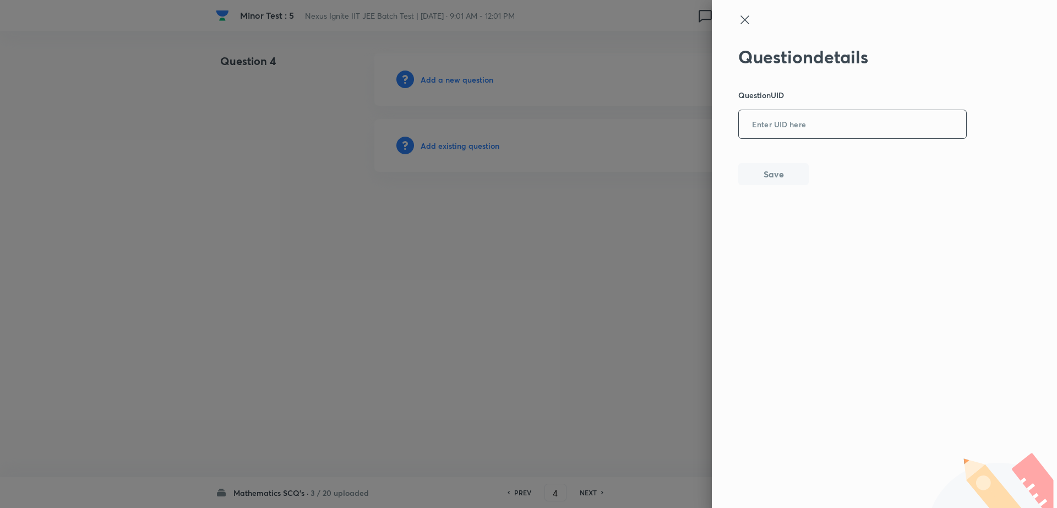
click at [780, 128] on input "text" at bounding box center [852, 124] width 227 height 27
paste input "GXW83"
type input "GXW83"
click at [752, 178] on button "Save" at bounding box center [773, 173] width 70 height 22
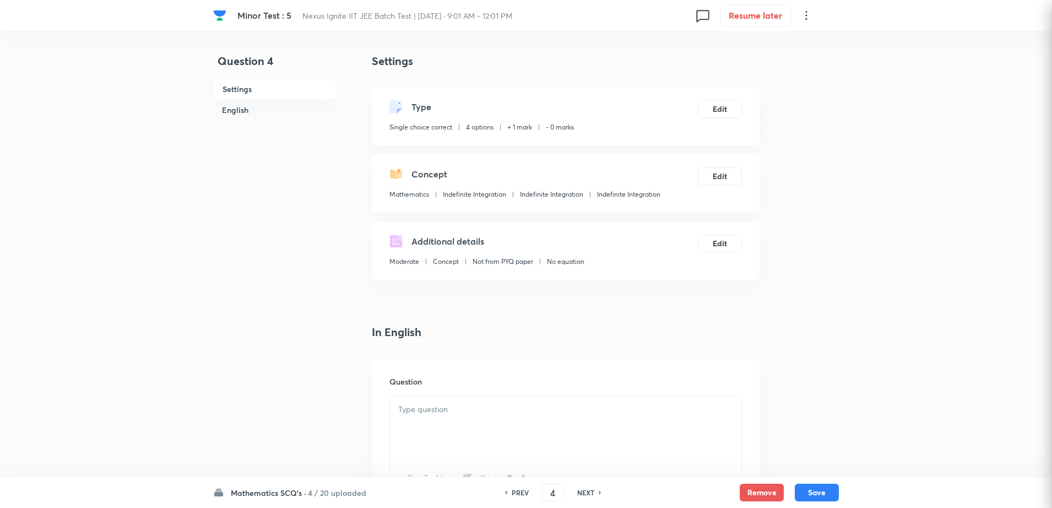
checkbox input "true"
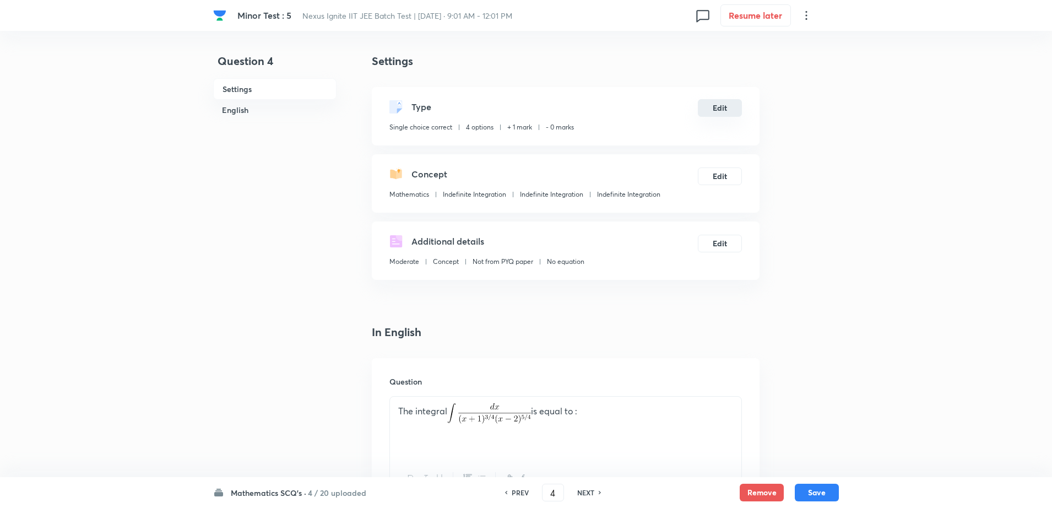
click at [720, 113] on button "Edit" at bounding box center [720, 108] width 44 height 18
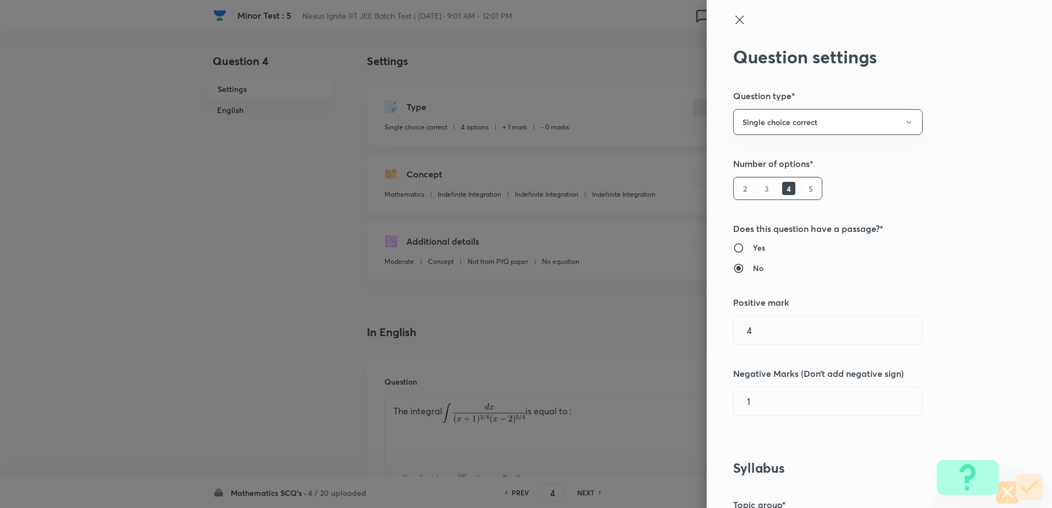
type input "Mathematics"
type input "Previous Year & Mock Questions"
type input "Maths Mock Questions"
radio input "false"
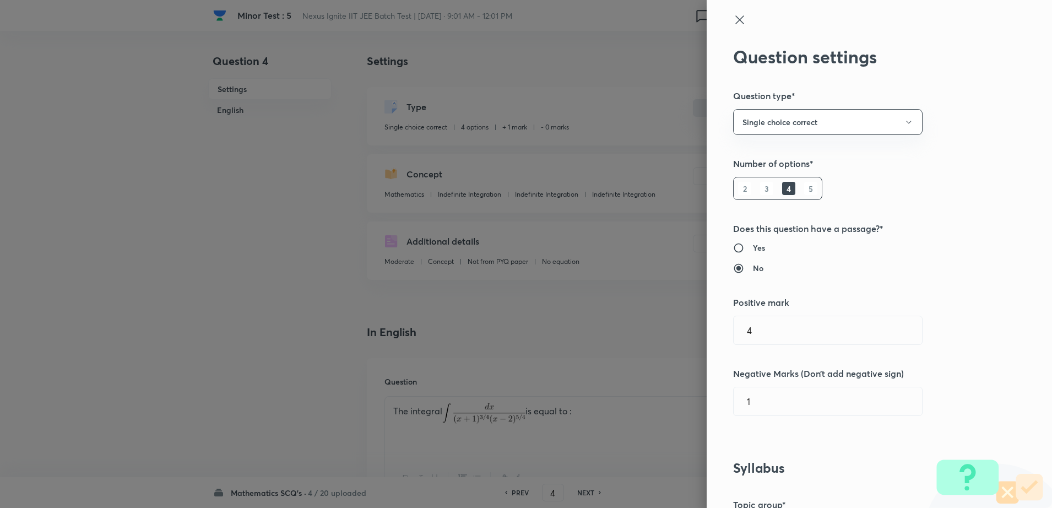
radio input "true"
radio input "false"
radio input "true"
type input "1"
type input "0"
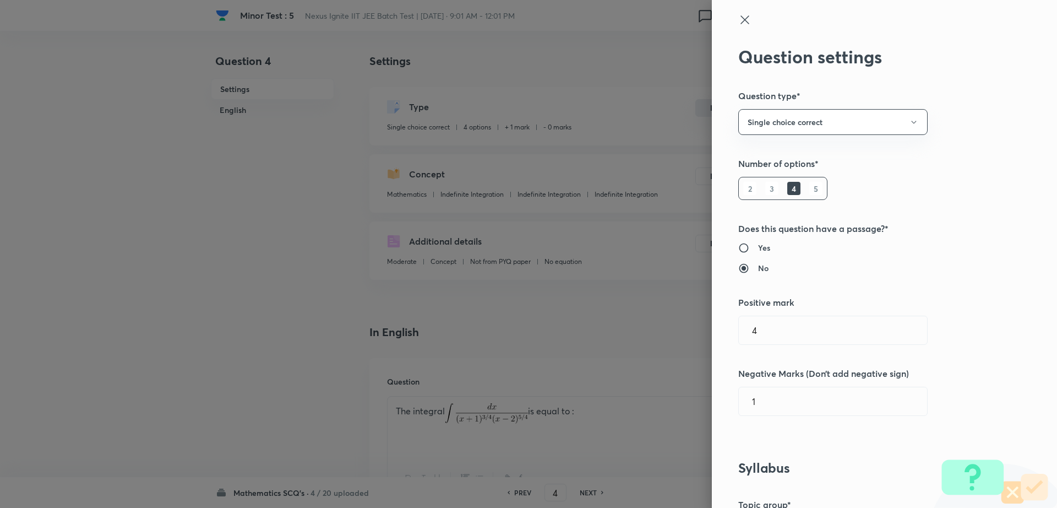
type input "Indefinite Integration"
click at [774, 341] on input "1" at bounding box center [833, 330] width 188 height 28
type input "4"
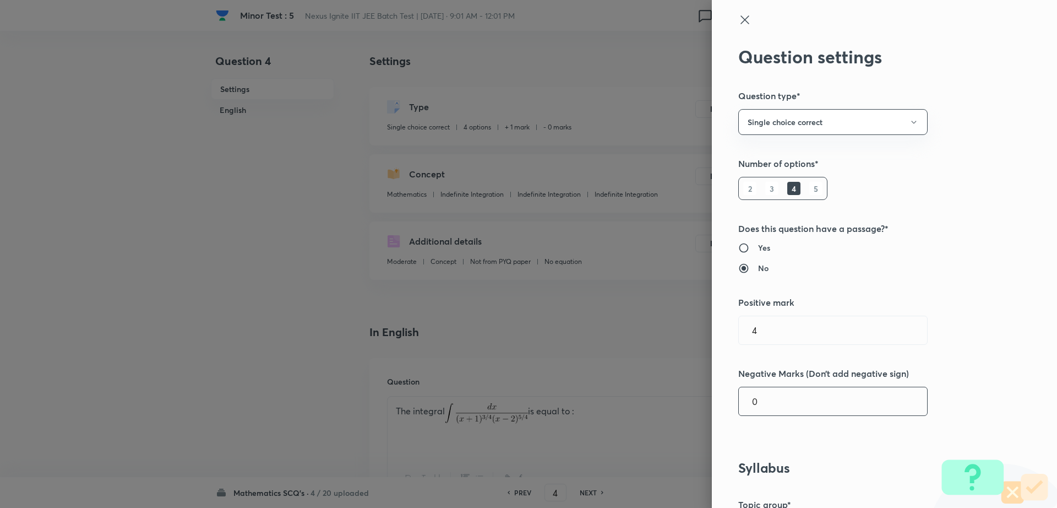
click at [754, 407] on input "0" at bounding box center [833, 401] width 188 height 28
type input "1"
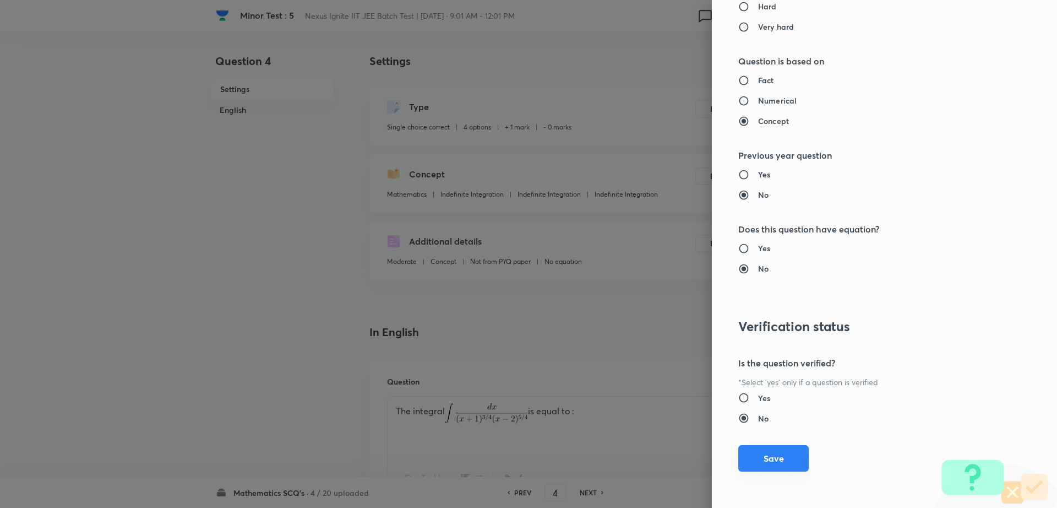
click at [768, 458] on button "Save" at bounding box center [773, 458] width 70 height 26
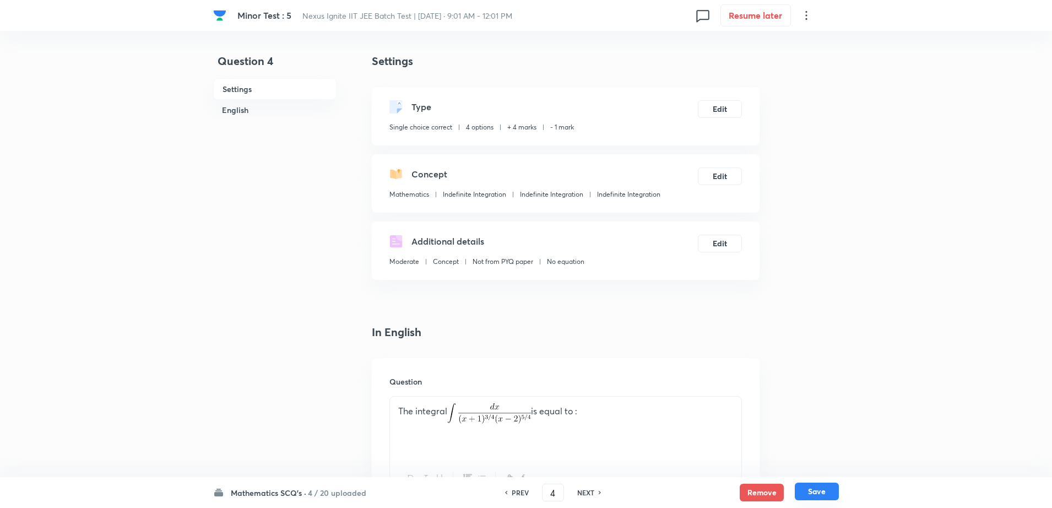
click at [807, 489] on button "Save" at bounding box center [817, 491] width 44 height 18
type input "5"
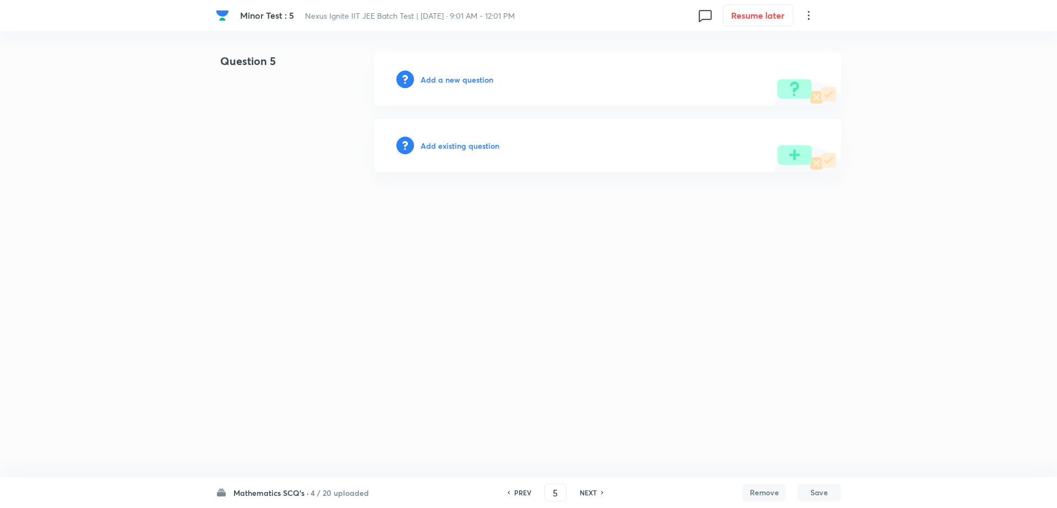
click at [448, 149] on h6 "Add existing question" at bounding box center [460, 146] width 79 height 12
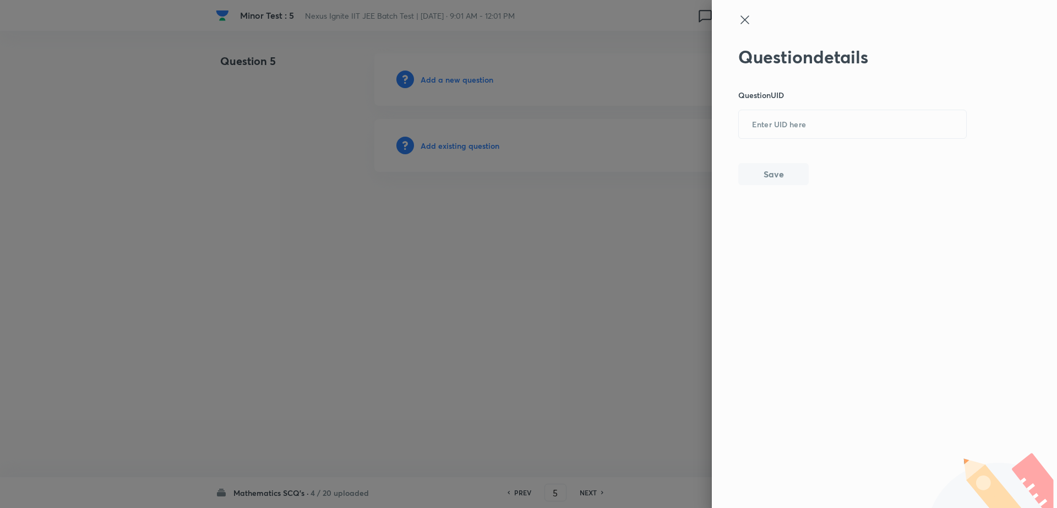
click at [801, 105] on div "Question details Question UID ​ Save" at bounding box center [852, 115] width 229 height 139
click at [785, 118] on input "text" at bounding box center [852, 124] width 227 height 27
paste input "PD3OW"
type input "PD3OW"
click at [771, 177] on button "Save" at bounding box center [773, 173] width 70 height 22
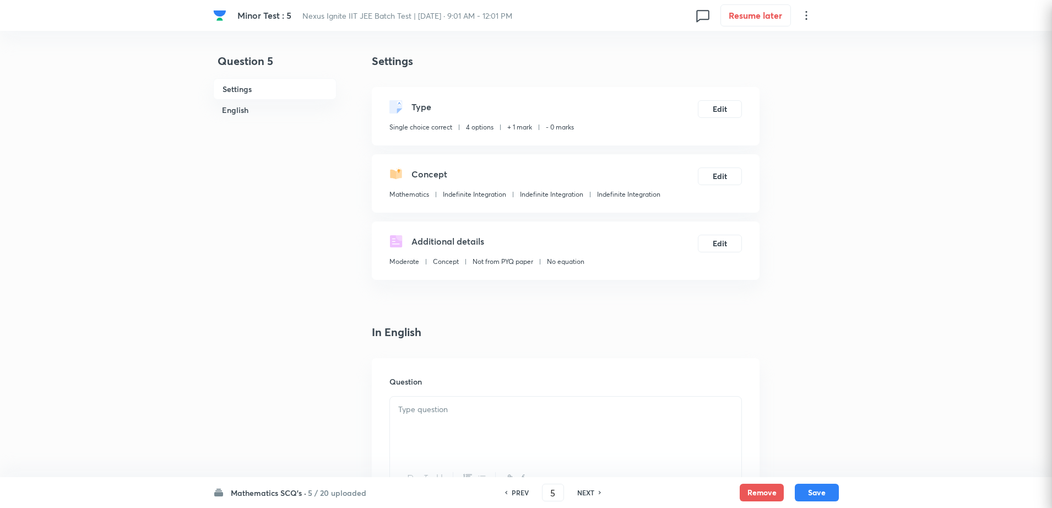
checkbox input "true"
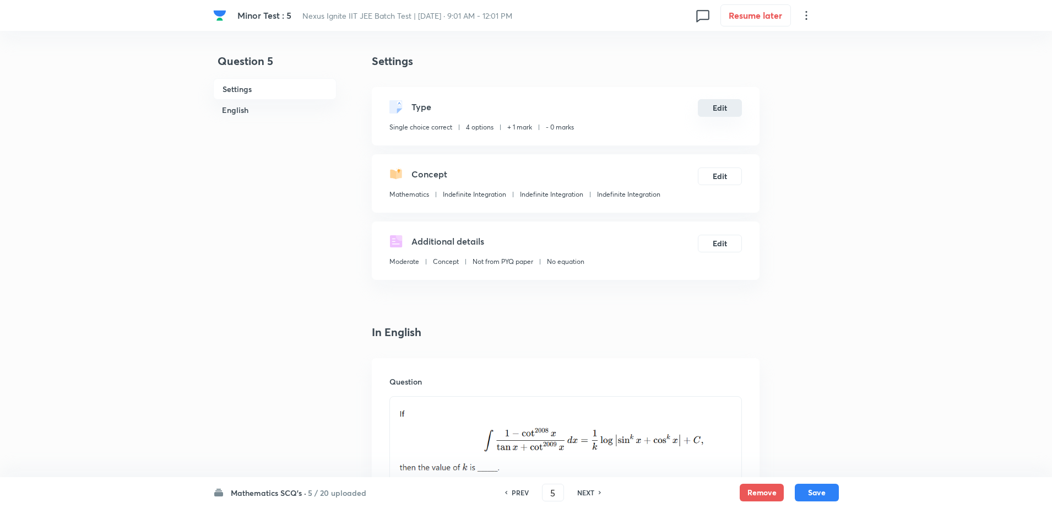
click at [715, 104] on button "Edit" at bounding box center [720, 108] width 44 height 18
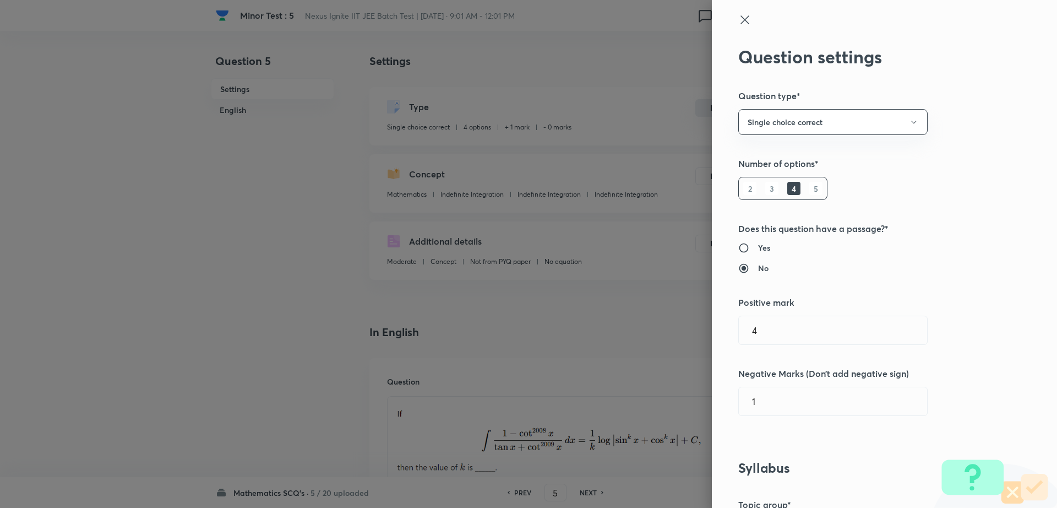
type input "1"
type input "0"
click at [757, 323] on input "1" at bounding box center [833, 330] width 188 height 28
type input "4"
click at [766, 407] on input "0" at bounding box center [833, 401] width 188 height 28
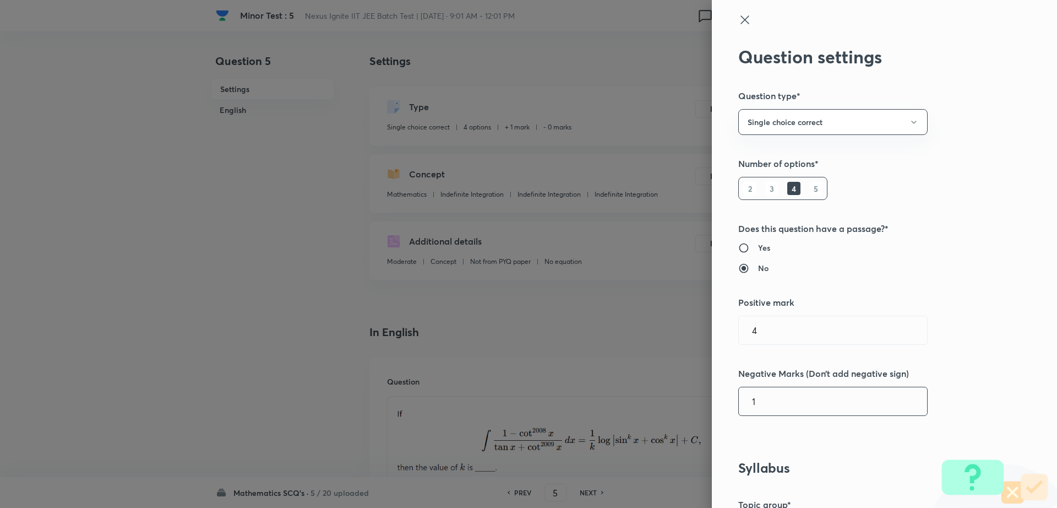
type input "1"
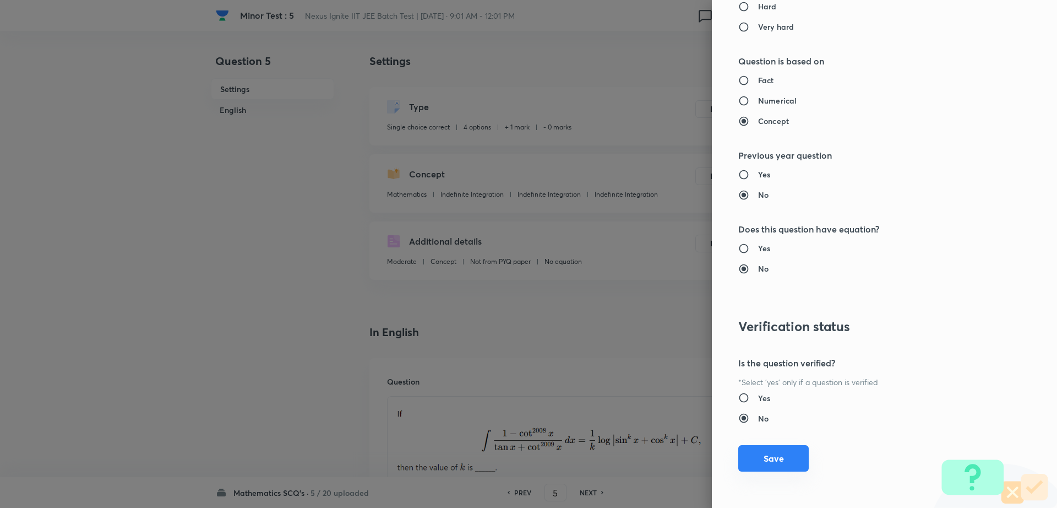
click at [770, 461] on button "Save" at bounding box center [773, 458] width 70 height 26
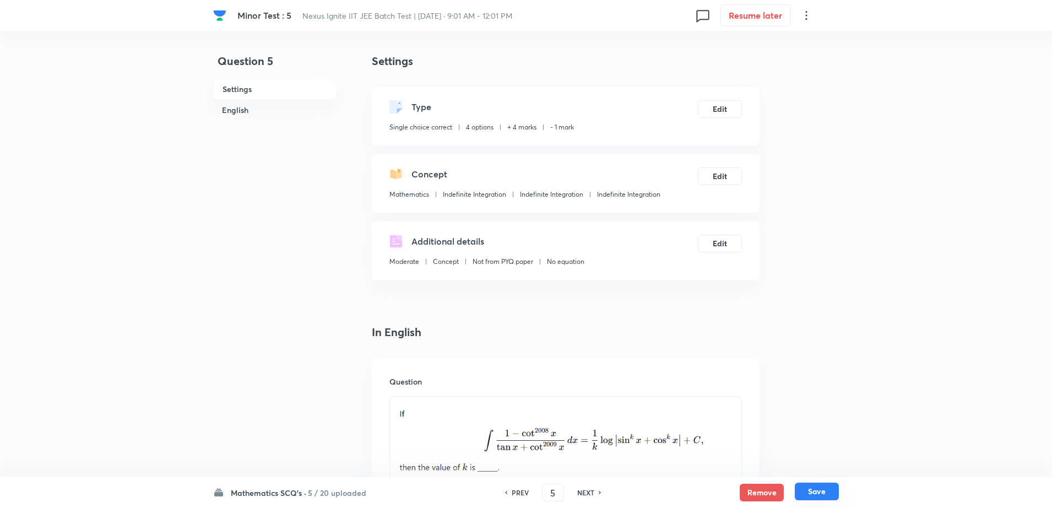
click at [832, 493] on button "Save" at bounding box center [817, 491] width 44 height 18
type input "6"
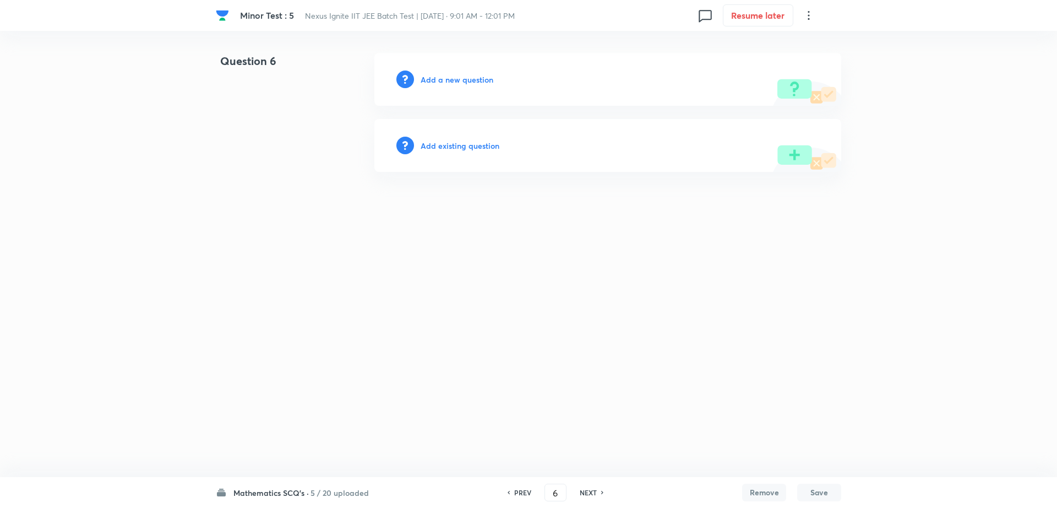
click at [453, 149] on h6 "Add existing question" at bounding box center [460, 146] width 79 height 12
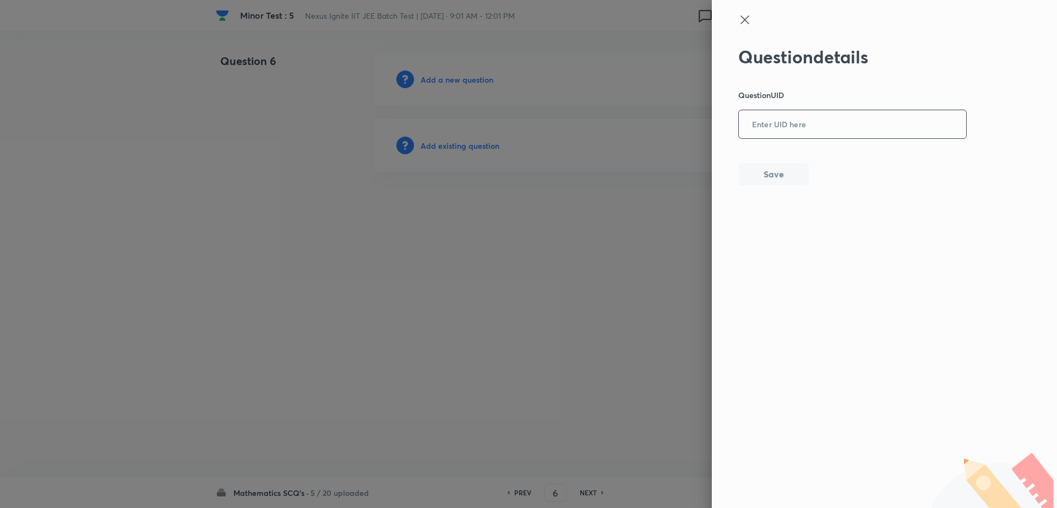
click at [835, 121] on input "text" at bounding box center [852, 124] width 227 height 27
paste input "PD3OW"
click at [751, 172] on button "Save" at bounding box center [773, 173] width 70 height 22
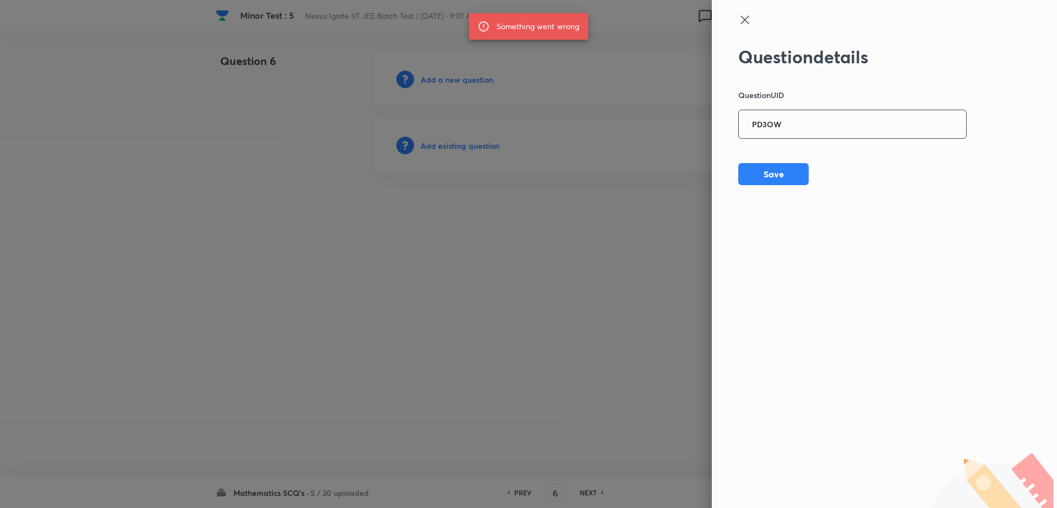
click at [787, 128] on input "PD3OW" at bounding box center [852, 124] width 227 height 27
type input "P"
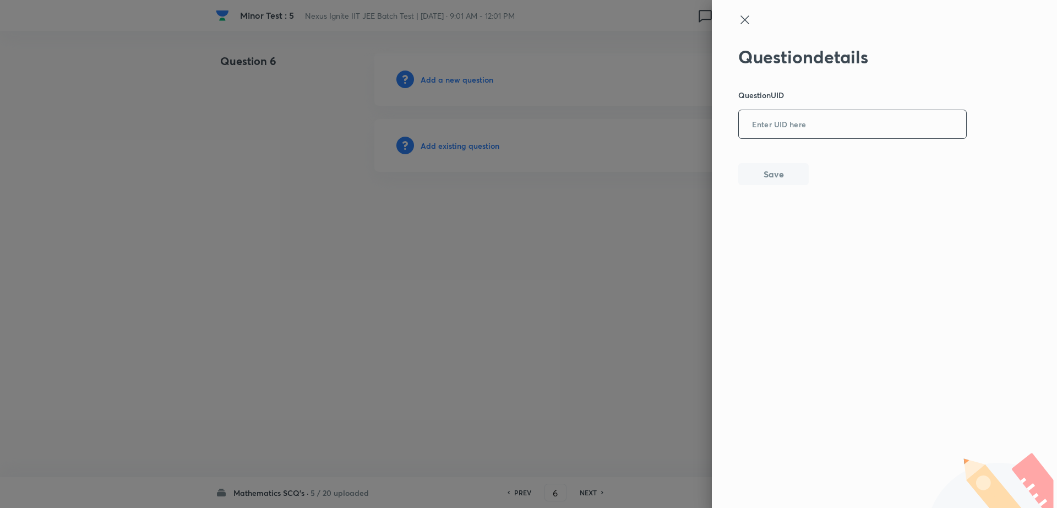
paste input "Y7786"
type input "Y7786"
click at [764, 175] on button "Save" at bounding box center [773, 173] width 70 height 22
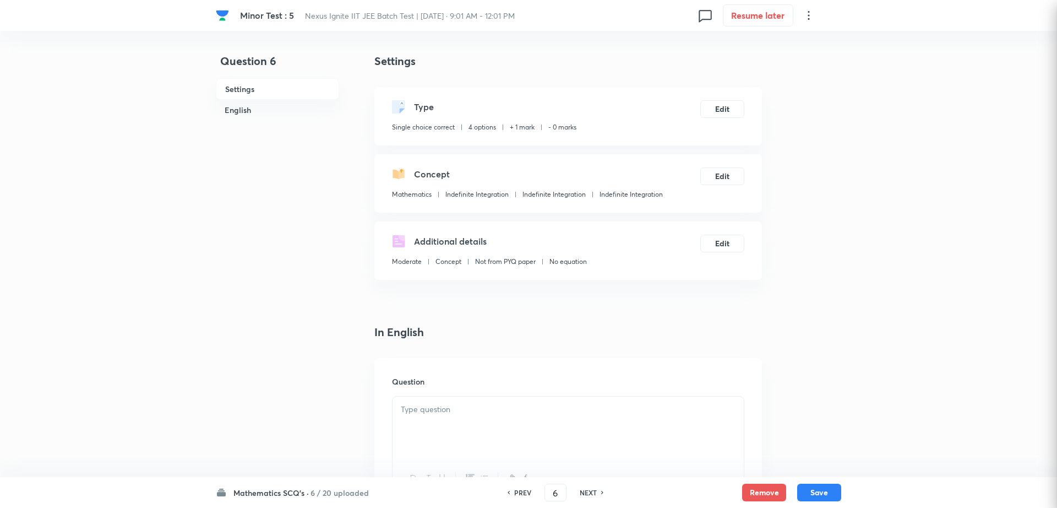
checkbox input "true"
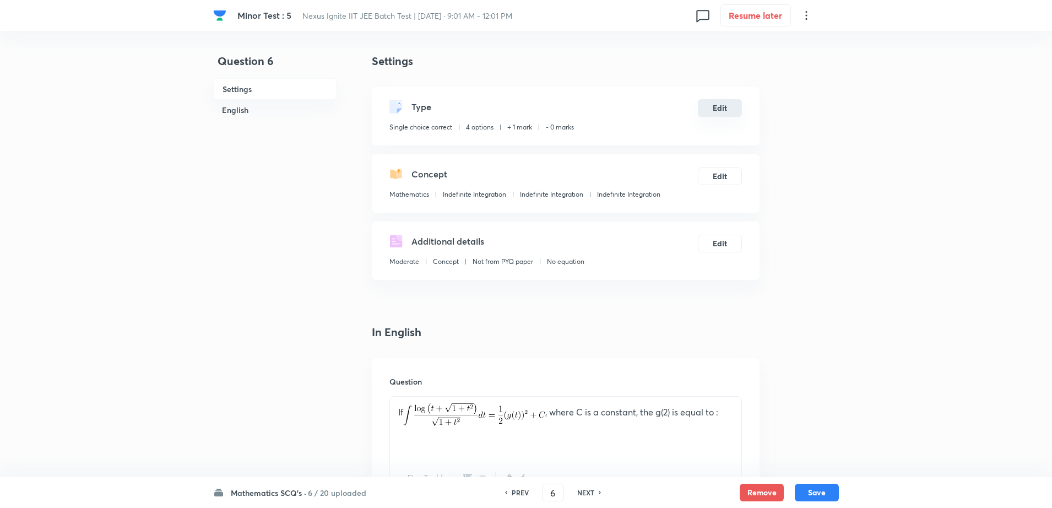
click at [719, 104] on button "Edit" at bounding box center [720, 108] width 44 height 18
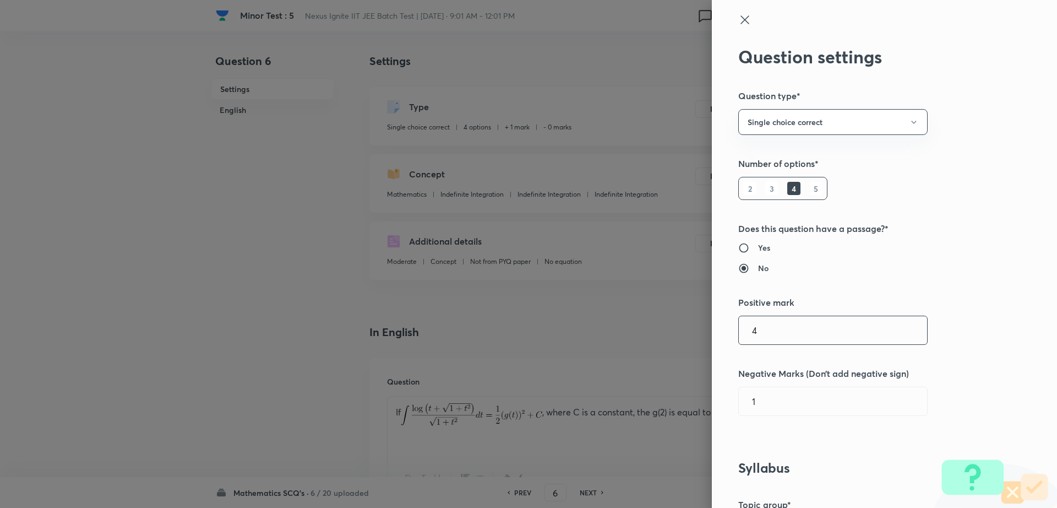
type input "1"
type input "0"
click at [792, 330] on input "1" at bounding box center [833, 330] width 188 height 28
type input "4"
click at [777, 383] on div "Question settings Question type* Single choice correct Number of options* 2 3 4…" at bounding box center [884, 254] width 345 height 508
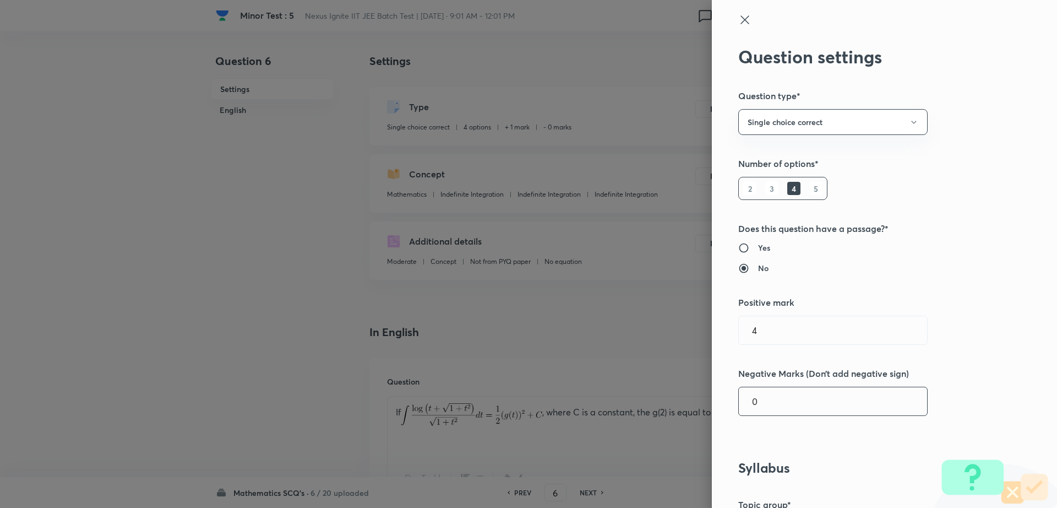
click at [769, 394] on input "0" at bounding box center [833, 401] width 188 height 28
type input "1"
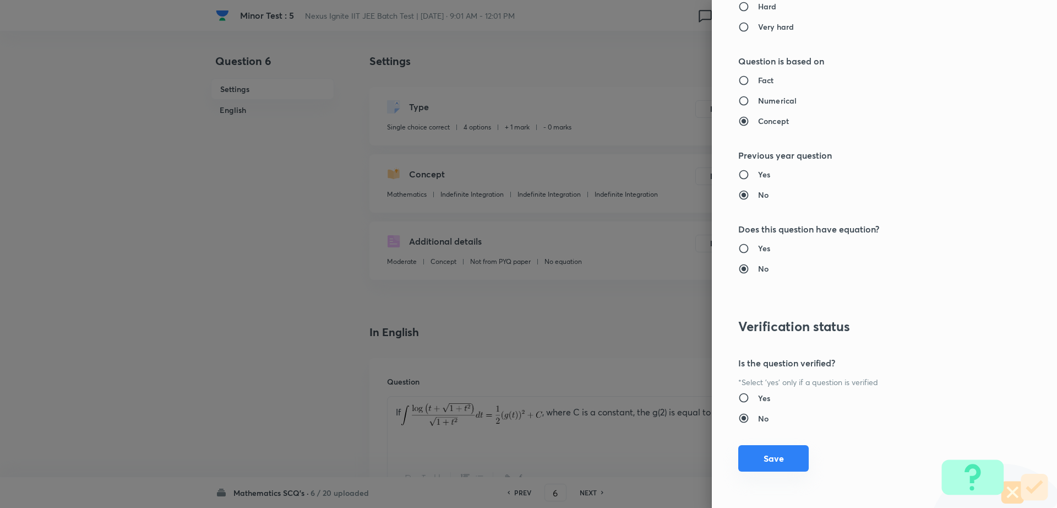
click at [772, 453] on button "Save" at bounding box center [773, 458] width 70 height 26
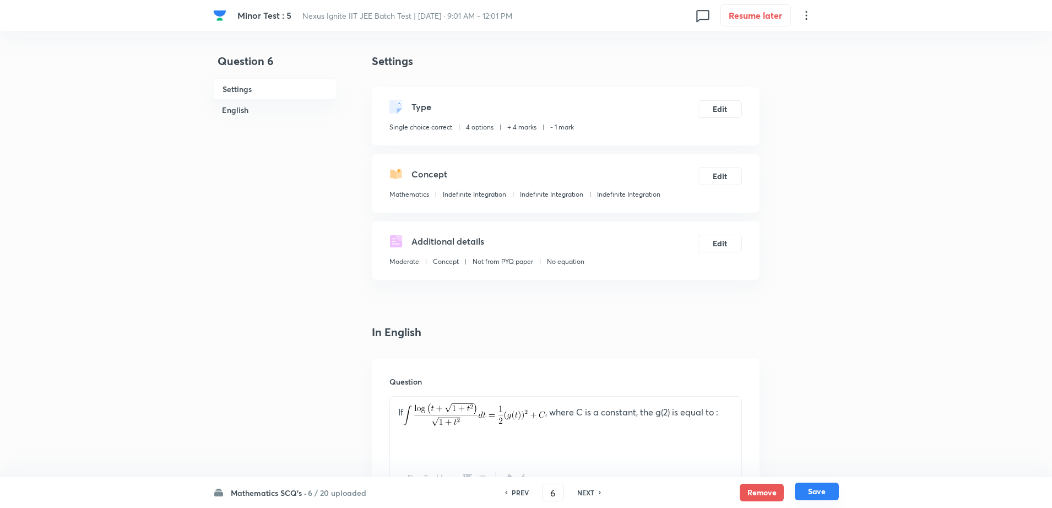
click at [808, 485] on button "Save" at bounding box center [817, 491] width 44 height 18
type input "7"
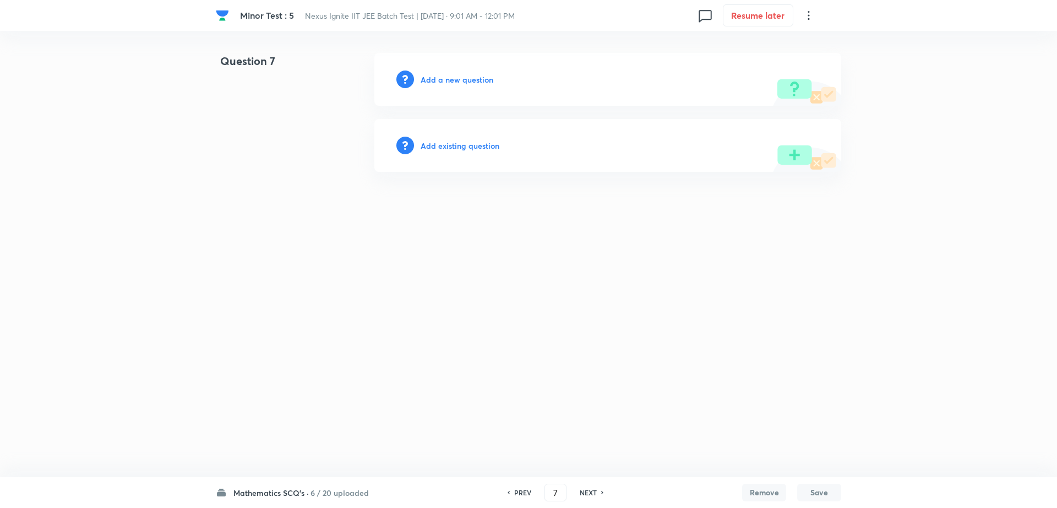
click at [457, 149] on h6 "Add existing question" at bounding box center [460, 146] width 79 height 12
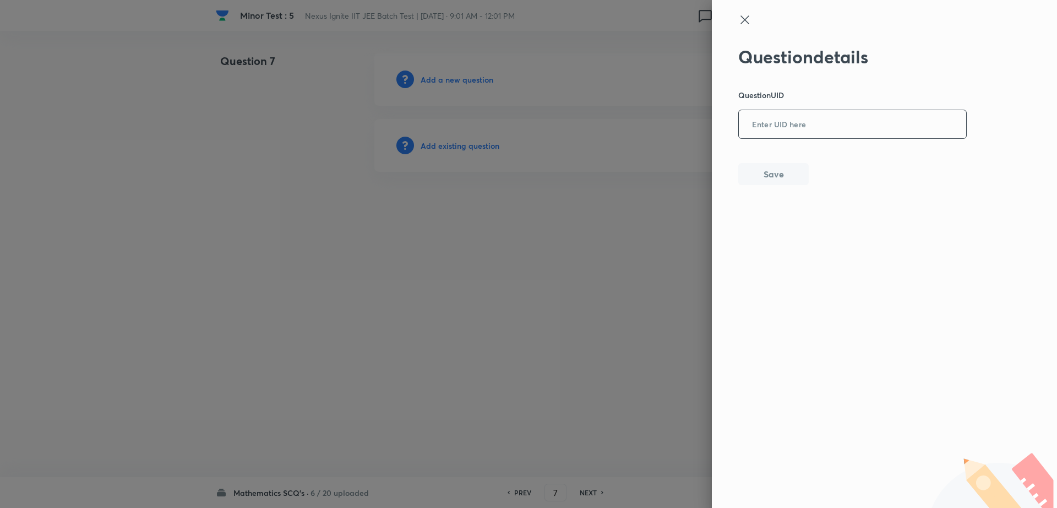
click at [759, 129] on input "text" at bounding box center [852, 124] width 227 height 27
paste input "EZ98Z"
type input "EZ98Z"
click at [758, 177] on button "Save" at bounding box center [773, 173] width 70 height 22
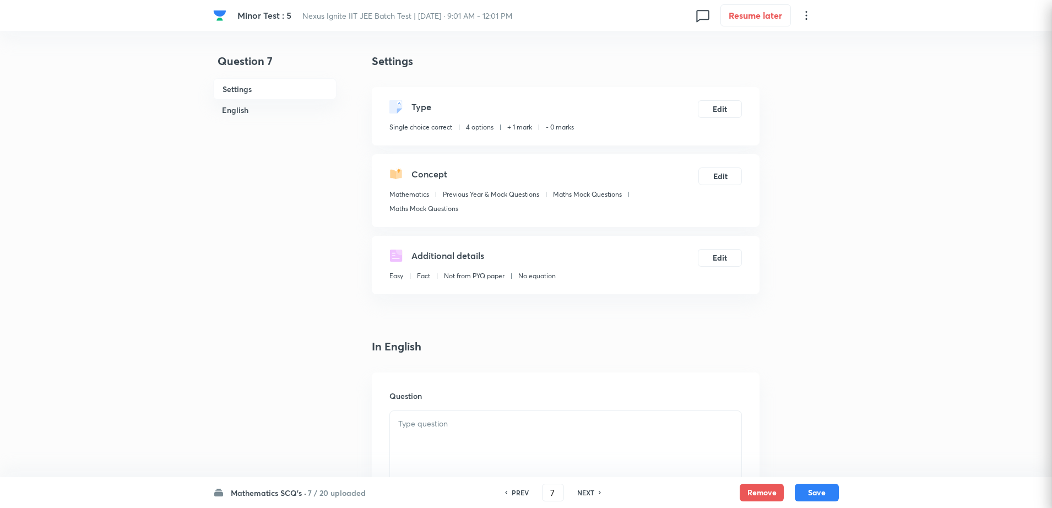
checkbox input "true"
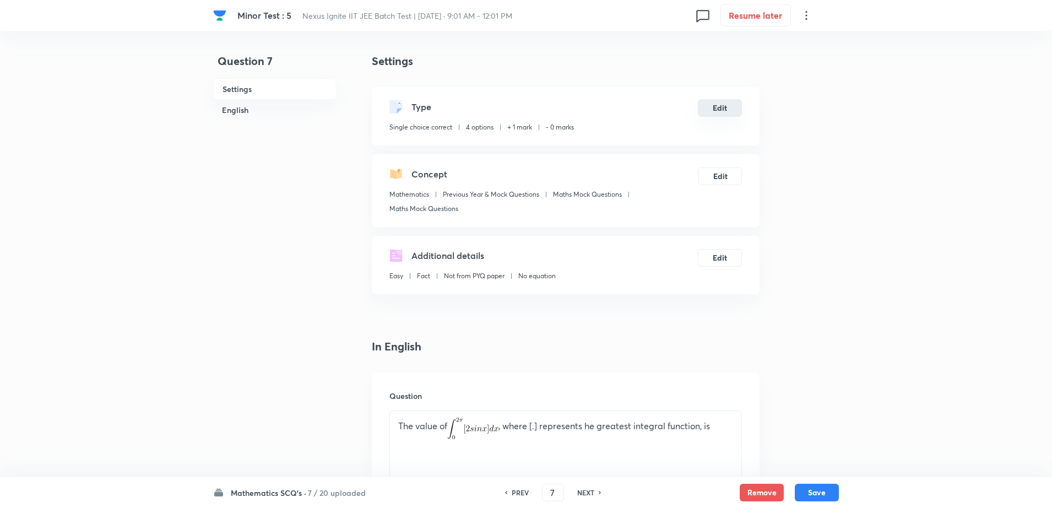
click at [713, 99] on button "Edit" at bounding box center [720, 108] width 44 height 18
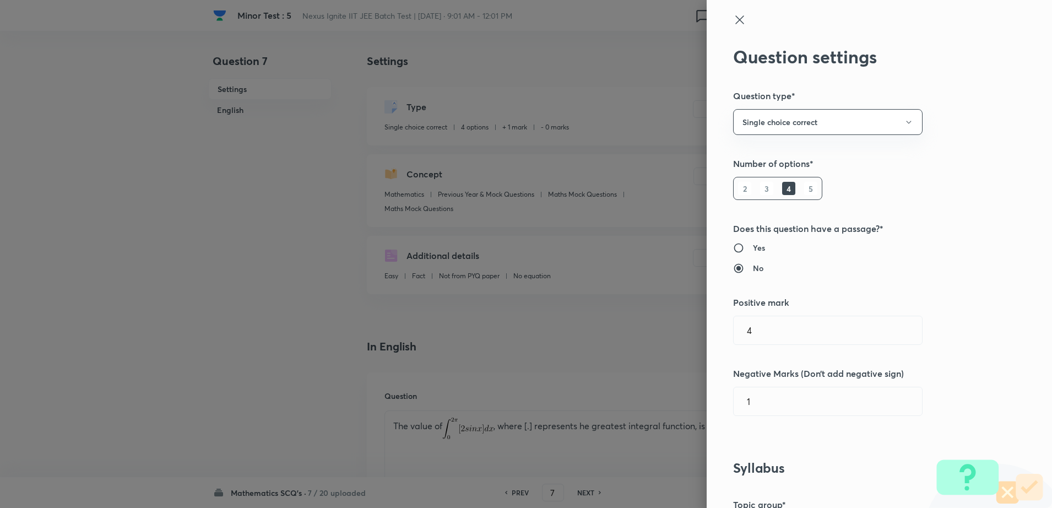
radio input "true"
radio input "false"
radio input "true"
radio input "false"
type input "1"
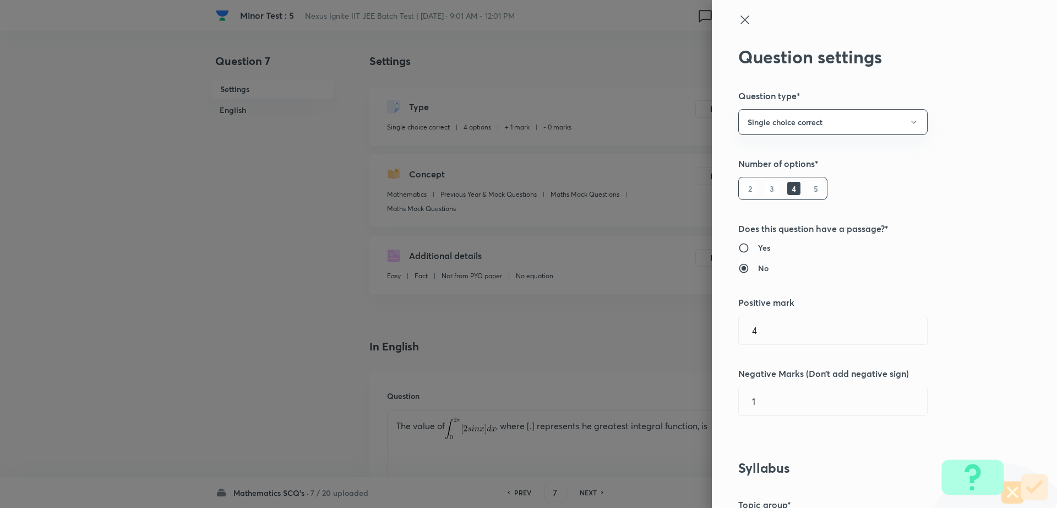
type input "0"
type input "Previous Year & Mock Questions"
type input "Maths Mock Questions"
click at [772, 338] on input "1" at bounding box center [833, 330] width 188 height 28
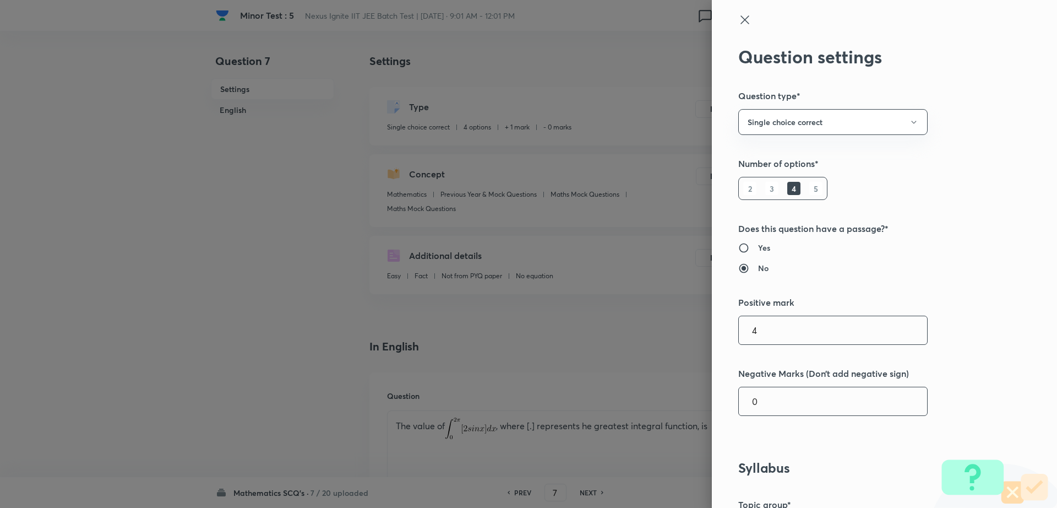
type input "4"
click at [764, 393] on input "0" at bounding box center [833, 401] width 188 height 28
type input "1"
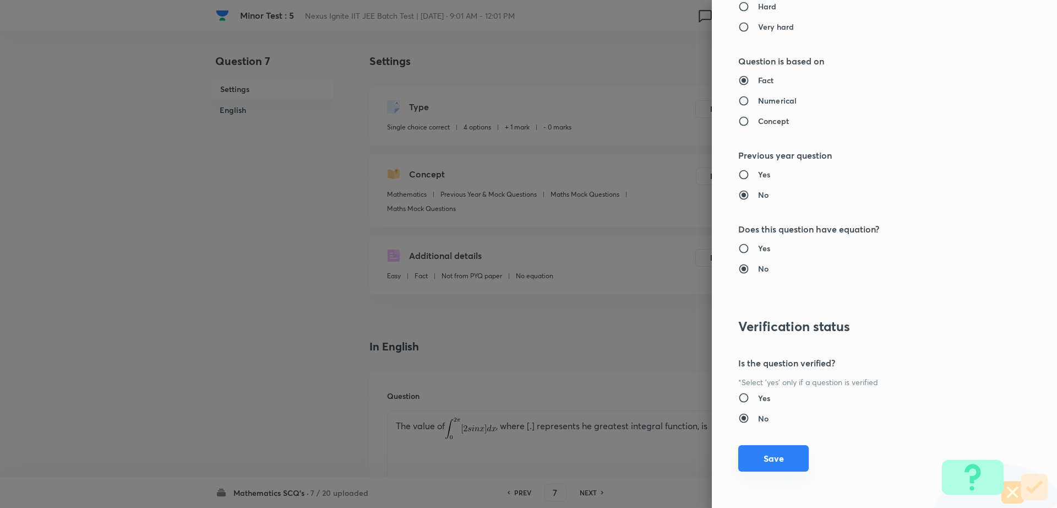
click at [785, 456] on button "Save" at bounding box center [773, 458] width 70 height 26
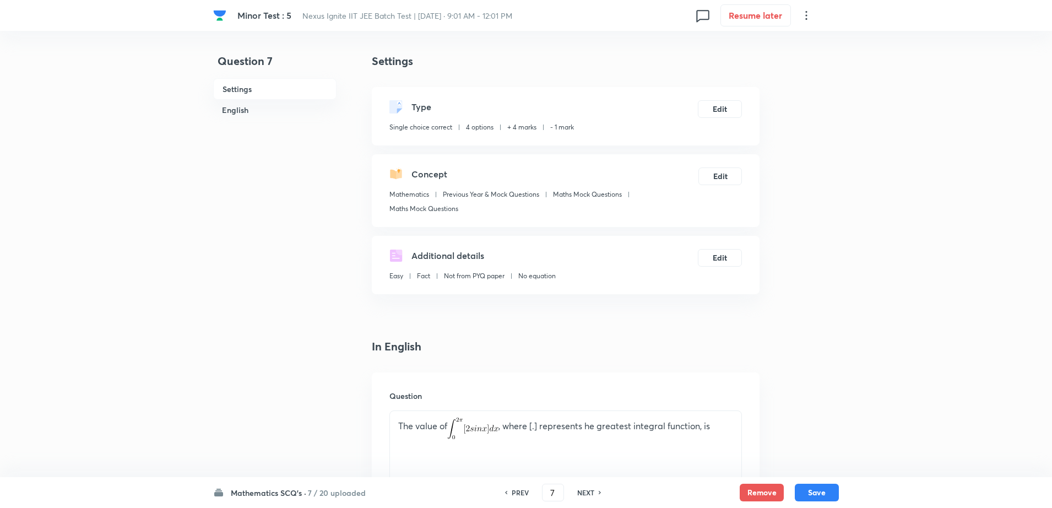
click at [810, 483] on button "Save" at bounding box center [817, 492] width 44 height 18
type input "8"
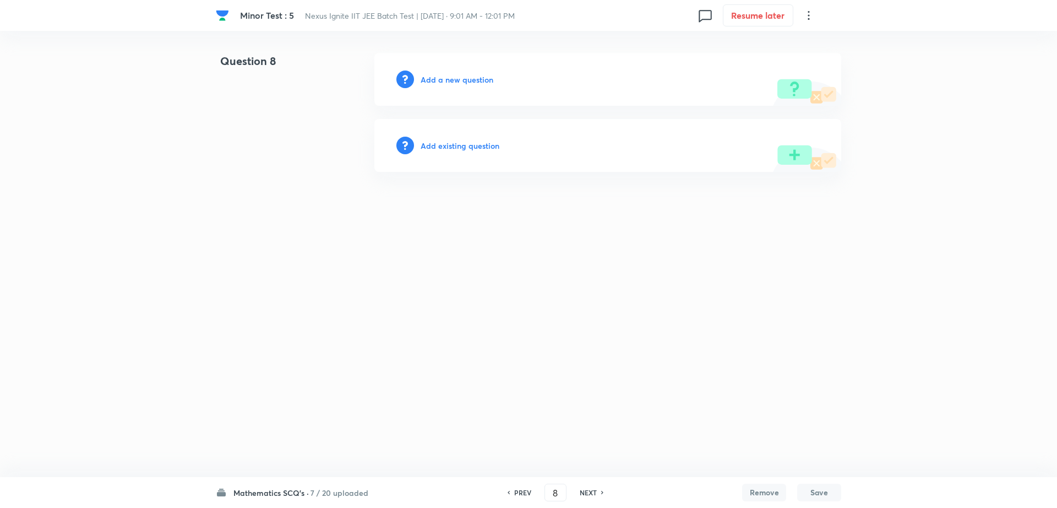
click at [465, 146] on h6 "Add existing question" at bounding box center [460, 146] width 79 height 12
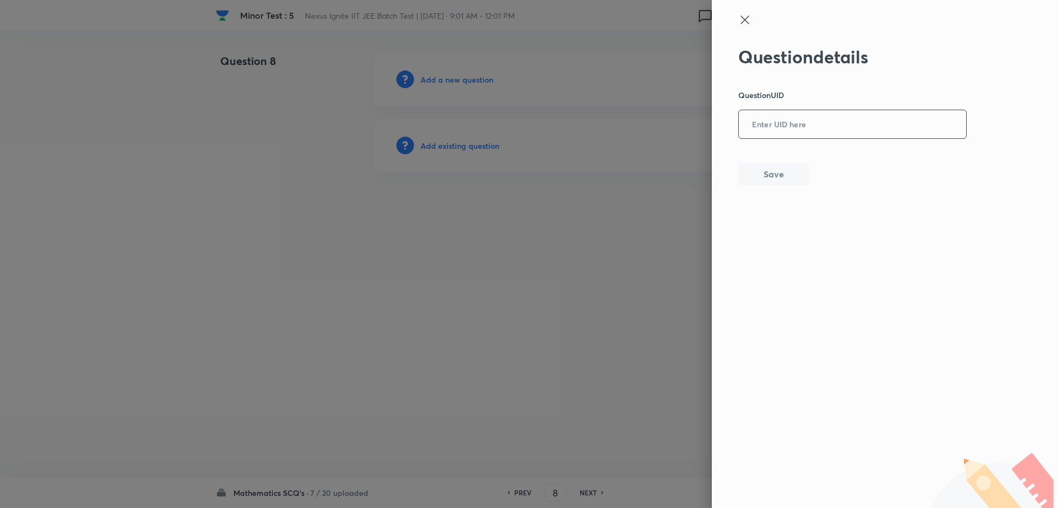
click at [808, 116] on input "text" at bounding box center [852, 124] width 227 height 27
paste input "9IRTL"
type input "9IRTL"
click at [770, 179] on button "Save" at bounding box center [773, 173] width 70 height 22
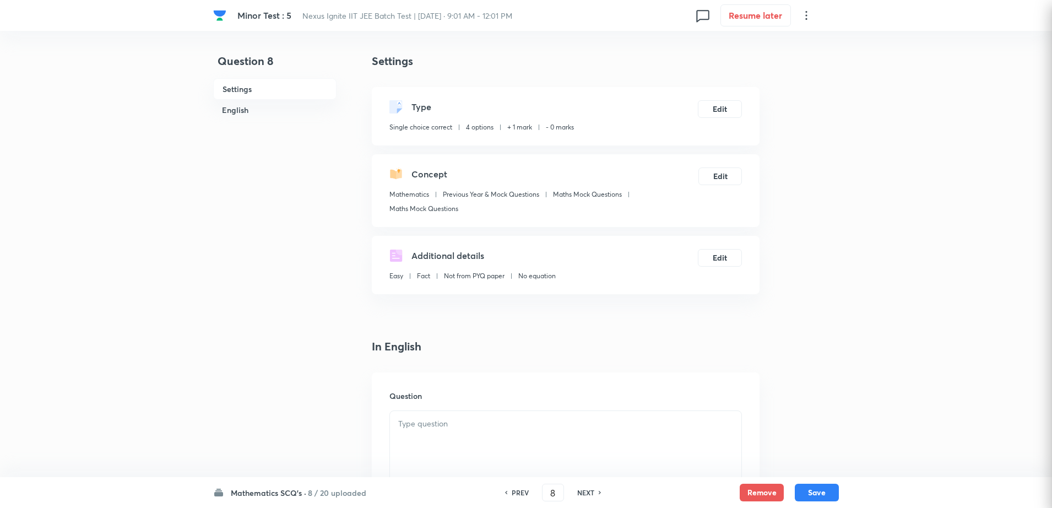
checkbox input "true"
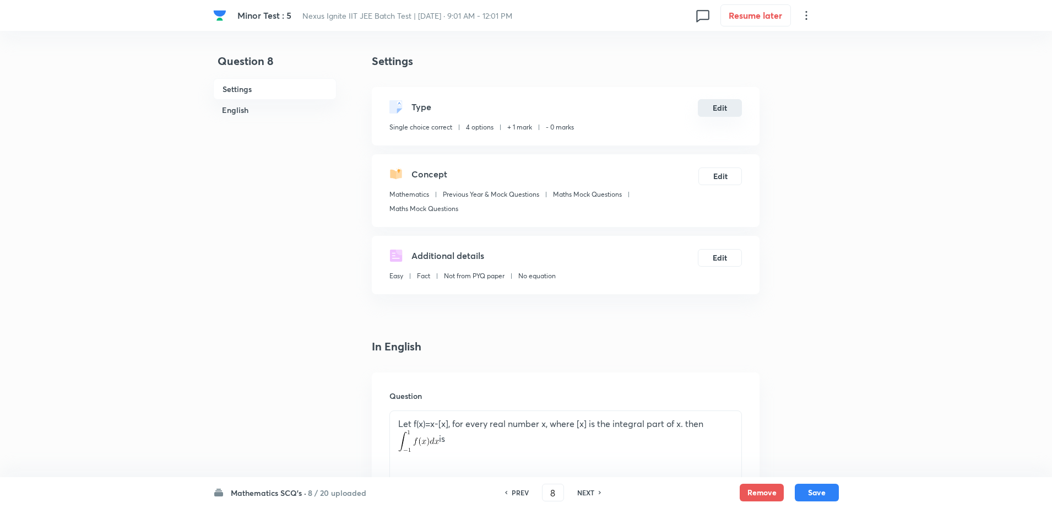
click at [730, 108] on button "Edit" at bounding box center [720, 108] width 44 height 18
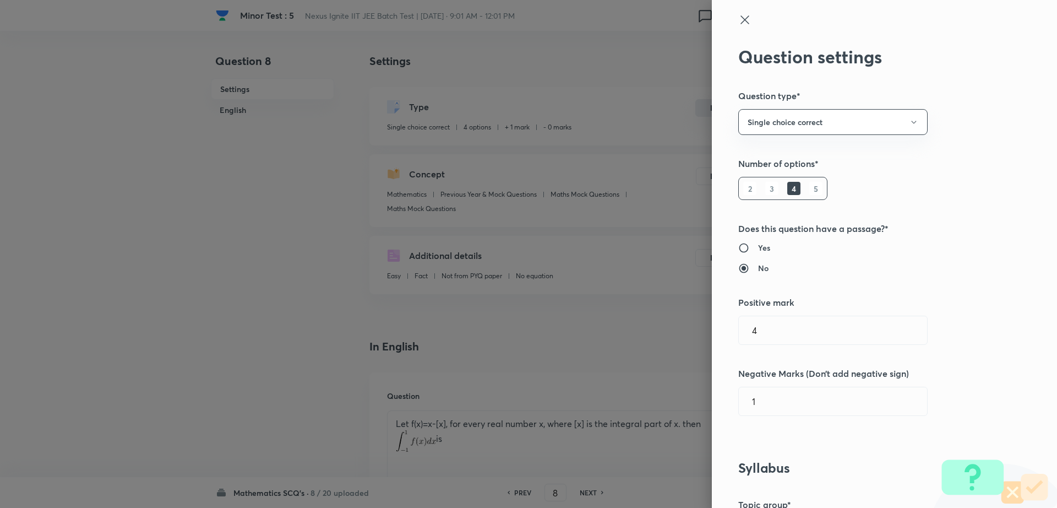
type input "1"
type input "0"
click at [798, 345] on div "Question settings Question type* Single choice correct Number of options* 2 3 4…" at bounding box center [884, 254] width 345 height 508
click at [779, 323] on input "1" at bounding box center [833, 330] width 188 height 28
type input "4"
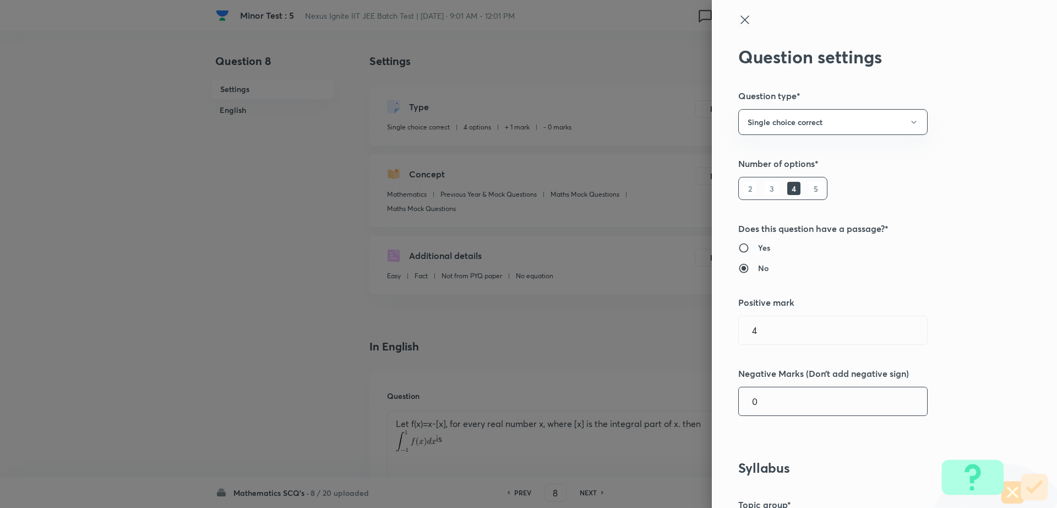
click at [749, 405] on input "0" at bounding box center [833, 401] width 188 height 28
type input "1"
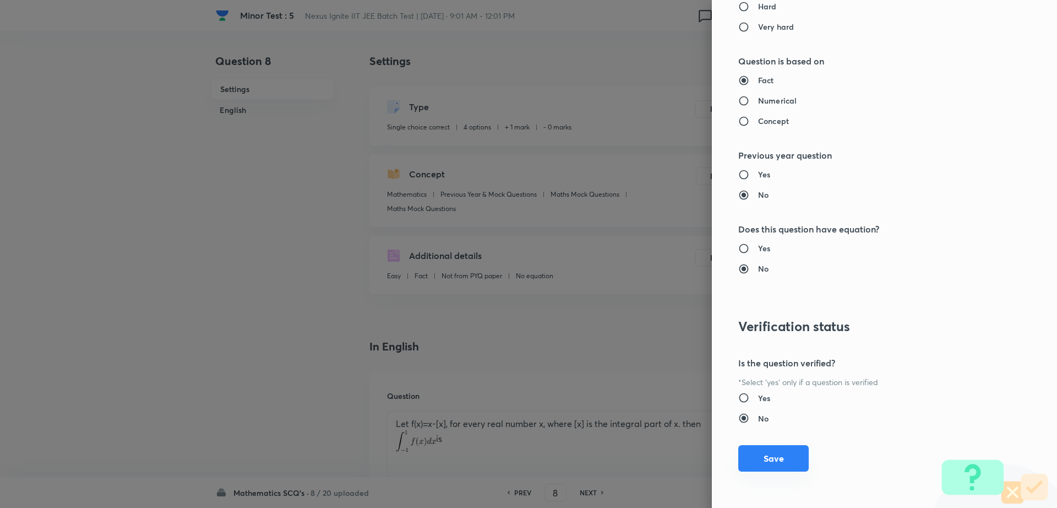
click at [784, 459] on button "Save" at bounding box center [773, 458] width 70 height 26
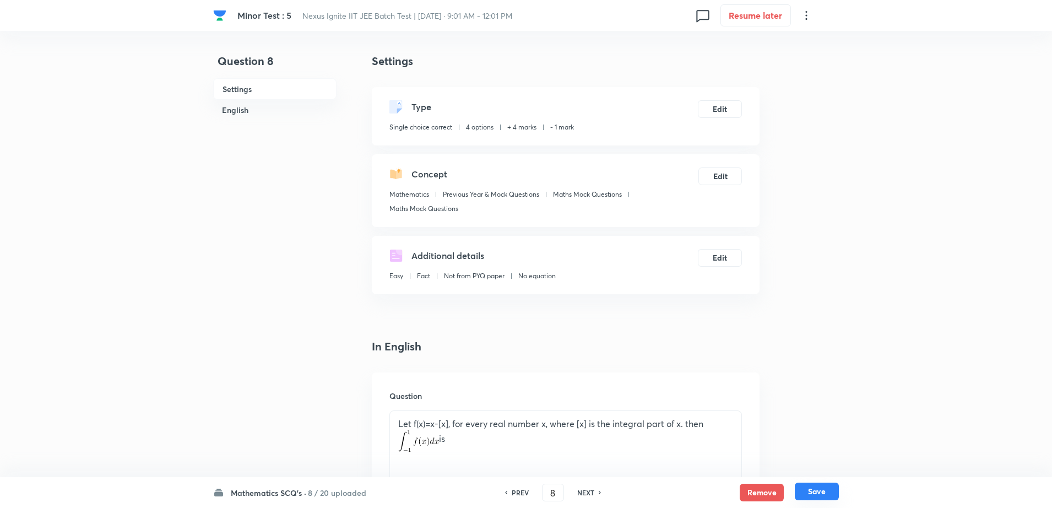
click at [818, 494] on button "Save" at bounding box center [817, 491] width 44 height 18
type input "9"
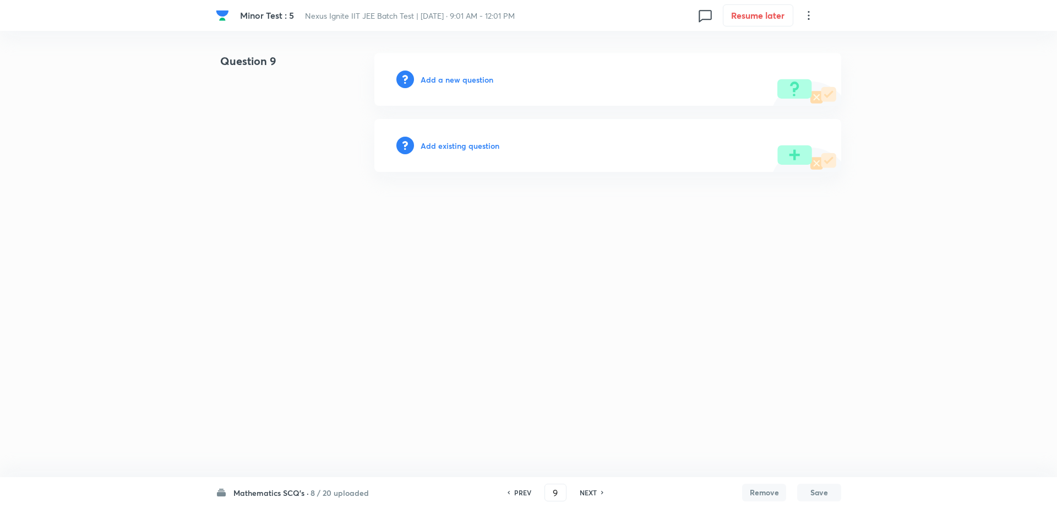
click at [454, 151] on h6 "Add existing question" at bounding box center [460, 146] width 79 height 12
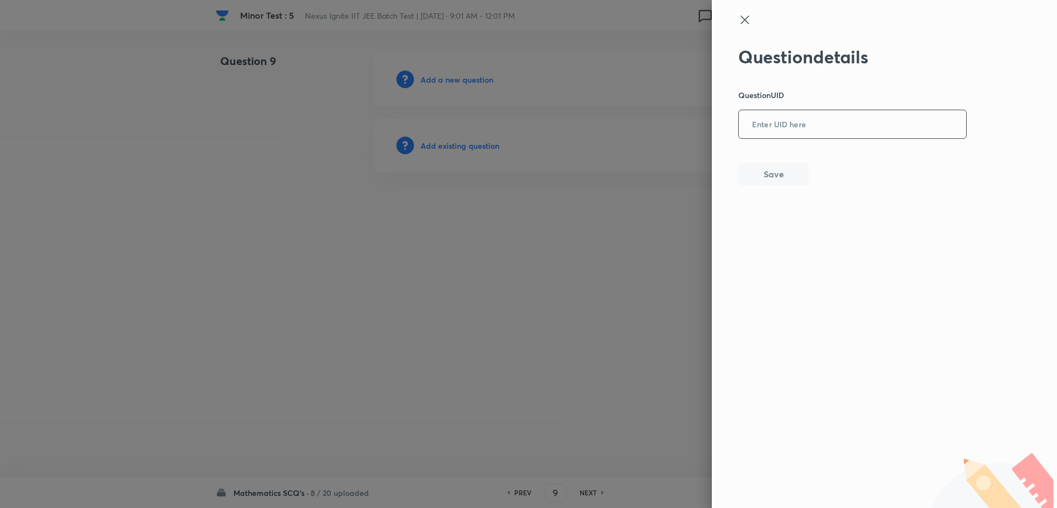
click at [806, 129] on input "text" at bounding box center [852, 124] width 227 height 27
paste input "MT92N"
type input "MT92N"
click at [776, 177] on button "Save" at bounding box center [773, 173] width 70 height 22
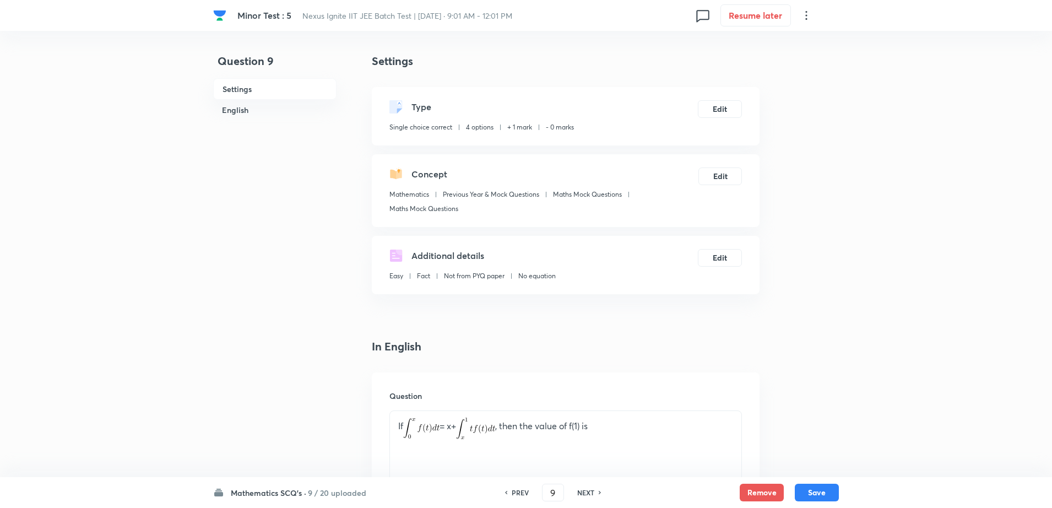
checkbox input "true"
click at [727, 113] on button "Edit" at bounding box center [720, 108] width 44 height 18
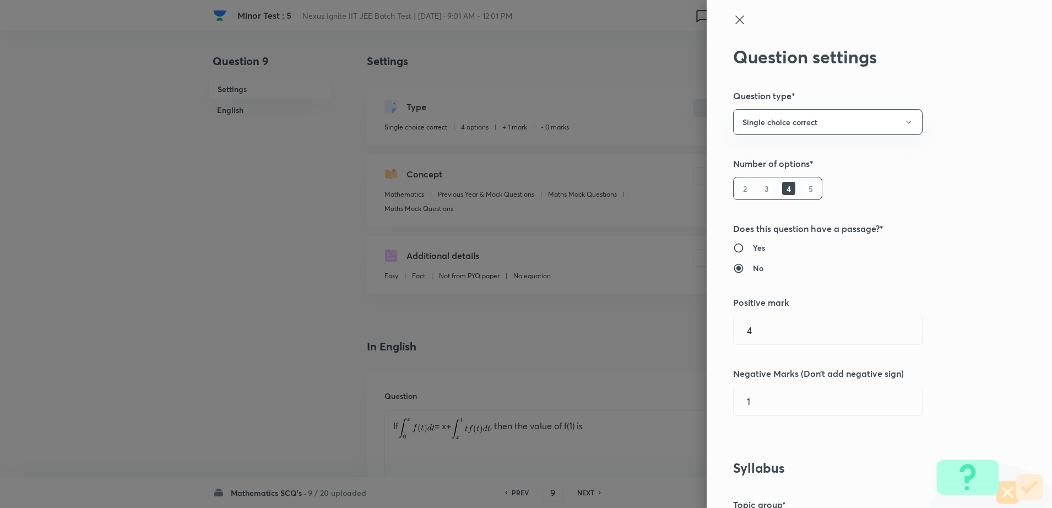
type input "1"
type input "0"
click at [770, 345] on div "Question settings Question type* Single choice correct Number of options* 2 3 4…" at bounding box center [884, 254] width 345 height 508
click at [801, 334] on input "1" at bounding box center [833, 330] width 188 height 28
type input "4"
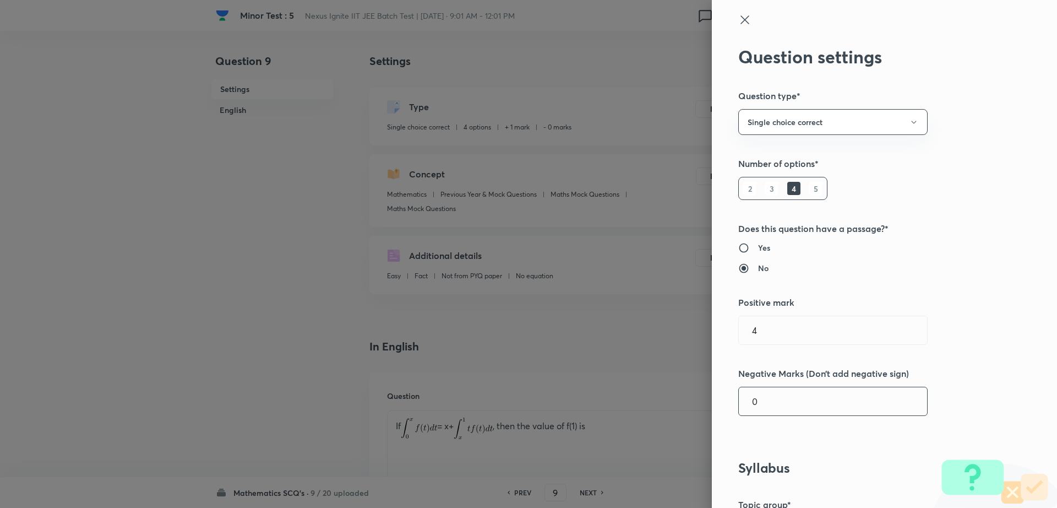
click at [757, 411] on input "0" at bounding box center [833, 401] width 188 height 28
type input "1"
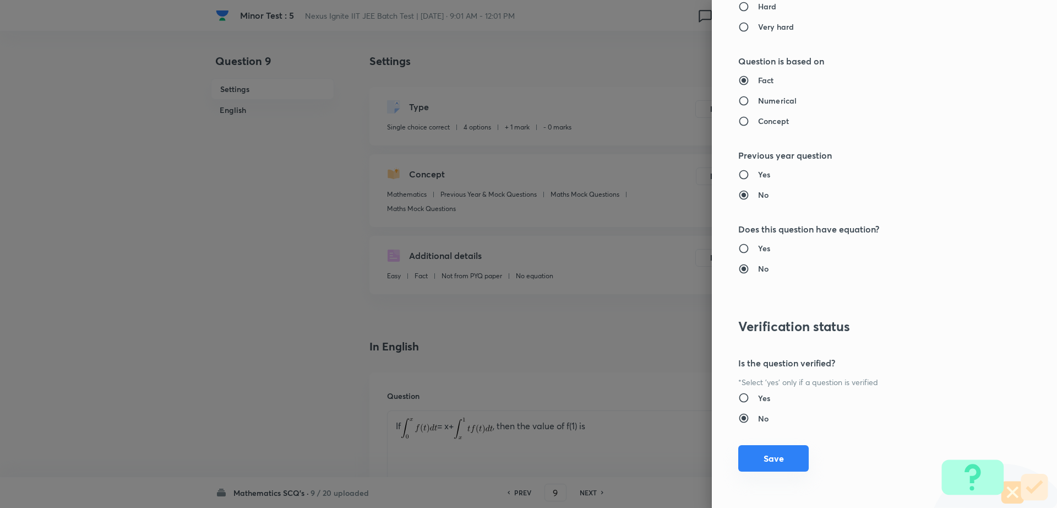
click at [774, 458] on button "Save" at bounding box center [773, 458] width 70 height 26
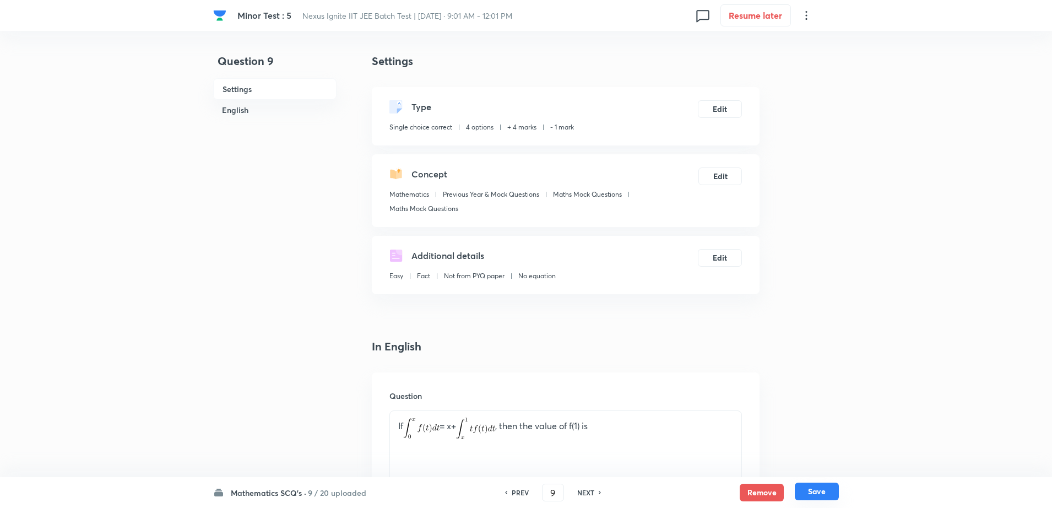
click at [817, 492] on button "Save" at bounding box center [817, 491] width 44 height 18
type input "10"
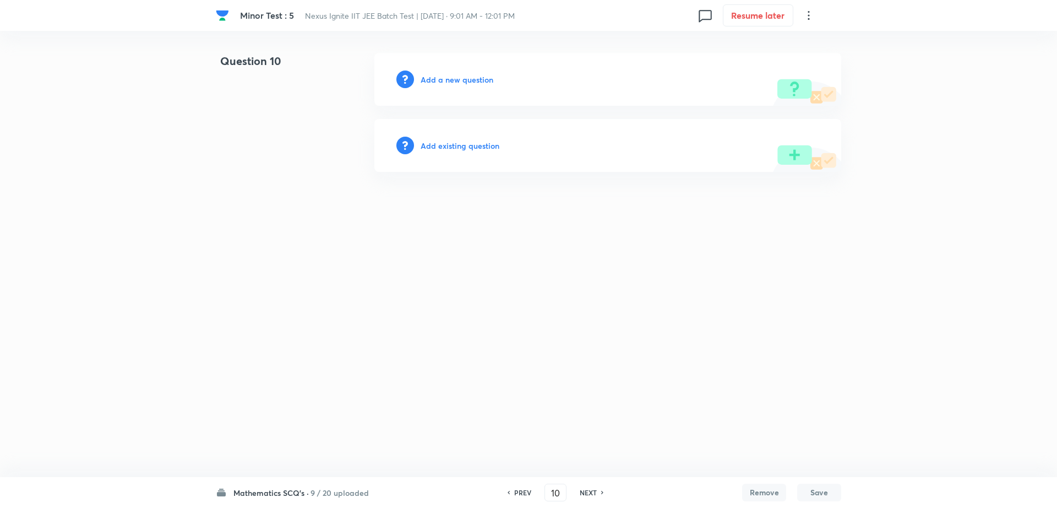
click at [459, 149] on h6 "Add existing question" at bounding box center [460, 146] width 79 height 12
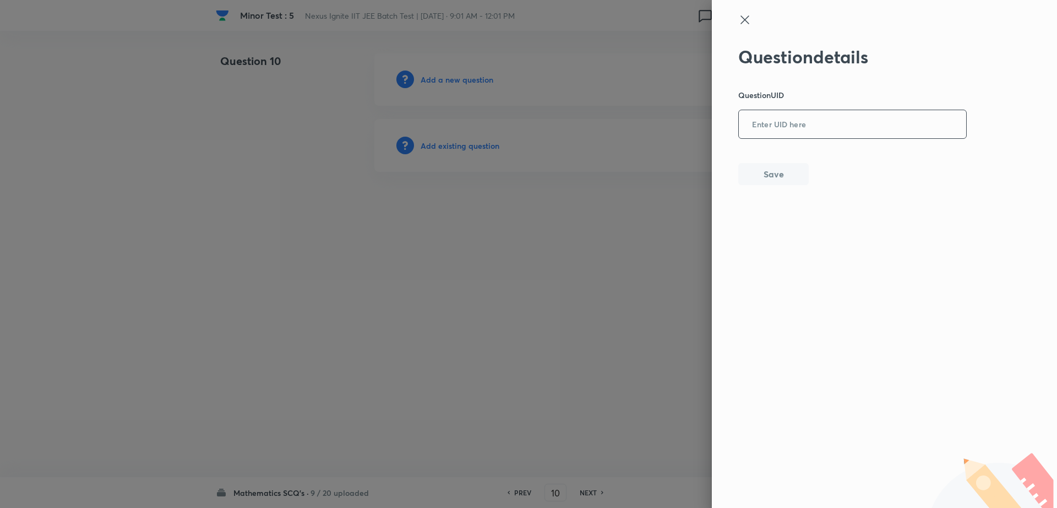
click at [847, 132] on input "text" at bounding box center [852, 124] width 227 height 27
paste input "WXIAV"
type input "WXIAV"
click at [775, 193] on div "Question details Question UID WXIAV ​ Save" at bounding box center [884, 254] width 345 height 508
click at [770, 170] on button "Save" at bounding box center [773, 173] width 70 height 22
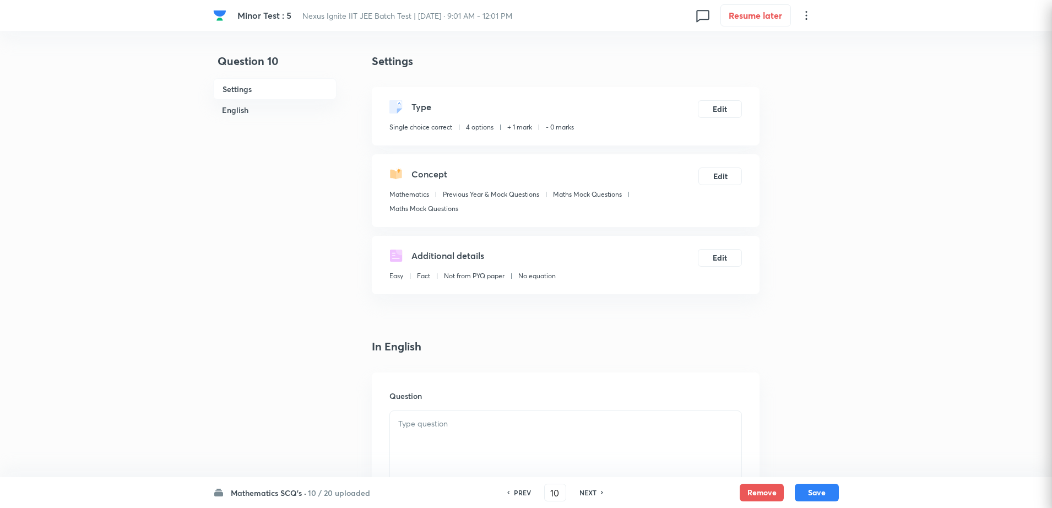
checkbox input "true"
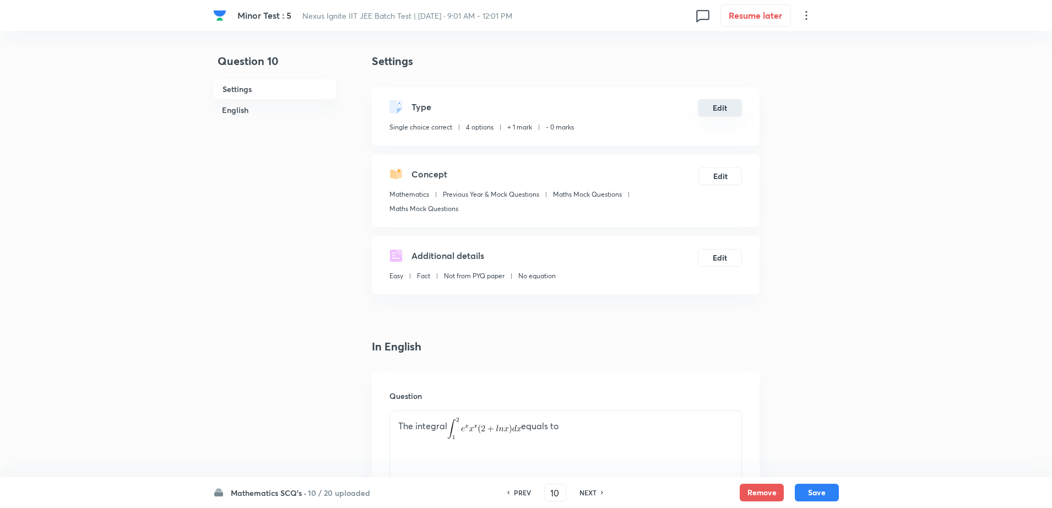
click at [718, 104] on button "Edit" at bounding box center [720, 108] width 44 height 18
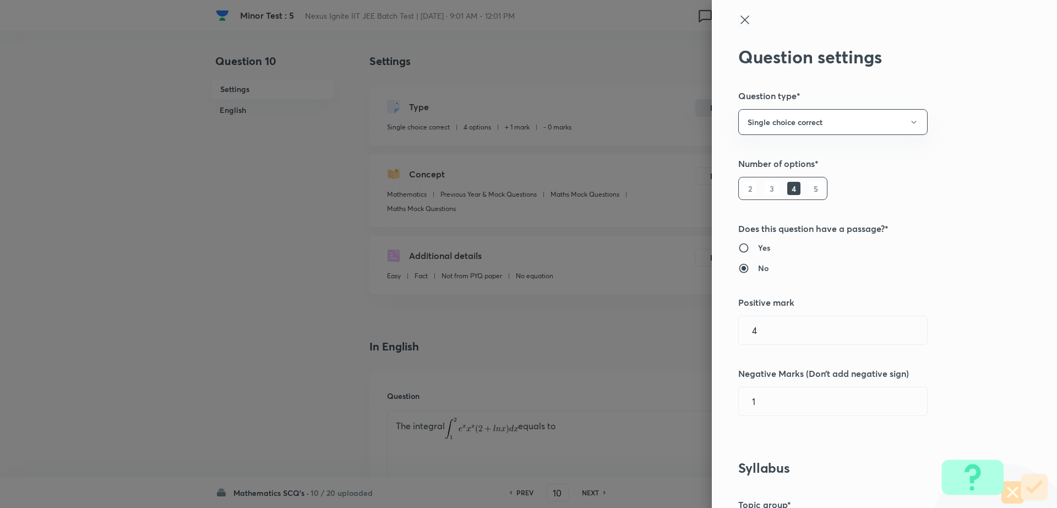
type input "1"
type input "0"
click at [757, 323] on input "1" at bounding box center [833, 330] width 188 height 28
type input "4"
click at [766, 410] on input "0" at bounding box center [833, 401] width 188 height 28
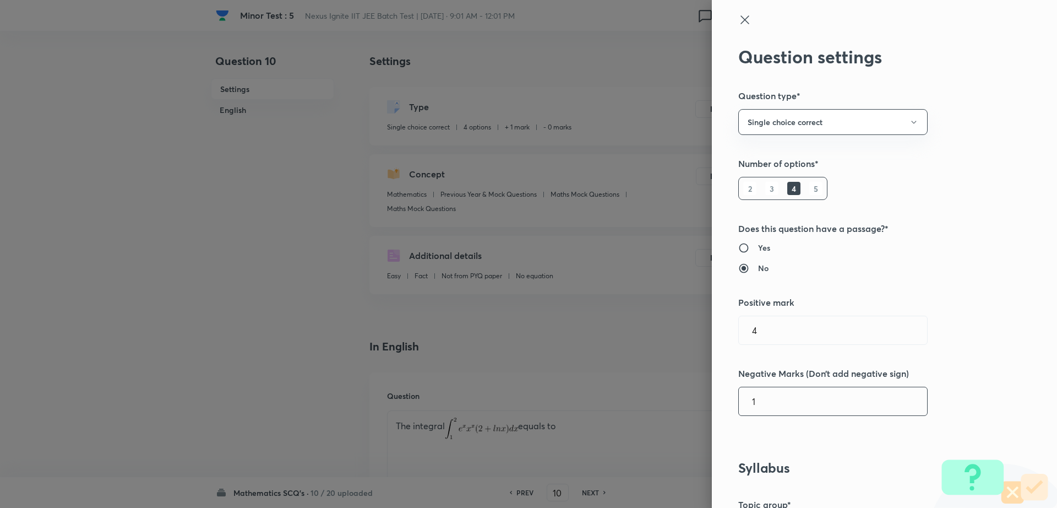
type input "1"
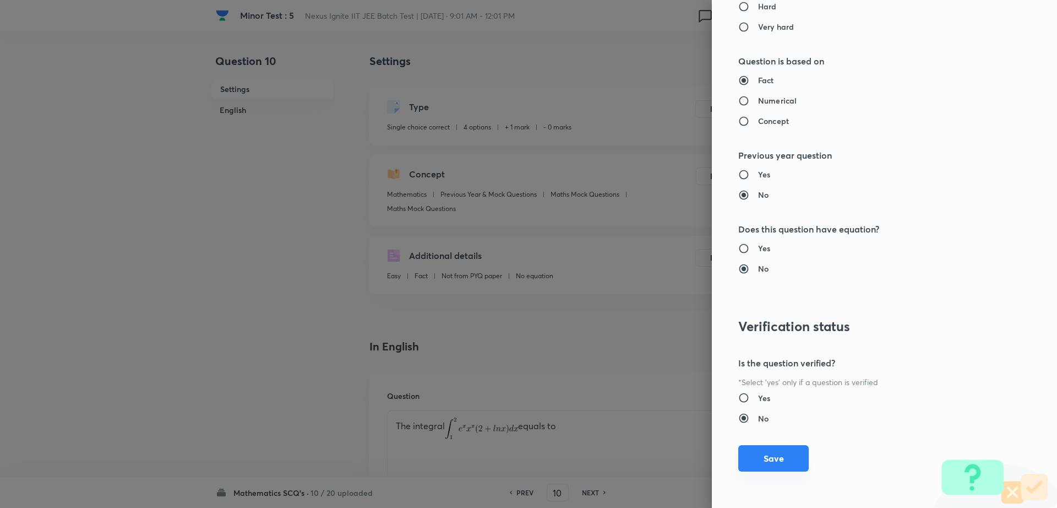
click at [755, 461] on button "Save" at bounding box center [773, 458] width 70 height 26
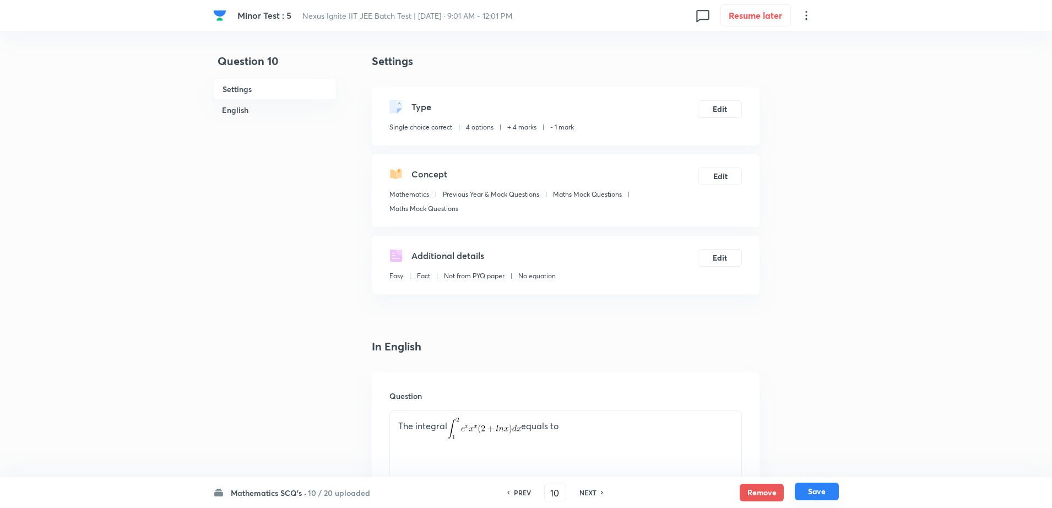
click at [806, 485] on button "Save" at bounding box center [817, 491] width 44 height 18
type input "11"
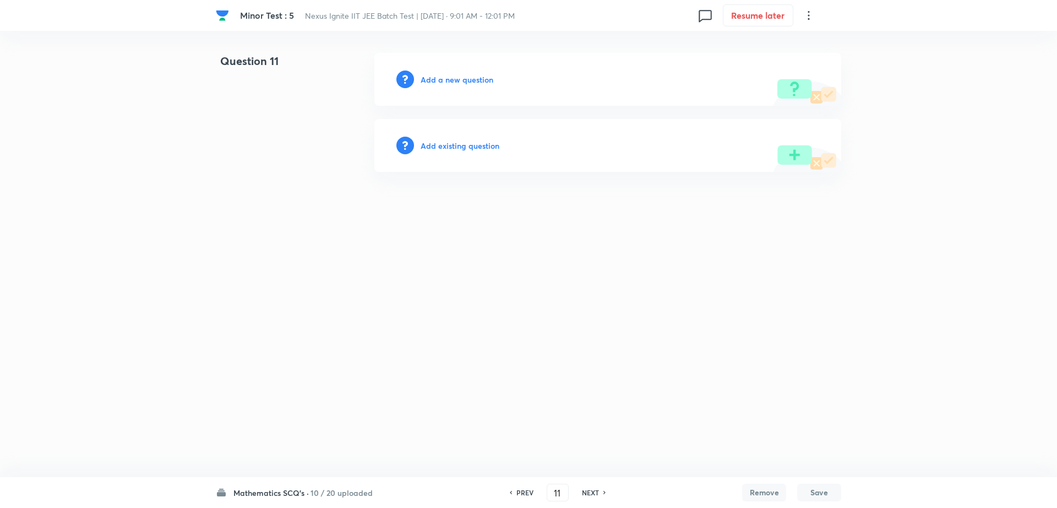
click at [485, 144] on h6 "Add existing question" at bounding box center [460, 146] width 79 height 12
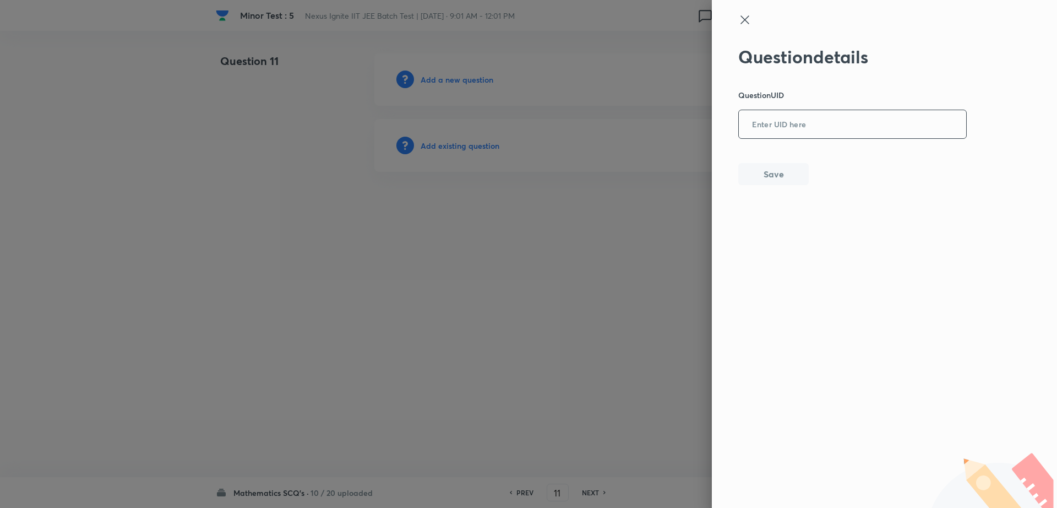
click at [825, 123] on input "text" at bounding box center [852, 124] width 227 height 27
paste input "KIKTN"
type input "KIKTN"
click at [783, 167] on button "Save" at bounding box center [773, 173] width 70 height 22
click at [525, 502] on div at bounding box center [528, 254] width 1057 height 508
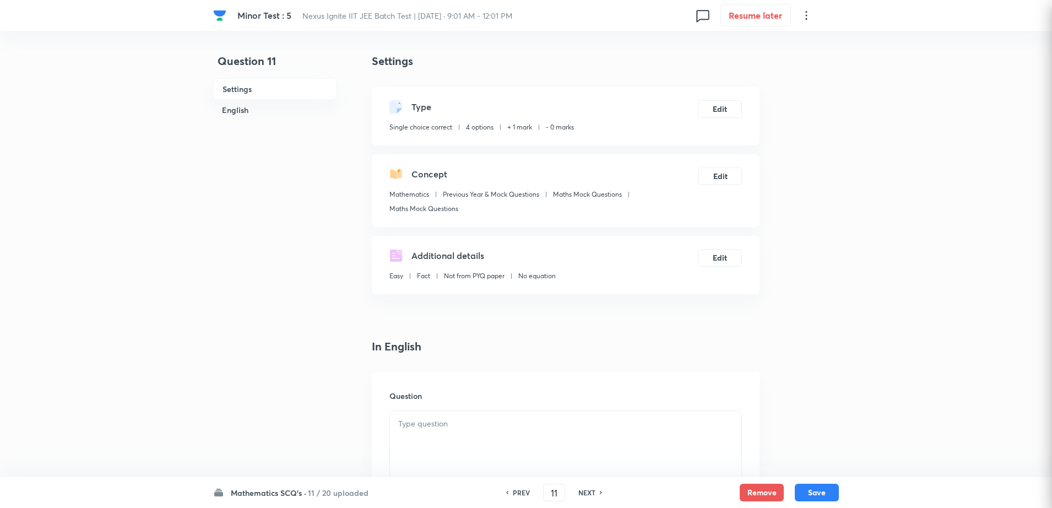
checkbox input "true"
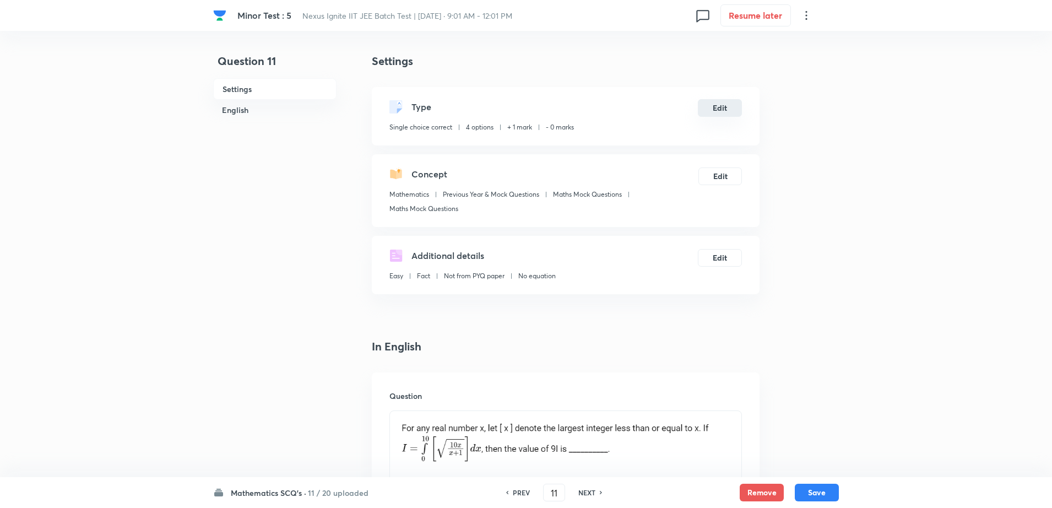
click at [734, 113] on button "Edit" at bounding box center [720, 108] width 44 height 18
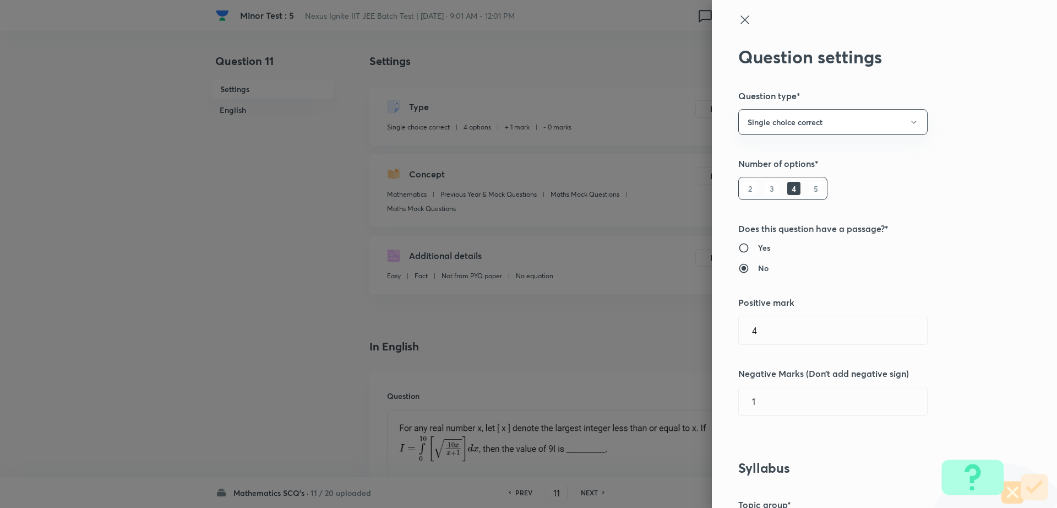
type input "1"
type input "0"
click at [769, 330] on input "1" at bounding box center [833, 330] width 188 height 28
type input "4"
click at [768, 413] on input "0" at bounding box center [833, 401] width 188 height 28
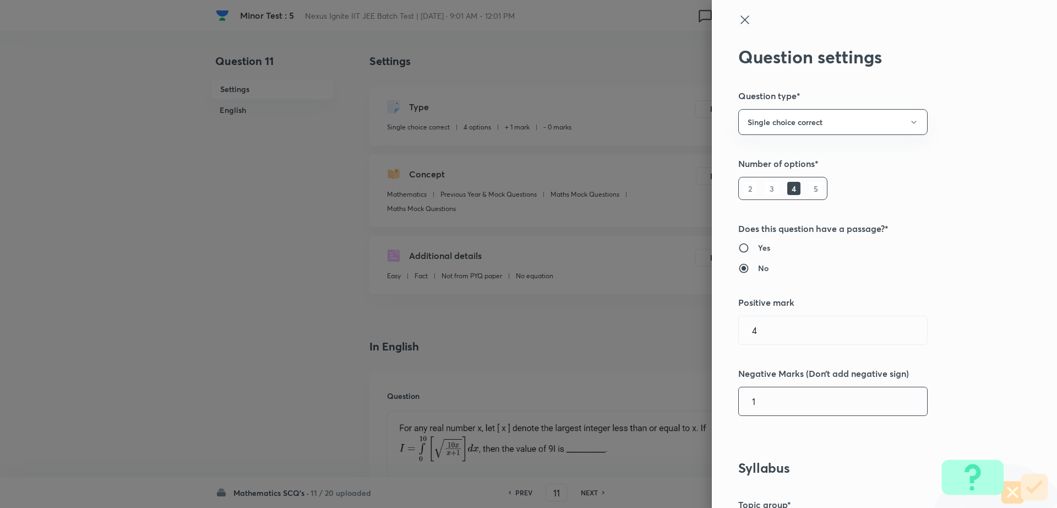
type input "1"
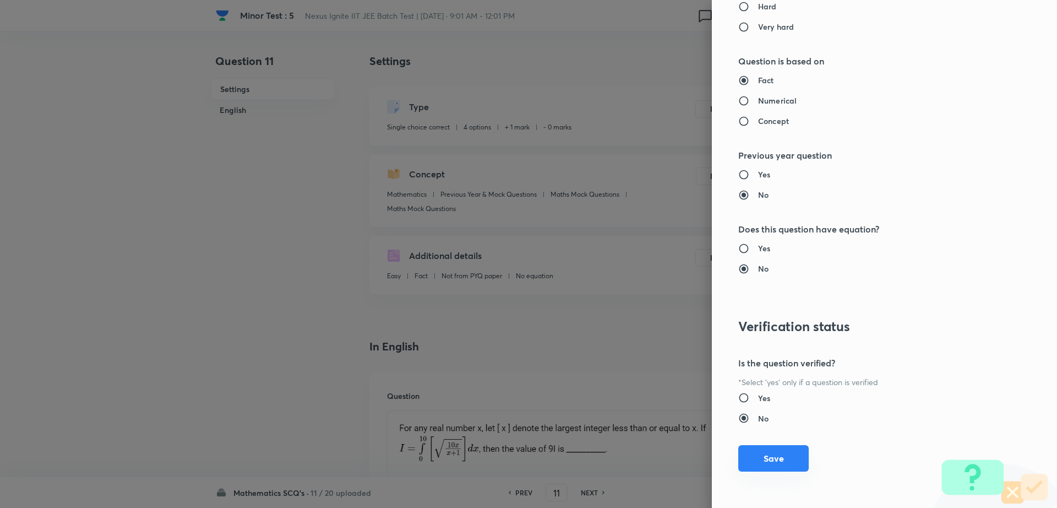
click at [755, 454] on button "Save" at bounding box center [773, 458] width 70 height 26
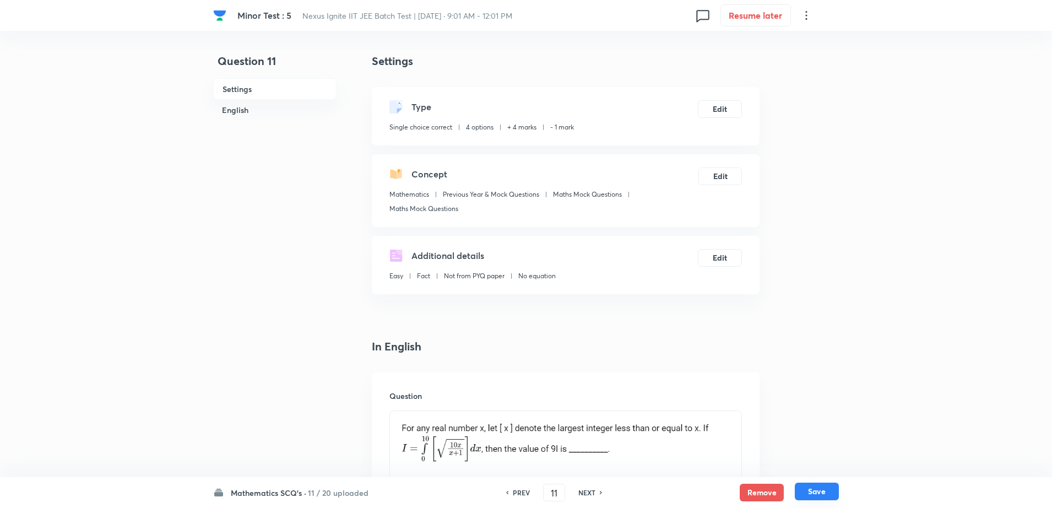
click at [833, 493] on button "Save" at bounding box center [817, 491] width 44 height 18
type input "12"
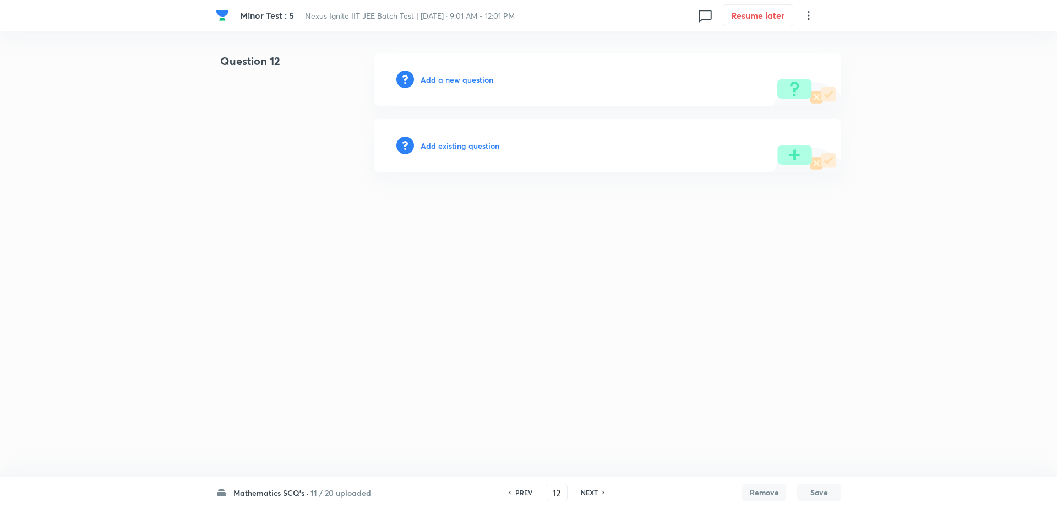
click at [491, 143] on h6 "Add existing question" at bounding box center [460, 146] width 79 height 12
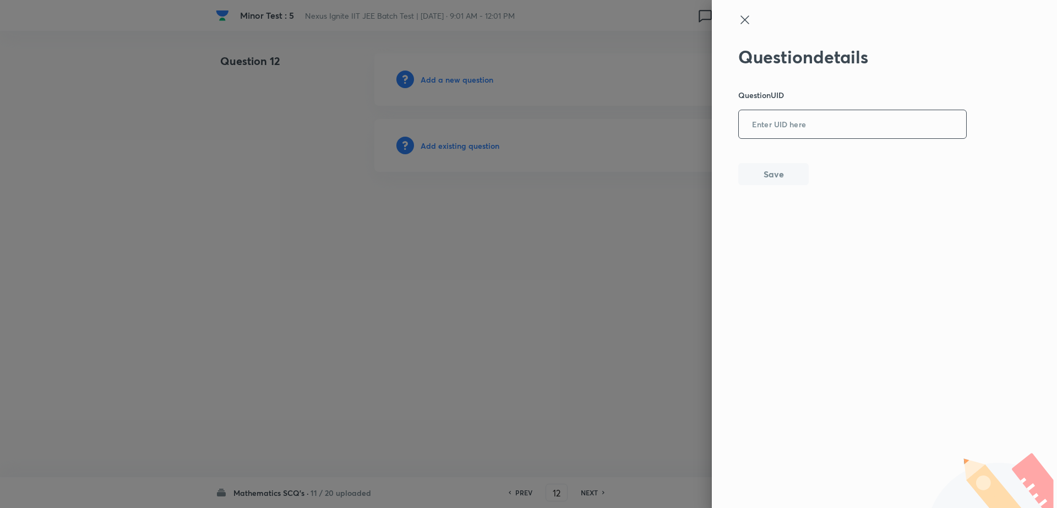
click at [821, 132] on input "text" at bounding box center [852, 124] width 227 height 27
paste input "UYW5C"
type input "UYW5C"
click at [777, 173] on button "Save" at bounding box center [773, 173] width 70 height 22
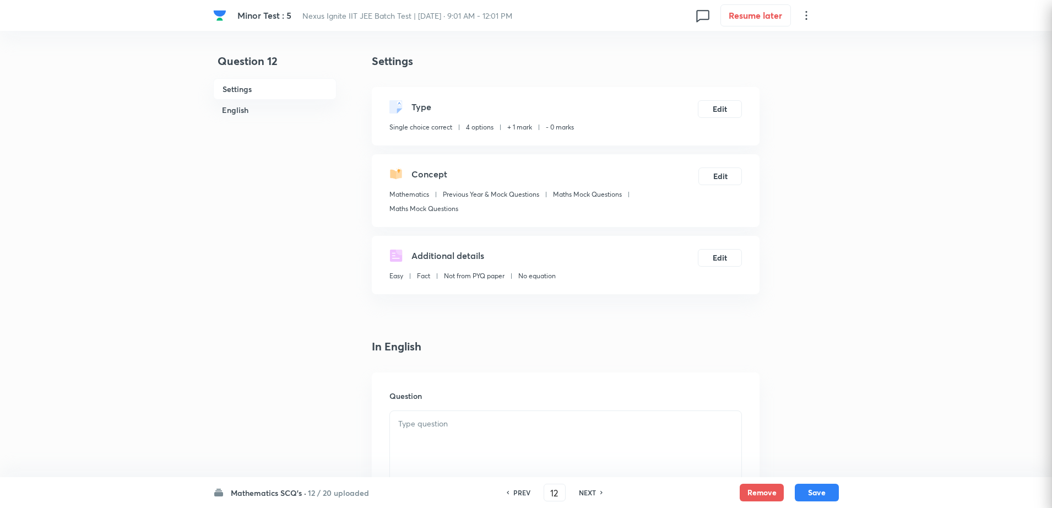
checkbox input "true"
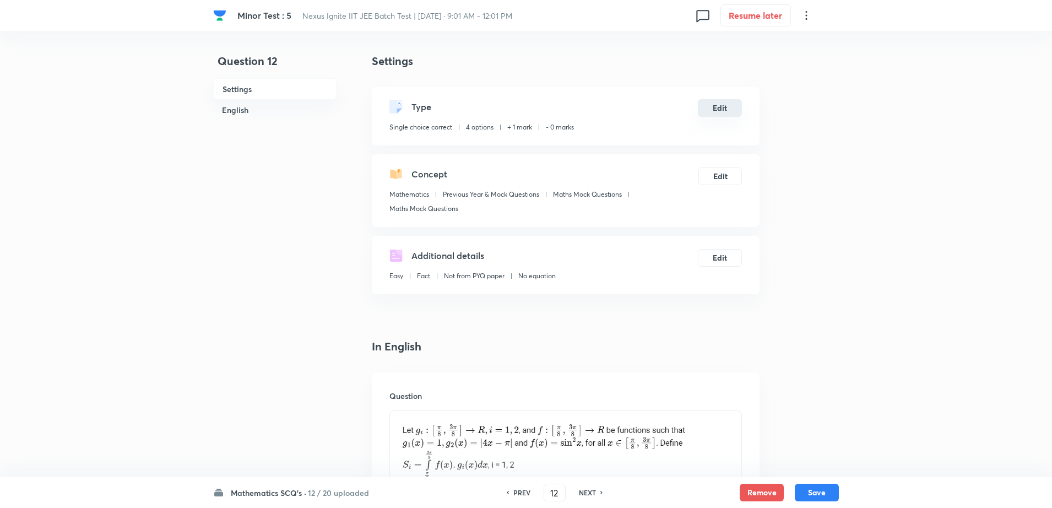
click at [719, 112] on button "Edit" at bounding box center [720, 108] width 44 height 18
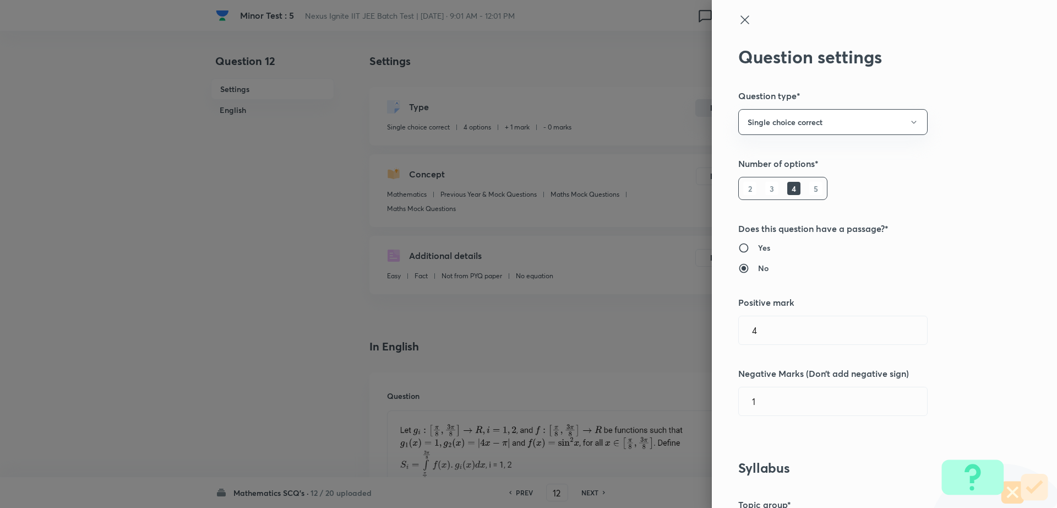
type input "1"
type input "0"
click at [754, 324] on input "1" at bounding box center [833, 330] width 188 height 28
type input "4"
click at [758, 413] on input "0" at bounding box center [833, 401] width 188 height 28
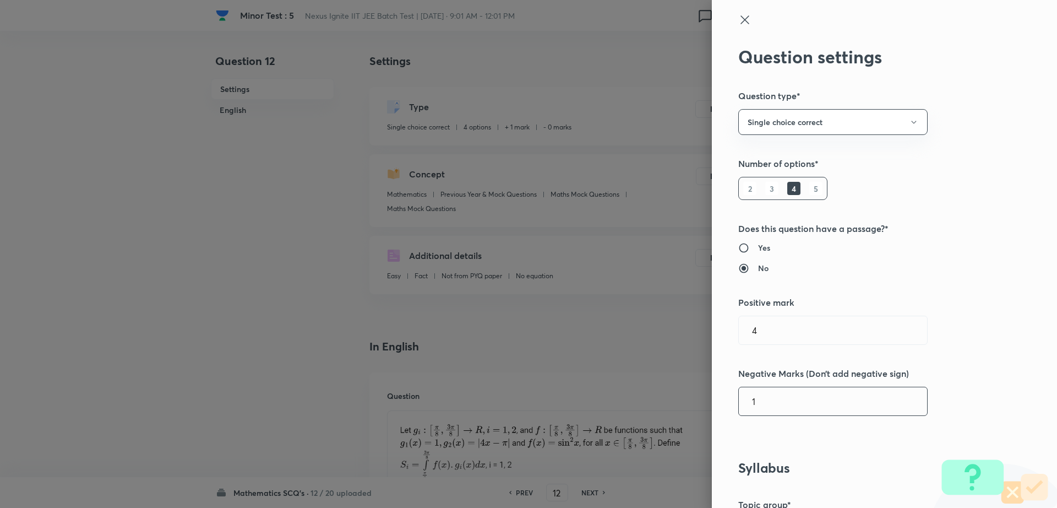
type input "1"
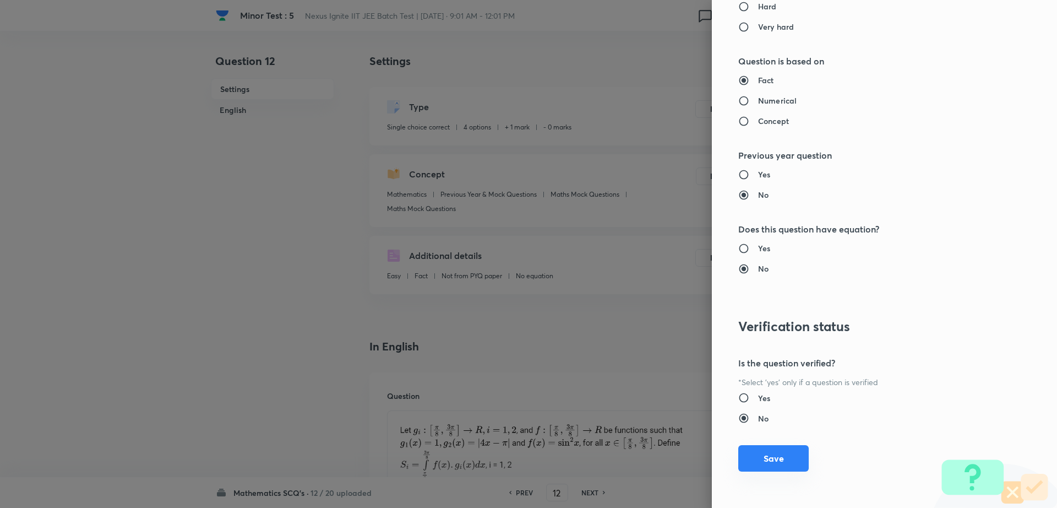
click at [766, 458] on button "Save" at bounding box center [773, 458] width 70 height 26
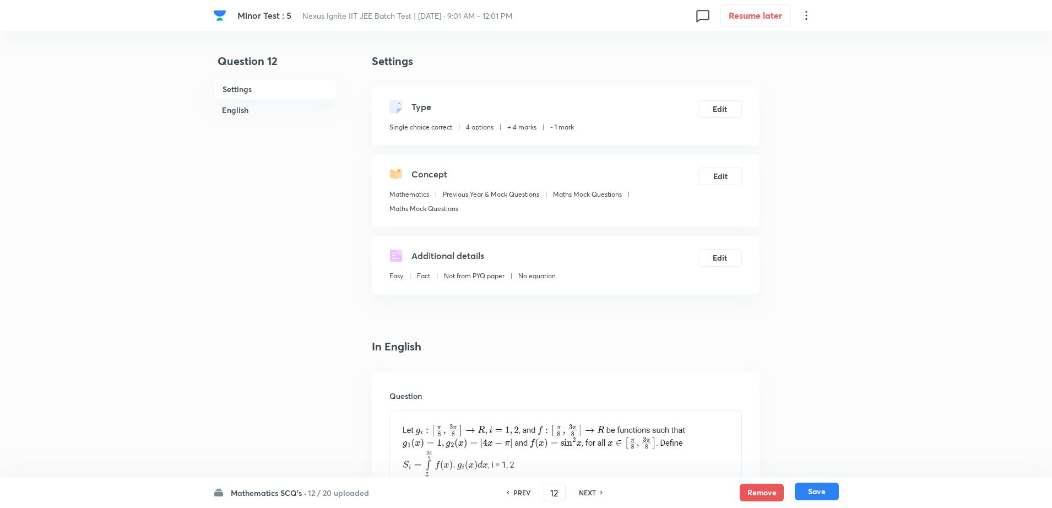
click at [828, 494] on button "Save" at bounding box center [817, 491] width 44 height 18
type input "13"
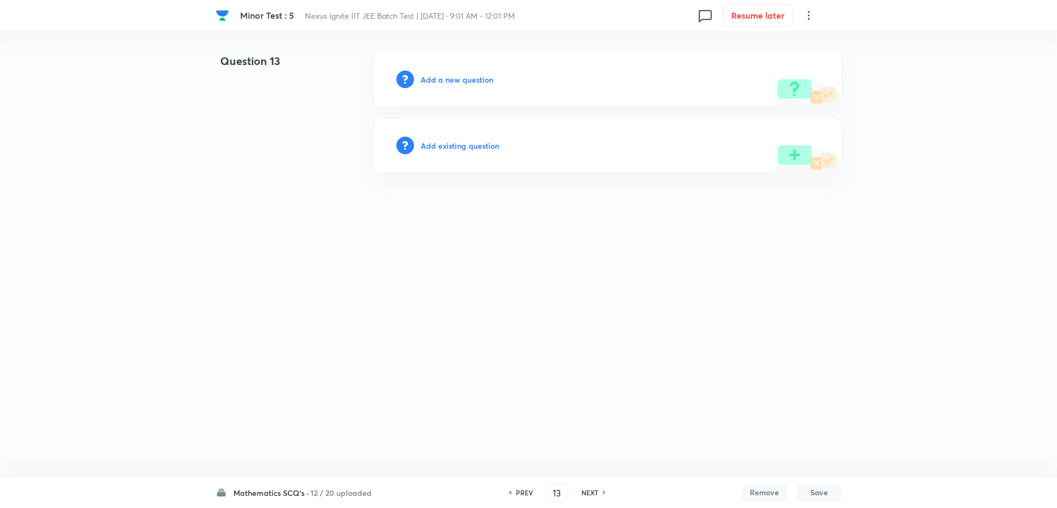
click at [485, 136] on div "Add existing question" at bounding box center [607, 145] width 467 height 53
click at [485, 143] on h6 "Add existing question" at bounding box center [460, 146] width 79 height 12
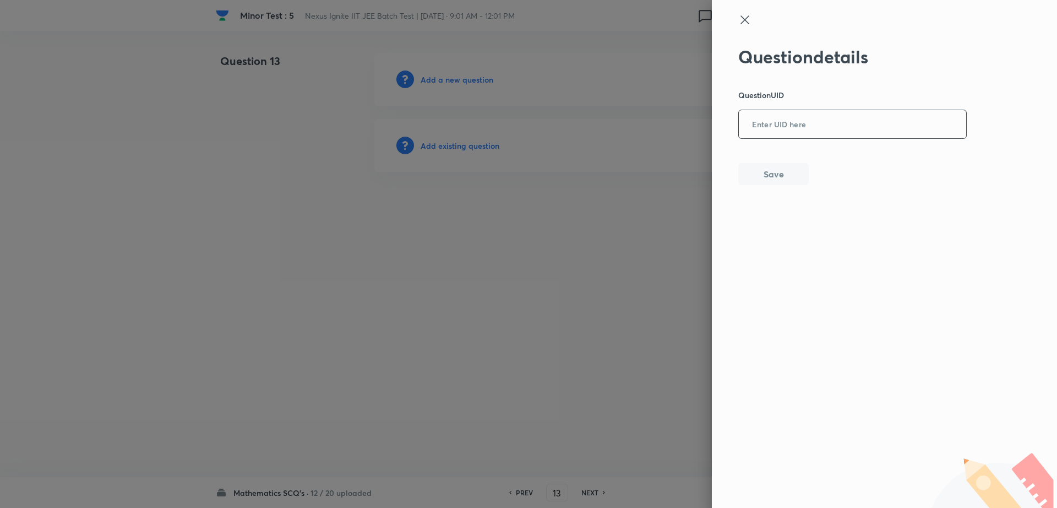
click at [776, 127] on input "text" at bounding box center [852, 124] width 227 height 27
paste input "FIU0H"
type input "FIU0H"
click at [775, 162] on div "Question details Question UID FIU0H ​ Save" at bounding box center [852, 115] width 229 height 139
click at [775, 167] on button "Save" at bounding box center [773, 173] width 70 height 22
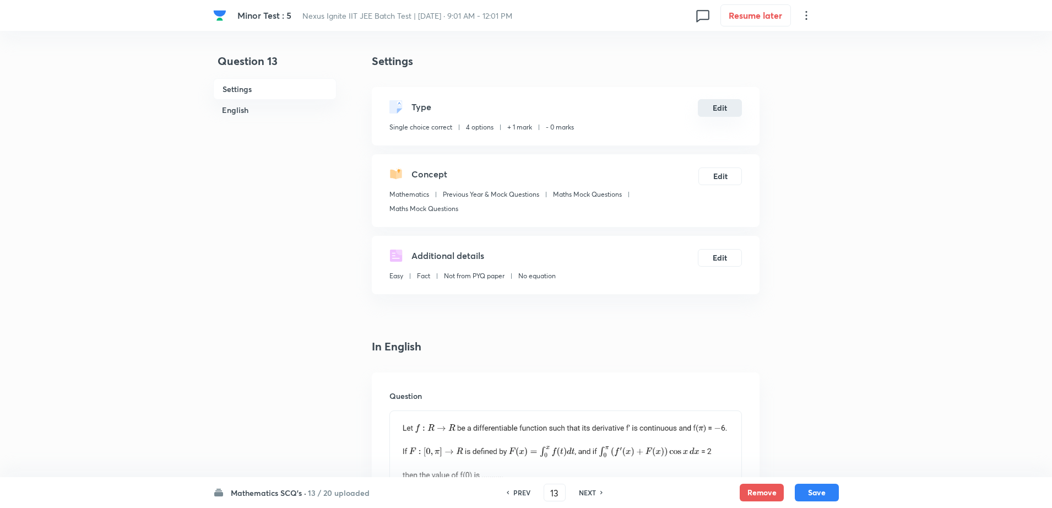
click at [710, 113] on button "Edit" at bounding box center [720, 108] width 44 height 18
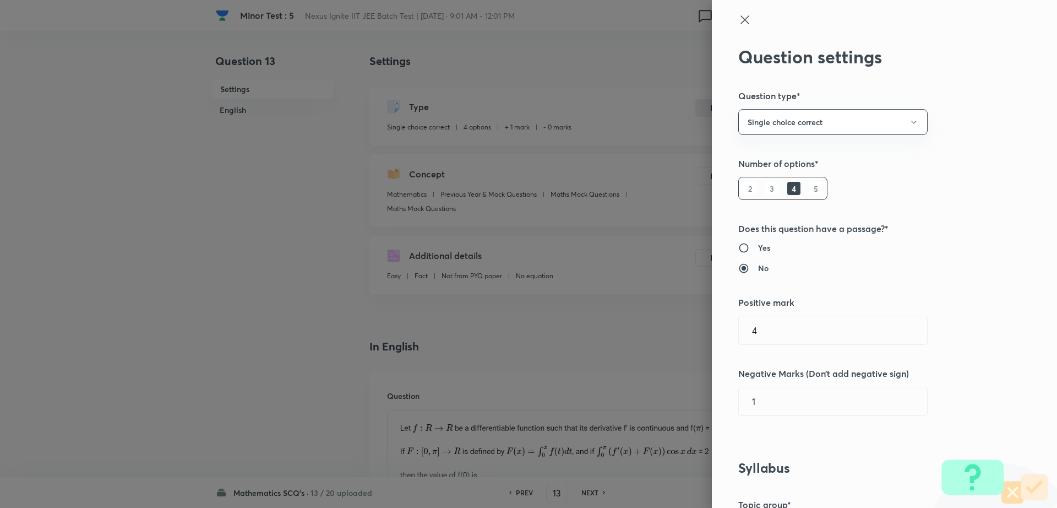
type input "1"
type input "0"
click at [770, 345] on div "Question settings Question type* Single choice correct Number of options* 2 3 4…" at bounding box center [884, 254] width 345 height 508
click at [798, 333] on input "1" at bounding box center [833, 330] width 188 height 28
type input "4"
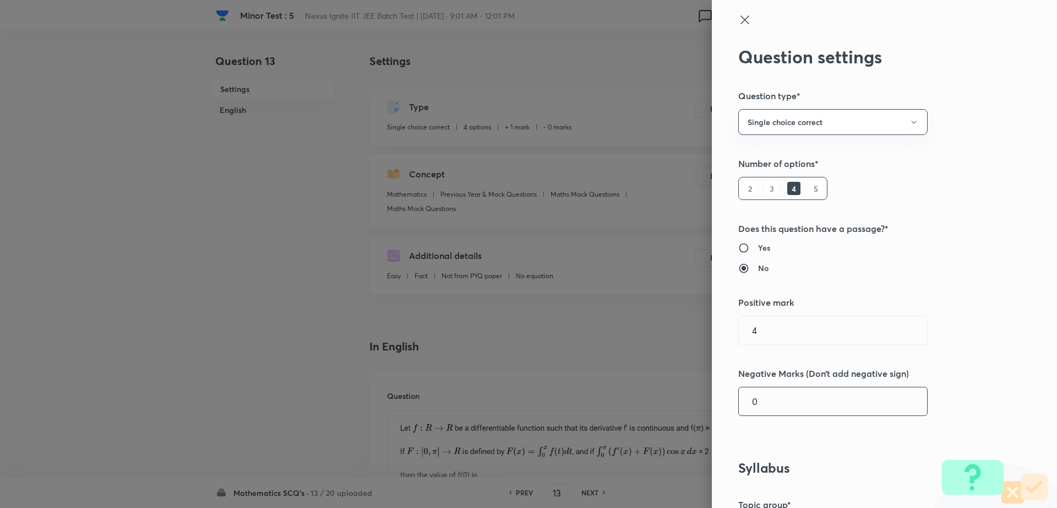
click at [774, 412] on input "0" at bounding box center [833, 401] width 188 height 28
type input "1"
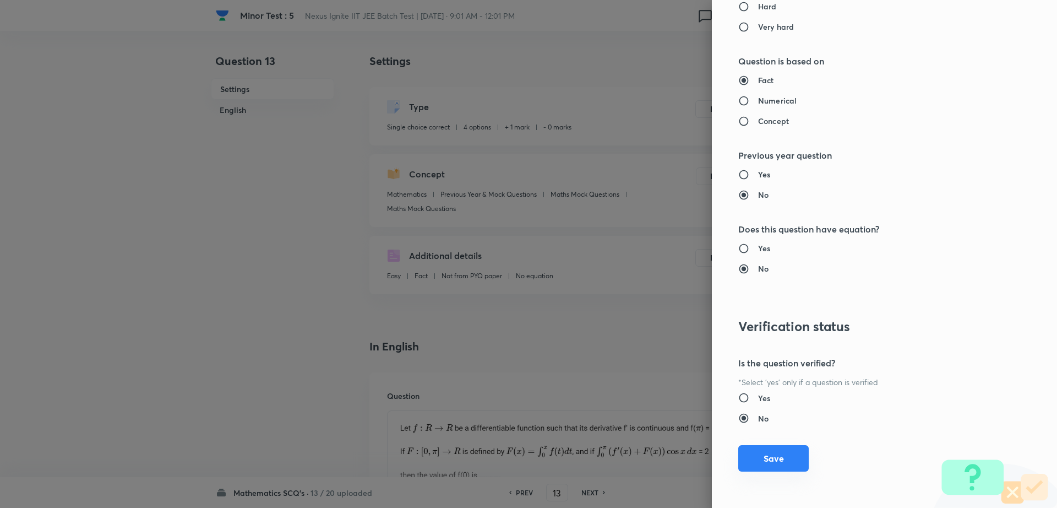
click at [777, 454] on button "Save" at bounding box center [773, 458] width 70 height 26
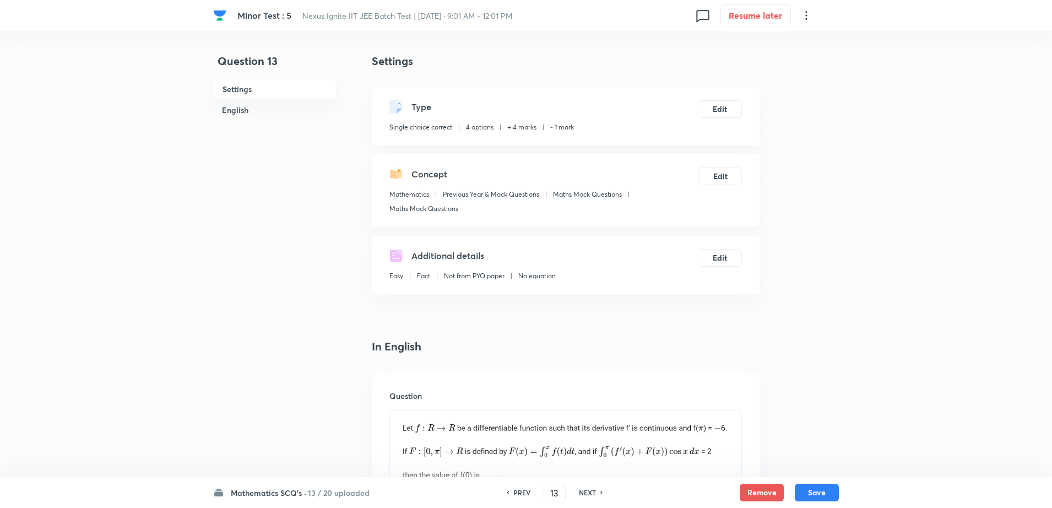
click at [809, 477] on div "Mathematics SCQ's · 13 / 20 uploaded PREV 13 ​ NEXT Remove Save" at bounding box center [525, 492] width 625 height 31
click at [807, 487] on button "Save" at bounding box center [817, 491] width 44 height 18
type input "14"
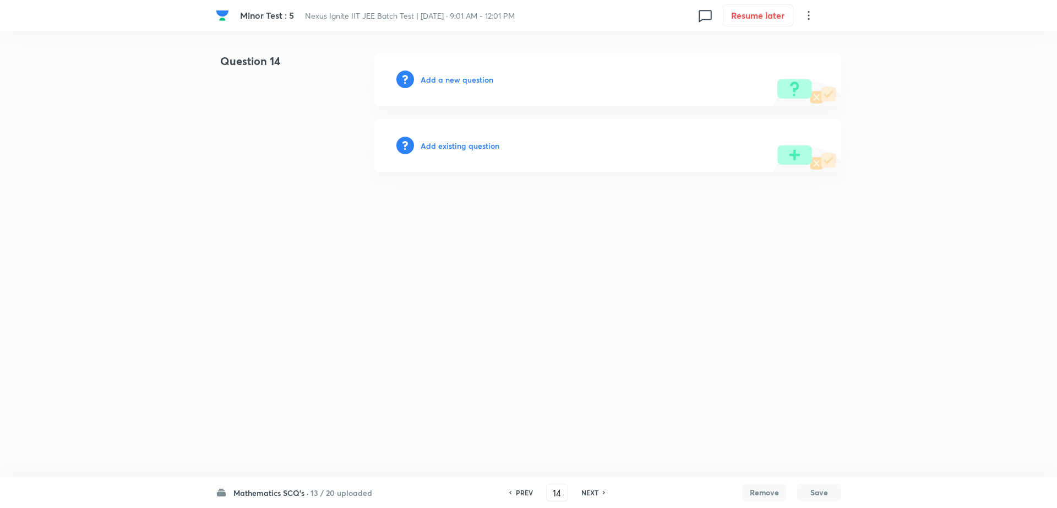
click at [450, 149] on h6 "Add existing question" at bounding box center [460, 146] width 79 height 12
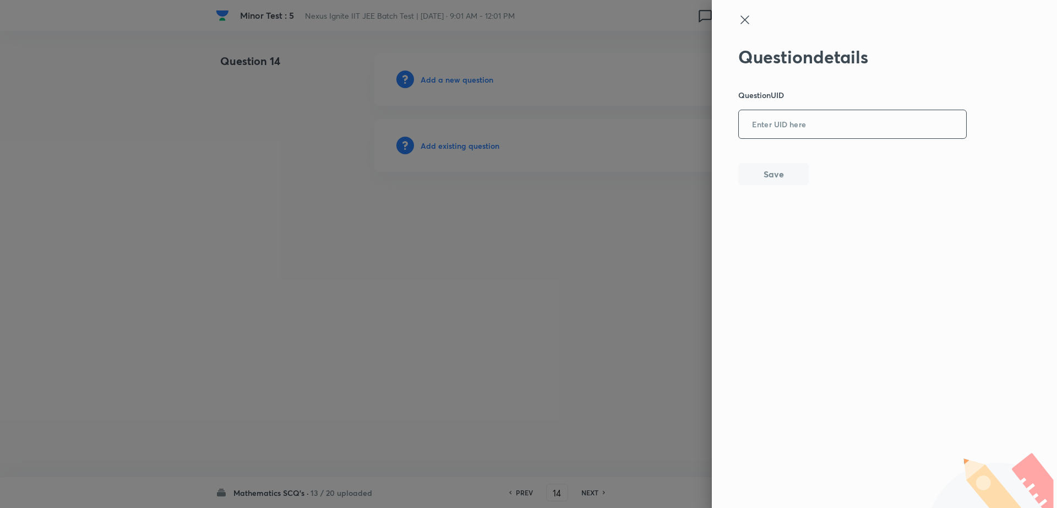
click at [811, 129] on input "text" at bounding box center [852, 124] width 227 height 27
paste input "YNCWZ"
type input "YNCWZ"
click at [788, 186] on div "Question details Question UID YNCWZ ​ Save" at bounding box center [884, 254] width 345 height 508
click at [785, 180] on button "Save" at bounding box center [773, 173] width 70 height 22
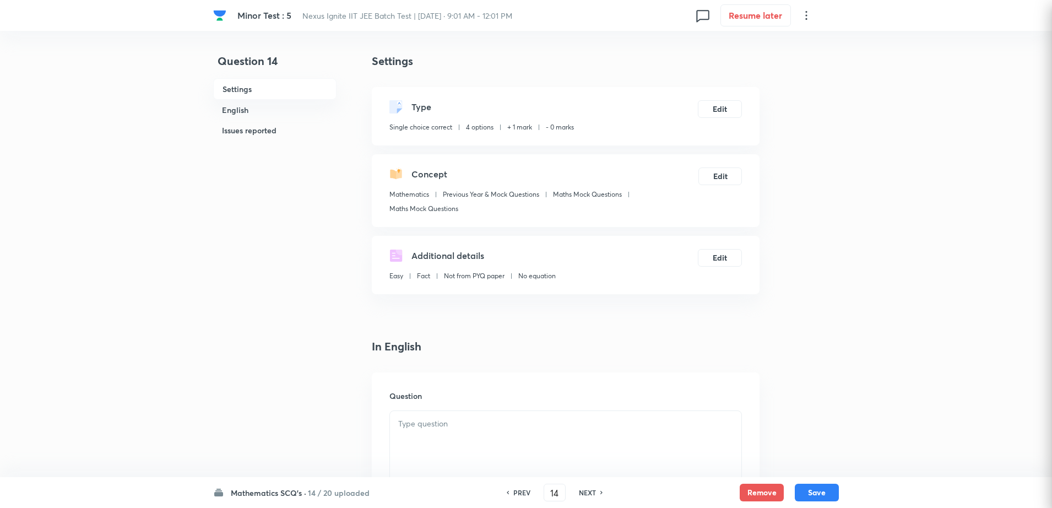
checkbox input "true"
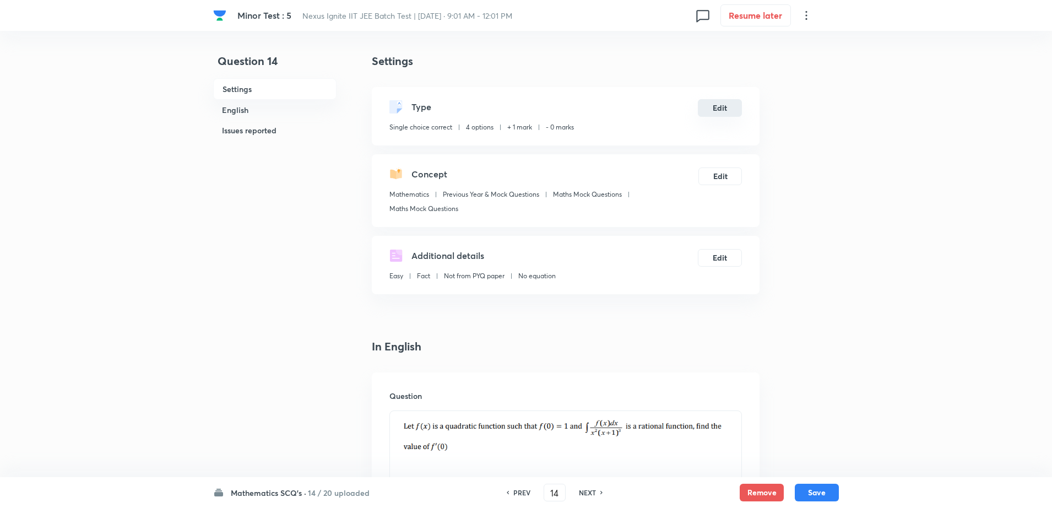
click at [725, 110] on button "Edit" at bounding box center [720, 108] width 44 height 18
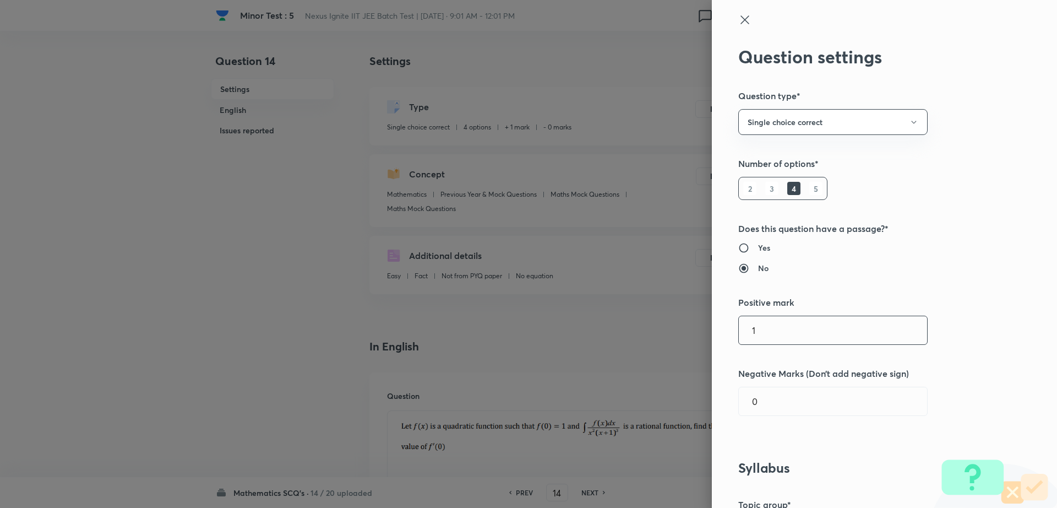
click at [765, 336] on input "1" at bounding box center [833, 330] width 188 height 28
type input "4"
click at [765, 390] on input "0" at bounding box center [833, 401] width 188 height 28
type input "1"
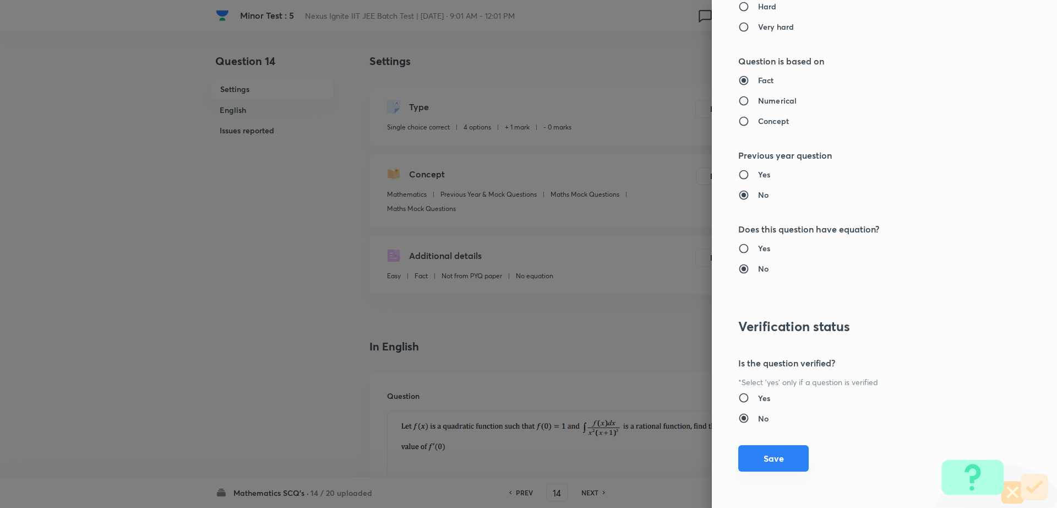
click at [756, 450] on button "Save" at bounding box center [773, 458] width 70 height 26
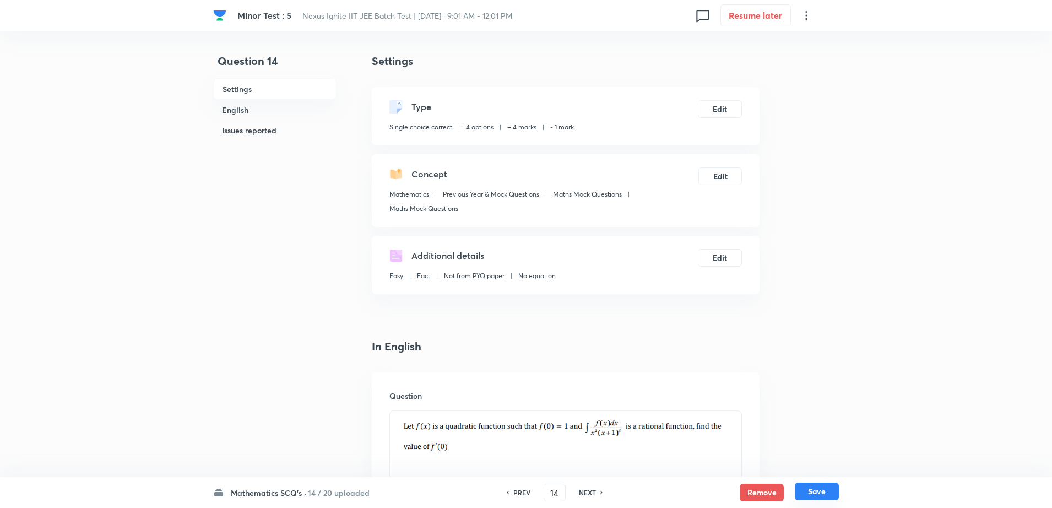
click at [807, 492] on button "Save" at bounding box center [817, 491] width 44 height 18
type input "15"
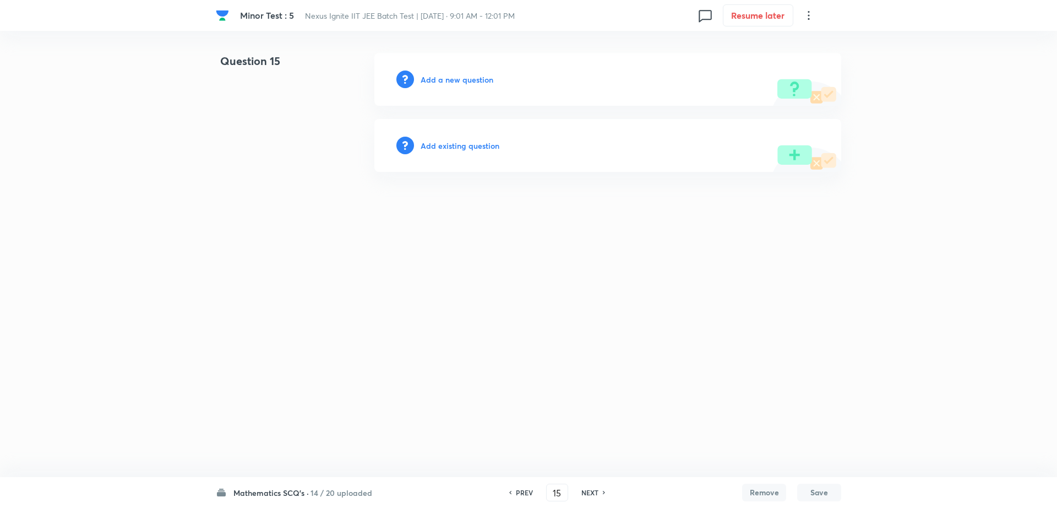
click at [448, 147] on h6 "Add existing question" at bounding box center [460, 146] width 79 height 12
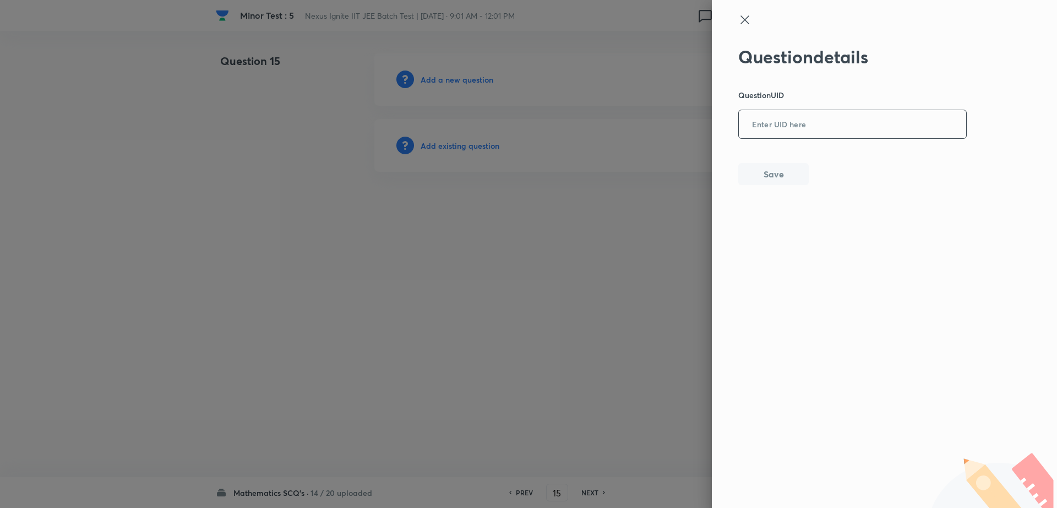
click at [871, 119] on input "text" at bounding box center [852, 124] width 227 height 27
paste input "AXZ3G"
type input "AXZ3G"
click at [777, 177] on button "Save" at bounding box center [773, 173] width 70 height 22
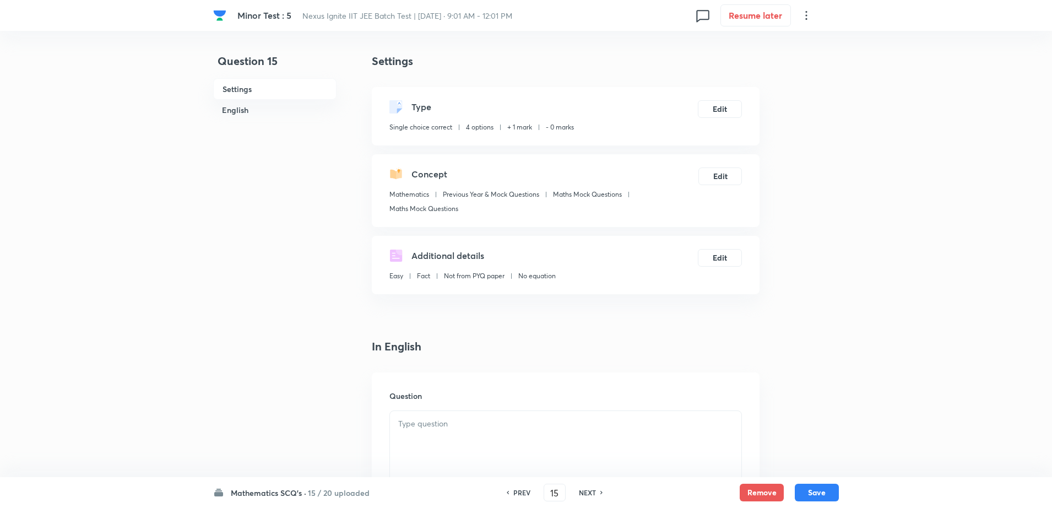
checkbox input "true"
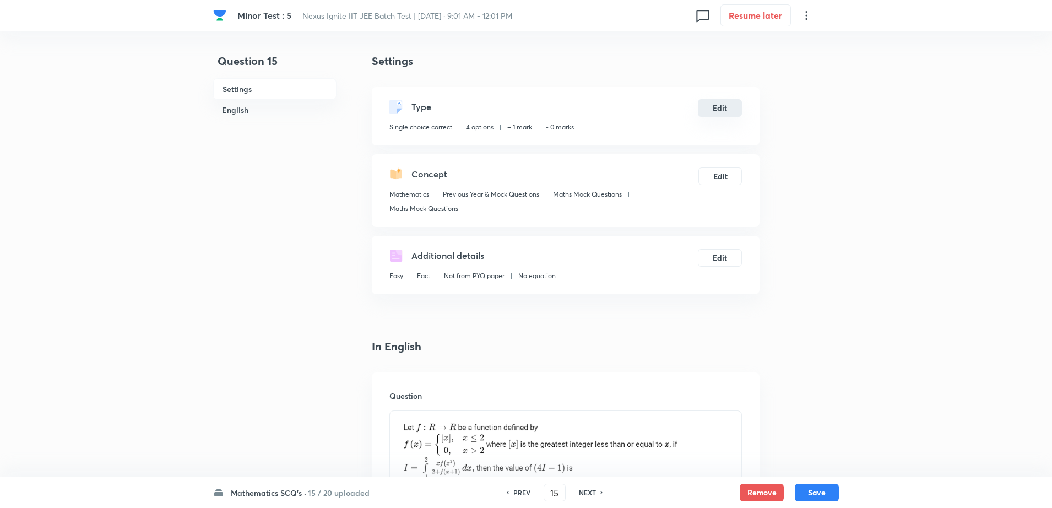
click at [707, 115] on button "Edit" at bounding box center [720, 108] width 44 height 18
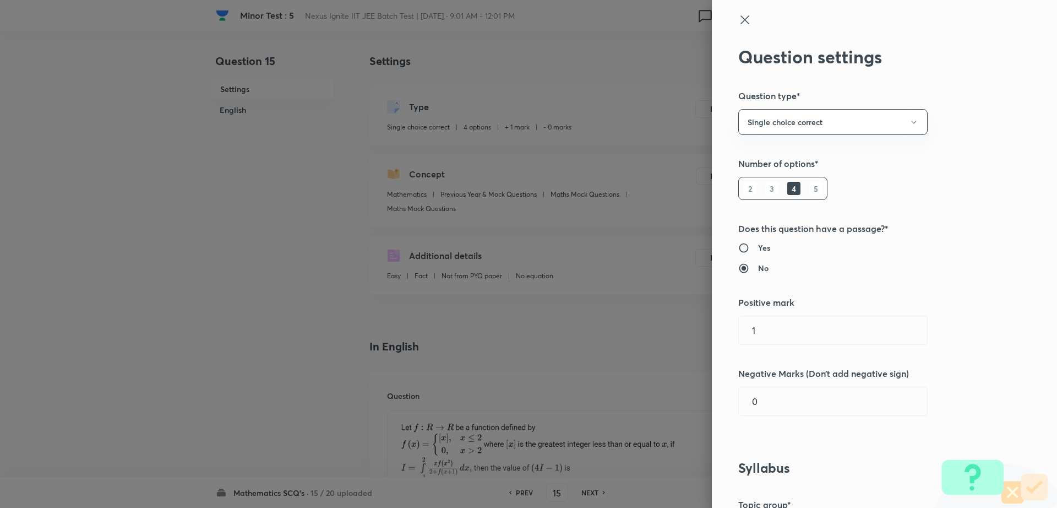
click at [748, 346] on div "Question settings Question type* Single choice correct Number of options* 2 3 4…" at bounding box center [884, 254] width 345 height 508
click at [787, 339] on input "1" at bounding box center [833, 330] width 188 height 28
type input "4"
click at [775, 408] on input "0" at bounding box center [833, 401] width 188 height 28
type input "1"
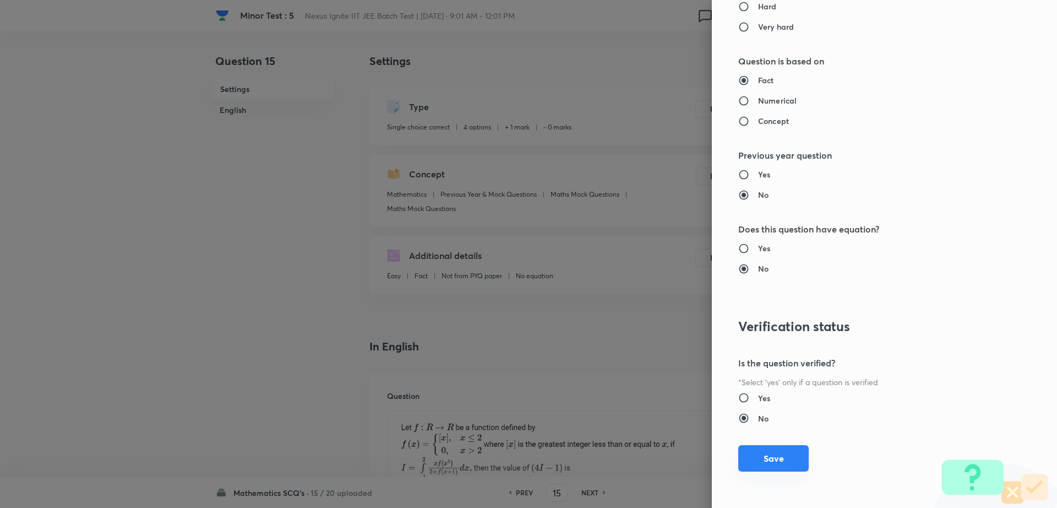
click at [748, 450] on button "Save" at bounding box center [773, 458] width 70 height 26
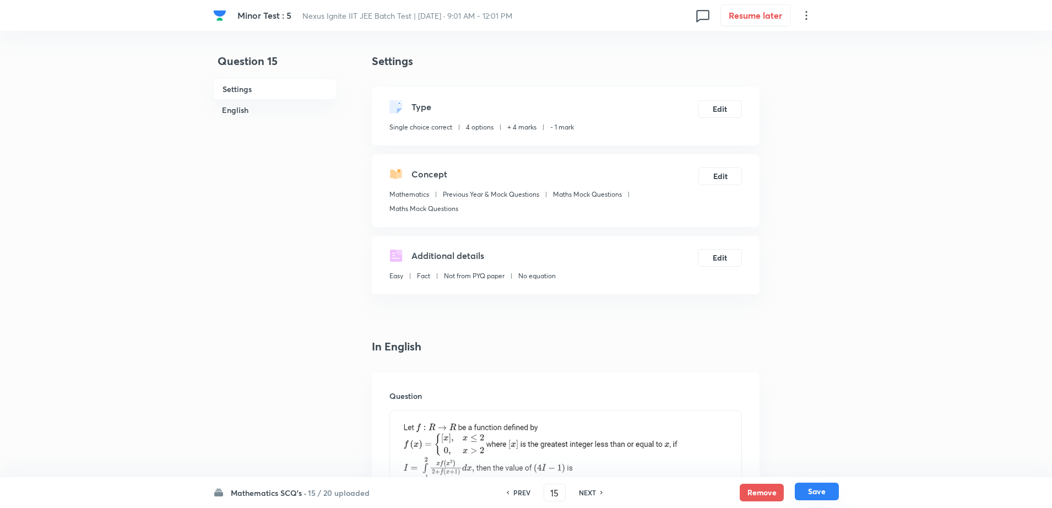
click at [803, 493] on button "Save" at bounding box center [817, 491] width 44 height 18
type input "16"
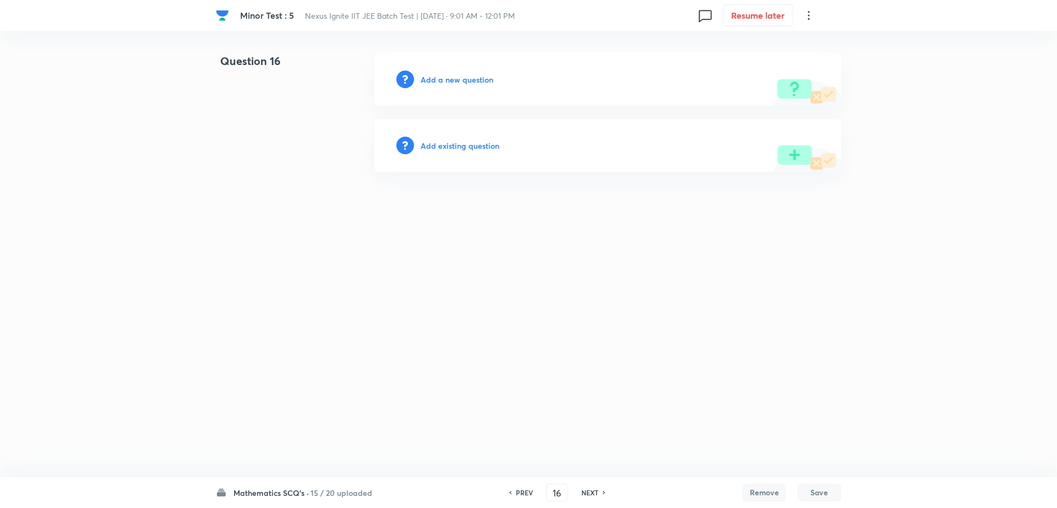
click at [480, 149] on h6 "Add existing question" at bounding box center [460, 146] width 79 height 12
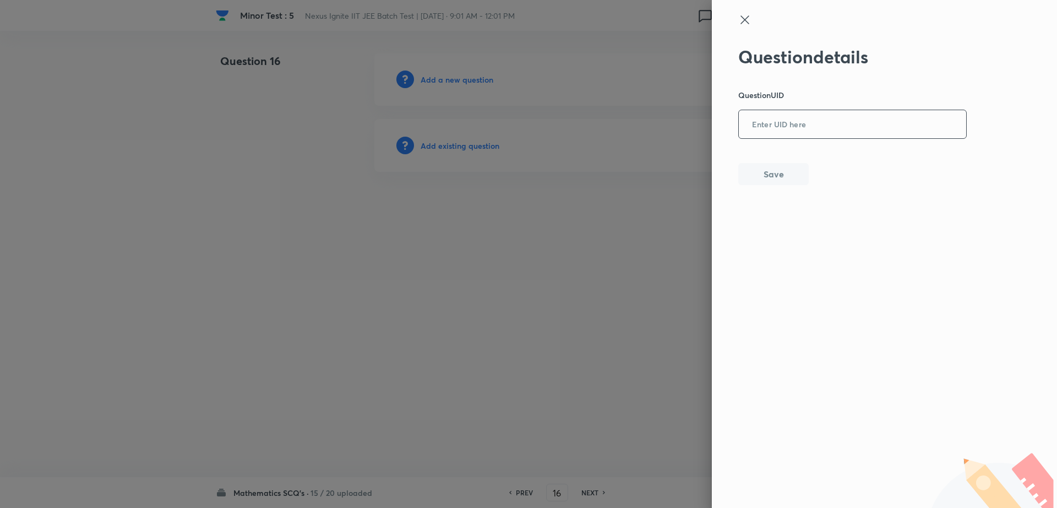
click at [855, 128] on input "text" at bounding box center [852, 124] width 227 height 27
paste input "JYK5J"
type input "JYK5J"
click at [780, 170] on button "Save" at bounding box center [773, 173] width 70 height 22
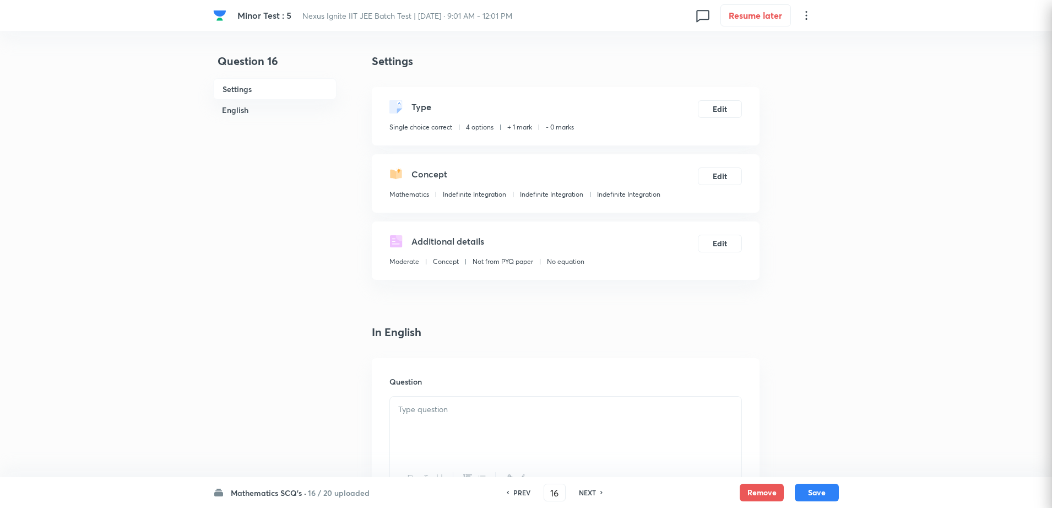
checkbox input "true"
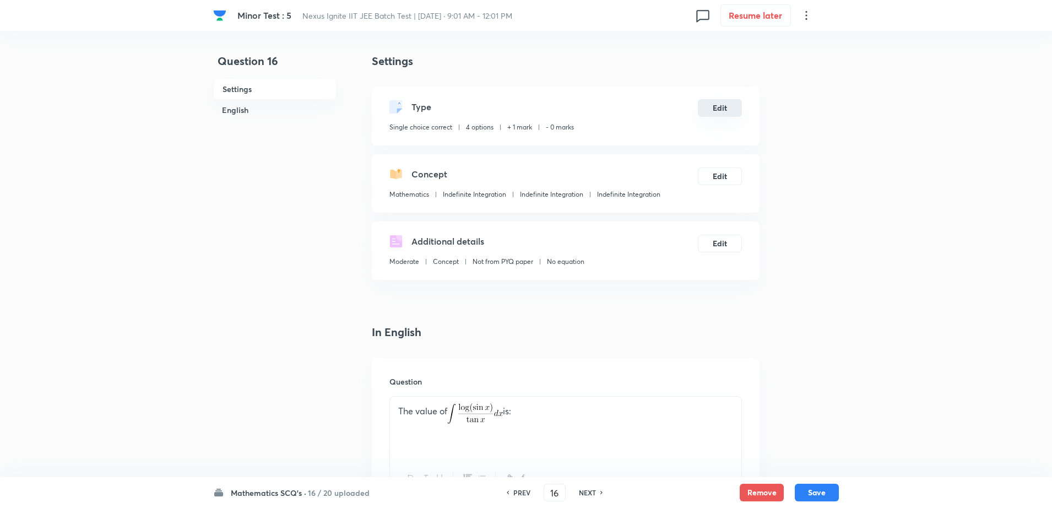
click at [712, 116] on button "Edit" at bounding box center [720, 108] width 44 height 18
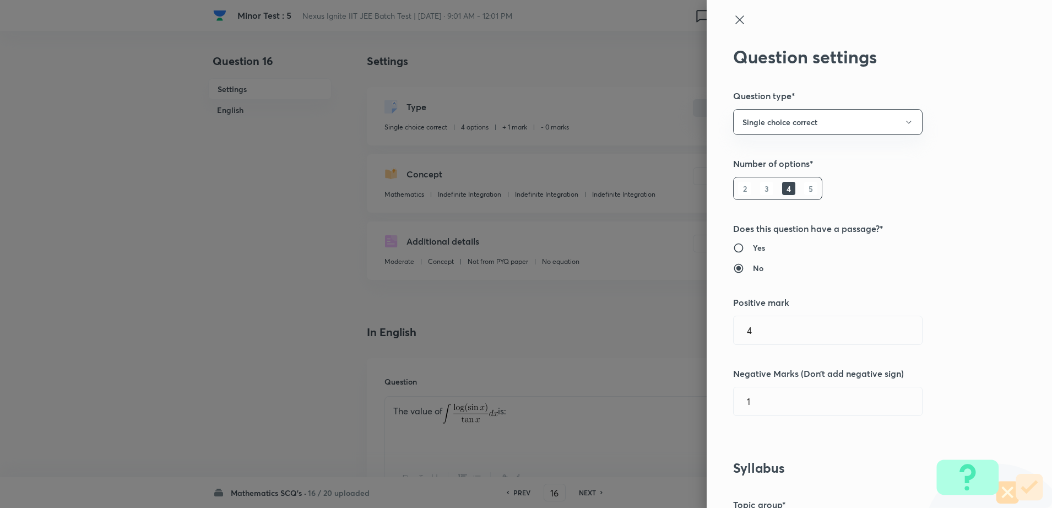
radio input "false"
radio input "true"
radio input "false"
radio input "true"
type input "1"
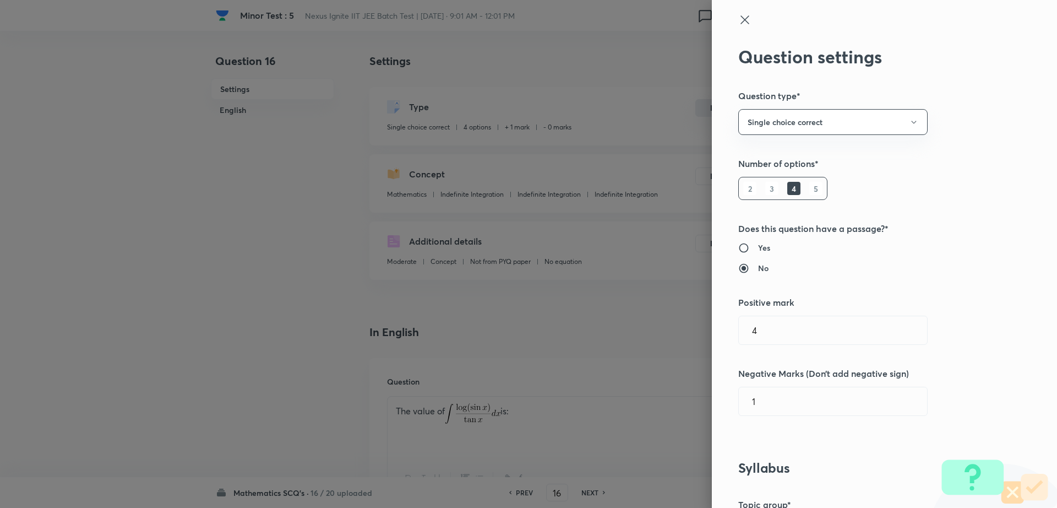
type input "0"
type input "Indefinite Integration"
click at [763, 323] on input "1" at bounding box center [833, 330] width 188 height 28
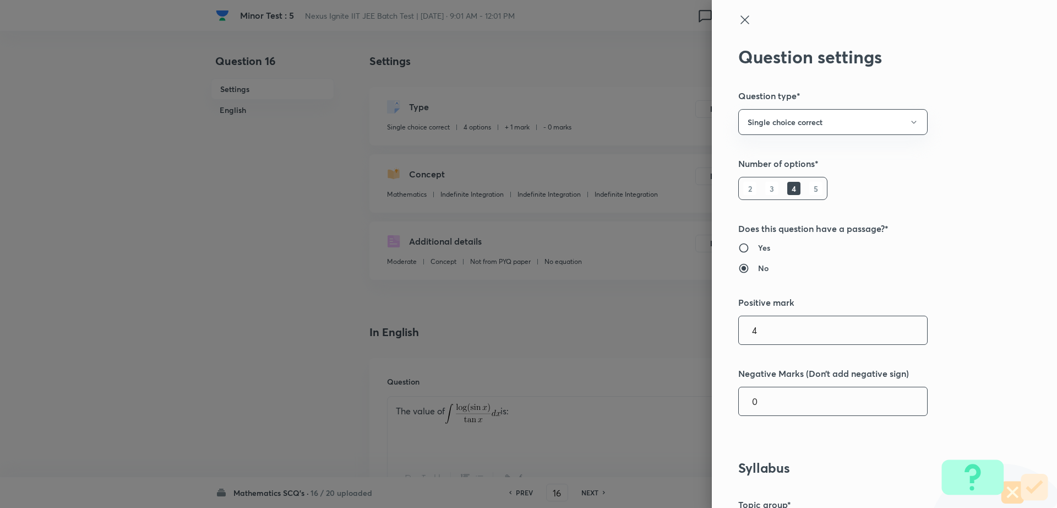
type input "4"
click at [765, 401] on input "0" at bounding box center [833, 401] width 188 height 28
type input "1"
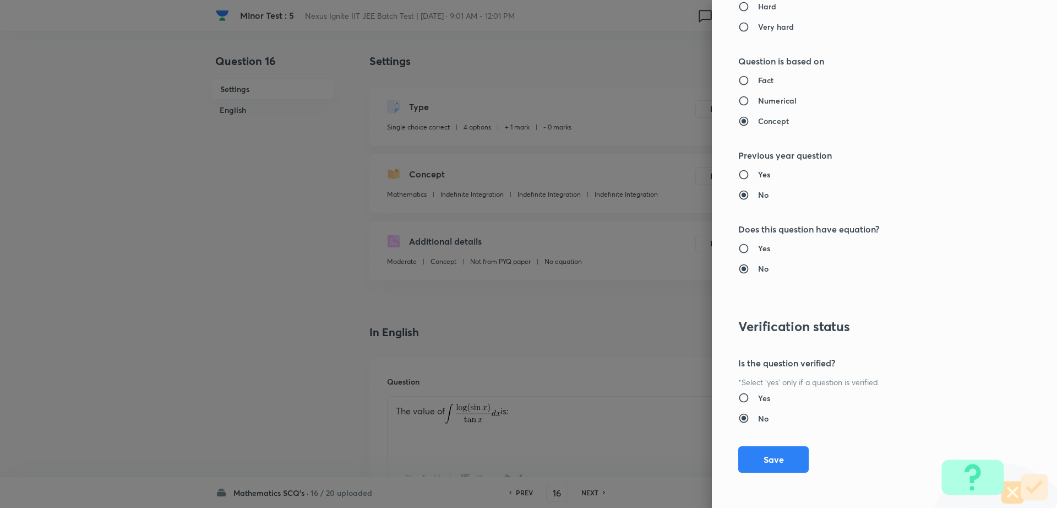
click at [725, 458] on div "Question settings Question type* Single choice correct Number of options* 2 3 4…" at bounding box center [884, 254] width 345 height 508
click at [754, 458] on button "Save" at bounding box center [773, 458] width 70 height 26
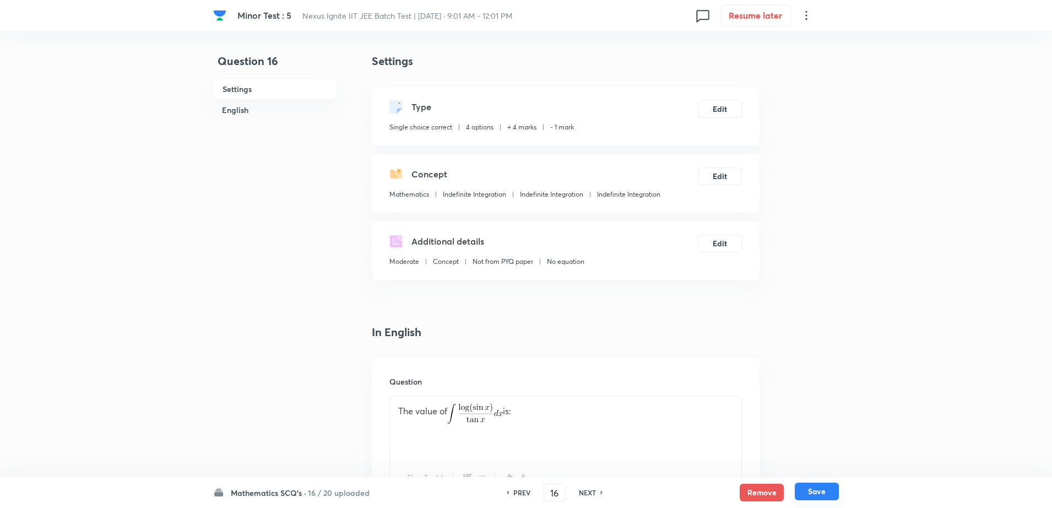
click at [806, 497] on button "Save" at bounding box center [817, 491] width 44 height 18
type input "17"
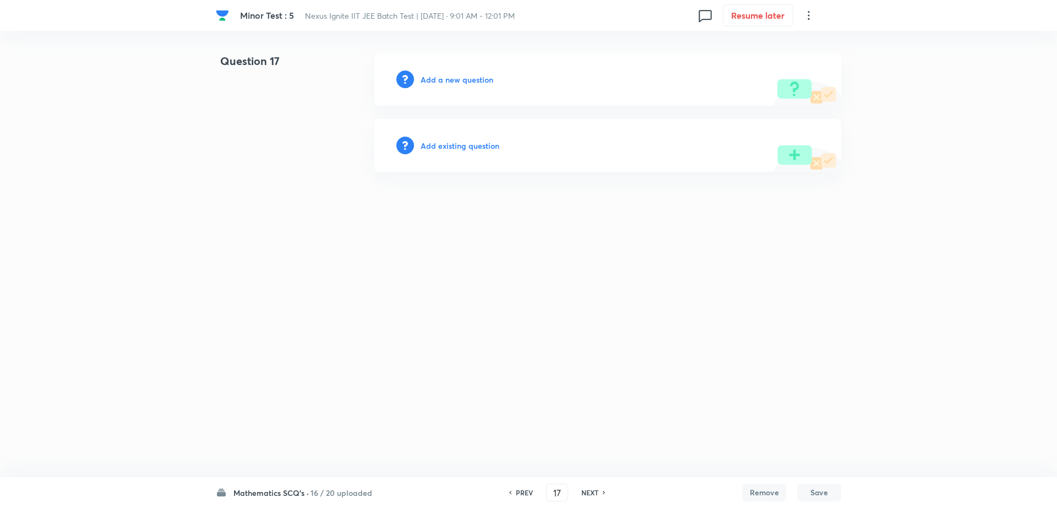
click at [454, 146] on h6 "Add existing question" at bounding box center [460, 146] width 79 height 12
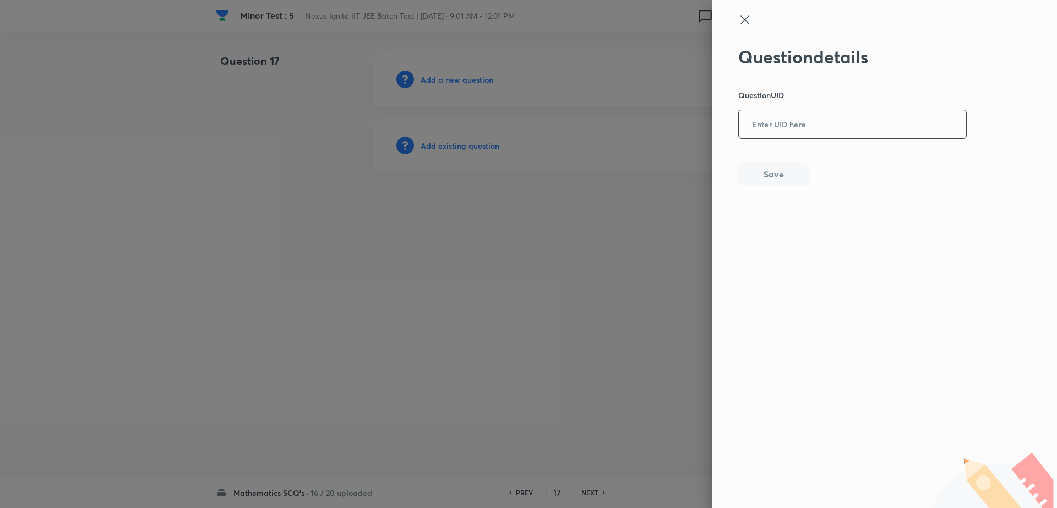
click at [852, 113] on input "text" at bounding box center [852, 124] width 227 height 27
paste input "I4SKK"
type input "I4SKK"
click at [781, 168] on button "Save" at bounding box center [773, 173] width 70 height 22
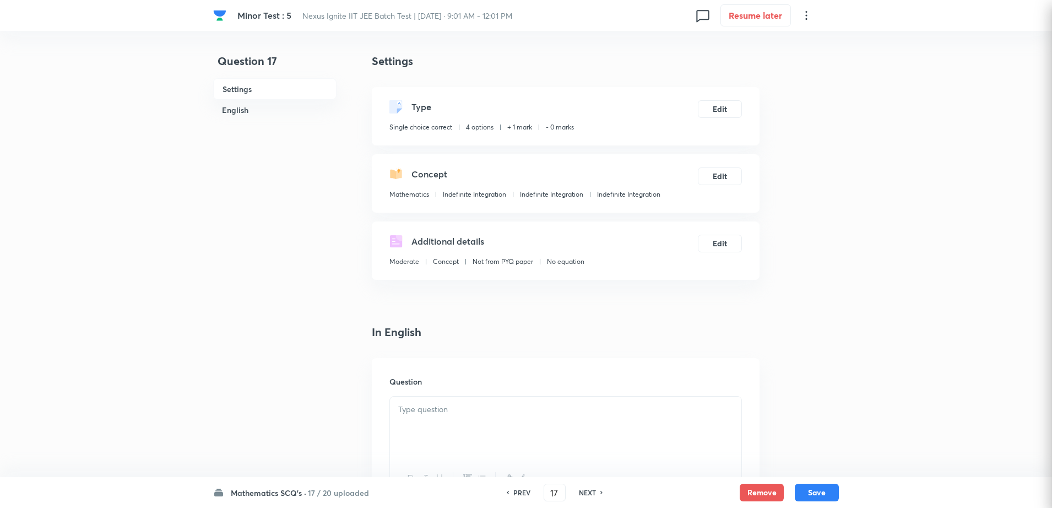
checkbox input "true"
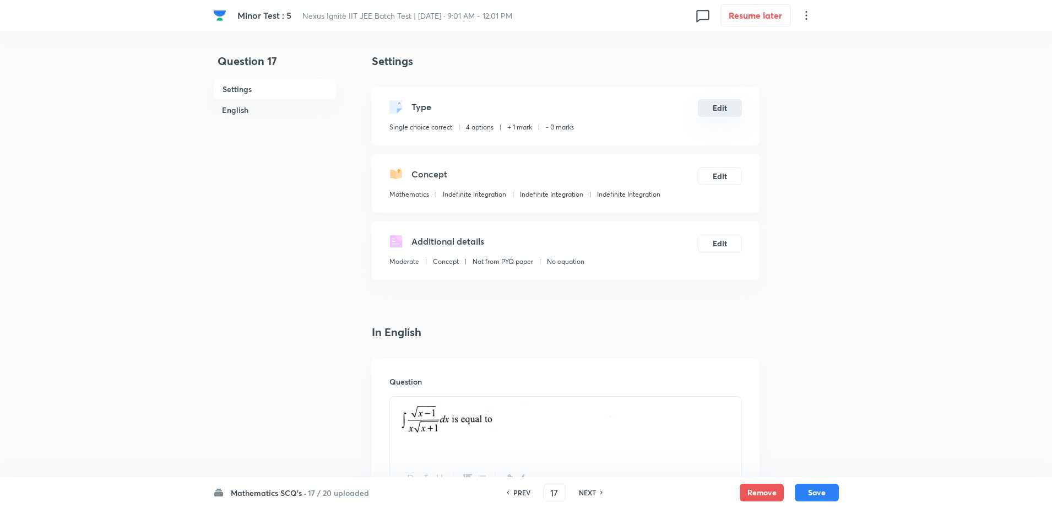
click at [714, 110] on button "Edit" at bounding box center [720, 108] width 44 height 18
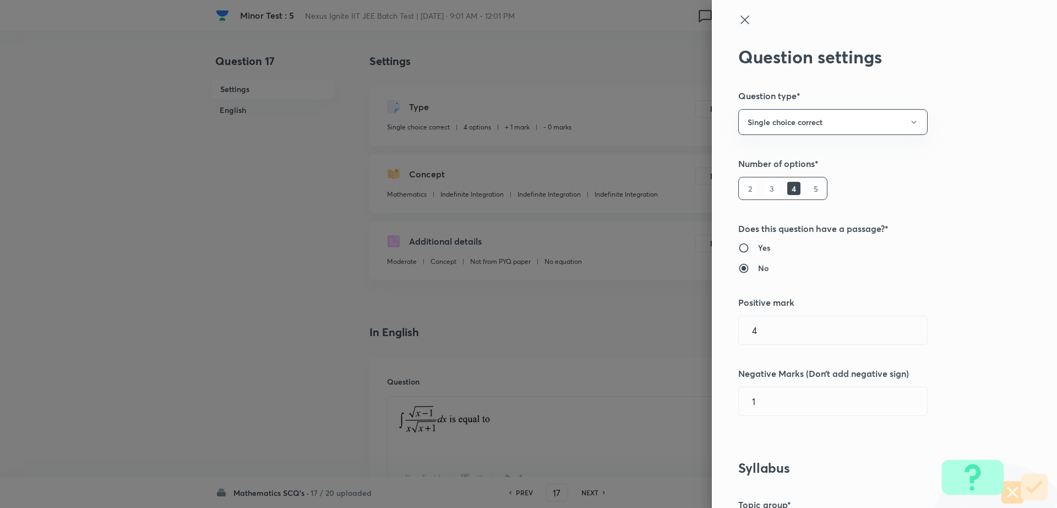
type input "1"
type input "0"
click at [769, 334] on input "1" at bounding box center [833, 330] width 188 height 28
type input "4"
click at [763, 398] on input "0" at bounding box center [833, 401] width 188 height 28
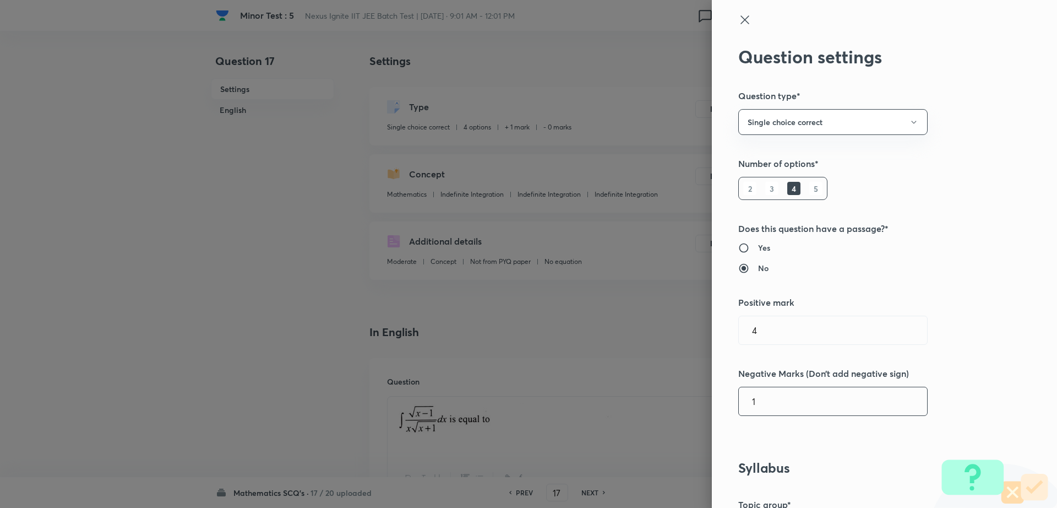
type input "1"
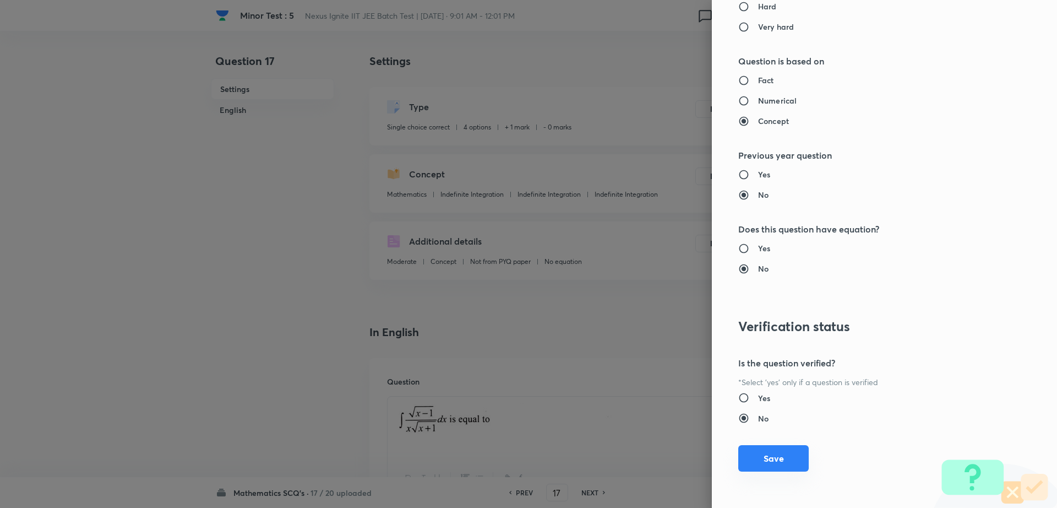
click at [763, 464] on button "Save" at bounding box center [773, 458] width 70 height 26
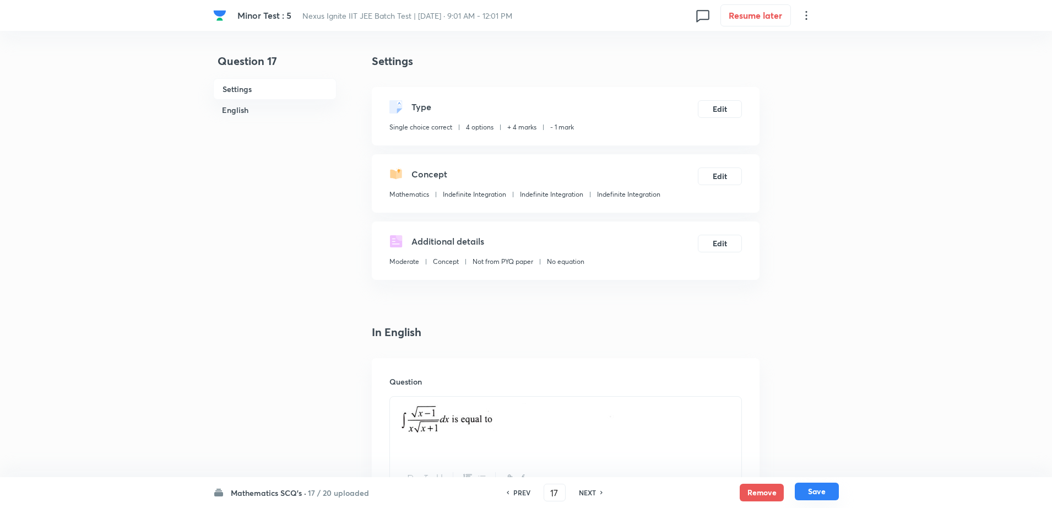
click at [810, 492] on button "Save" at bounding box center [817, 491] width 44 height 18
type input "18"
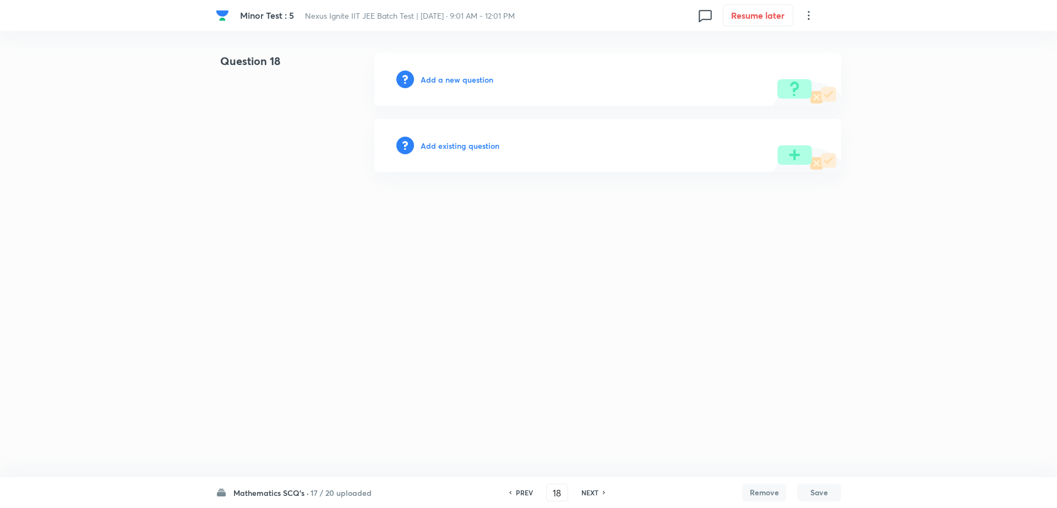
click at [486, 144] on h6 "Add existing question" at bounding box center [460, 146] width 79 height 12
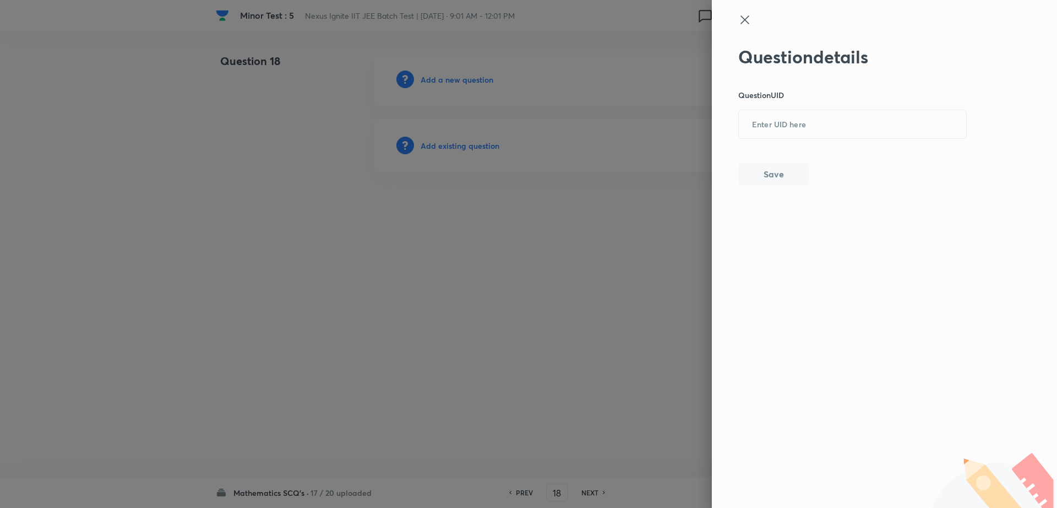
click at [807, 92] on p "Question UID" at bounding box center [852, 95] width 229 height 12
click at [782, 121] on input "text" at bounding box center [852, 124] width 227 height 27
paste input "JNCCN"
type input "JNCCN"
click at [752, 188] on div "Question details Question UID JNCCN ​ Save" at bounding box center [884, 254] width 345 height 508
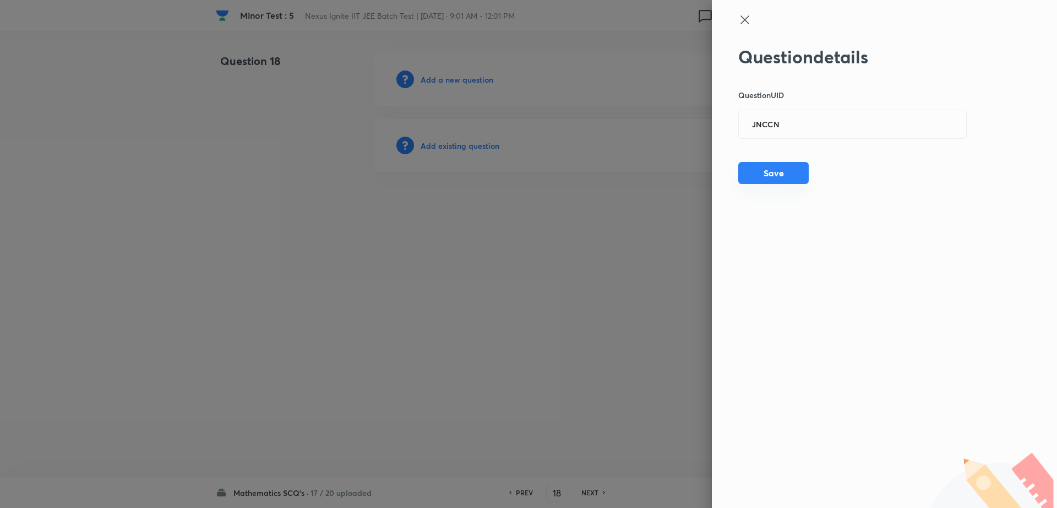
click at [753, 167] on button "Save" at bounding box center [773, 173] width 70 height 22
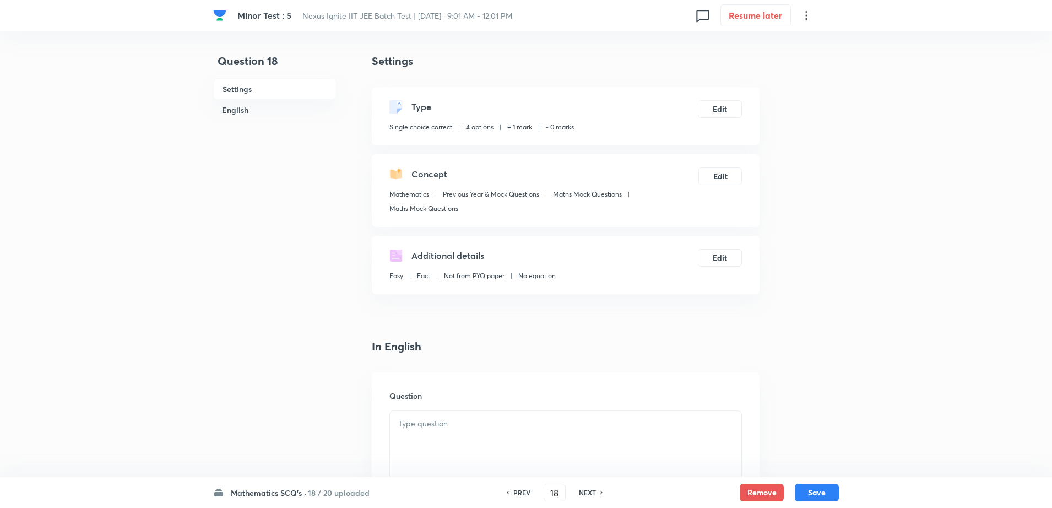
checkbox input "true"
click at [714, 104] on button "Edit" at bounding box center [720, 108] width 44 height 18
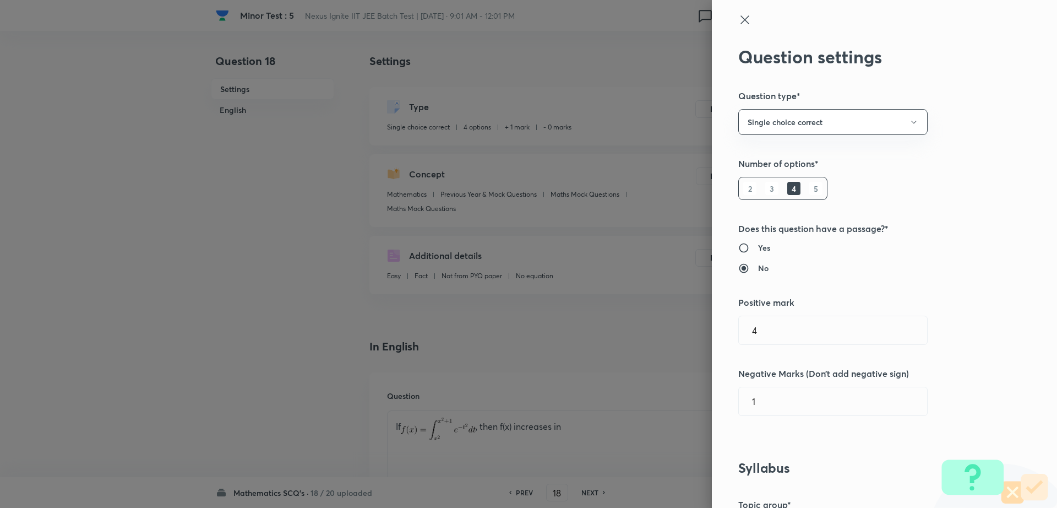
type input "1"
type input "0"
type input "Previous Year & Mock Questions"
type input "Maths Mock Questions"
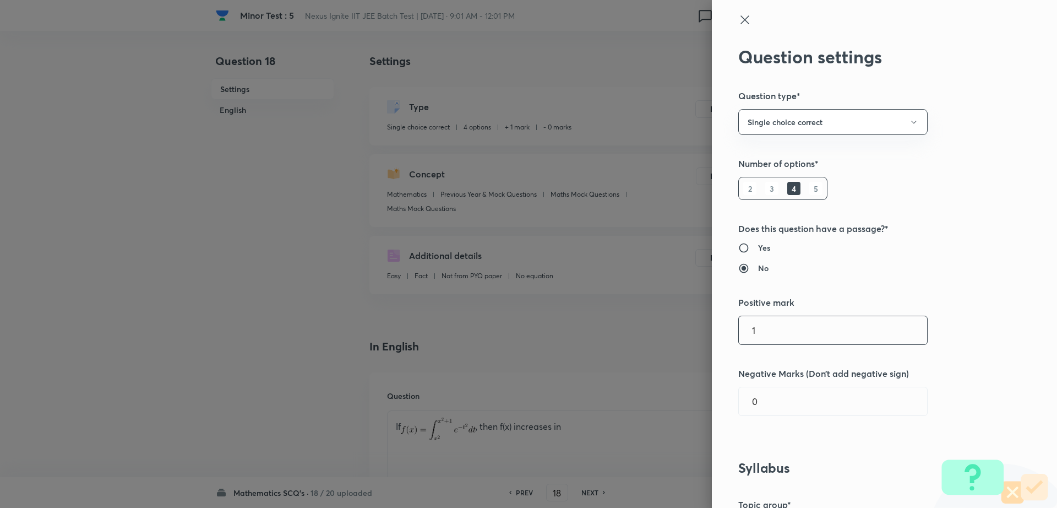
click at [761, 330] on input "1" at bounding box center [833, 330] width 188 height 28
type input "4"
click at [764, 404] on input "0" at bounding box center [833, 401] width 188 height 28
type input "1"
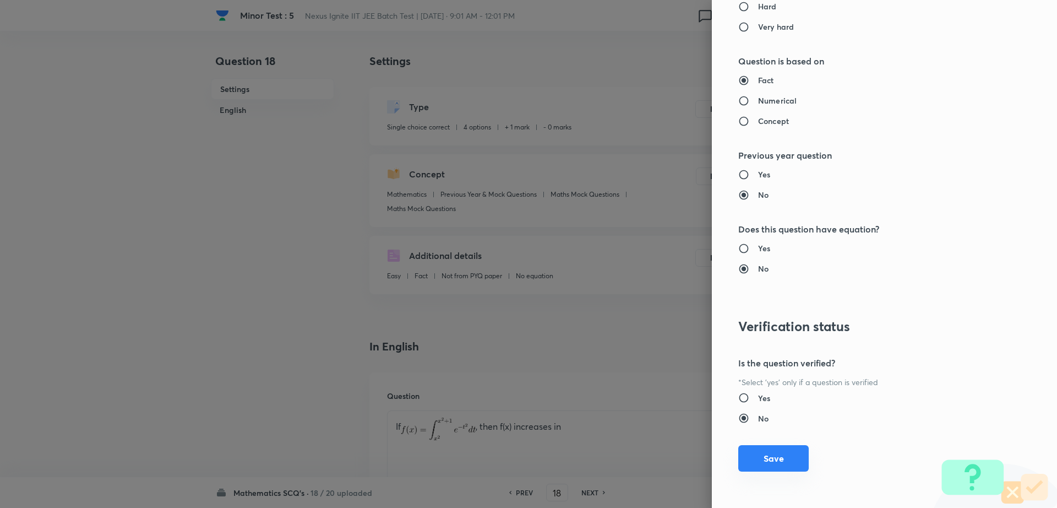
click at [774, 449] on button "Save" at bounding box center [773, 458] width 70 height 26
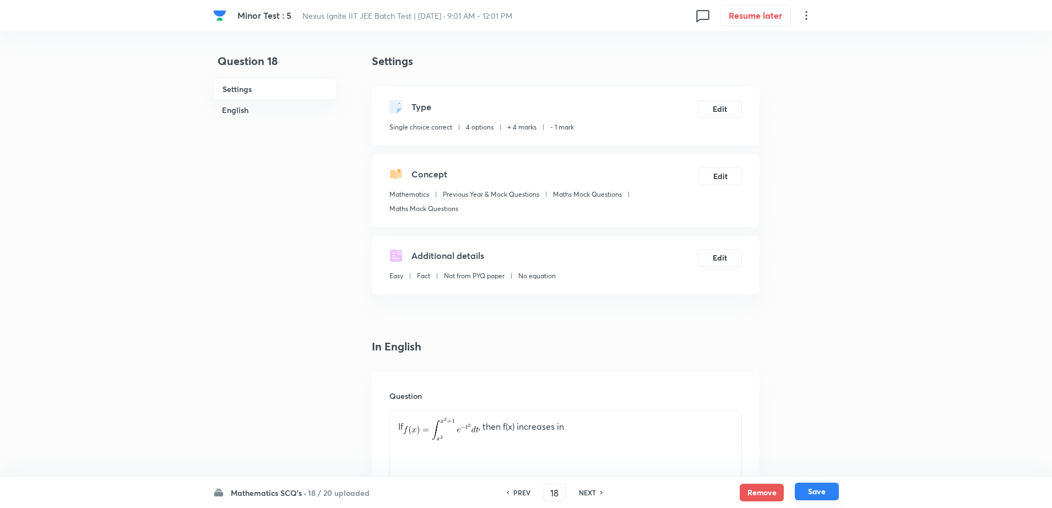
click at [813, 489] on button "Save" at bounding box center [817, 491] width 44 height 18
type input "19"
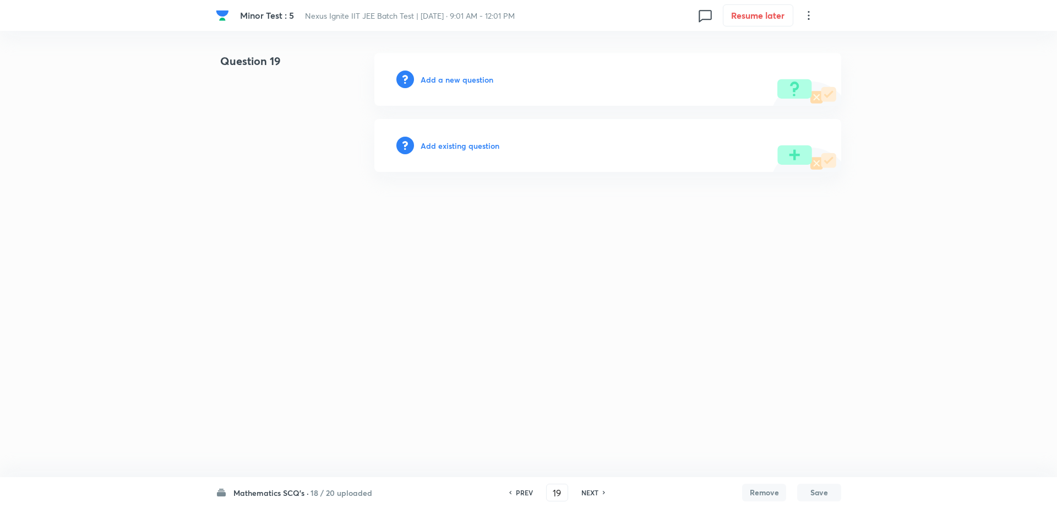
click at [469, 151] on h6 "Add existing question" at bounding box center [460, 146] width 79 height 12
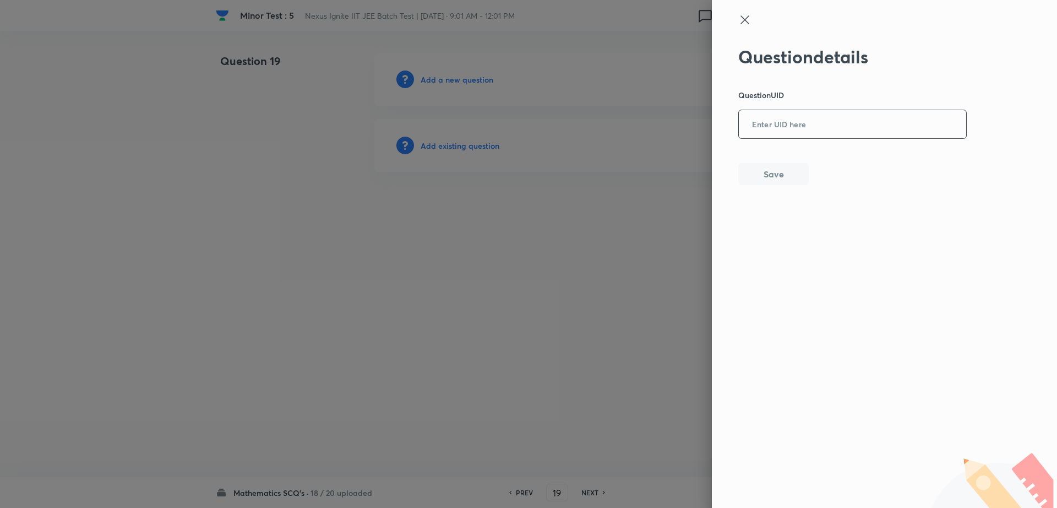
click at [772, 123] on input "text" at bounding box center [852, 124] width 227 height 27
paste input "UXKPC"
type input "UXKPC"
click at [764, 174] on button "Save" at bounding box center [773, 173] width 70 height 22
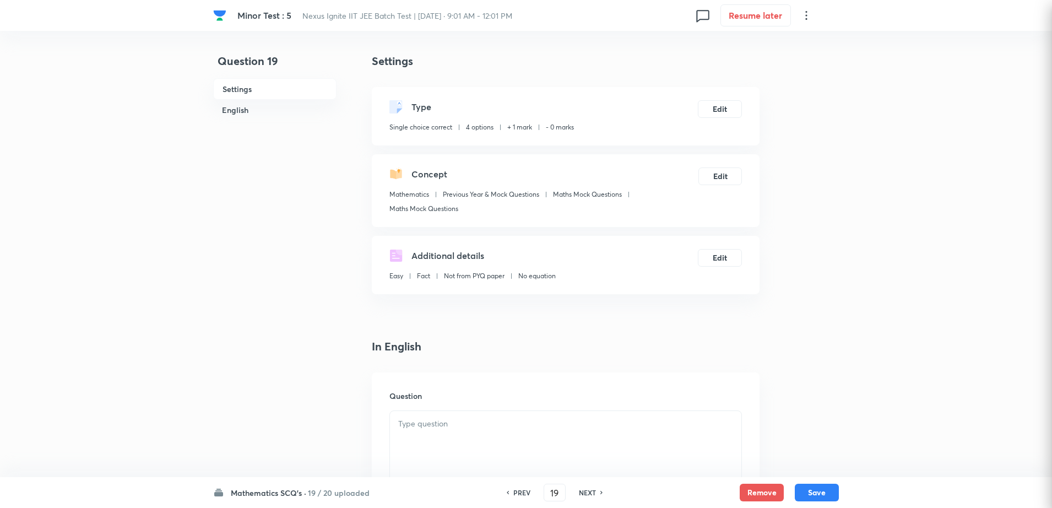
checkbox input "true"
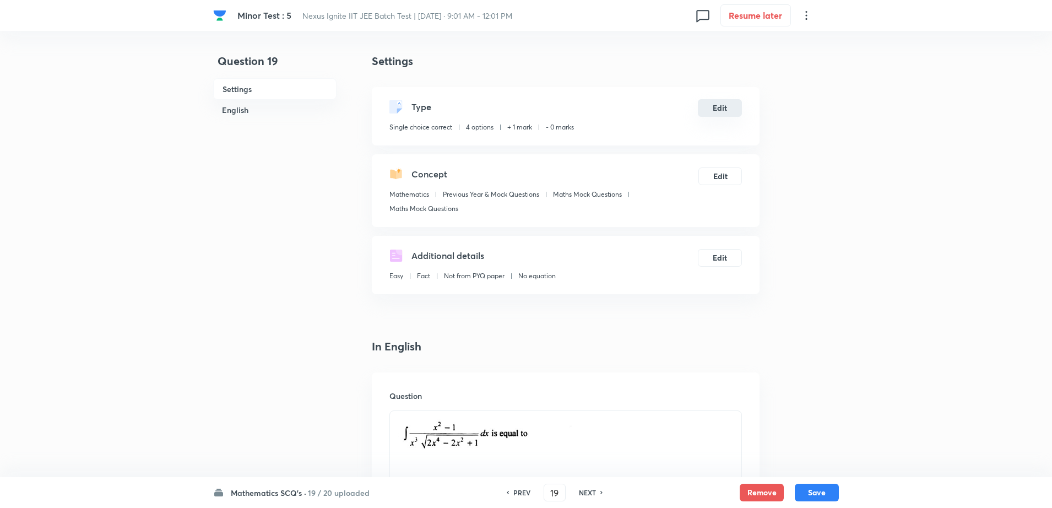
click at [713, 112] on button "Edit" at bounding box center [720, 108] width 44 height 18
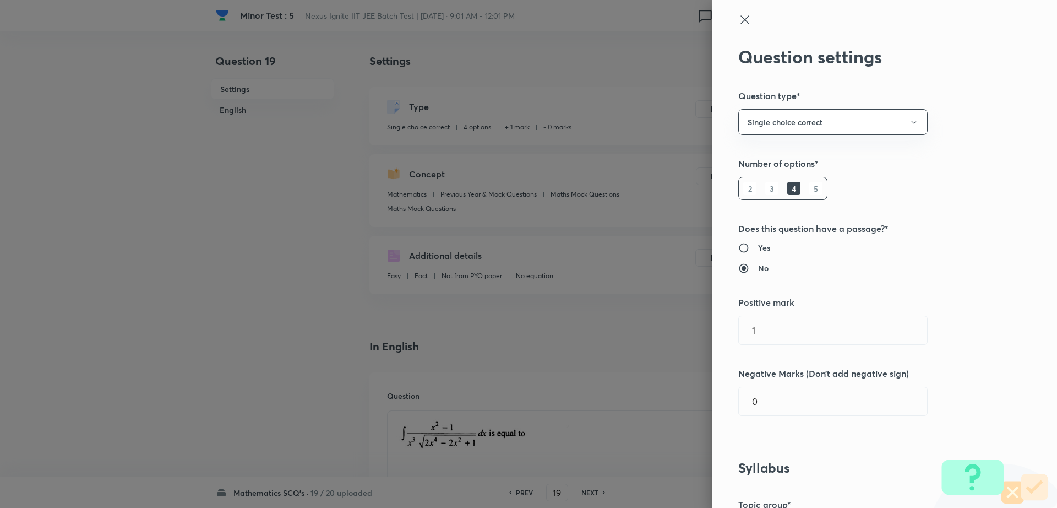
click at [770, 312] on div "Question settings Question type* Single choice correct Number of options* 2 3 4…" at bounding box center [884, 254] width 345 height 508
click at [770, 324] on input "1" at bounding box center [833, 330] width 188 height 28
type input "4"
click at [760, 409] on input "0" at bounding box center [833, 401] width 188 height 28
type input "1"
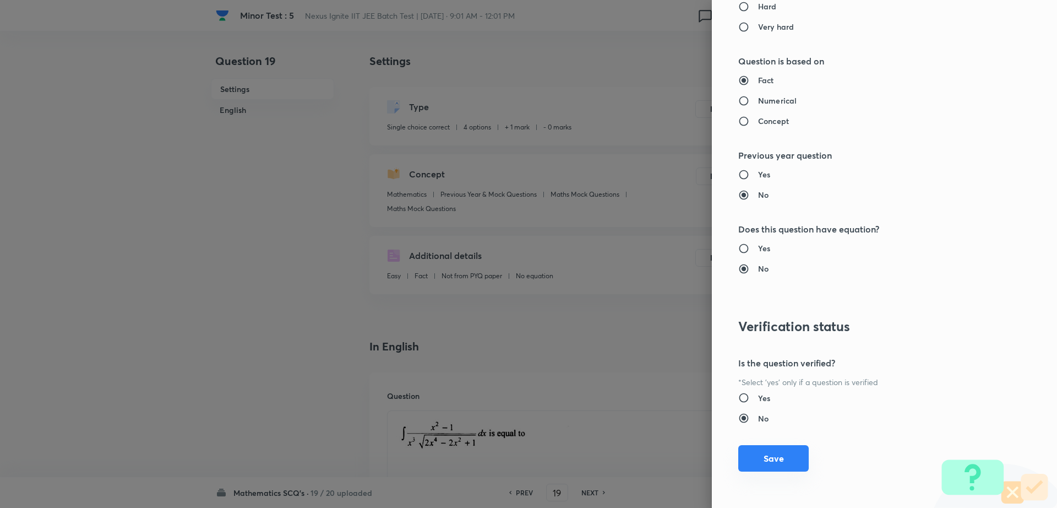
click at [748, 460] on button "Save" at bounding box center [773, 458] width 70 height 26
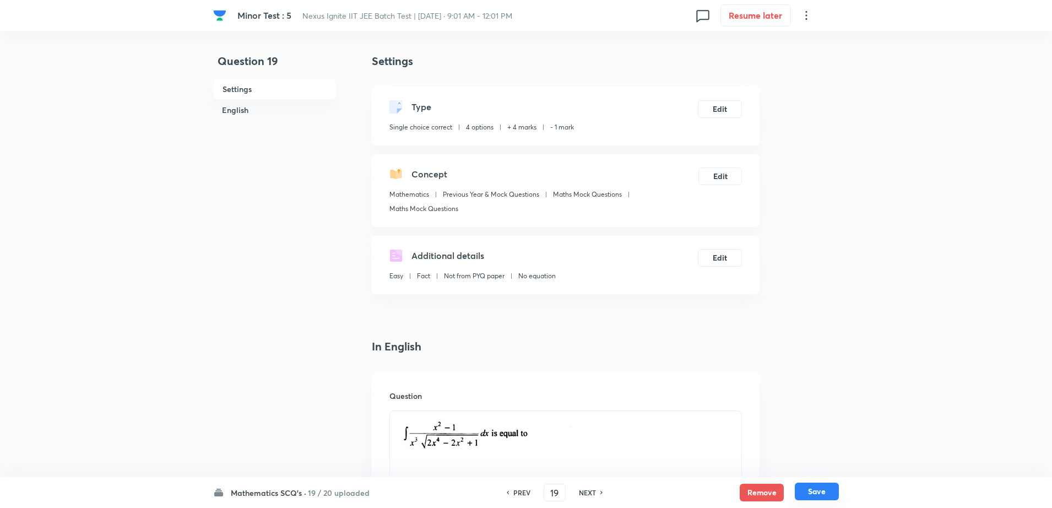
click at [813, 497] on button "Save" at bounding box center [817, 491] width 44 height 18
type input "20"
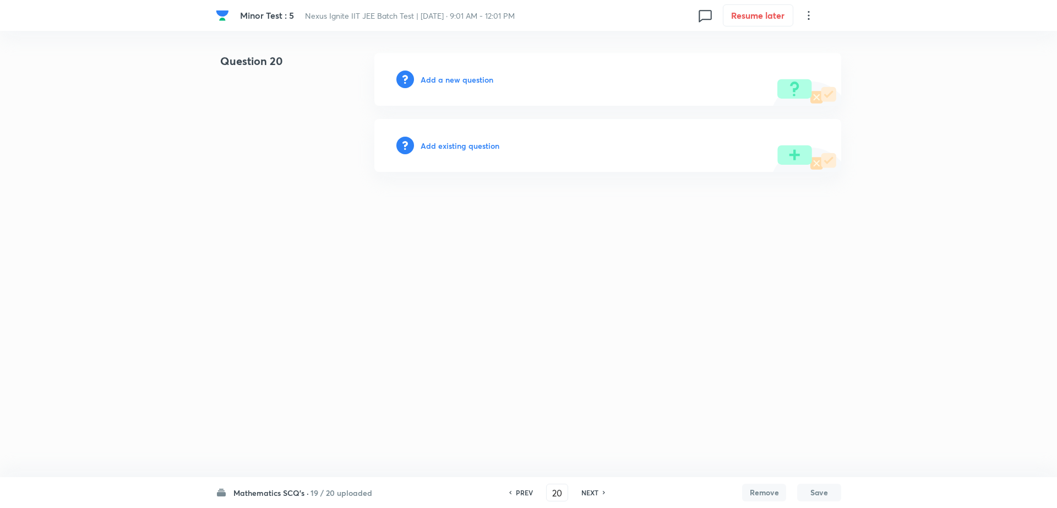
click at [486, 151] on div "Add existing question" at bounding box center [607, 145] width 467 height 53
click at [450, 150] on h6 "Add existing question" at bounding box center [460, 146] width 79 height 12
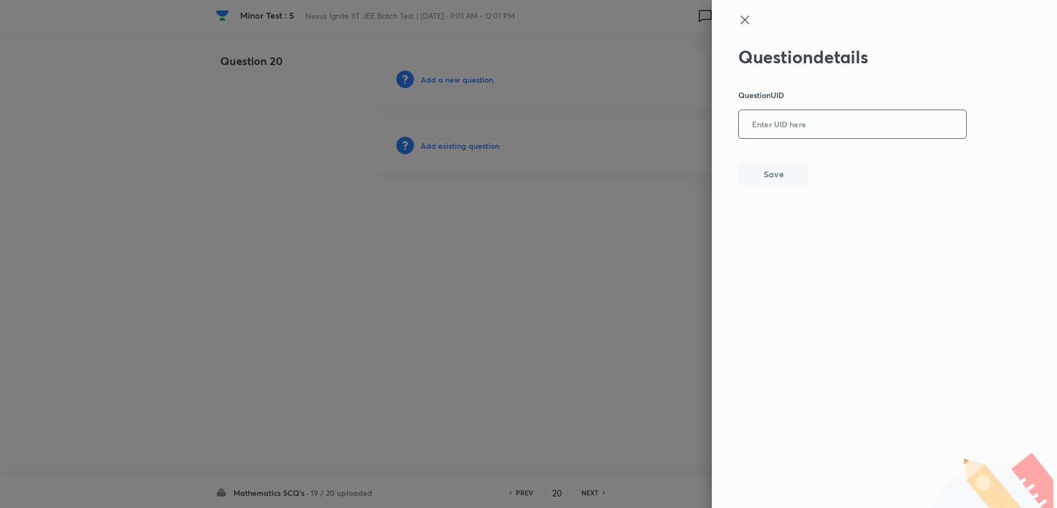
click at [802, 119] on input "text" at bounding box center [852, 124] width 227 height 27
paste input "P6IO7"
type input "P6IO7"
click at [752, 179] on button "Save" at bounding box center [773, 173] width 70 height 22
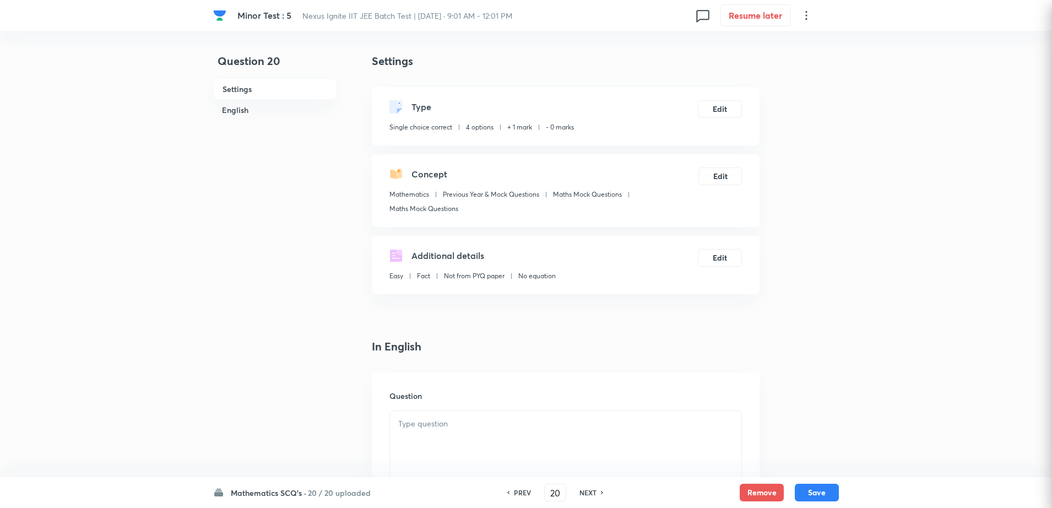
checkbox input "true"
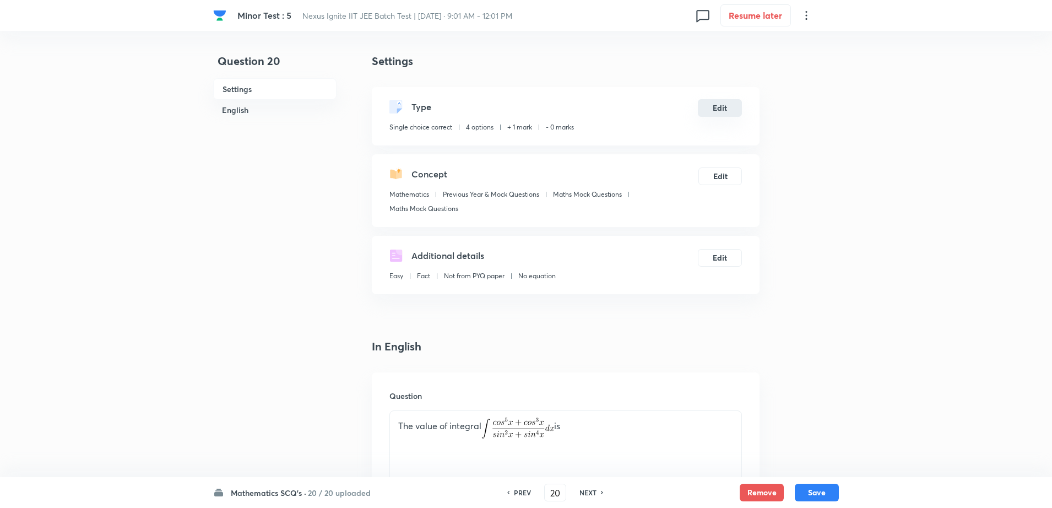
click at [714, 108] on button "Edit" at bounding box center [720, 108] width 44 height 18
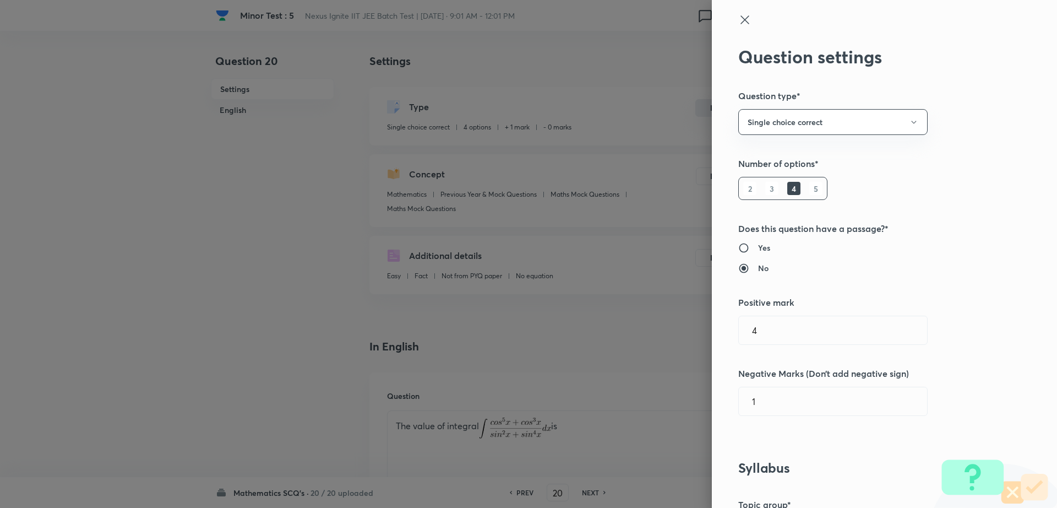
type input "1"
type input "0"
click at [760, 346] on div "Question settings Question type* Single choice correct Number of options* 2 3 4…" at bounding box center [884, 254] width 345 height 508
click at [795, 328] on input "1" at bounding box center [833, 330] width 188 height 28
type input "4"
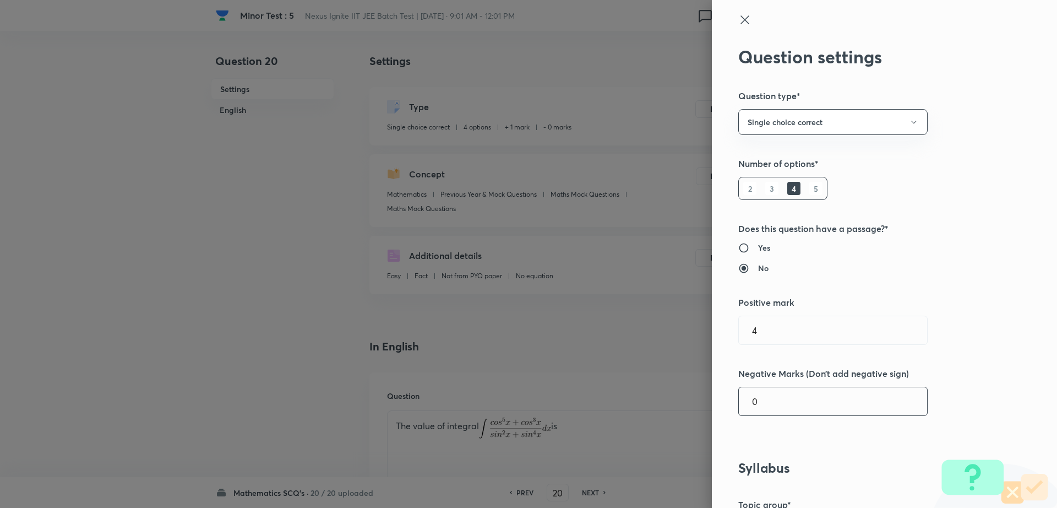
click at [769, 402] on input "0" at bounding box center [833, 401] width 188 height 28
type input "1"
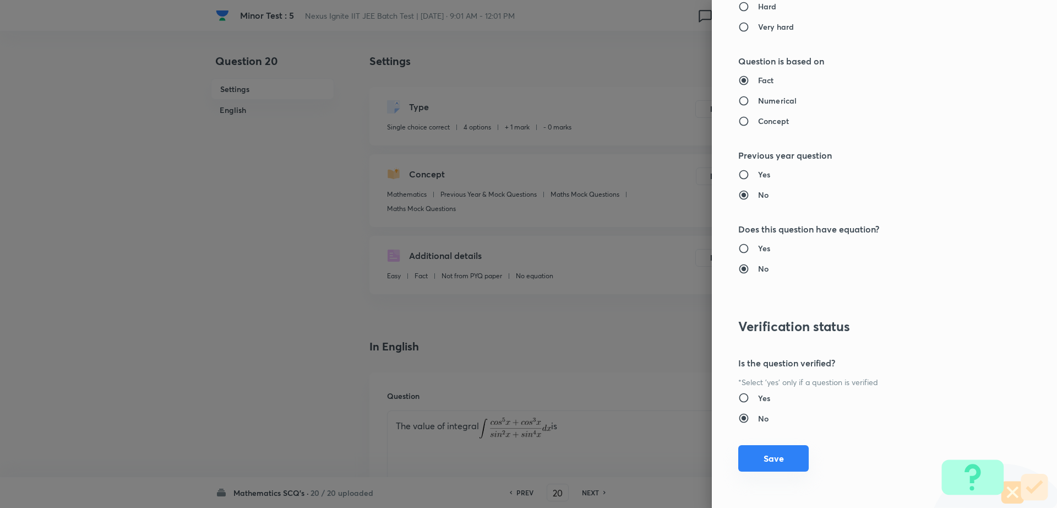
click at [766, 457] on button "Save" at bounding box center [773, 458] width 70 height 26
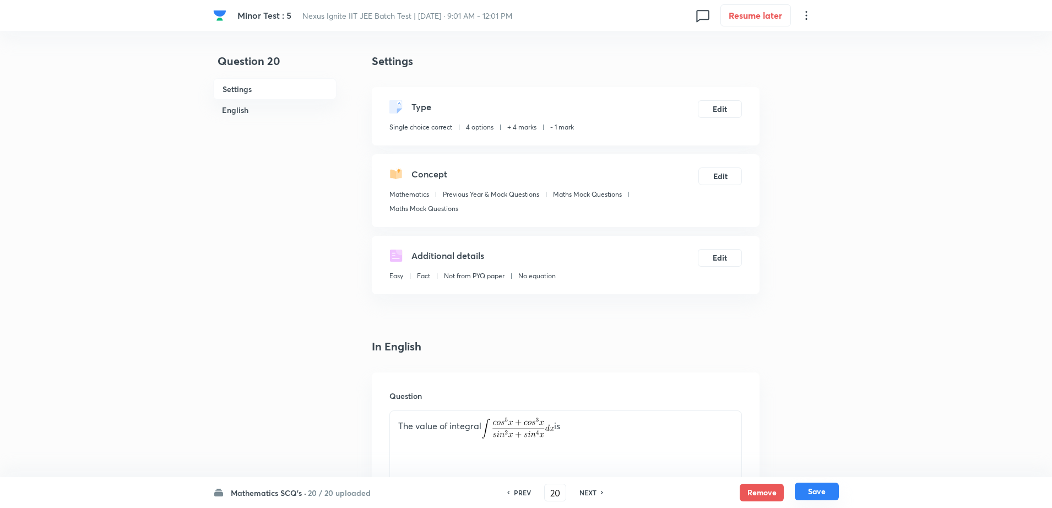
click at [824, 493] on button "Save" at bounding box center [817, 491] width 44 height 18
type input "21"
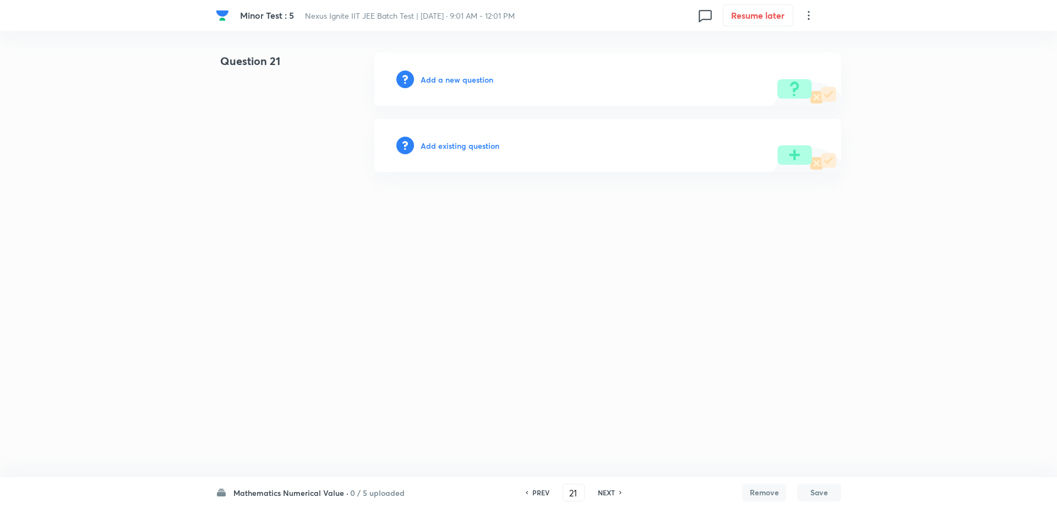
click at [474, 151] on h6 "Add existing question" at bounding box center [460, 146] width 79 height 12
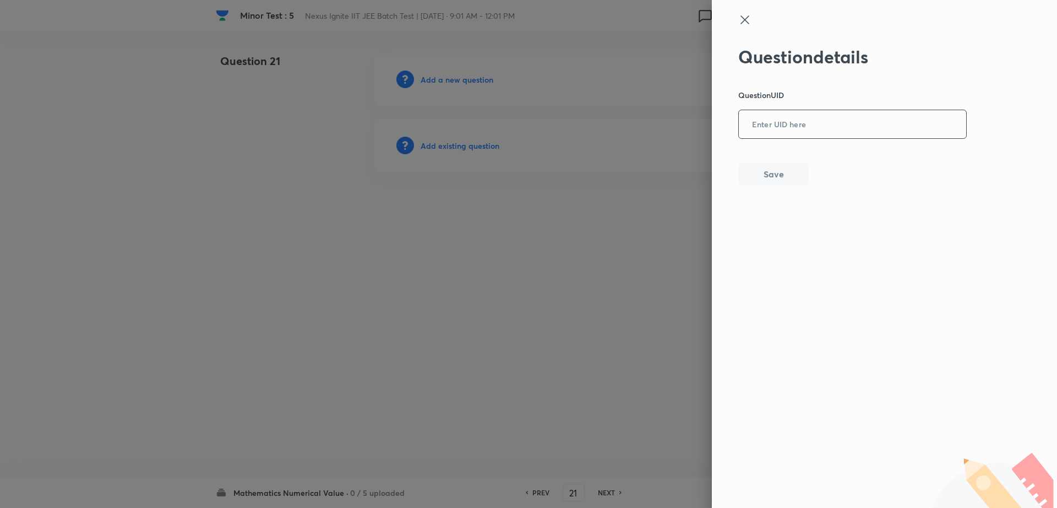
click at [788, 129] on input "text" at bounding box center [852, 124] width 227 height 27
paste input "3YD7Q"
type input "3YD7Q"
click at [775, 179] on button "Save" at bounding box center [773, 173] width 70 height 22
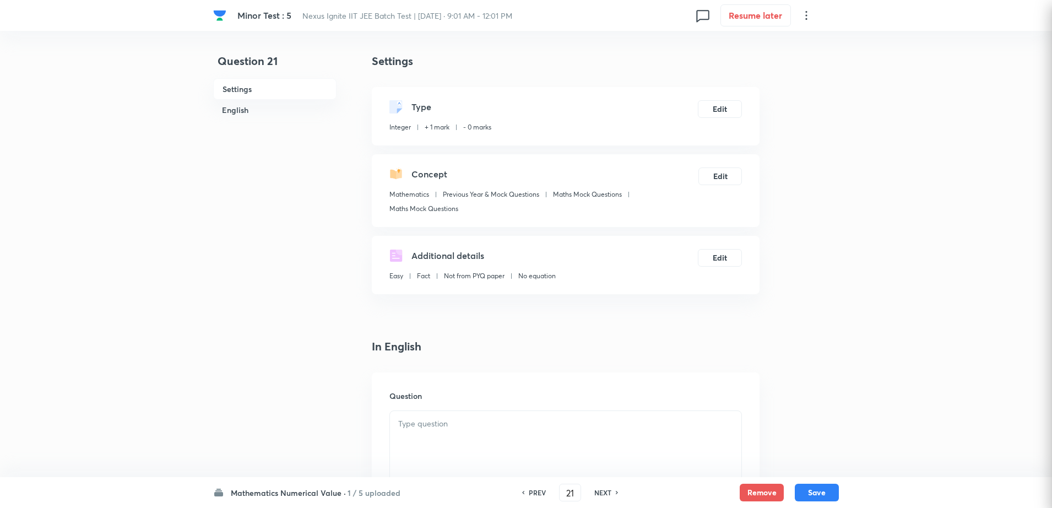
type input "5"
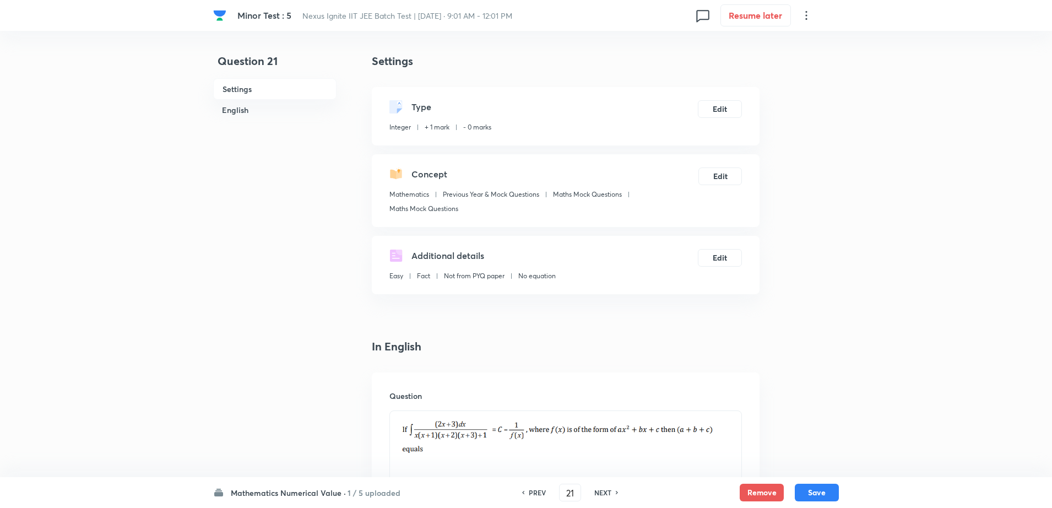
click at [715, 99] on div "Type Integer + 1 mark - 0 marks Edit" at bounding box center [566, 116] width 388 height 58
click at [720, 112] on button "Edit" at bounding box center [720, 108] width 44 height 18
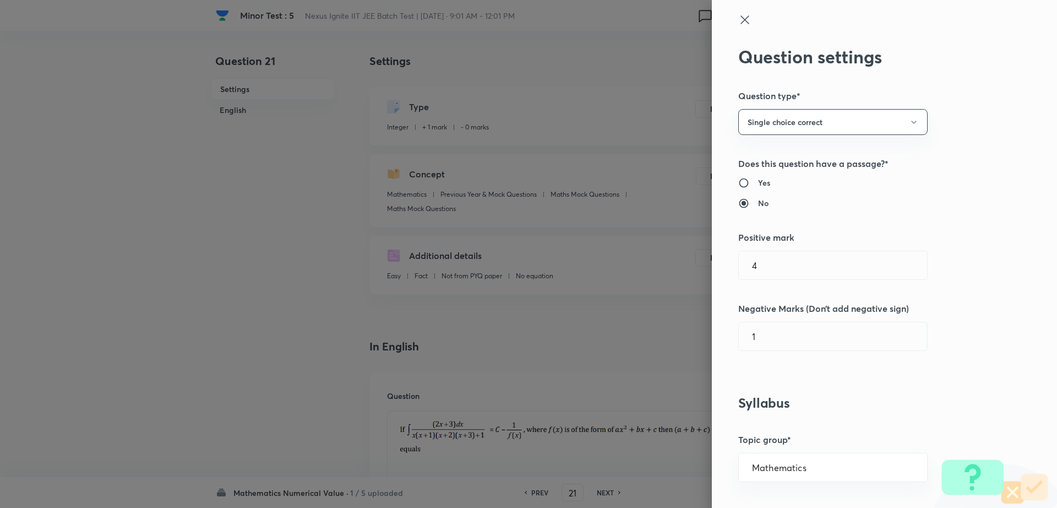
type input "1"
type input "0"
click at [791, 262] on input "1" at bounding box center [833, 265] width 188 height 28
type input "4"
click at [773, 336] on input "0" at bounding box center [833, 336] width 188 height 28
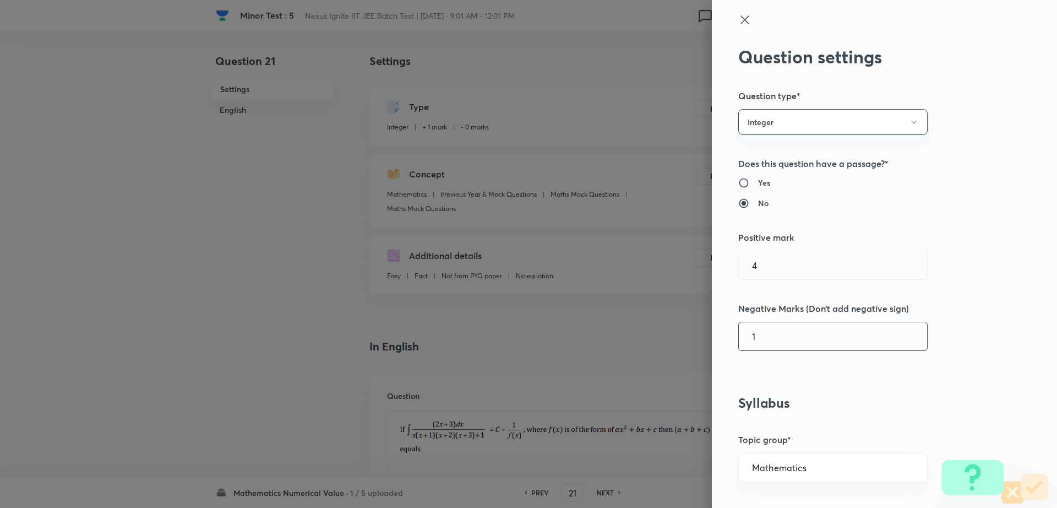
type input "1"
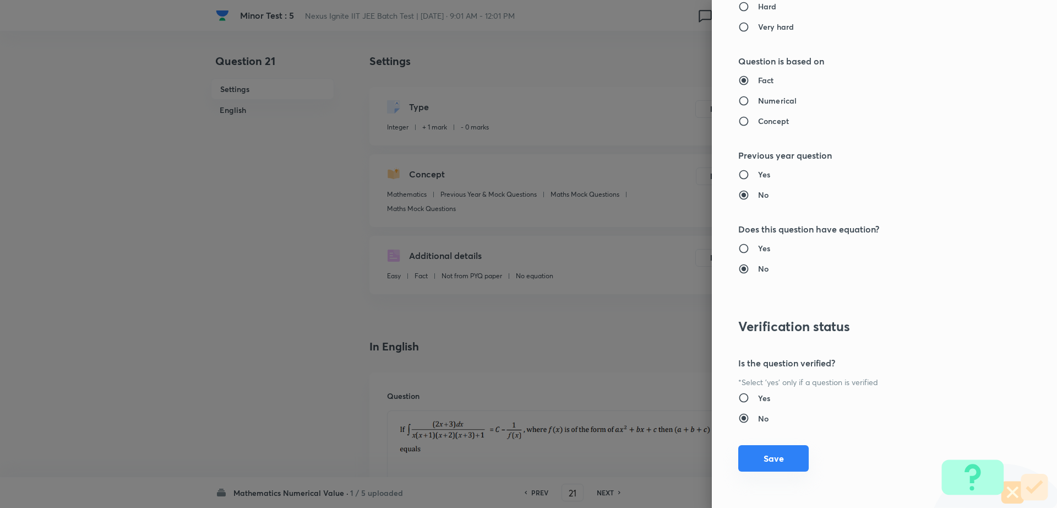
click at [771, 449] on button "Save" at bounding box center [773, 458] width 70 height 26
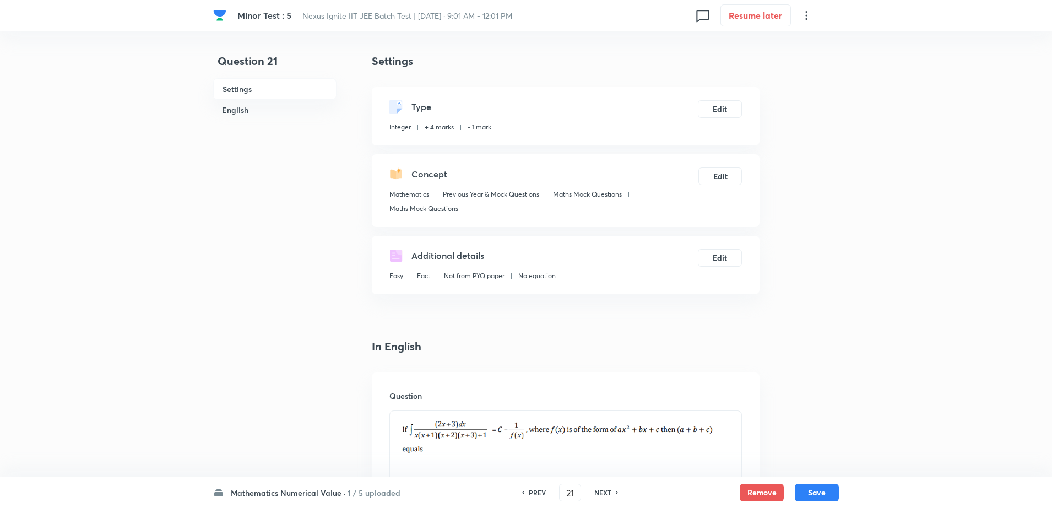
click at [806, 478] on div "Mathematics Numerical Value · 1 / 5 uploaded PREV 21 ​ NEXT Remove Save" at bounding box center [525, 492] width 625 height 31
click at [817, 496] on button "Save" at bounding box center [817, 491] width 44 height 18
type input "22"
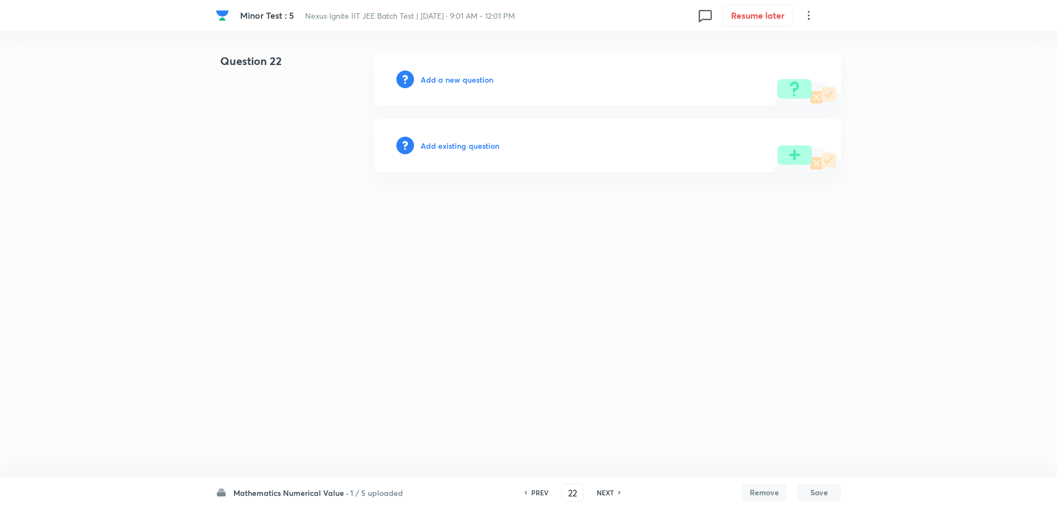
click at [475, 146] on h6 "Add existing question" at bounding box center [460, 146] width 79 height 12
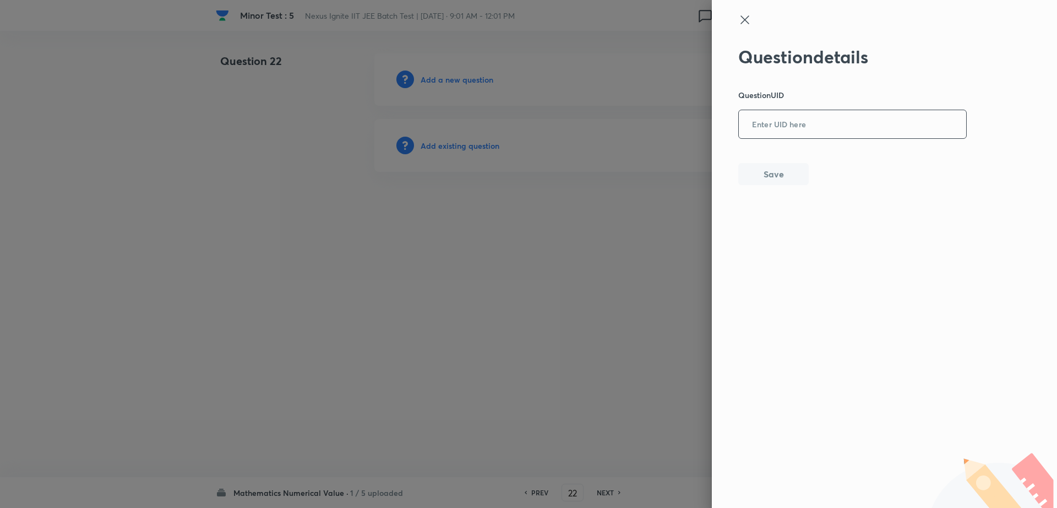
click at [855, 135] on input "text" at bounding box center [852, 124] width 227 height 27
paste input "PJRM7"
type input "PJRM7"
click at [778, 186] on div "Question details Question UID PJRM7 ​ Save" at bounding box center [884, 254] width 345 height 508
click at [763, 173] on button "Save" at bounding box center [773, 173] width 70 height 22
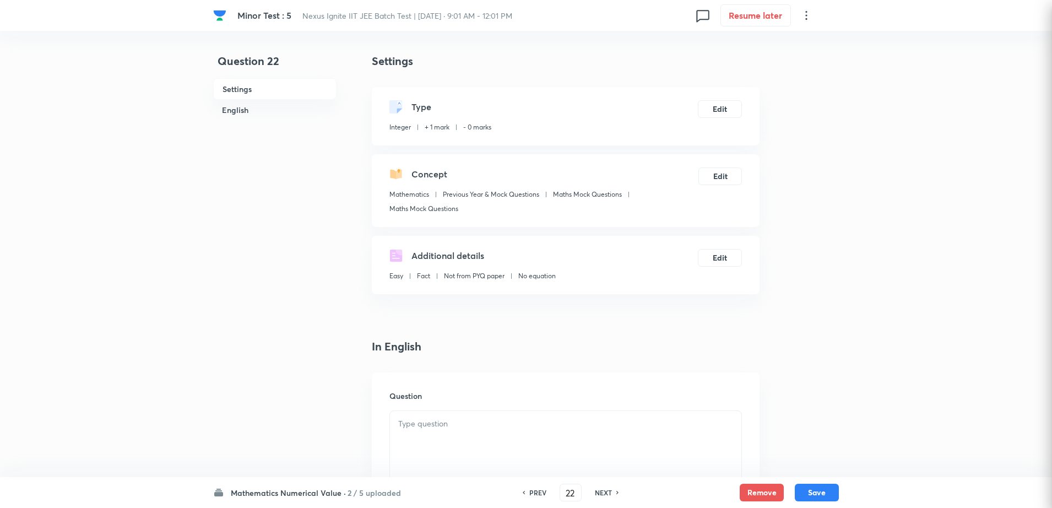
type input "2010"
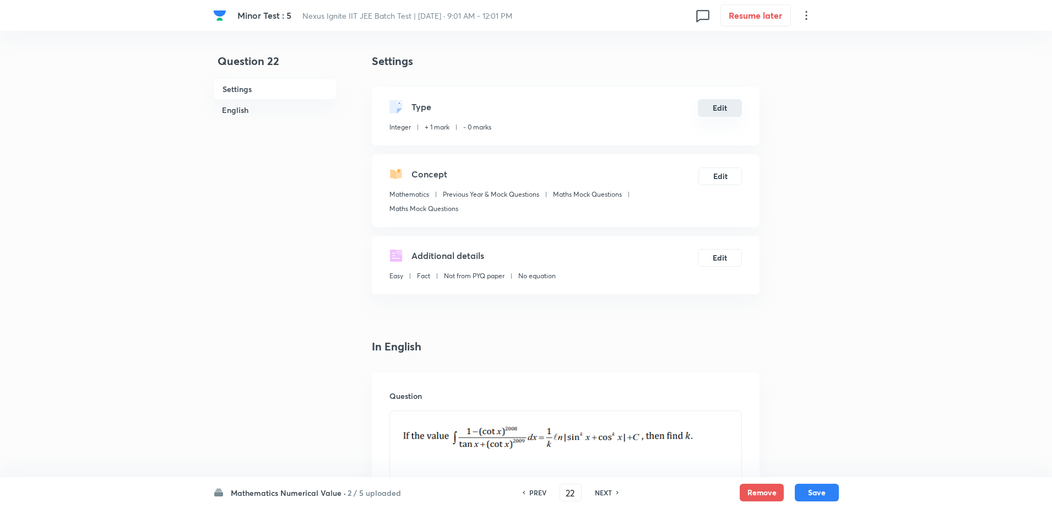
click at [712, 110] on button "Edit" at bounding box center [720, 108] width 44 height 18
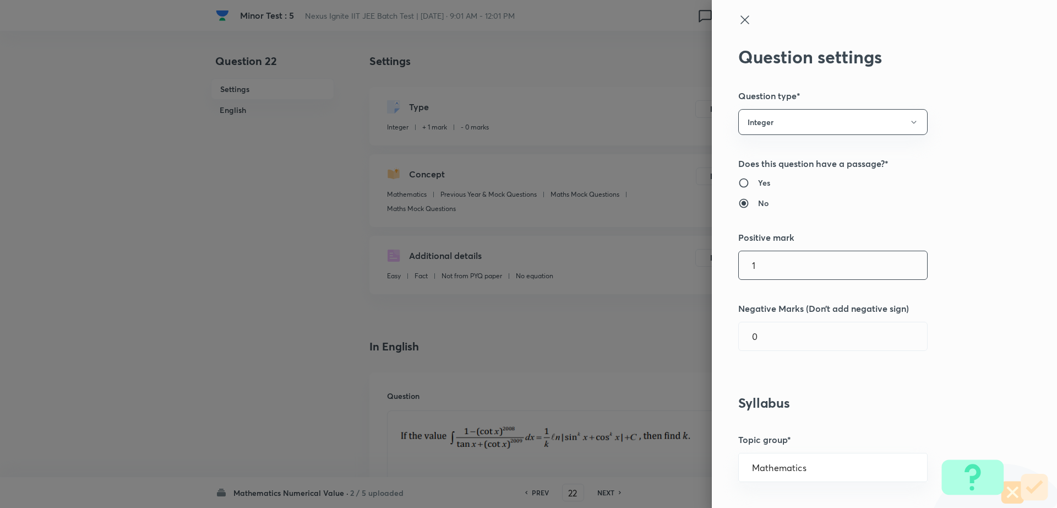
click at [769, 270] on input "1" at bounding box center [833, 265] width 188 height 28
type input "4"
click at [762, 346] on input "0" at bounding box center [833, 336] width 188 height 28
type input "1"
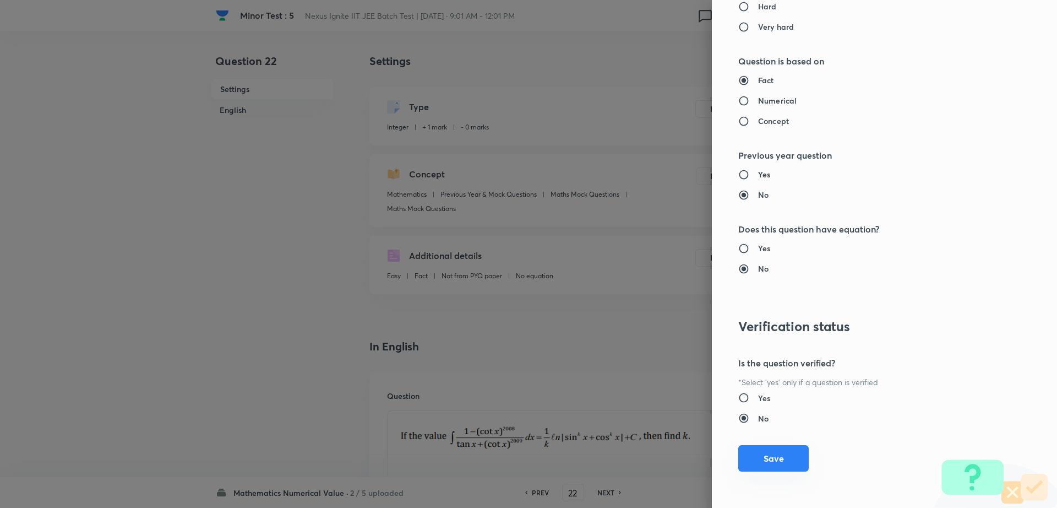
click at [777, 455] on button "Save" at bounding box center [773, 458] width 70 height 26
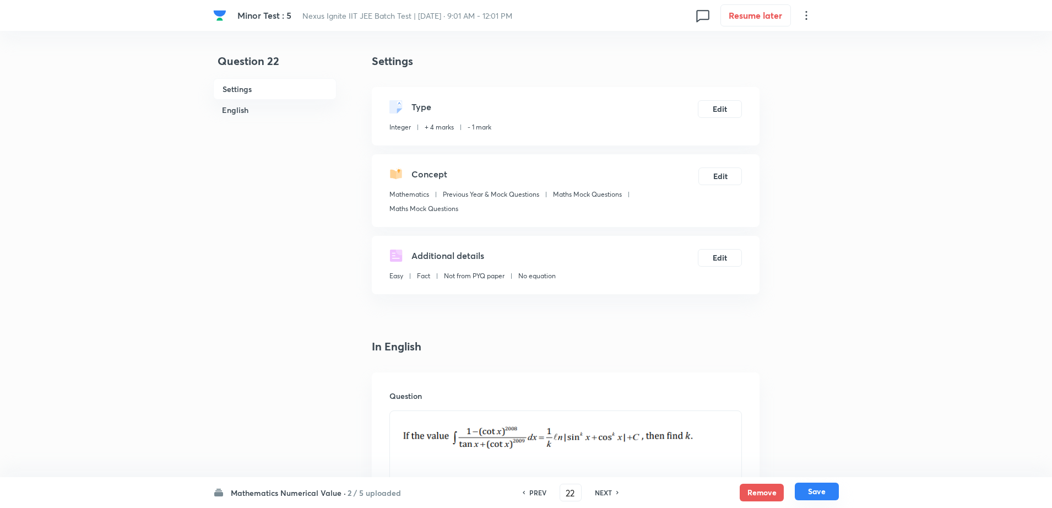
click at [809, 487] on button "Save" at bounding box center [817, 491] width 44 height 18
type input "23"
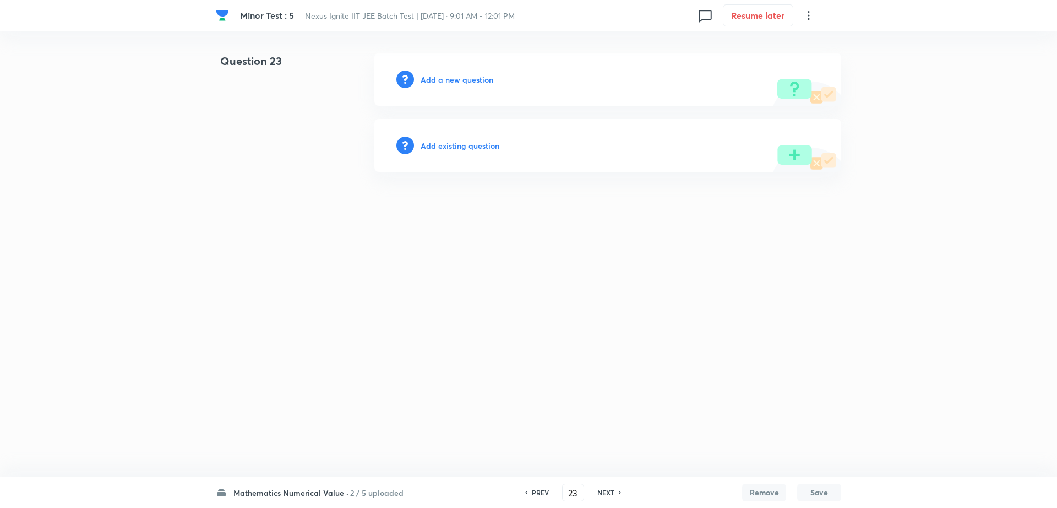
click at [471, 142] on h6 "Add existing question" at bounding box center [460, 146] width 79 height 12
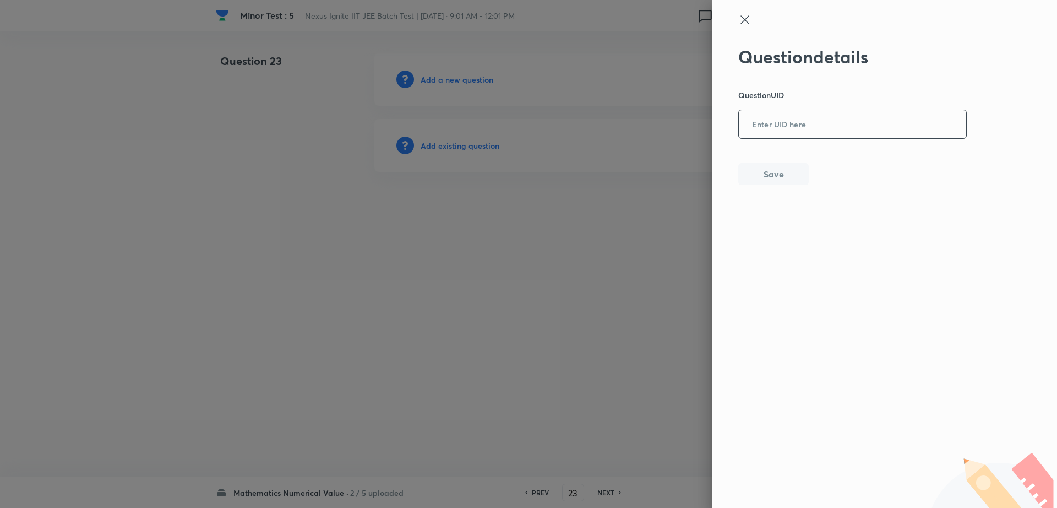
click at [859, 132] on input "text" at bounding box center [852, 124] width 227 height 27
paste input "G0HCW"
type input "G0HCW"
click at [751, 187] on div "Question details Question UID G0HCW ​ Save" at bounding box center [884, 254] width 345 height 508
click at [751, 176] on button "Save" at bounding box center [773, 173] width 70 height 22
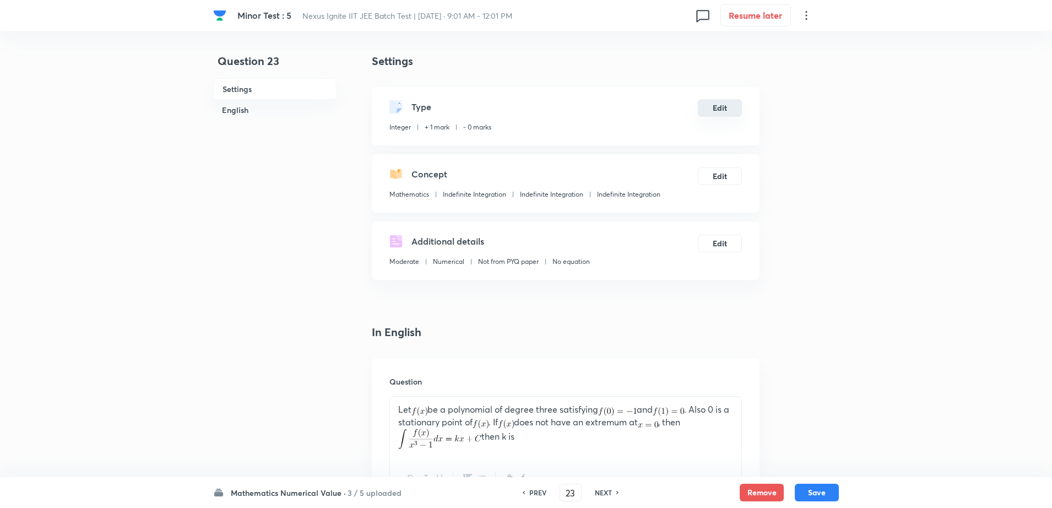
click at [731, 105] on button "Edit" at bounding box center [720, 108] width 44 height 18
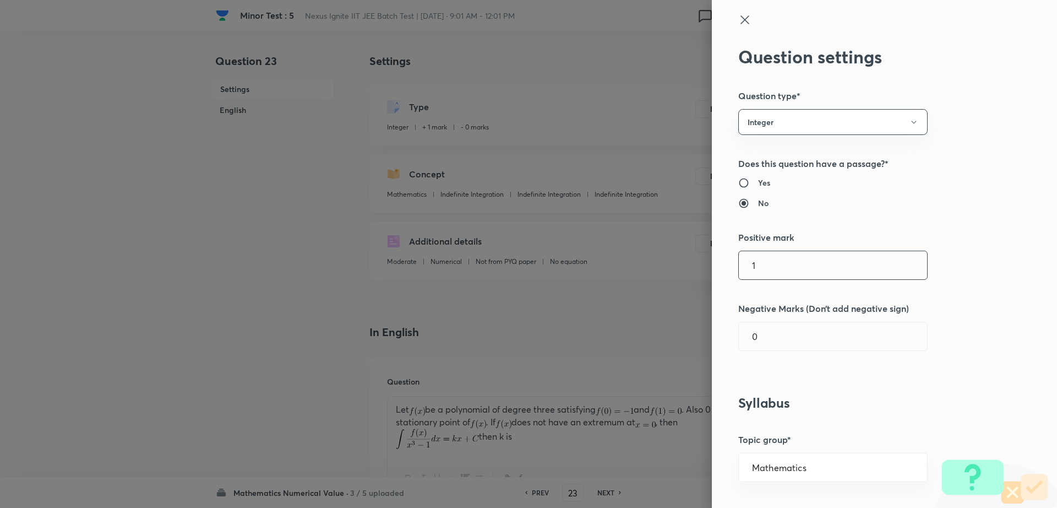
click at [766, 266] on input "1" at bounding box center [833, 265] width 188 height 28
click at [767, 339] on input "0" at bounding box center [833, 336] width 188 height 28
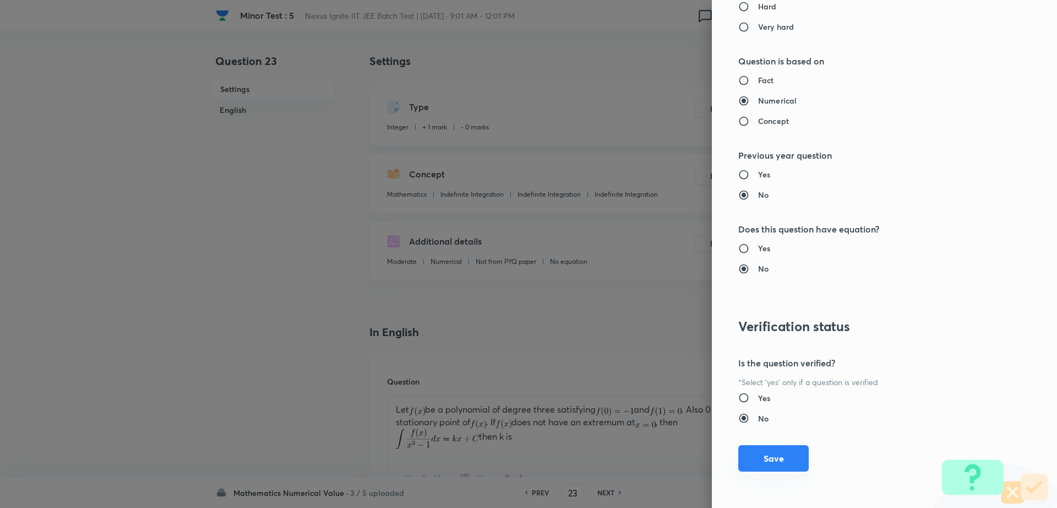
click at [758, 461] on button "Save" at bounding box center [773, 458] width 70 height 26
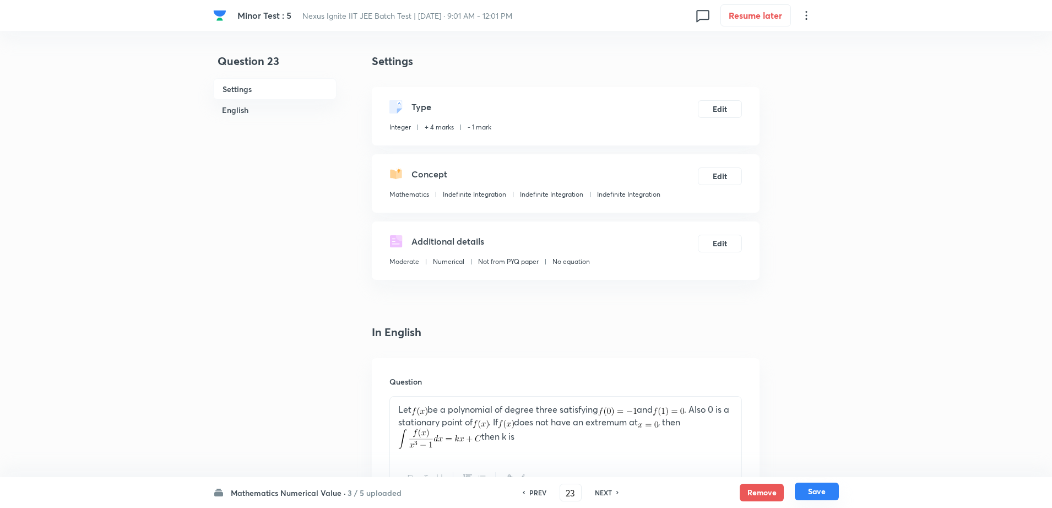
click at [808, 496] on button "Save" at bounding box center [817, 491] width 44 height 18
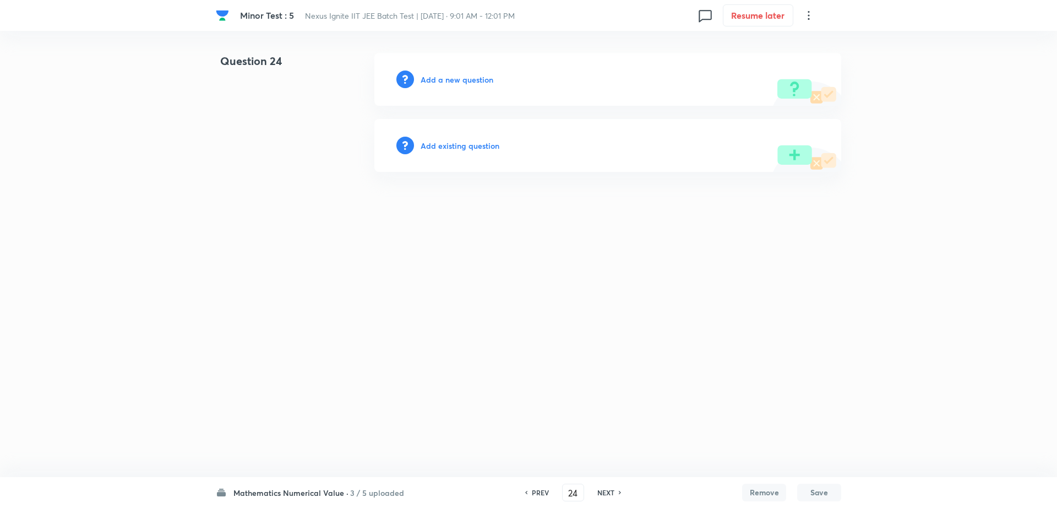
click at [470, 147] on h6 "Add existing question" at bounding box center [460, 146] width 79 height 12
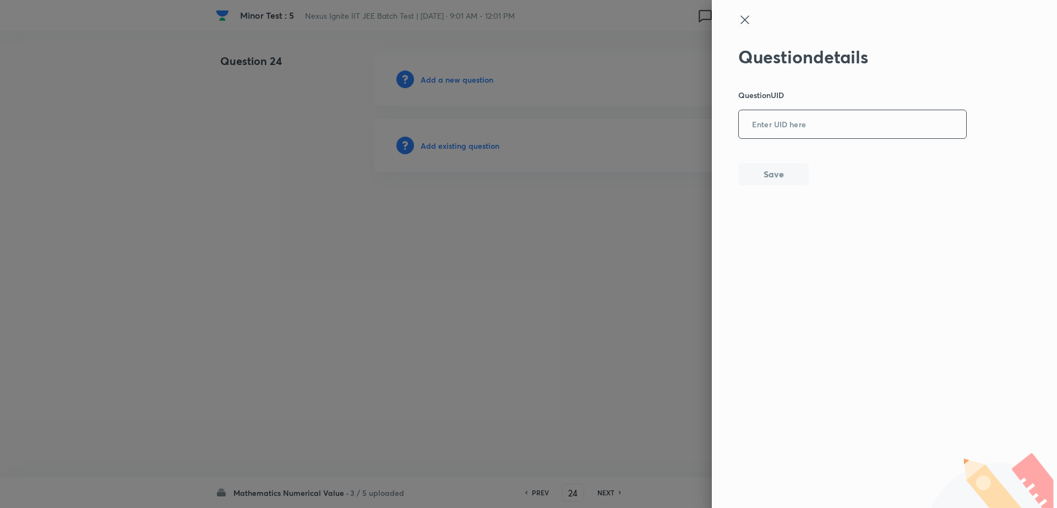
click at [844, 118] on input "text" at bounding box center [852, 124] width 227 height 27
paste input "A62ZQ"
click at [796, 172] on button "Save" at bounding box center [773, 173] width 70 height 22
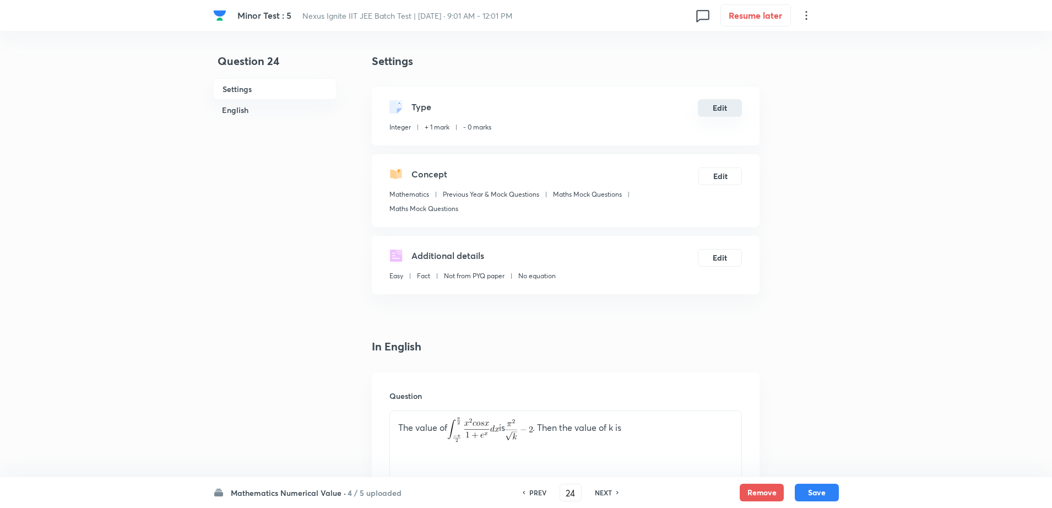
click at [723, 102] on button "Edit" at bounding box center [720, 108] width 44 height 18
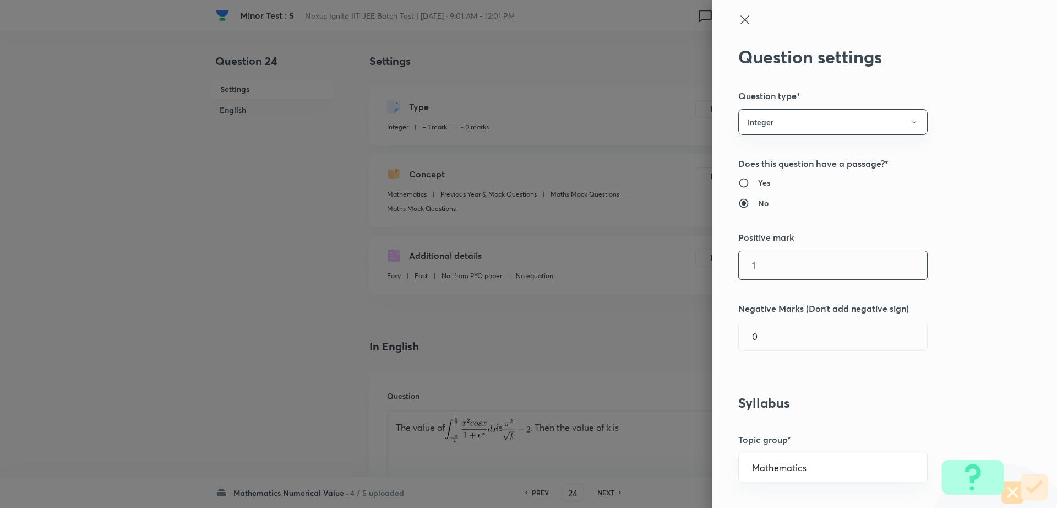
click at [769, 260] on input "1" at bounding box center [833, 265] width 188 height 28
click at [757, 341] on input "0" at bounding box center [833, 336] width 188 height 28
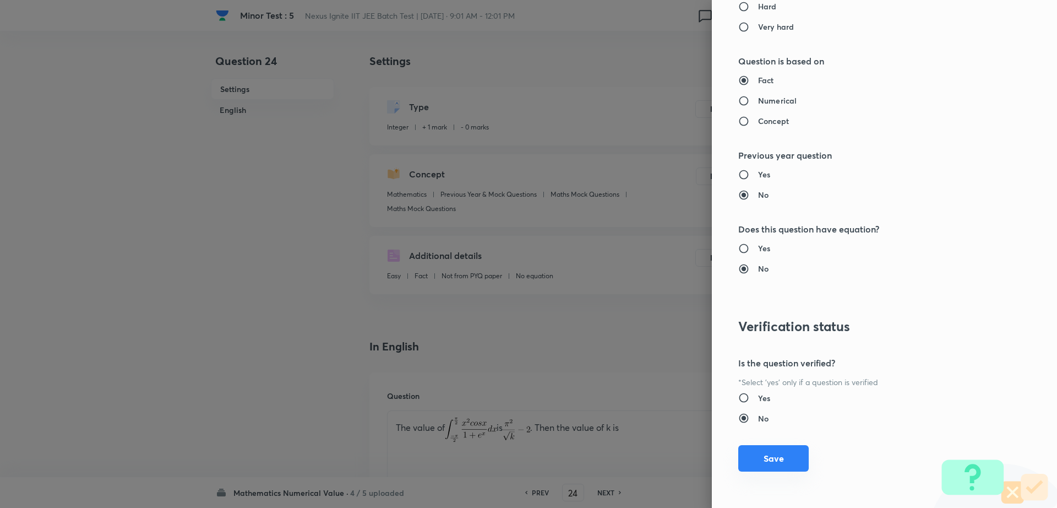
click at [746, 465] on button "Save" at bounding box center [773, 458] width 70 height 26
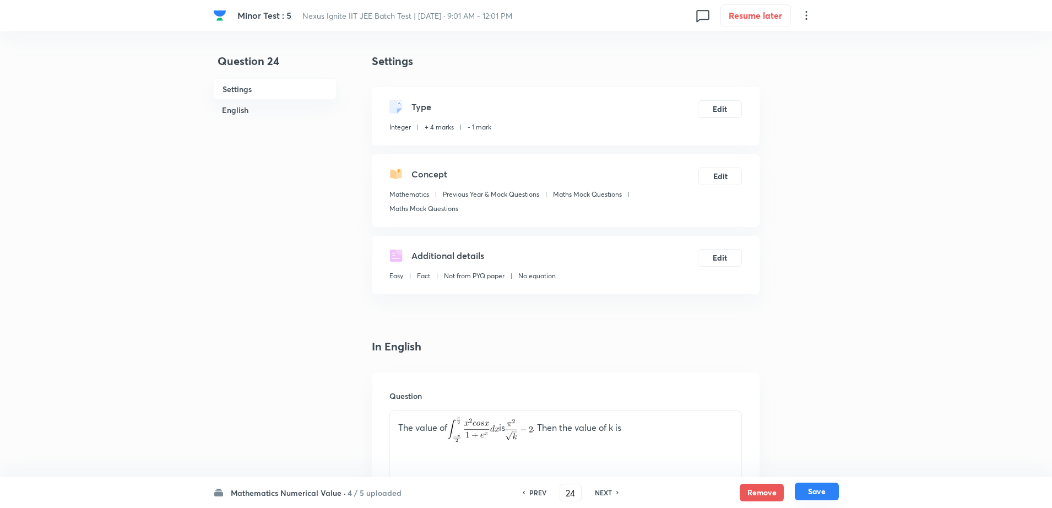
click at [810, 493] on button "Save" at bounding box center [817, 491] width 44 height 18
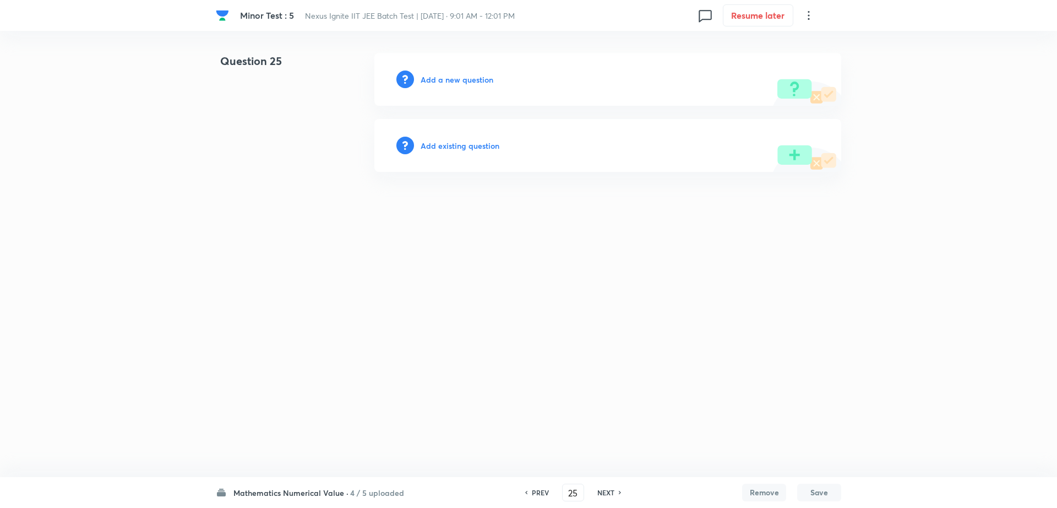
click at [482, 147] on h6 "Add existing question" at bounding box center [460, 146] width 79 height 12
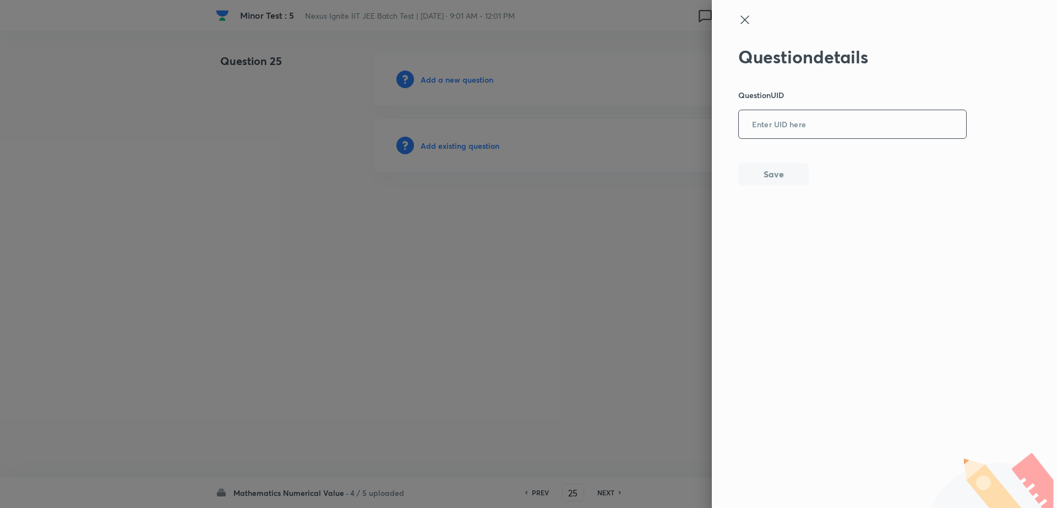
click at [787, 127] on input "text" at bounding box center [852, 124] width 227 height 27
paste input "L6EFC"
click at [772, 180] on button "Save" at bounding box center [773, 173] width 70 height 22
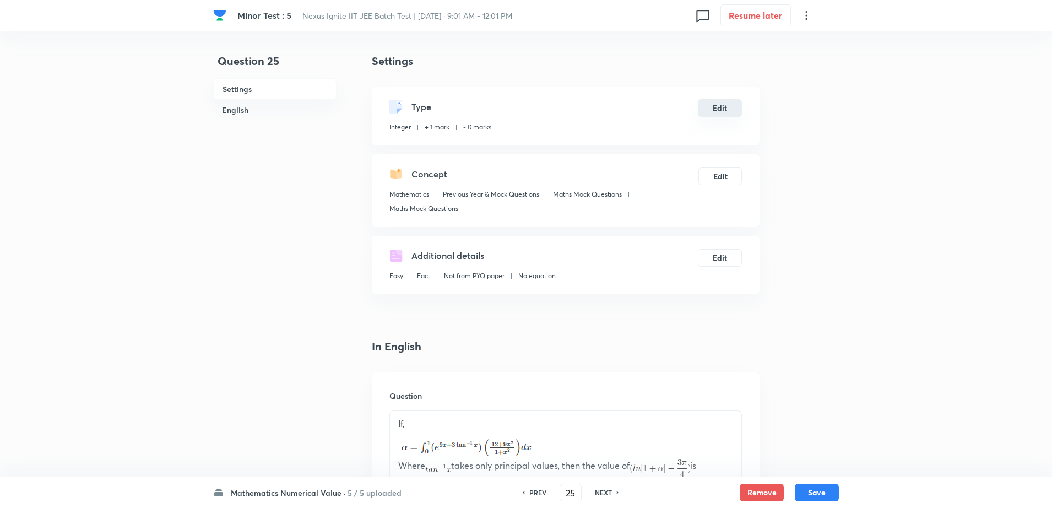
click at [719, 100] on button "Edit" at bounding box center [720, 108] width 44 height 18
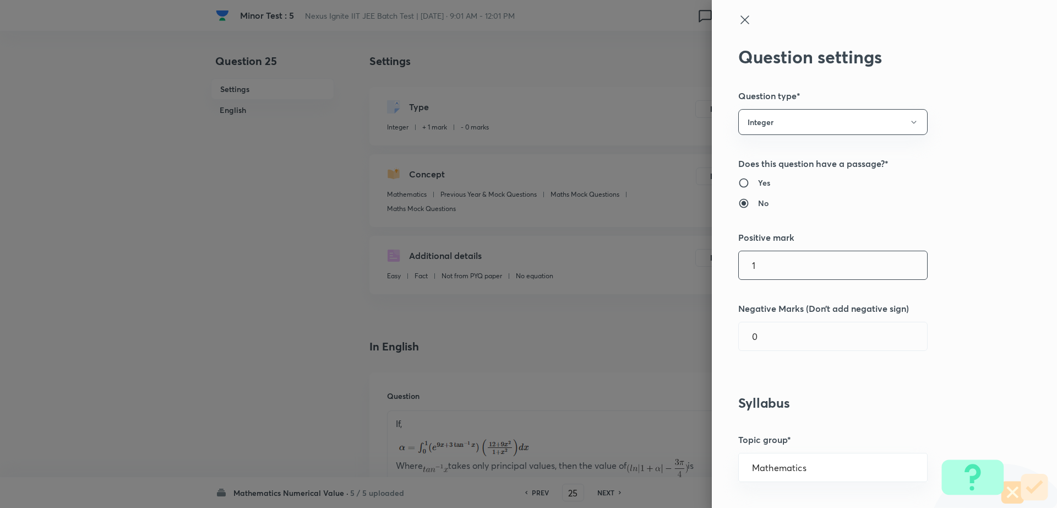
click at [775, 271] on input "1" at bounding box center [833, 265] width 188 height 28
click at [766, 335] on input "0" at bounding box center [833, 336] width 188 height 28
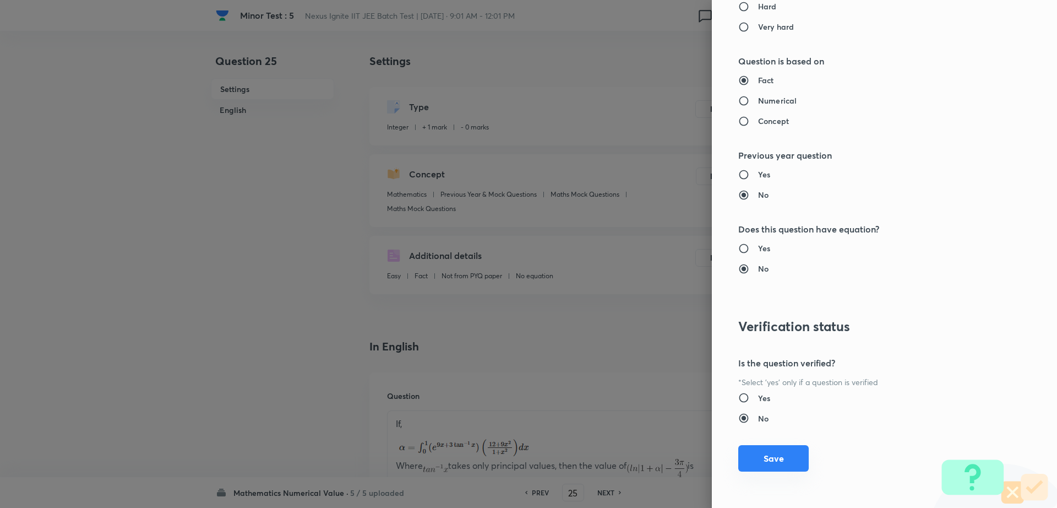
click at [764, 454] on button "Save" at bounding box center [773, 458] width 70 height 26
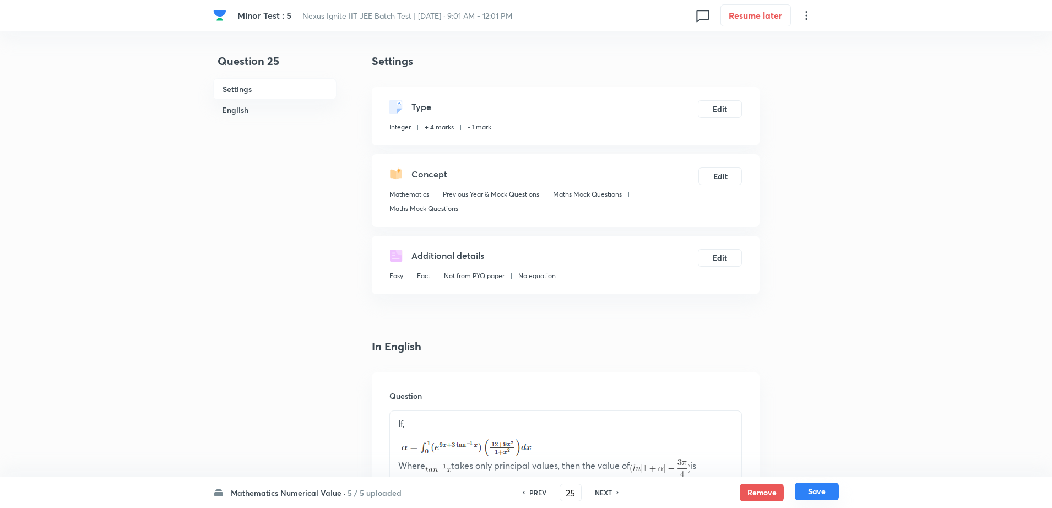
click at [812, 483] on button "Save" at bounding box center [817, 491] width 44 height 18
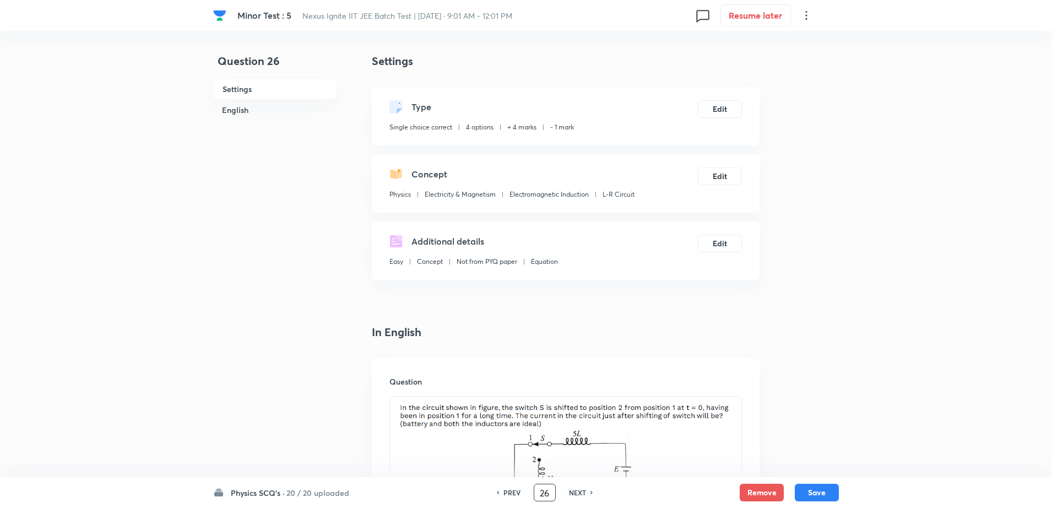
click at [551, 487] on input "26" at bounding box center [544, 492] width 21 height 19
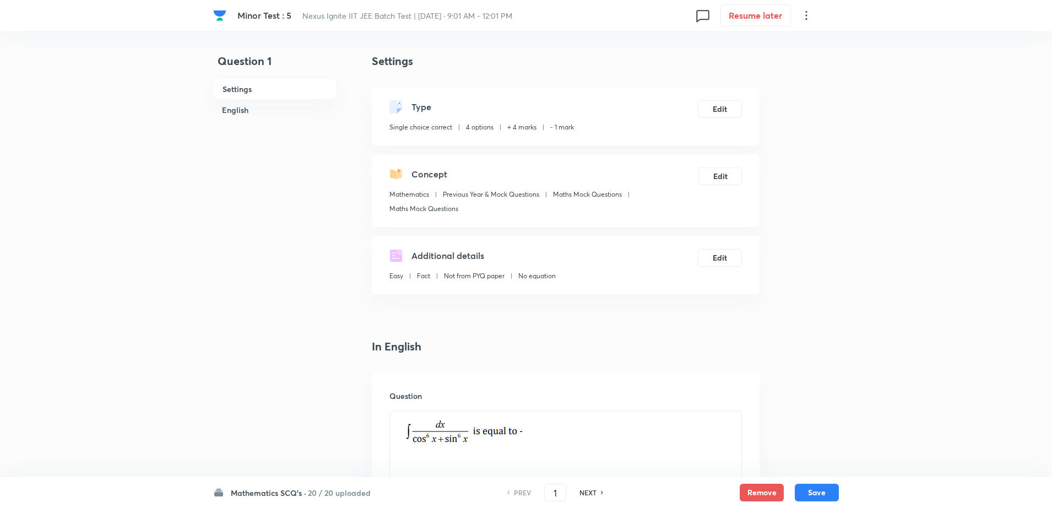
click at [589, 496] on h6 "NEXT" at bounding box center [587, 492] width 17 height 10
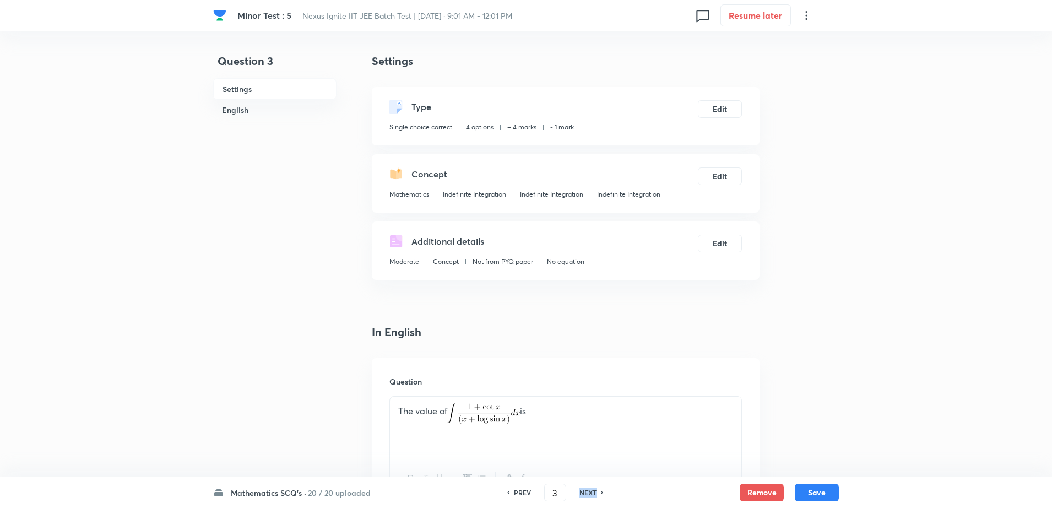
click at [589, 496] on h6 "NEXT" at bounding box center [587, 492] width 17 height 10
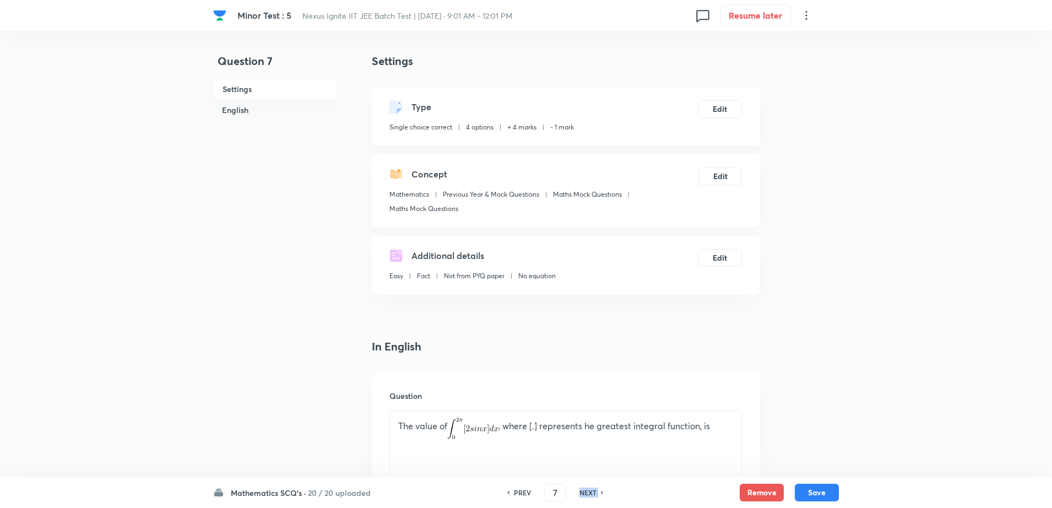
click at [589, 496] on h6 "NEXT" at bounding box center [587, 492] width 17 height 10
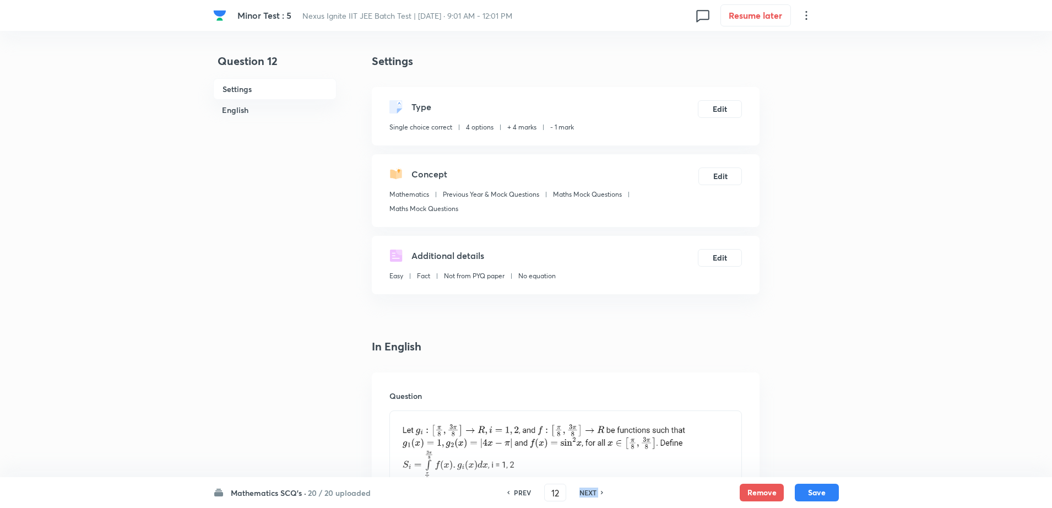
click at [589, 496] on h6 "NEXT" at bounding box center [587, 492] width 17 height 10
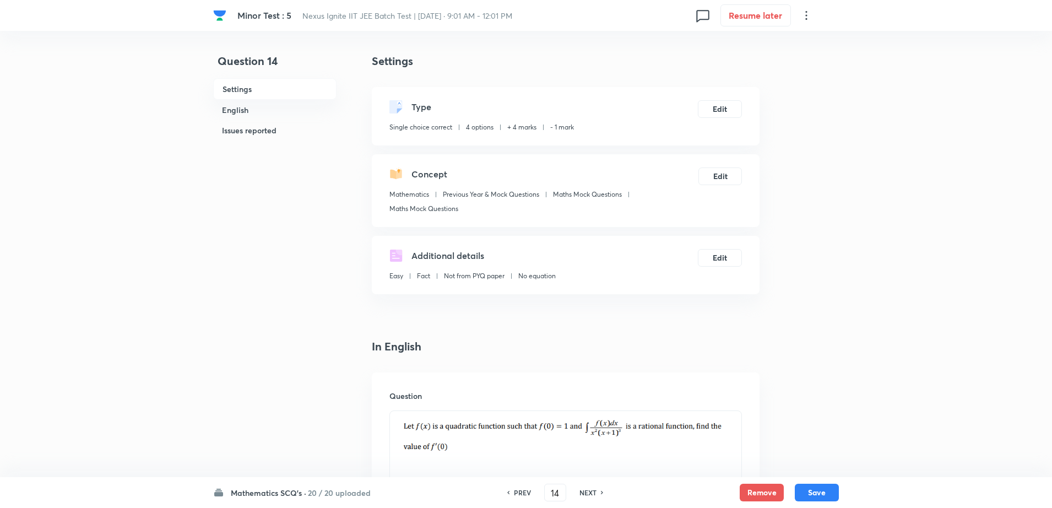
click at [589, 496] on h6 "NEXT" at bounding box center [587, 492] width 17 height 10
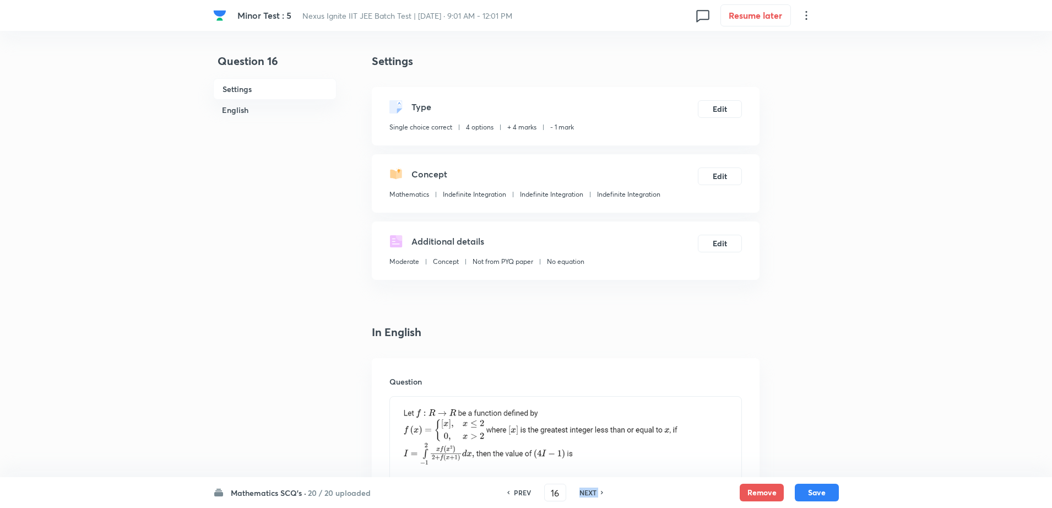
click at [589, 496] on h6 "NEXT" at bounding box center [587, 492] width 17 height 10
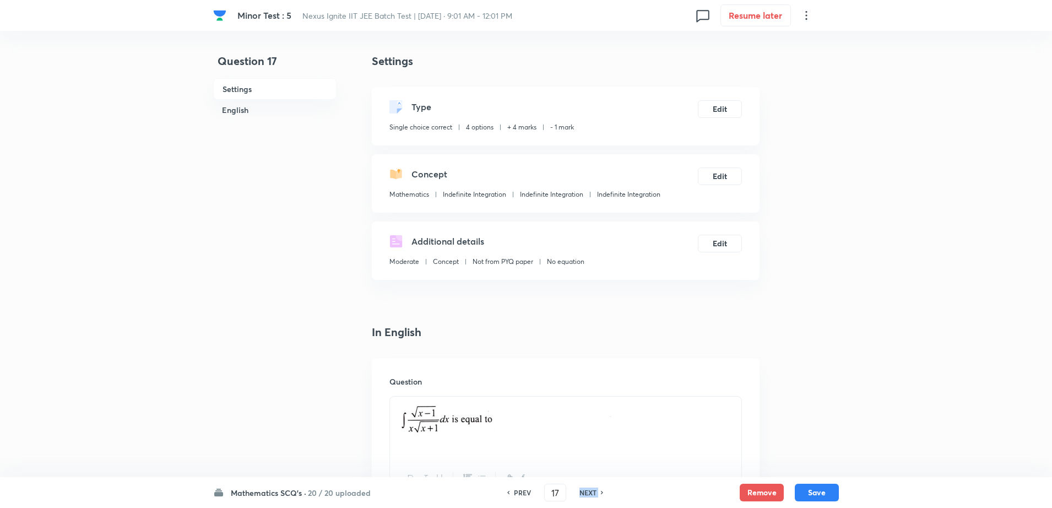
click at [589, 496] on h6 "NEXT" at bounding box center [587, 492] width 17 height 10
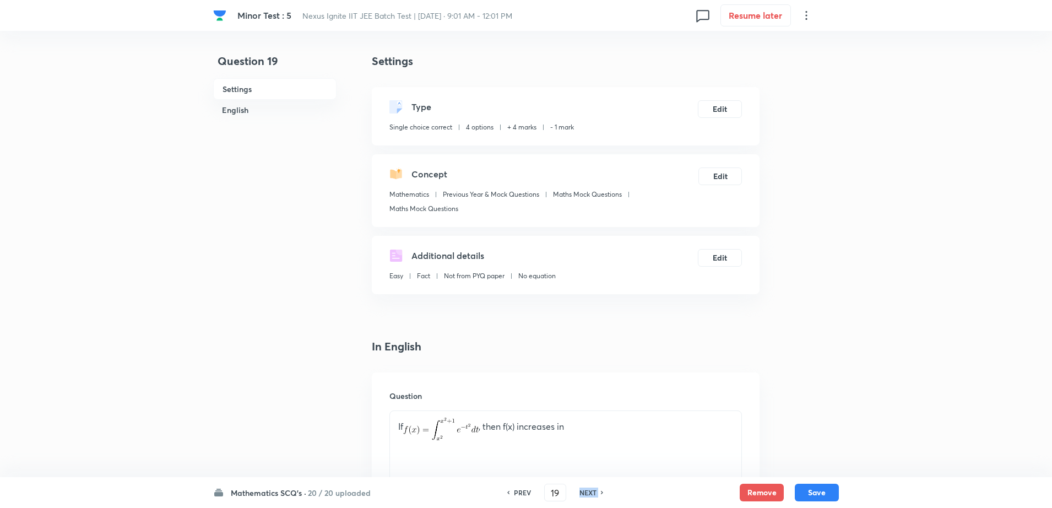
click at [589, 496] on h6 "NEXT" at bounding box center [587, 492] width 17 height 10
click at [589, 496] on div "NEXT" at bounding box center [589, 492] width 29 height 10
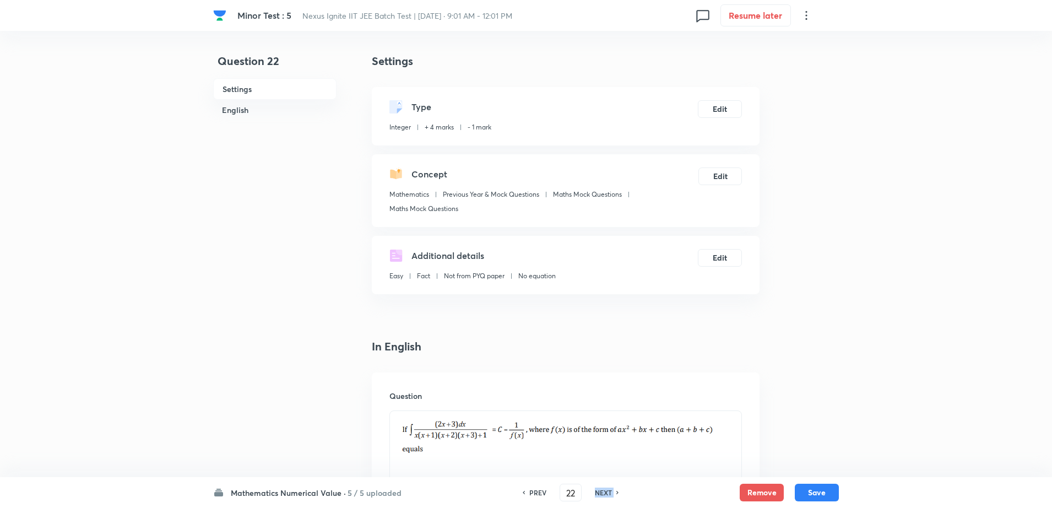
click at [590, 496] on div "NEXT" at bounding box center [604, 492] width 29 height 10
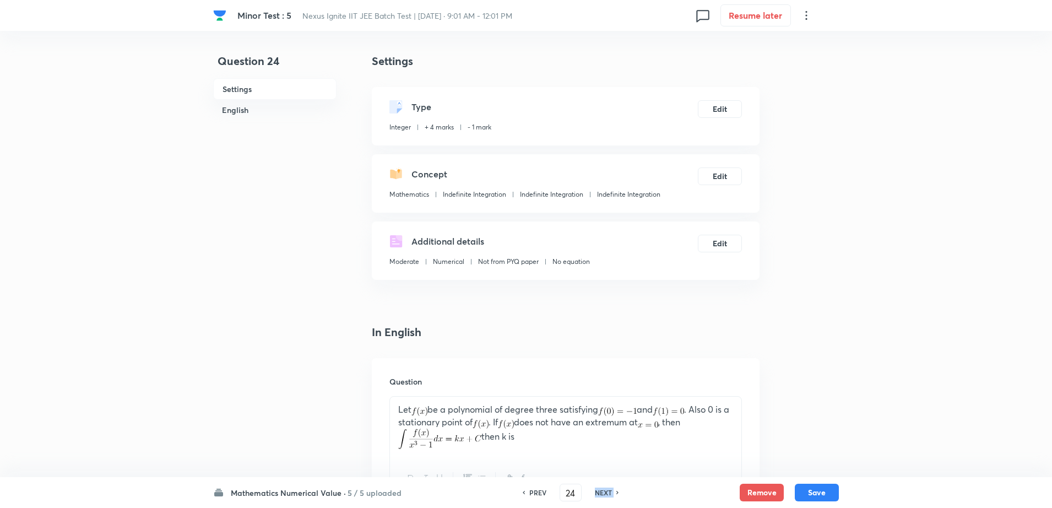
click at [590, 496] on div "NEXT" at bounding box center [604, 492] width 29 height 10
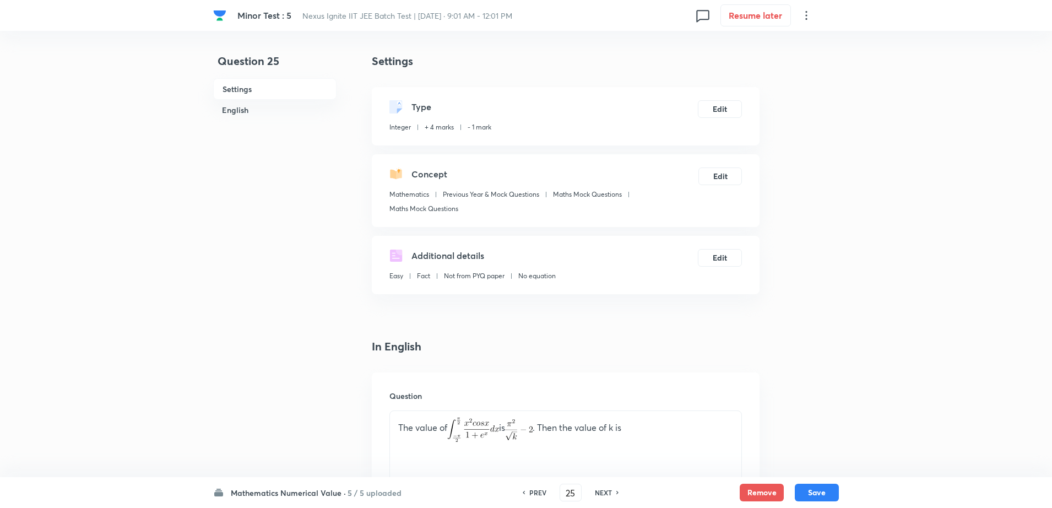
click at [590, 496] on div "NEXT" at bounding box center [604, 492] width 29 height 10
